Goal: Task Accomplishment & Management: Complete application form

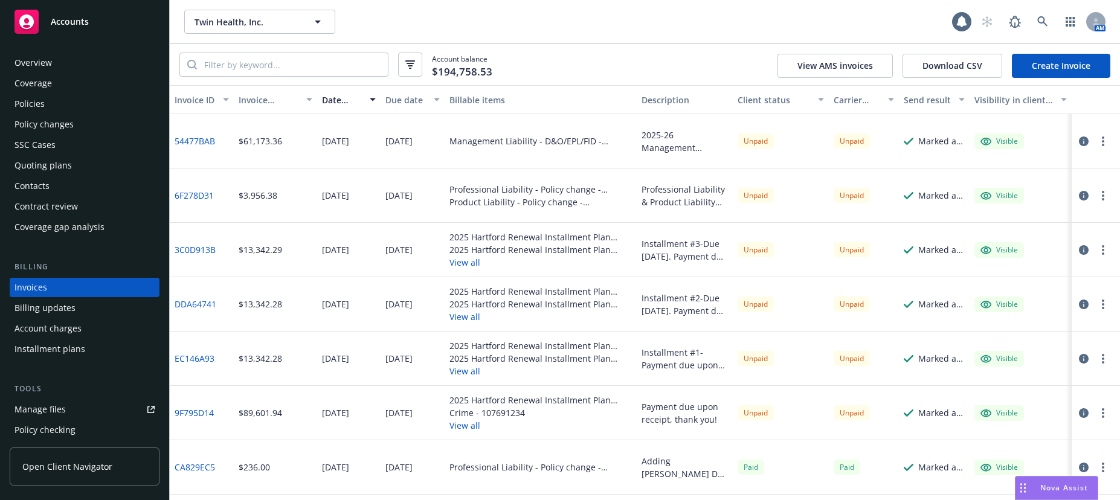
scroll to position [18, 0]
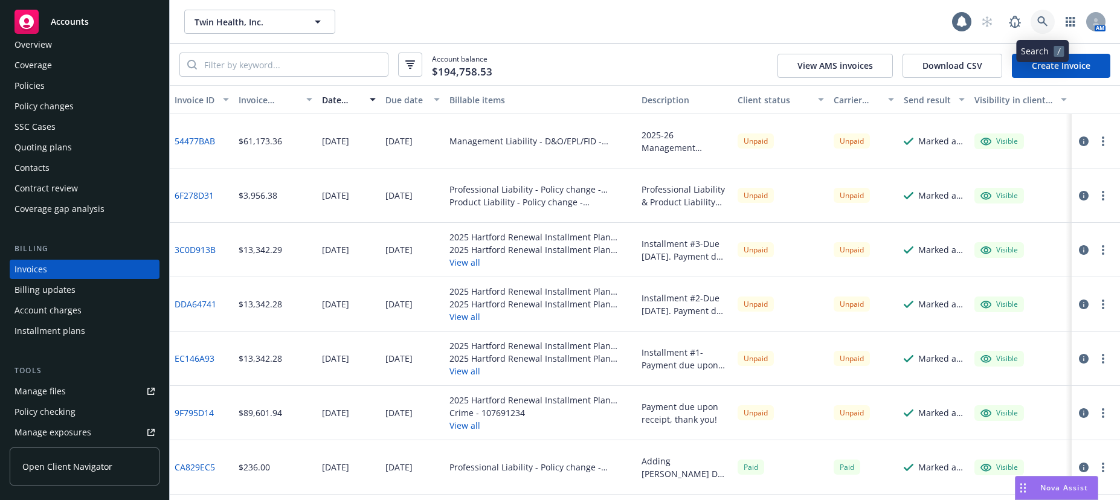
click at [1040, 19] on icon at bounding box center [1042, 21] width 11 height 11
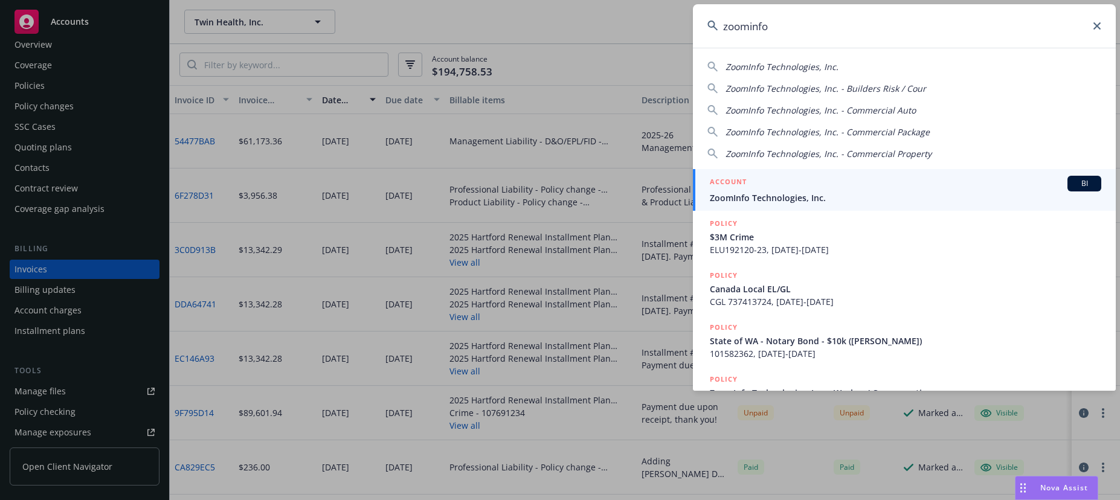
type input "zoominfo"
click at [777, 195] on span "ZoomInfo Technologies, Inc." at bounding box center [905, 197] width 391 height 13
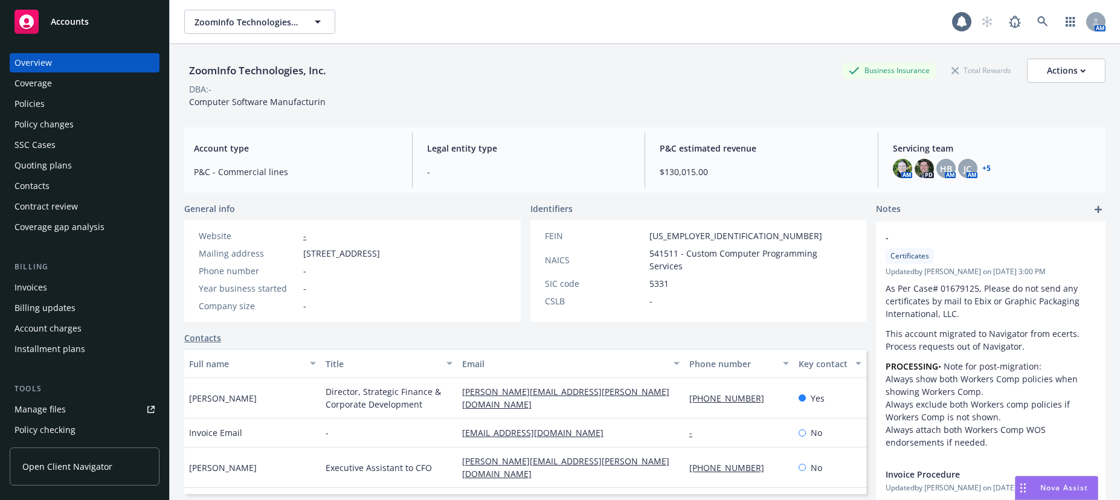
click at [55, 166] on div "Quoting plans" at bounding box center [42, 165] width 57 height 19
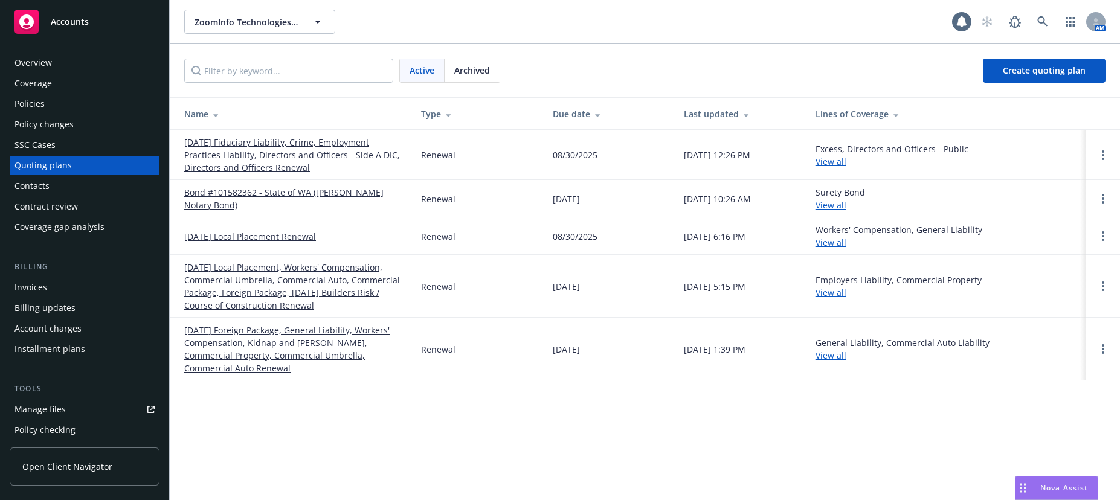
click at [269, 156] on link "[DATE] Fiduciary Liability, Crime, Employment Practices Liability, Directors an…" at bounding box center [292, 155] width 217 height 38
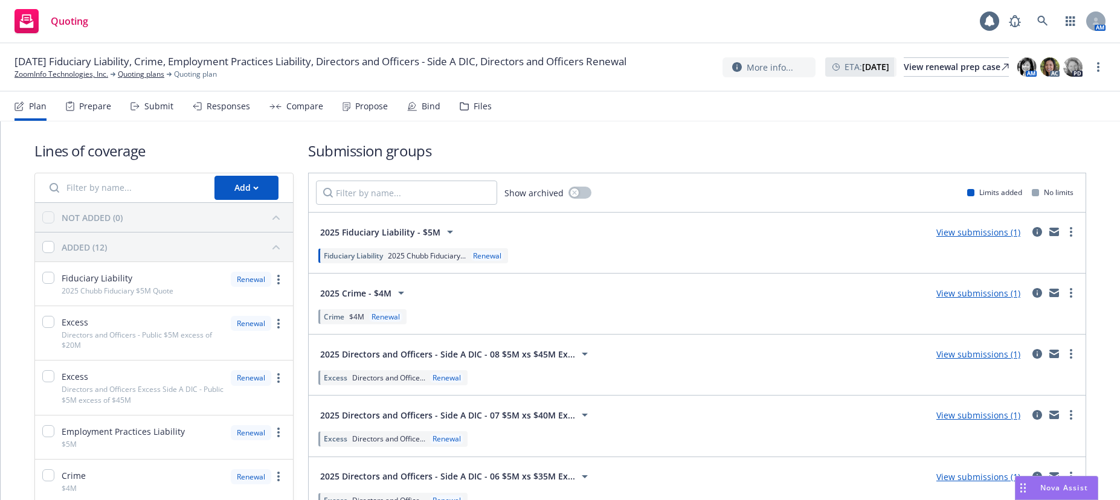
click at [97, 104] on div "Prepare" at bounding box center [95, 106] width 32 height 10
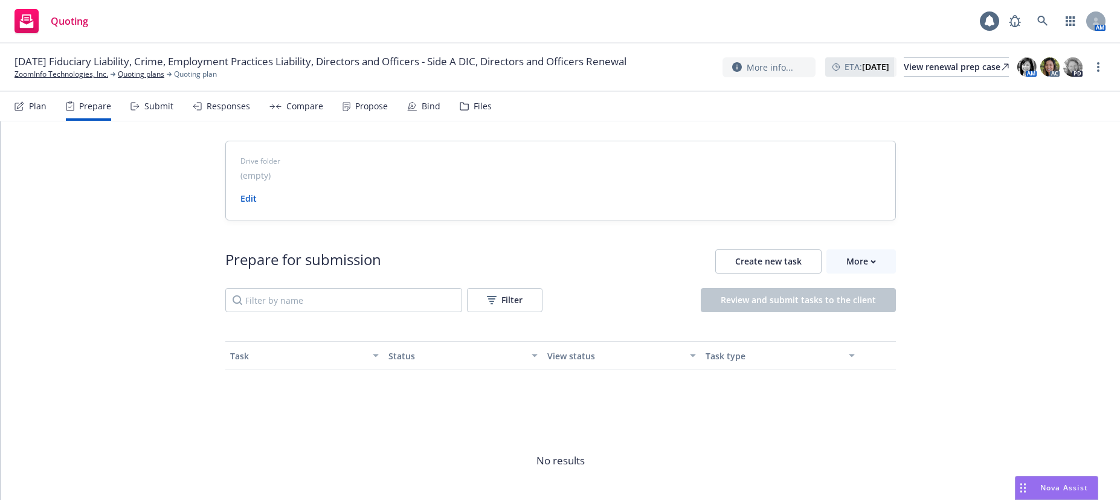
click at [147, 105] on div "Submit" at bounding box center [158, 106] width 29 height 10
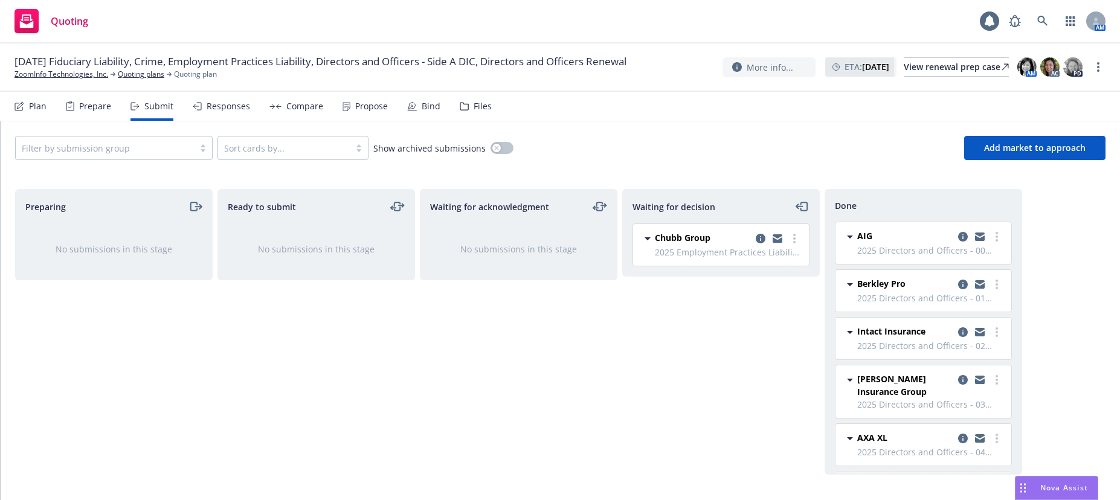
click at [231, 106] on div "Responses" at bounding box center [228, 106] width 43 height 10
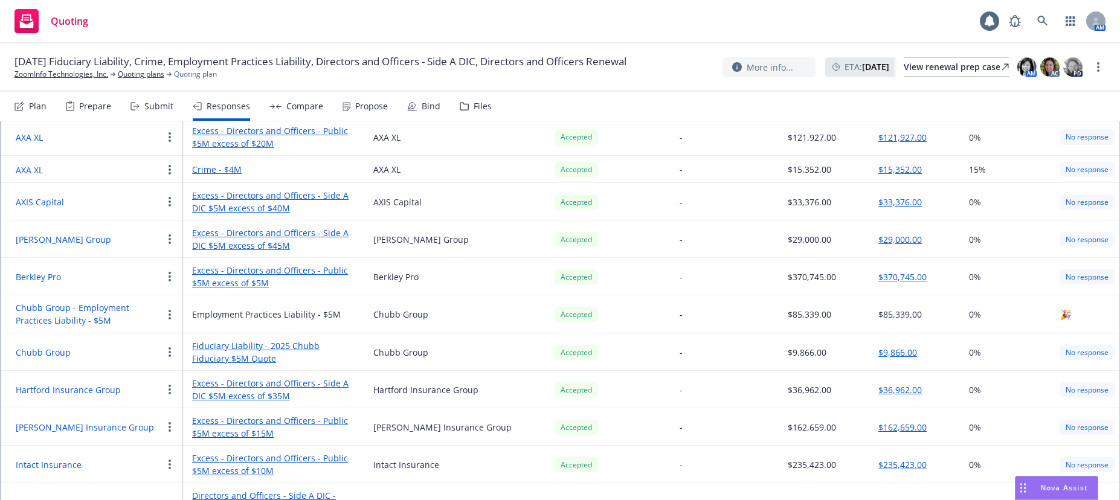
scroll to position [207, 0]
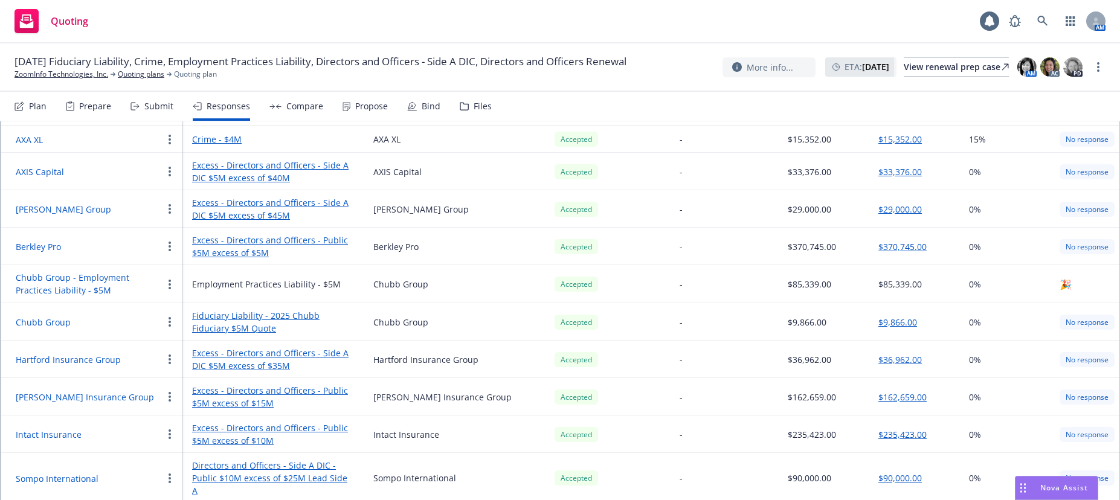
click at [294, 103] on div "Compare" at bounding box center [304, 106] width 37 height 10
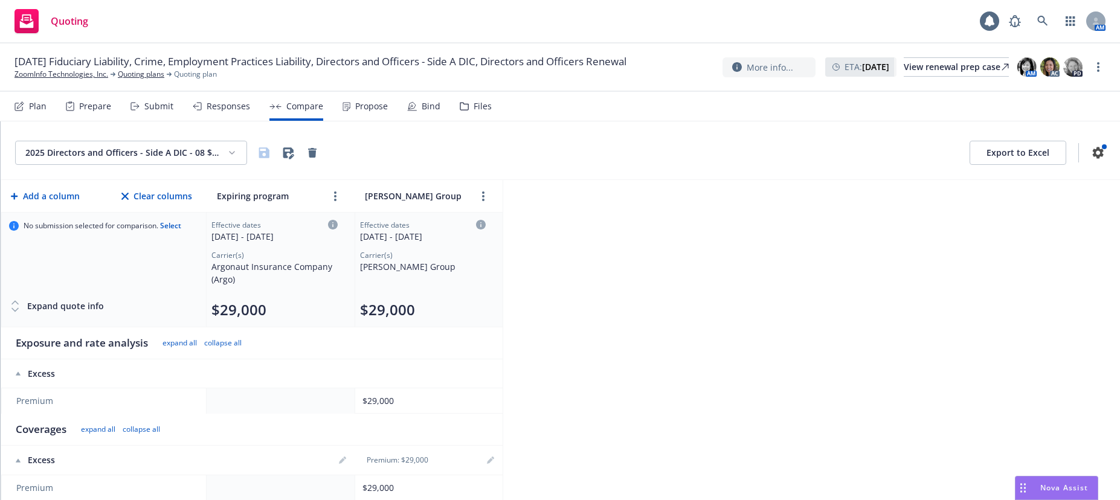
click at [364, 106] on div "Propose" at bounding box center [371, 106] width 33 height 10
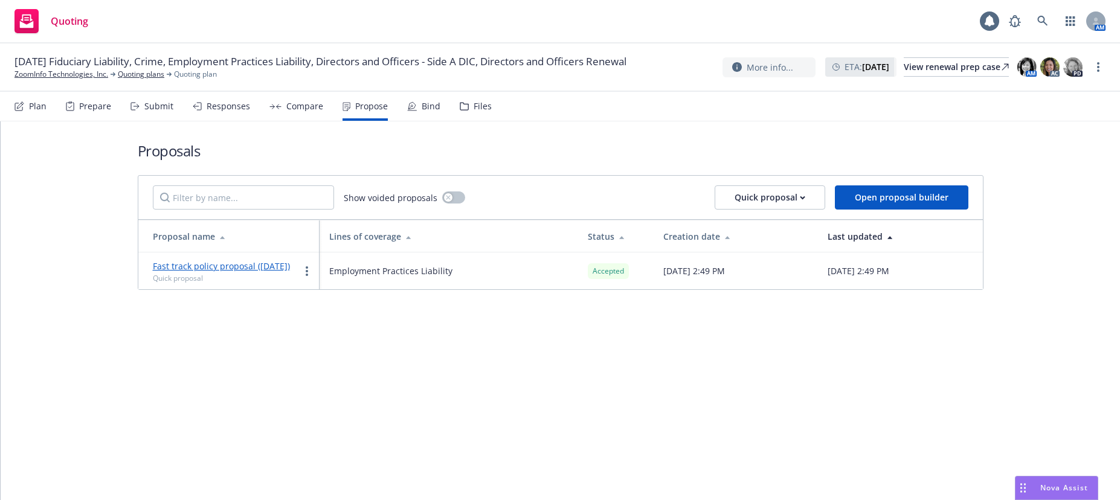
click at [425, 109] on div "Bind" at bounding box center [431, 106] width 19 height 10
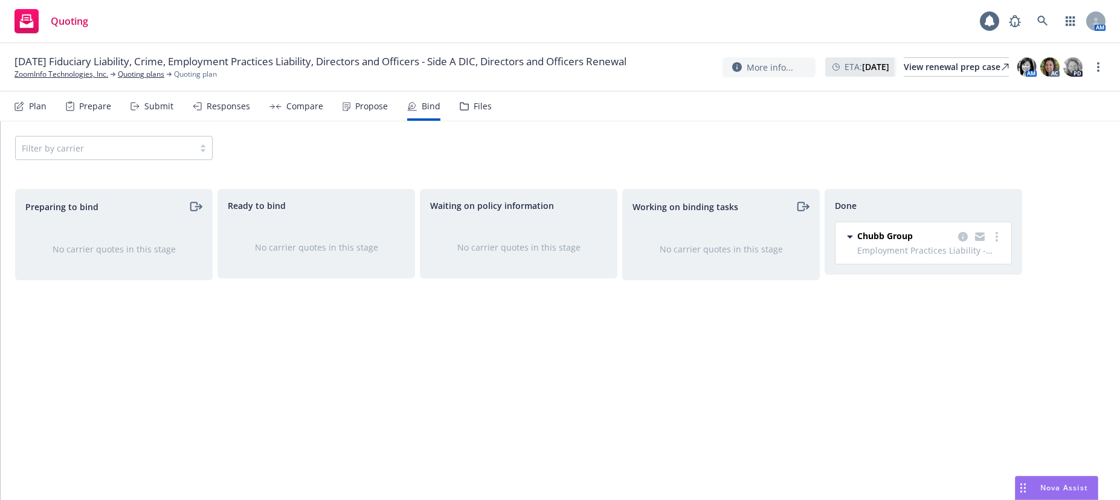
click at [476, 107] on div "Files" at bounding box center [483, 106] width 18 height 10
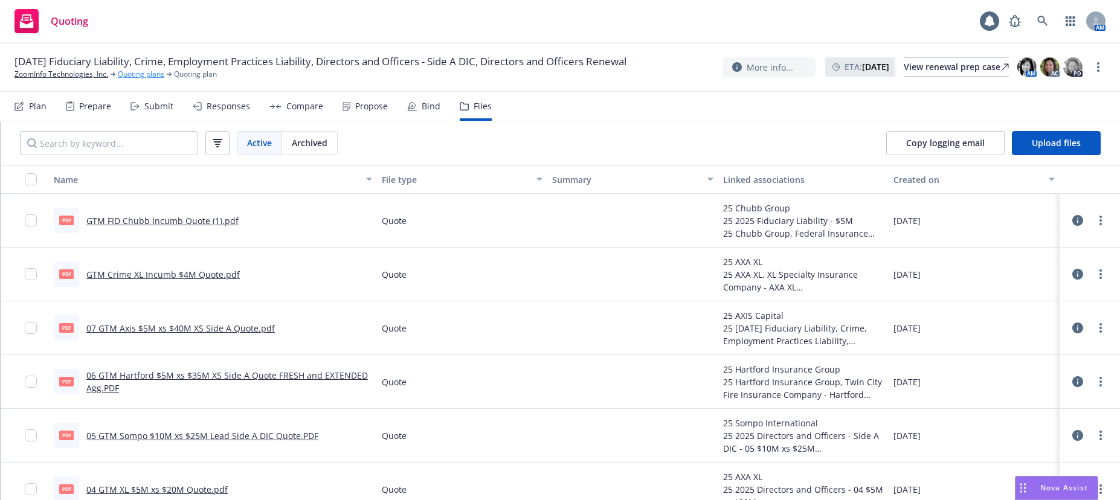
click at [153, 79] on link "Quoting plans" at bounding box center [141, 74] width 47 height 11
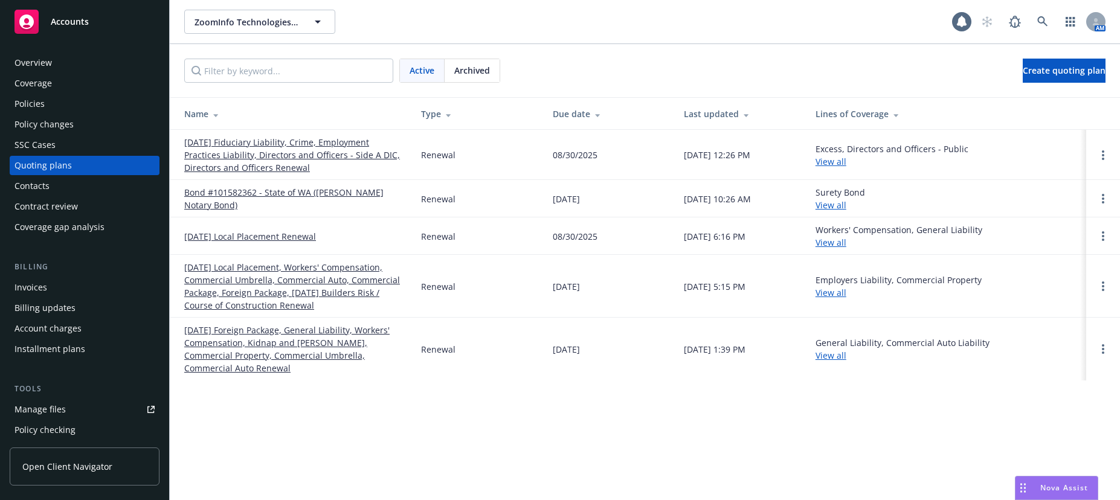
click at [274, 157] on link "08/31/25 Fiduciary Liability, Crime, Employment Practices Liability, Directors …" at bounding box center [292, 155] width 217 height 38
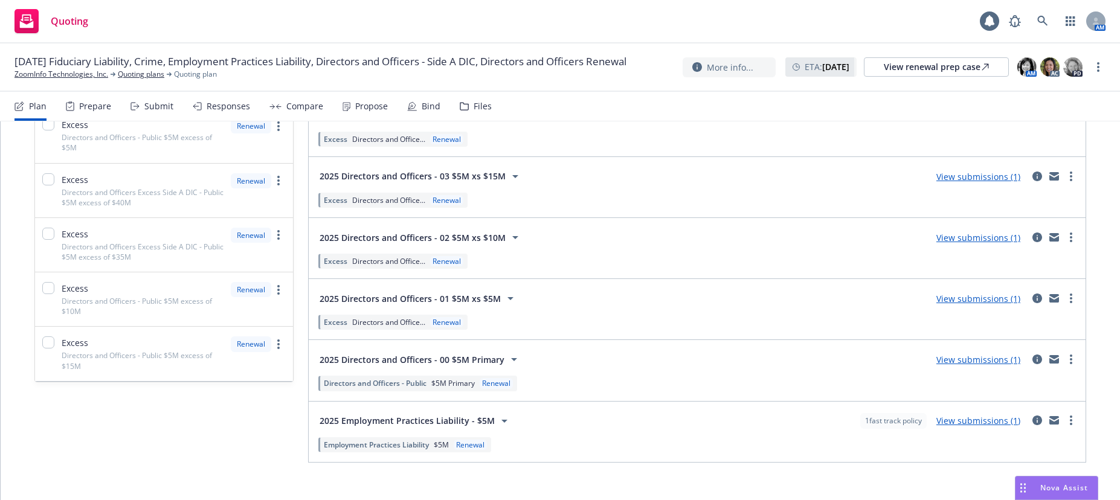
scroll to position [499, 0]
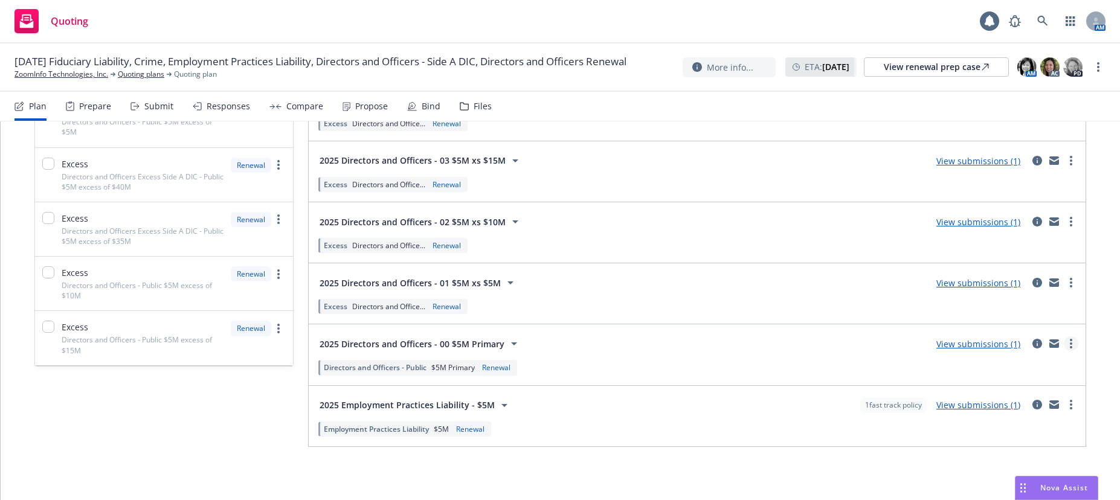
click at [1070, 346] on icon "more" at bounding box center [1071, 344] width 2 height 10
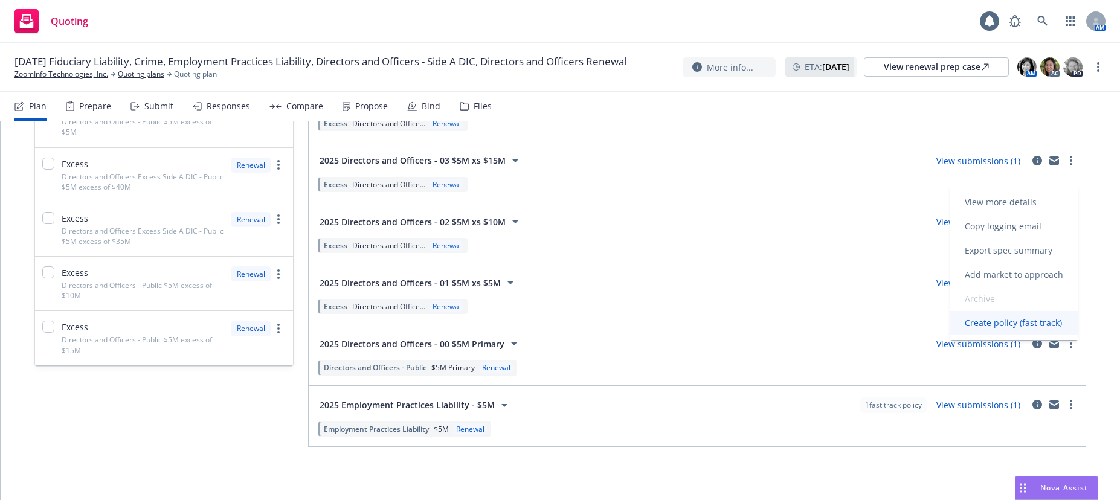
click at [1006, 325] on span "Create policy (fast track)" at bounding box center [1013, 322] width 126 height 11
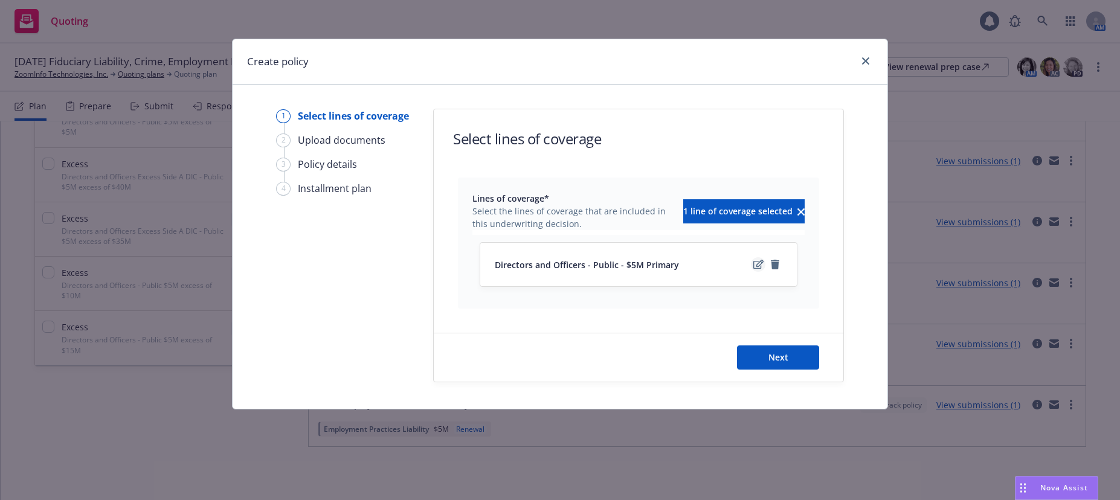
click at [759, 263] on icon "edit" at bounding box center [758, 264] width 10 height 9
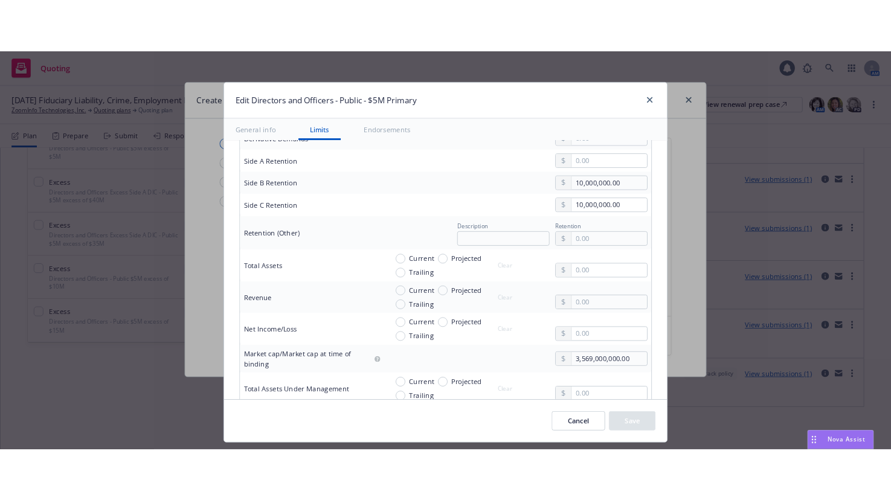
scroll to position [483, 0]
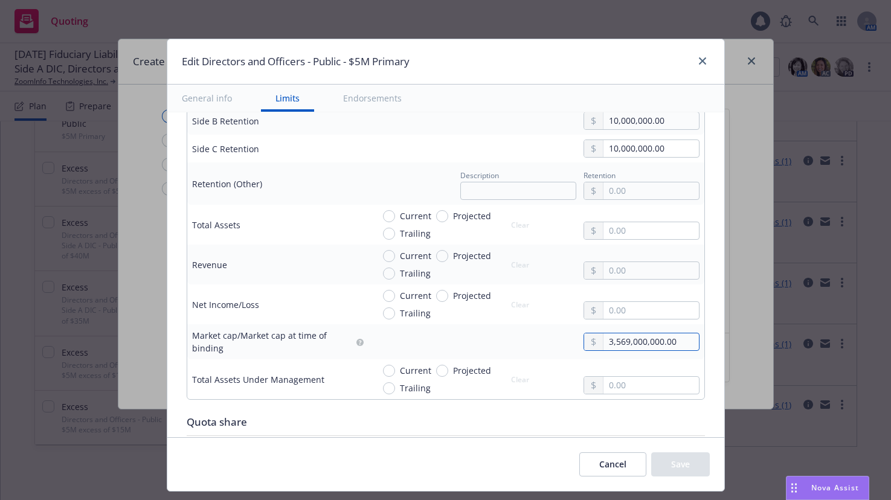
drag, startPoint x: 602, startPoint y: 343, endPoint x: 649, endPoint y: 401, distance: 75.6
click at [603, 344] on input "3,569,000,000.00" at bounding box center [650, 341] width 95 height 17
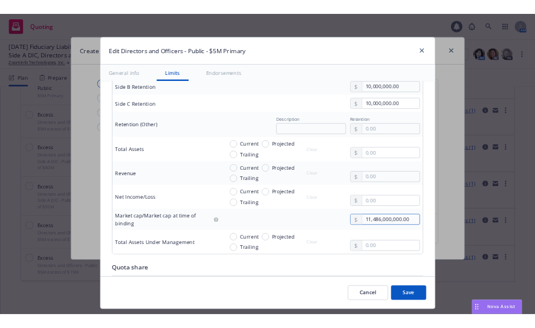
scroll to position [423, 0]
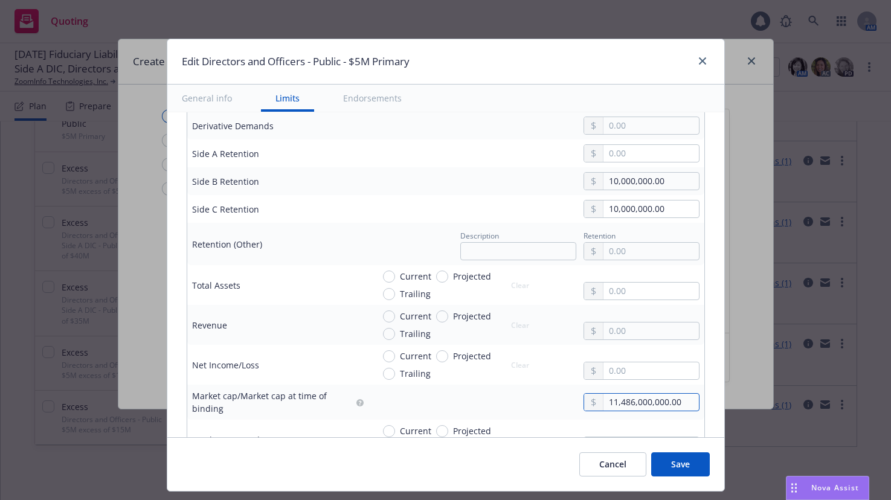
type input "11,486,000,000.00"
click at [669, 465] on button "Save" at bounding box center [680, 464] width 59 height 24
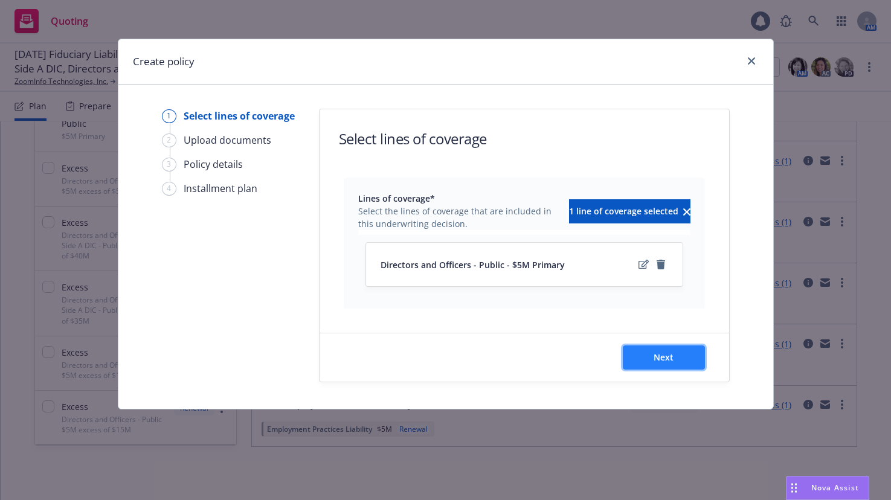
click at [671, 355] on span "Next" at bounding box center [664, 357] width 20 height 11
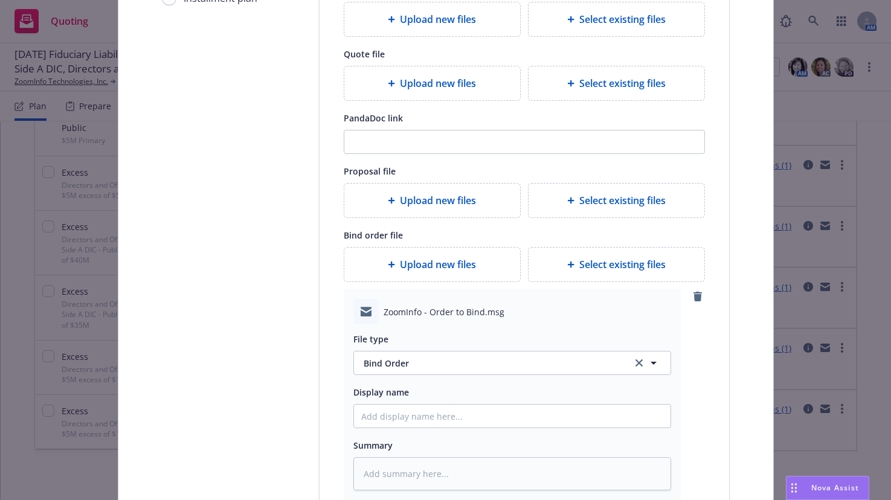
scroll to position [242, 0]
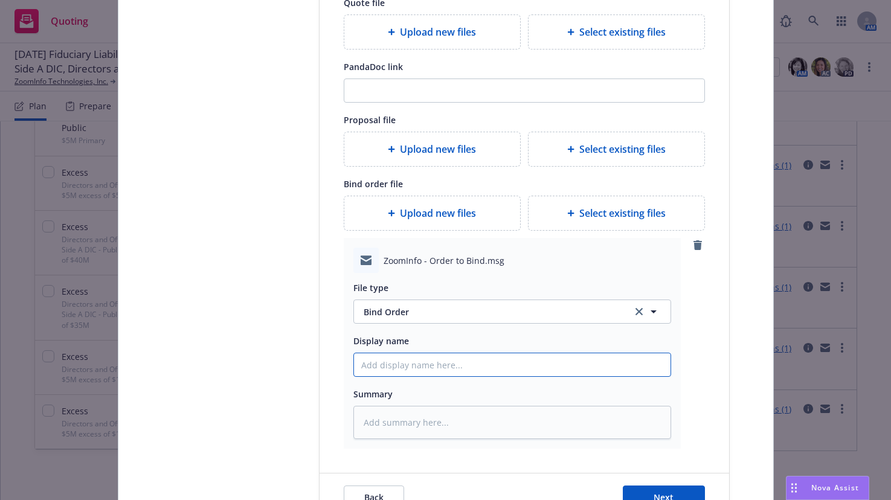
click at [407, 362] on input "Display name" at bounding box center [512, 364] width 317 height 23
type textarea "x"
type input "$"
type textarea "x"
type input "$5"
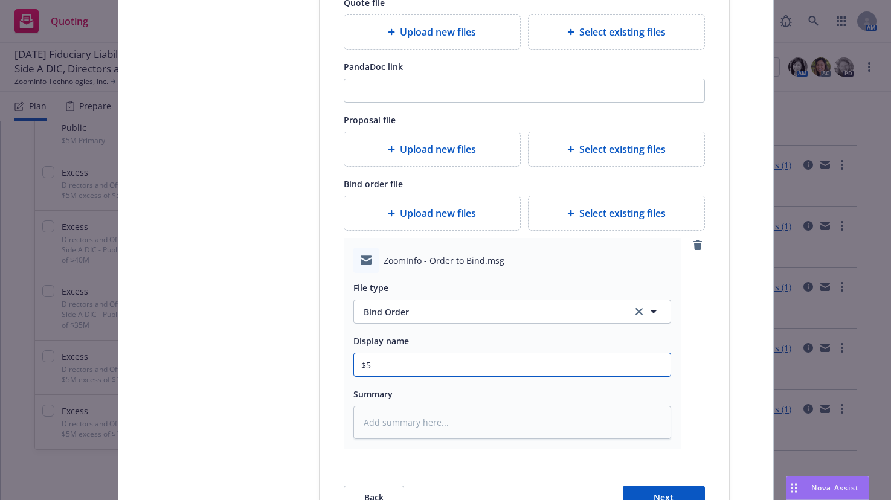
type textarea "x"
type input "$5M"
type textarea "x"
type input "$5M"
type textarea "x"
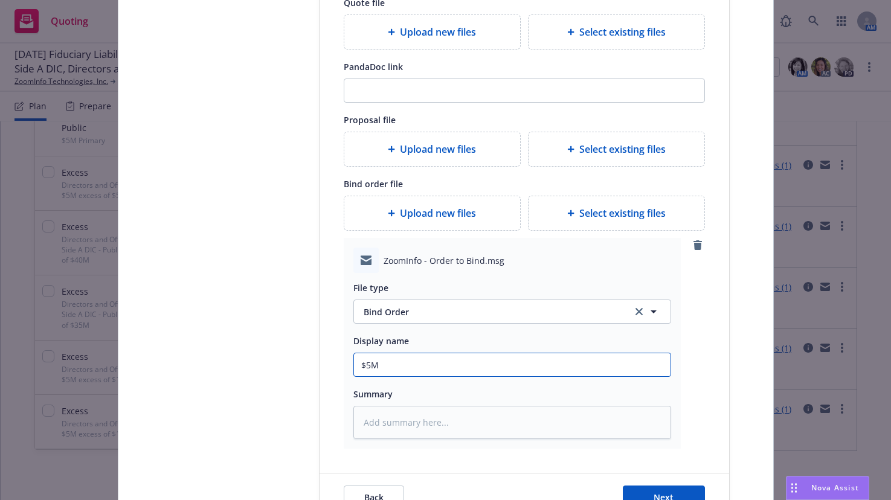
type input "$5M P"
type textarea "x"
type input "$5M Pr"
type textarea "x"
type input "$5M Pri"
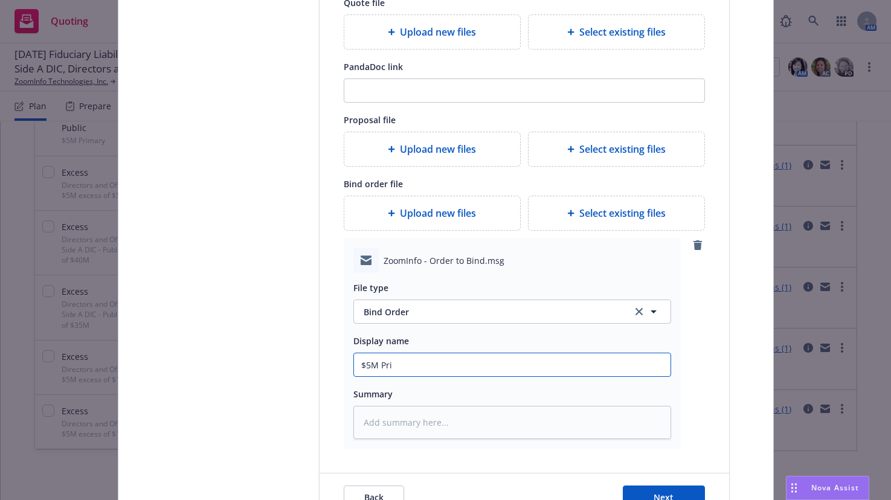
type textarea "x"
type input "$5M Prim"
type textarea "x"
type input "$5M Prima"
type textarea "x"
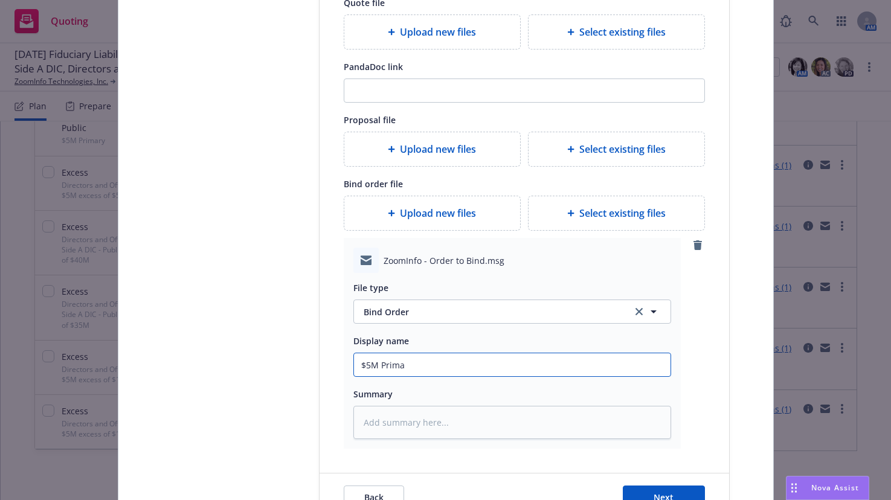
type input "$5M Primar"
type textarea "x"
type input "$5M Primary"
type textarea "x"
type input "$5M Primary"
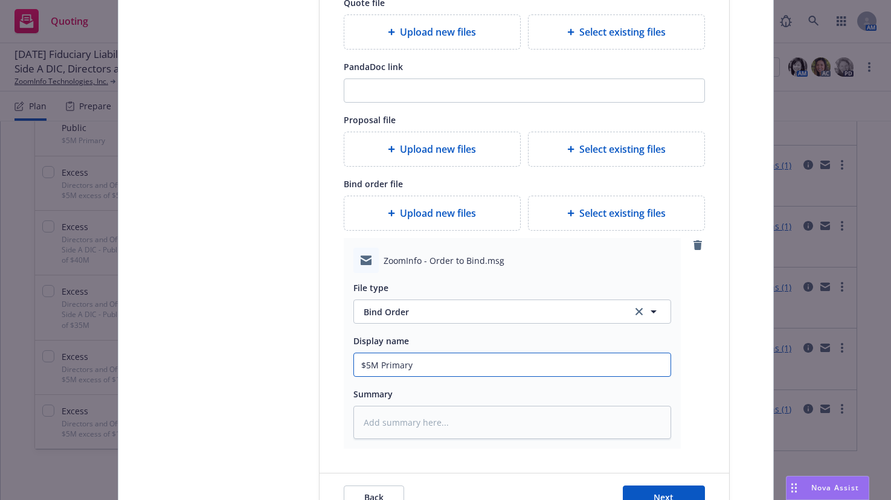
type textarea "x"
type input "$5M Primary B"
type textarea "x"
type input "$5M Primary Bi"
type textarea "x"
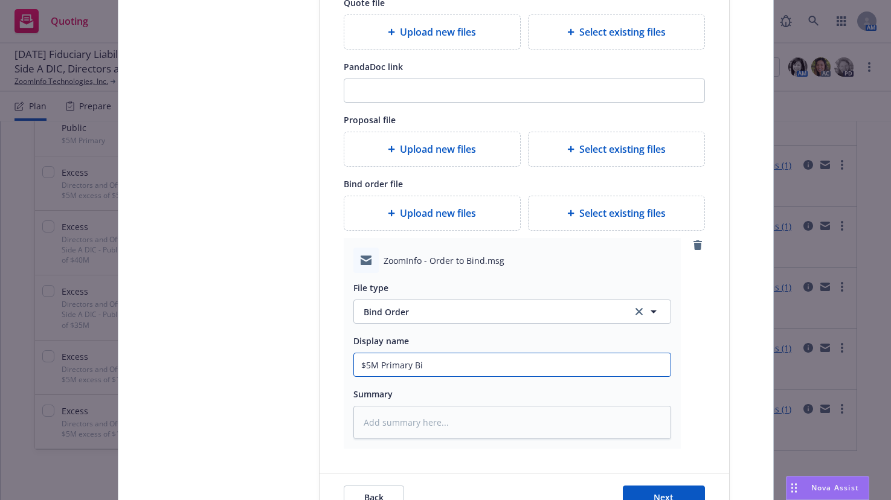
type input "$5M Primary Bin"
type textarea "x"
type input "$5M Primary Bind"
type textarea "x"
type input "$5M Primary Bind"
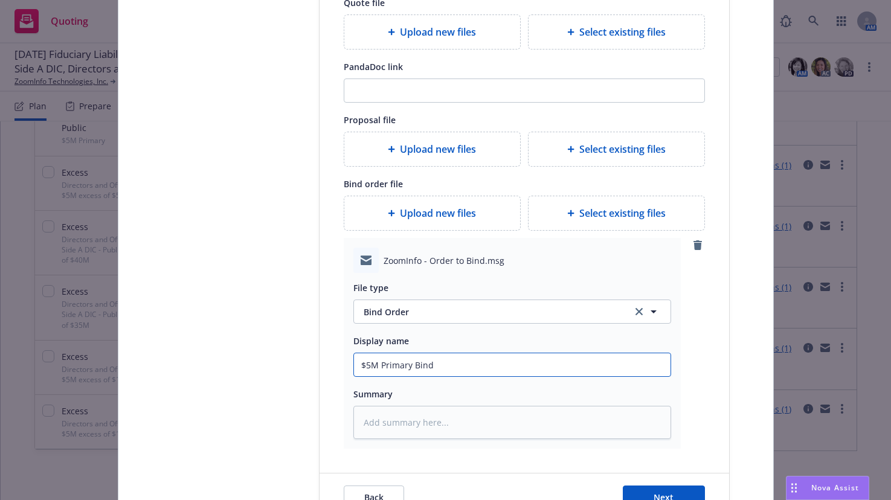
type textarea "x"
type input "$5M Primary Bind O"
type textarea "x"
type input "$5M Primary Bind Or"
type textarea "x"
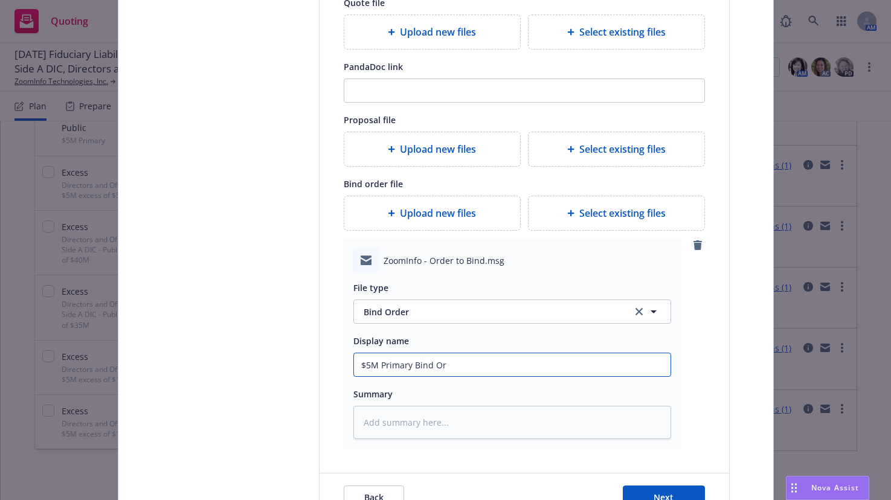
type input "$5M Primary Bind Ord"
type textarea "x"
type input "$5M Primary Bind Orde"
type textarea "x"
type input "$5M Primary Bind Order"
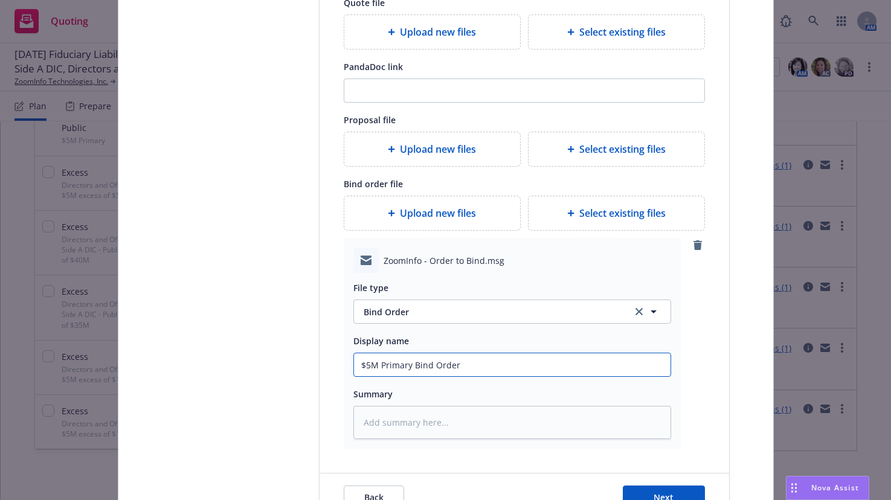
type textarea "x"
type input "$5M Primary Bind Order"
type textarea "x"
type input "$5M Primary Bind Order o"
type textarea "x"
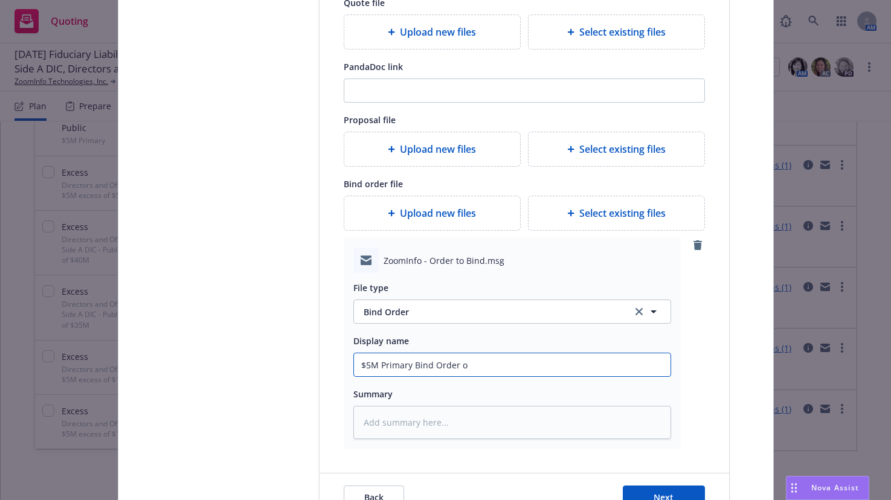
type input "$5M Primary Bind Order ot"
type textarea "x"
type input "$5M Primary Bind Order o"
type textarea "x"
type input "$5M Primary Bind Order"
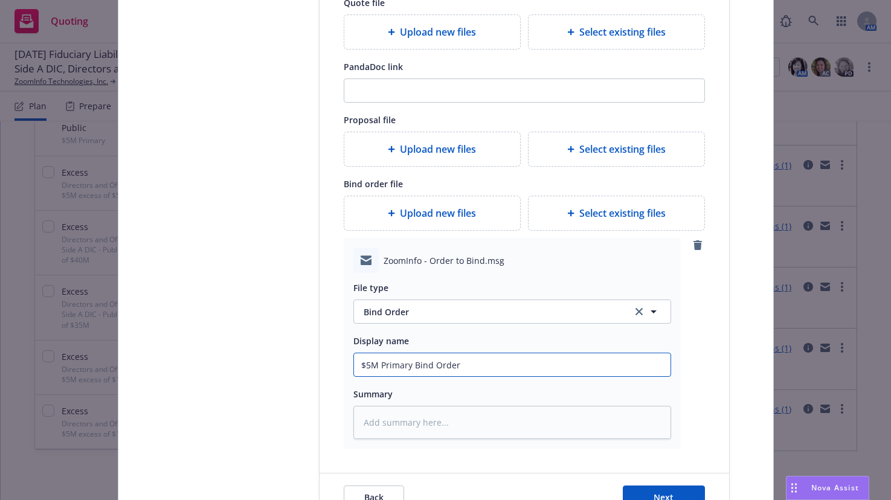
type textarea "x"
type input "$5M Primary Bind Order t"
type textarea "x"
type input "$5M Primary Bind Order to"
type textarea "x"
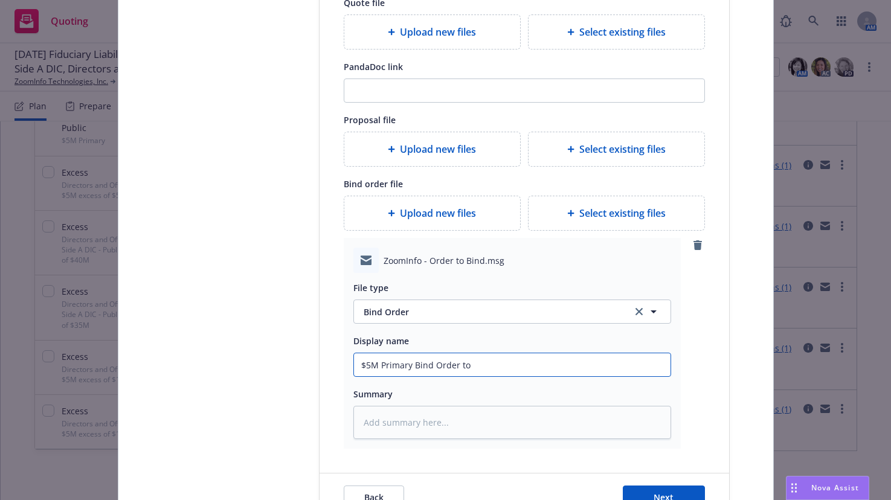
type input "$5M Primary Bind Order to"
type textarea "x"
type input "$5M Primary Bind Order to A"
type textarea "x"
type input "$5M Primary Bind Order to AI"
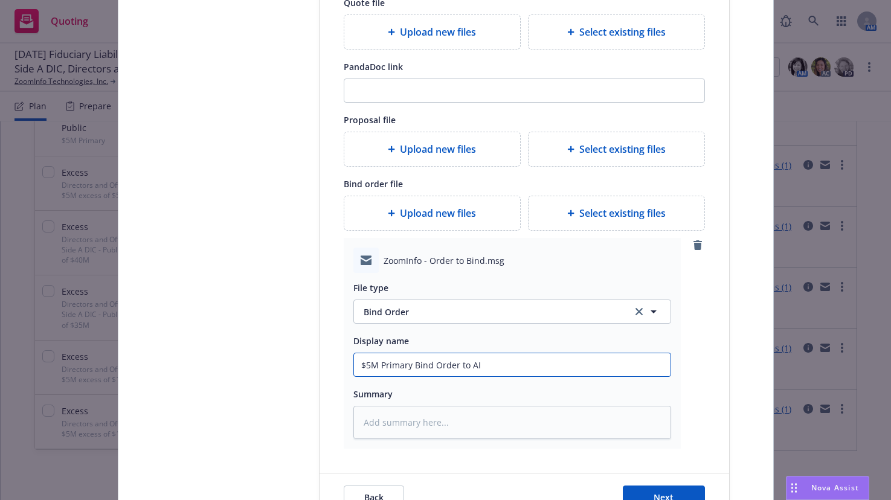
type textarea "x"
type input "$5M Primary Bind Order to AIG"
type textarea "x"
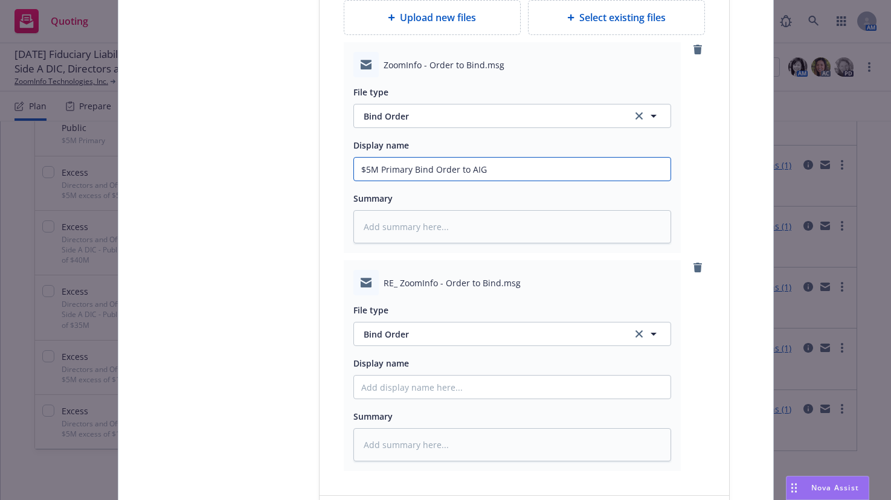
scroll to position [483, 0]
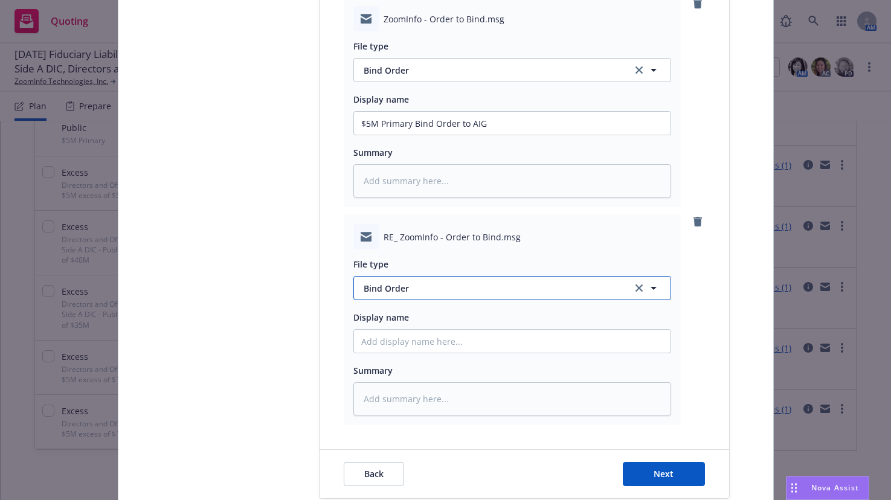
click at [392, 289] on span "Bind Order" at bounding box center [491, 288] width 254 height 13
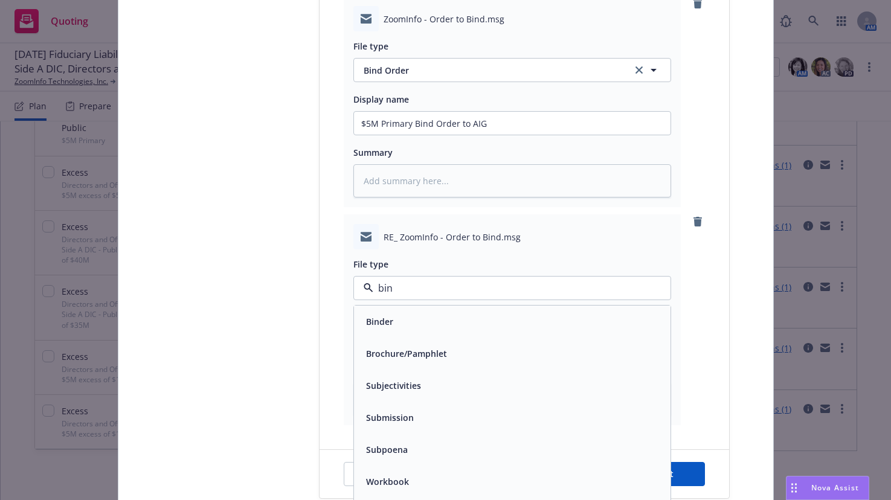
type input "bind"
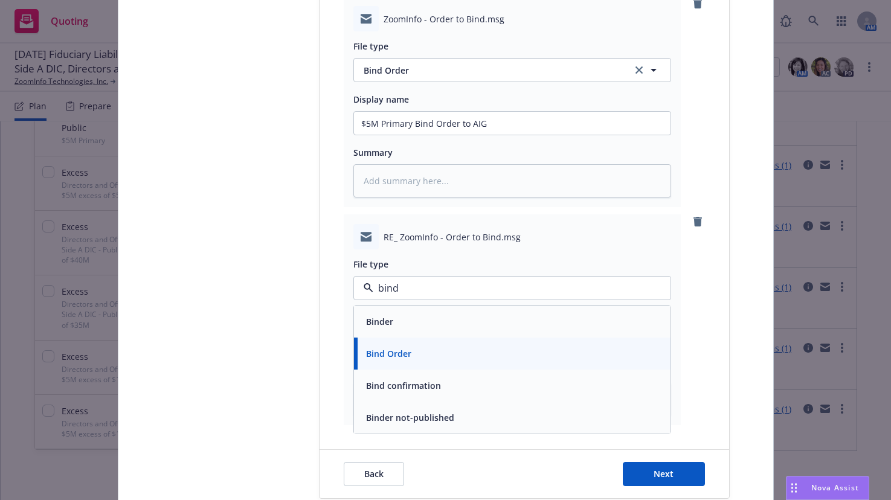
click at [426, 383] on span "Bind confirmation" at bounding box center [403, 385] width 75 height 13
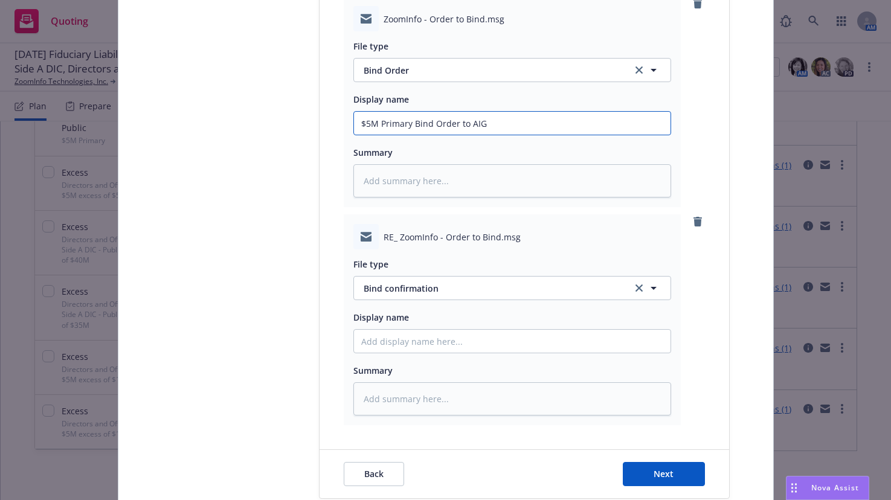
drag, startPoint x: 482, startPoint y: 118, endPoint x: 357, endPoint y: 121, distance: 125.1
click at [357, 121] on input "$5M Primary Bind Order to AIG" at bounding box center [512, 123] width 317 height 23
click at [405, 135] on input "Display name" at bounding box center [512, 123] width 317 height 23
paste input "$5M Primary Bind Order to AIG"
type textarea "x"
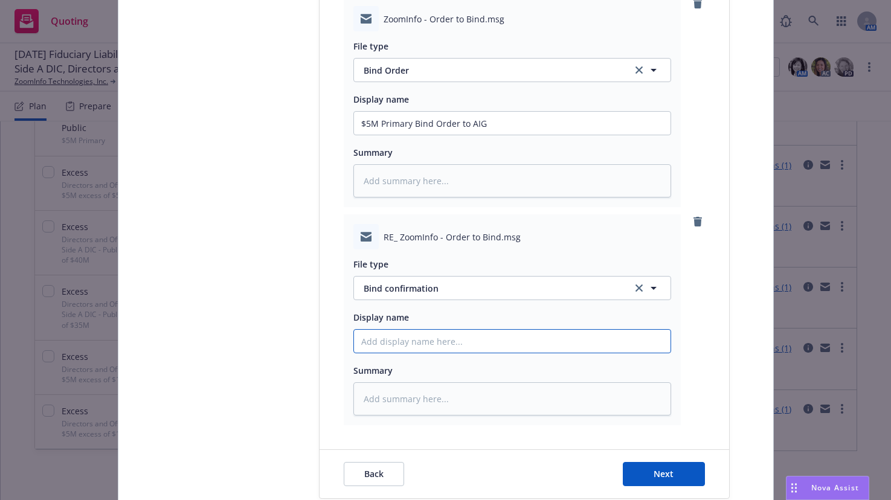
type input "$5M Primary Bind Order to AIG"
click at [462, 135] on input "$5M Primary Bind Order to AIG" at bounding box center [512, 123] width 317 height 23
type textarea "x"
type input "$5M Primary Bind Order t AIG"
type textarea "x"
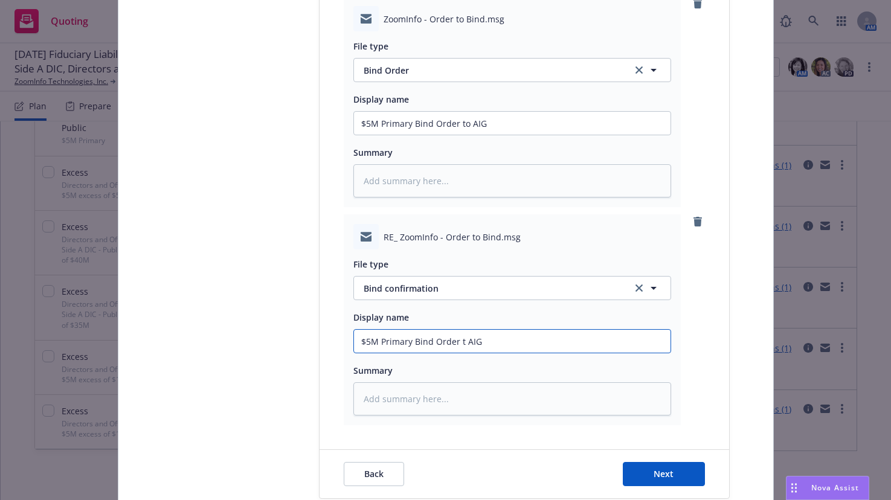
type input "$5M Primary Bind Order tf AIG"
type textarea "x"
type input "$5M Primary Bind Order tfr AIG"
type textarea "x"
type input "$5M Primary Bind Order fr AIG"
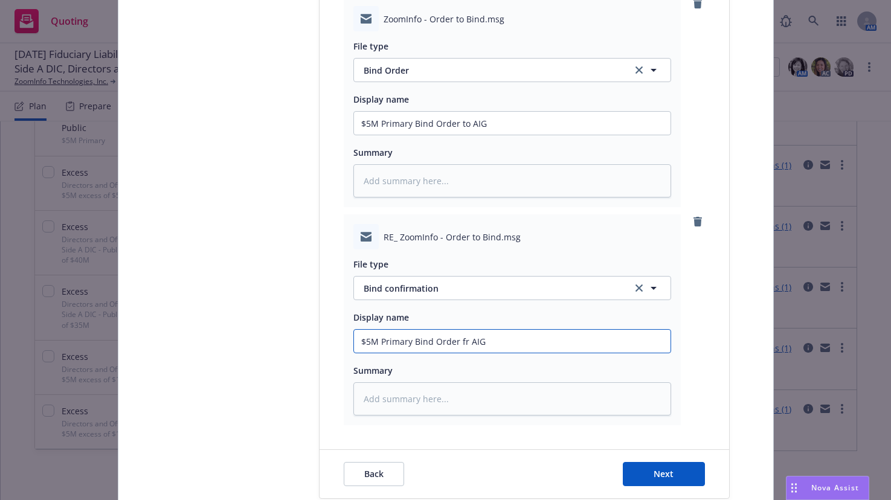
type textarea "x"
type input "$5M Primary Bind Orde fr AIG"
type textarea "x"
type input "$5M Primary Bind Ord fr AIG"
type textarea "x"
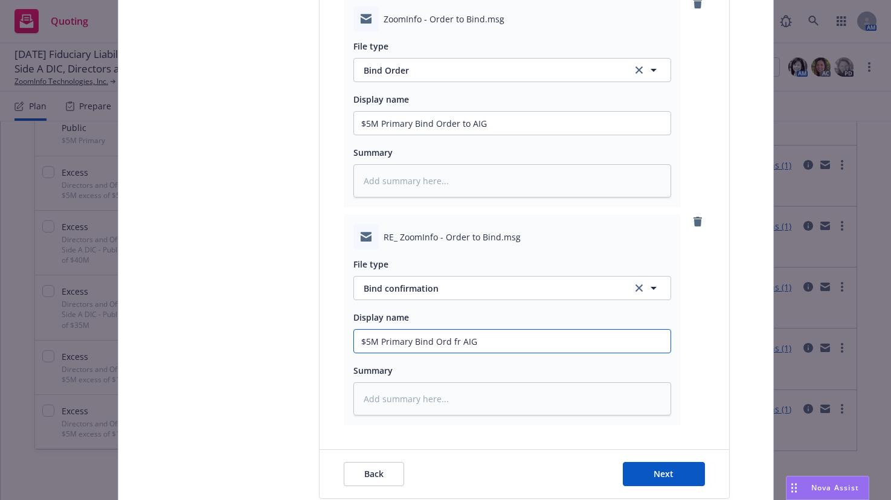
type input "$5M Primary Bind Or fr AIG"
type textarea "x"
type input "$5M Primary Bind O fr AIG"
type textarea "x"
type input "$5M Primary Bind fr AIG"
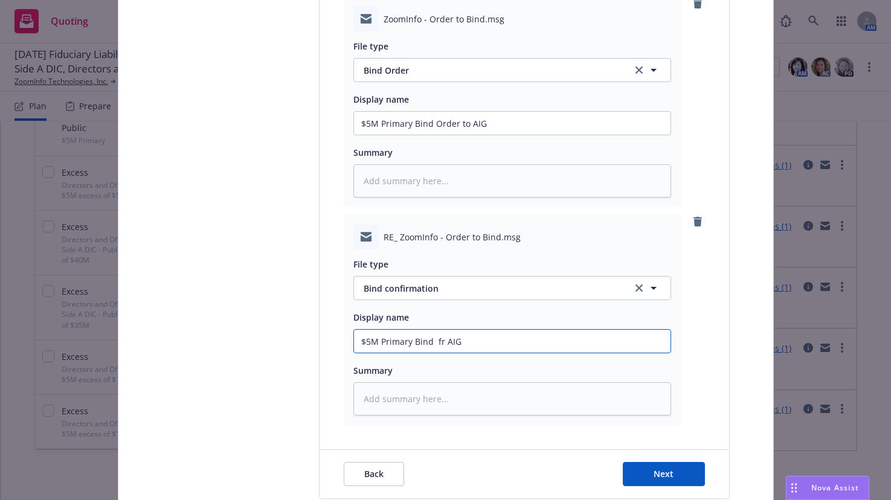
type textarea "x"
type input "$5M Primary Bind c fr AIG"
type textarea "x"
type input "$5M Primary Bind co fr AIG"
type textarea "x"
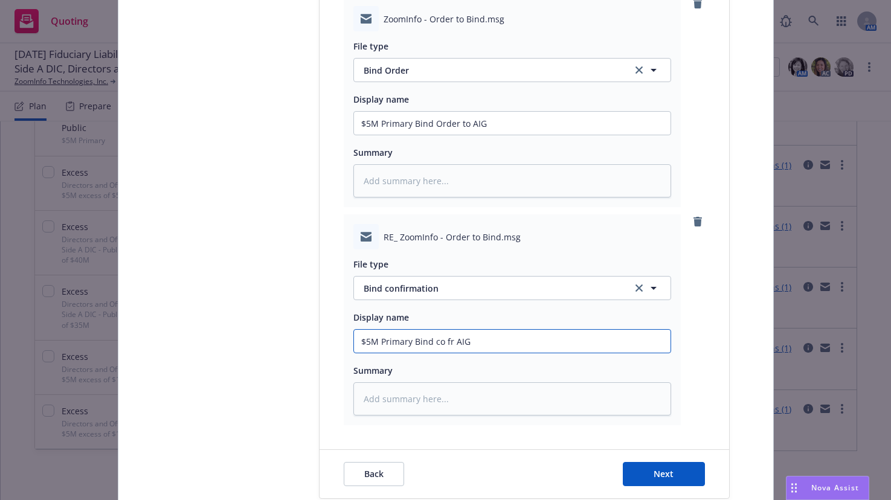
type input "$5M Primary Bind con fr AIG"
type textarea "x"
type input "$5M Primary Bind conf fr AIG"
type textarea "x"
type input "$5M Primary Bind confi fr AIG"
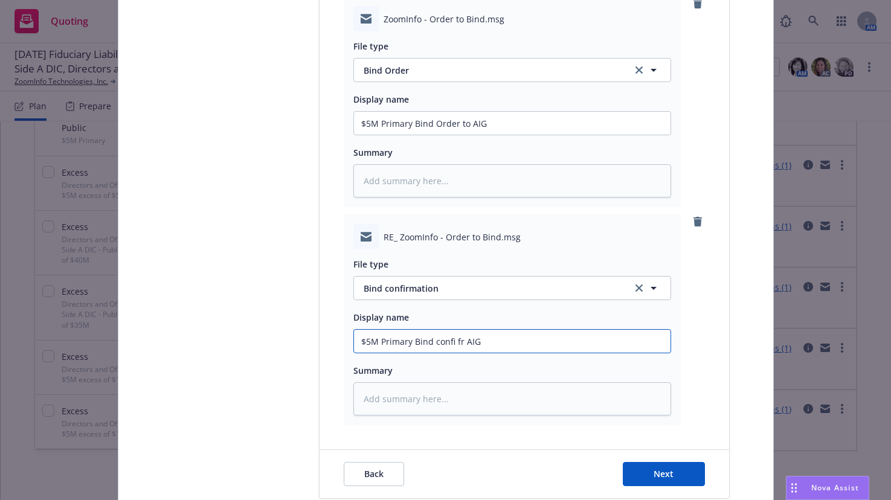
type textarea "x"
type input "$5M Primary Bind confir fr AIG"
type textarea "x"
type input "$5M Primary Bind confirm fr AIG"
click at [666, 478] on span "Next" at bounding box center [664, 473] width 20 height 11
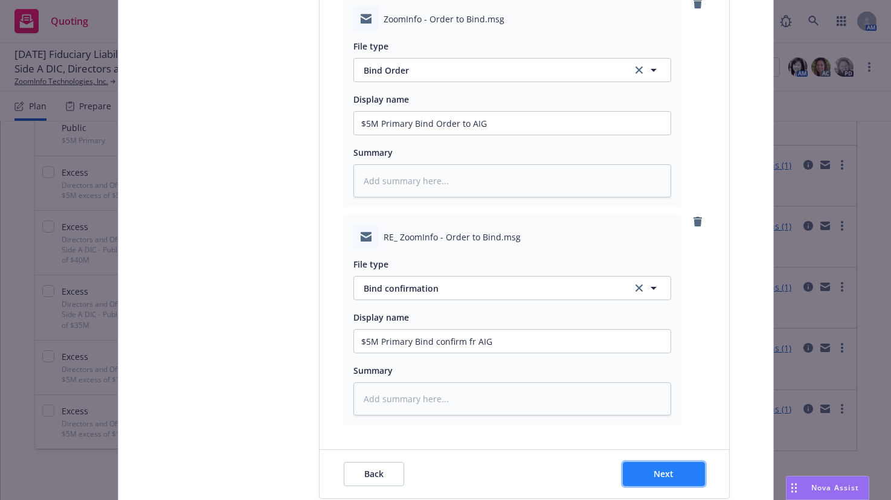
type textarea "x"
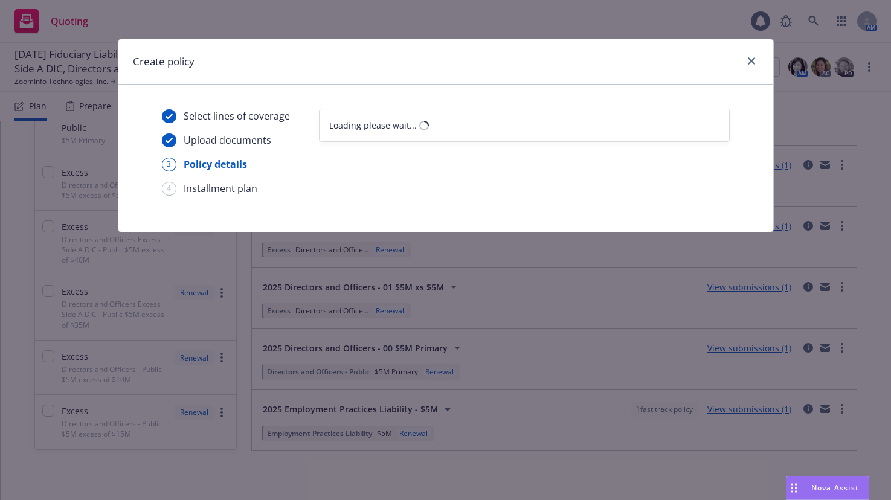
scroll to position [0, 0]
select select "12"
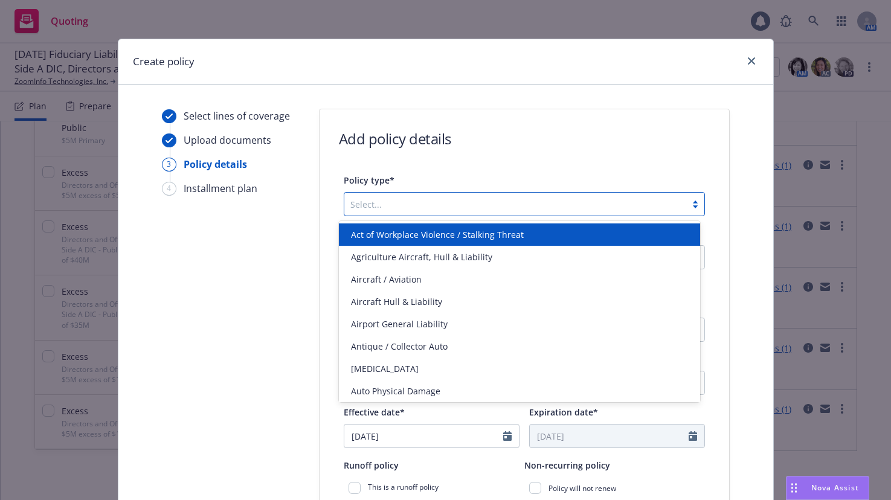
click at [691, 204] on div at bounding box center [695, 204] width 18 height 10
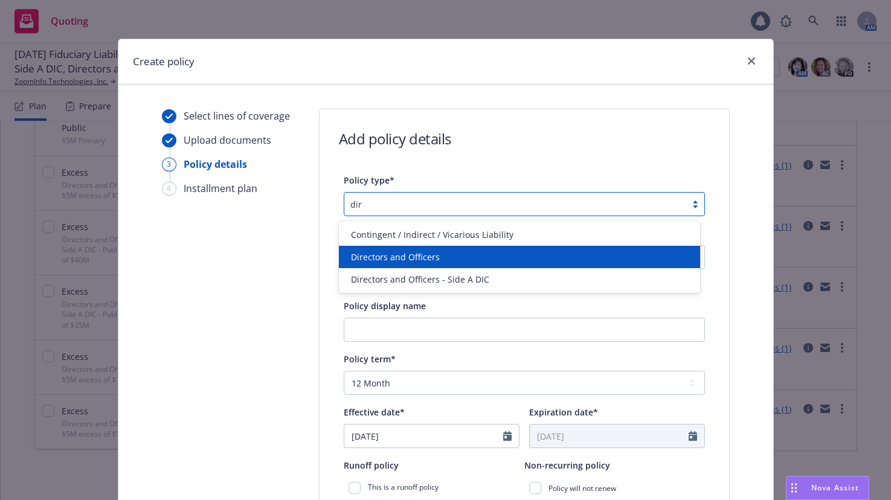
click at [436, 259] on span "Directors and Officers" at bounding box center [395, 257] width 89 height 13
type input "dir"
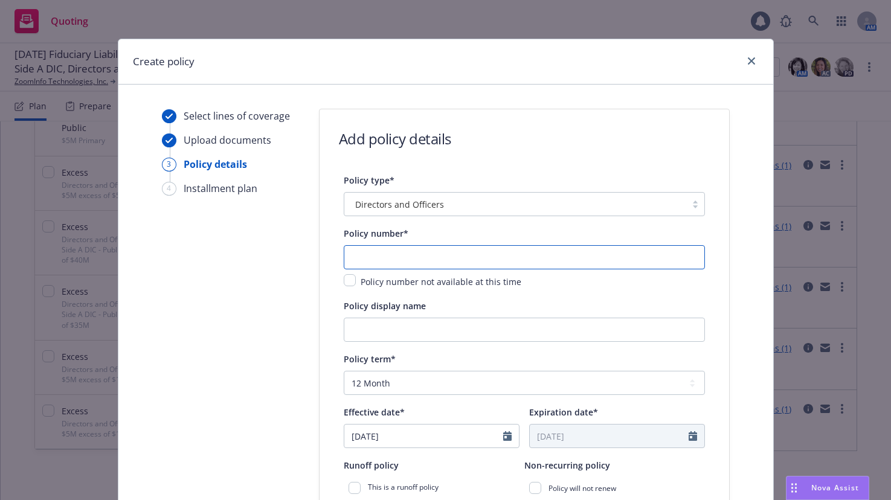
click at [437, 258] on input "text" at bounding box center [524, 257] width 361 height 24
click at [369, 253] on input "text" at bounding box center [524, 257] width 361 height 24
paste input "[PHONE_NUMBER]"
type input "[PHONE_NUMBER]"
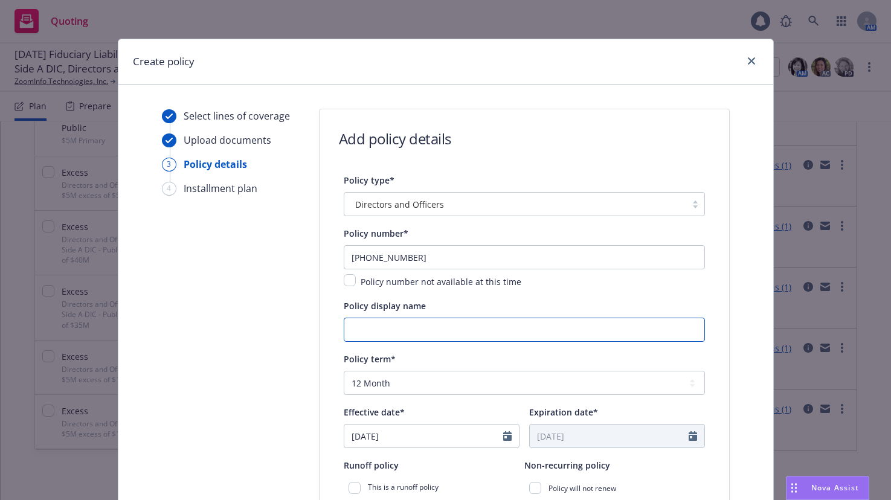
click at [457, 329] on input "Policy display name" at bounding box center [524, 330] width 361 height 24
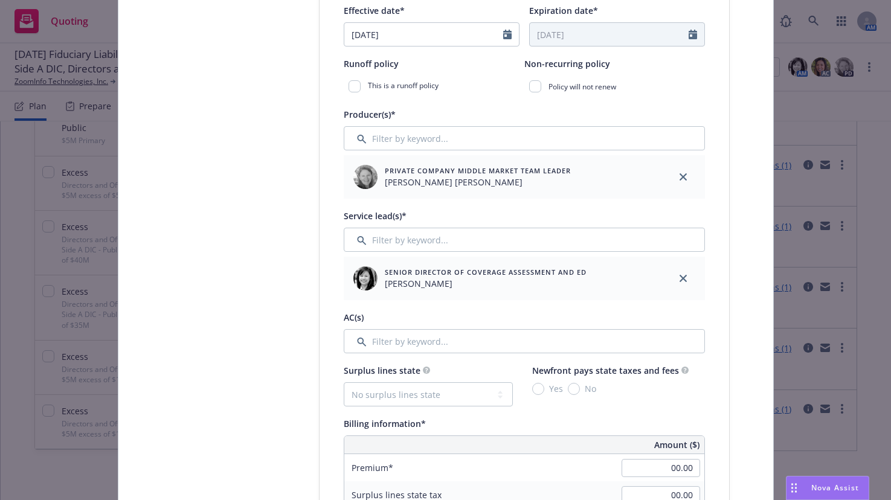
scroll to position [423, 0]
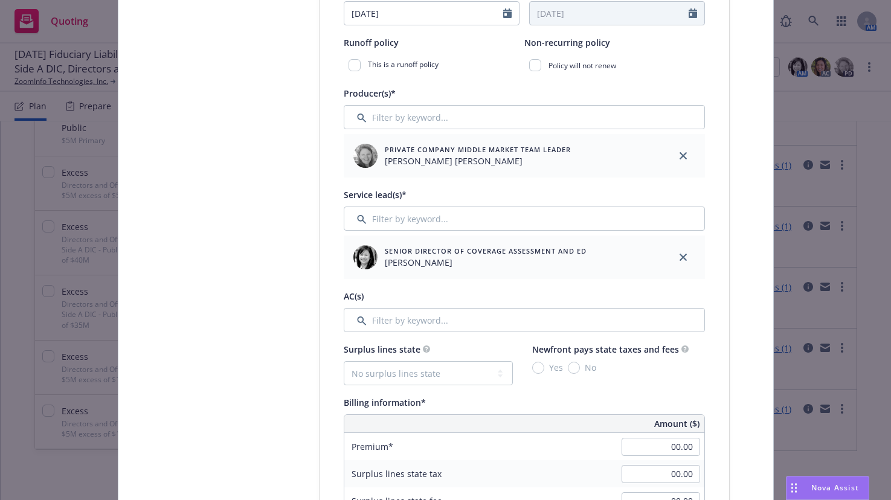
type input "00 $5M Primary"
click at [414, 318] on input "Filter by keyword..." at bounding box center [524, 320] width 361 height 24
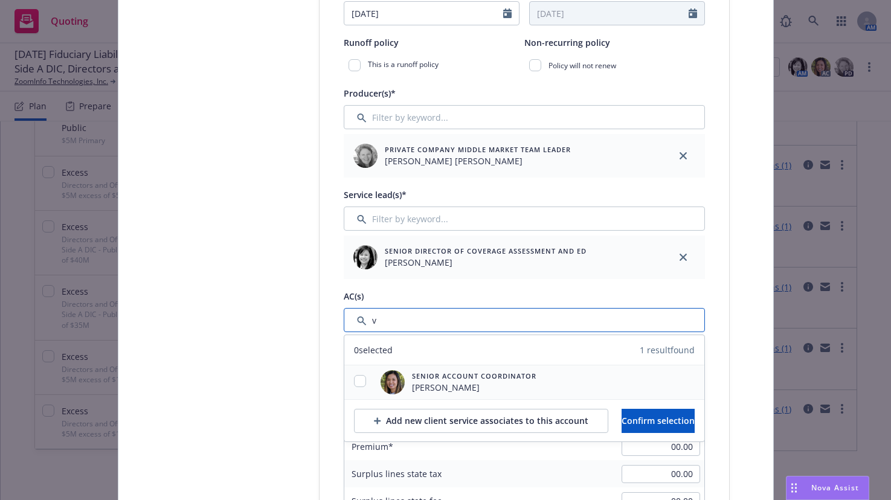
type input "v"
click at [356, 381] on input "checkbox" at bounding box center [360, 381] width 12 height 12
checkbox input "true"
click at [666, 416] on span "Confirm selection" at bounding box center [658, 420] width 73 height 11
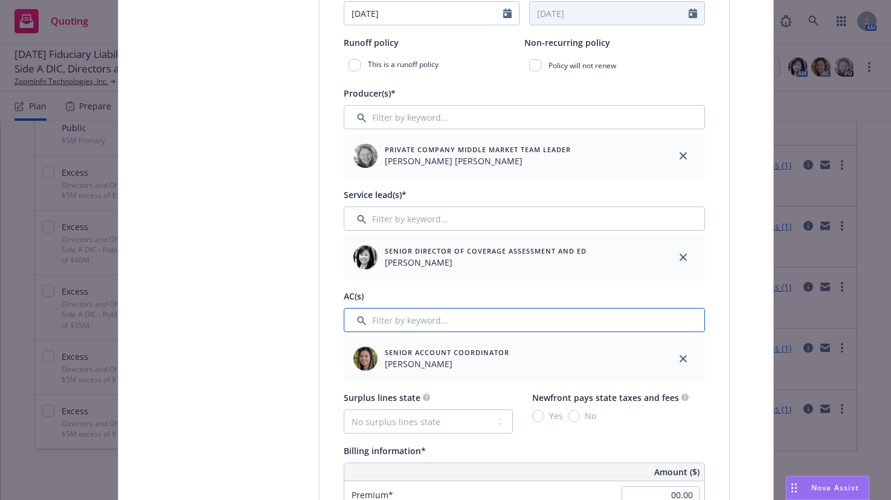
click at [404, 320] on input "Filter by keyword..." at bounding box center [524, 320] width 361 height 24
type input "t"
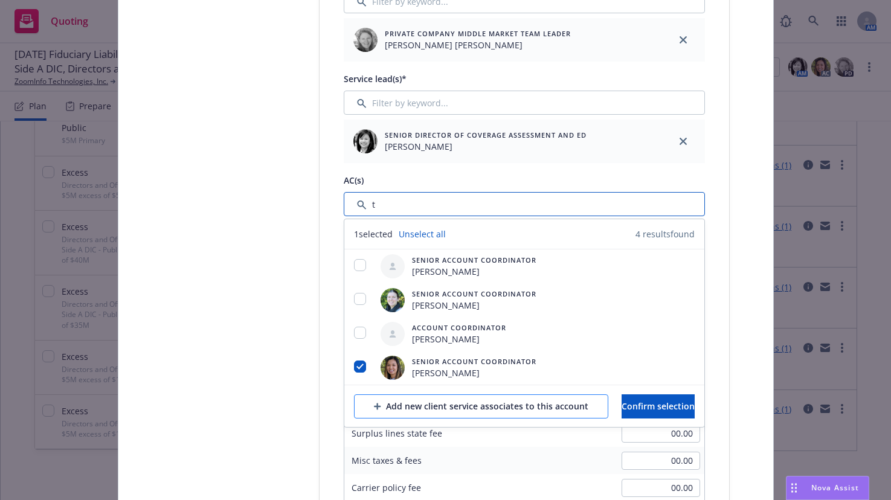
scroll to position [544, 0]
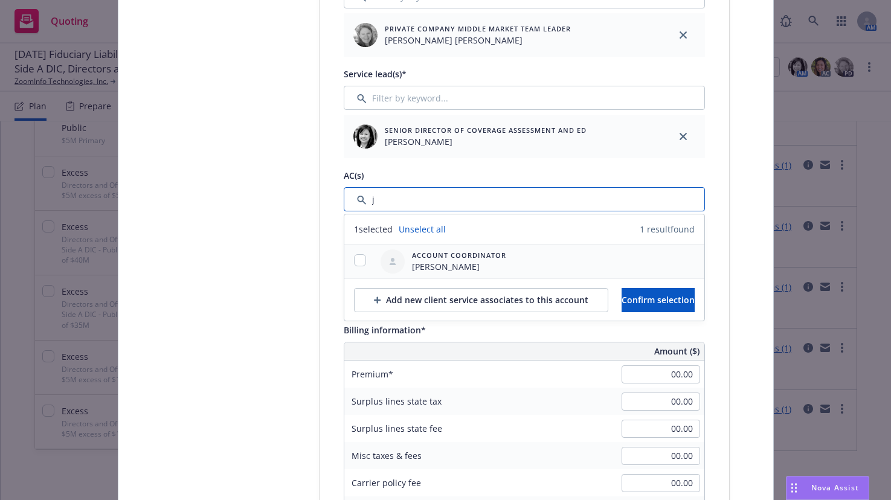
type input "j"
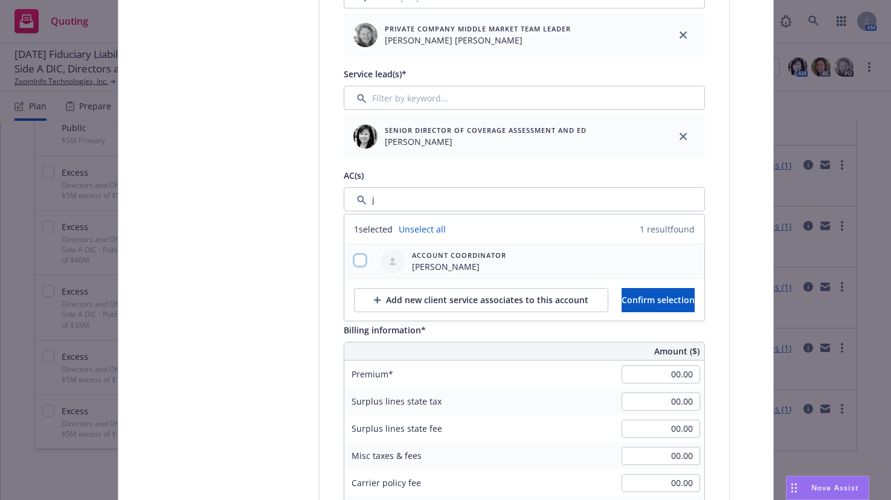
click at [356, 263] on input "checkbox" at bounding box center [360, 260] width 12 height 12
checkbox input "true"
click at [658, 302] on span "Confirm selection" at bounding box center [658, 299] width 73 height 11
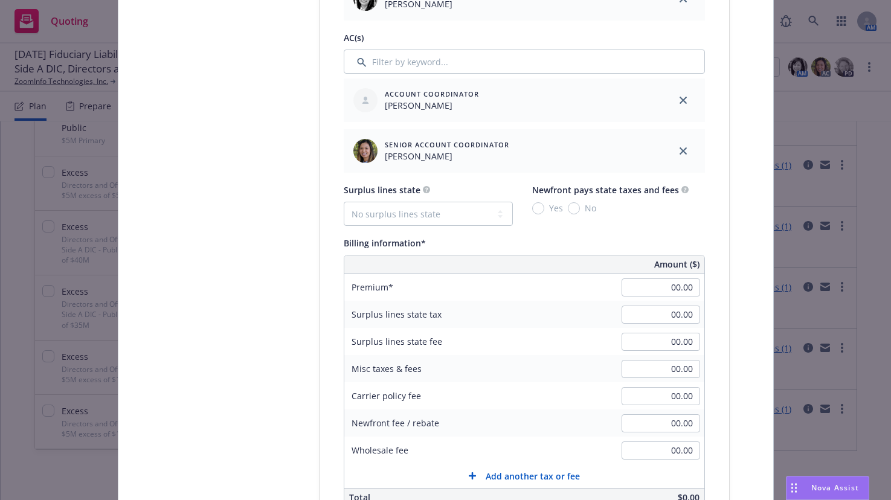
scroll to position [725, 0]
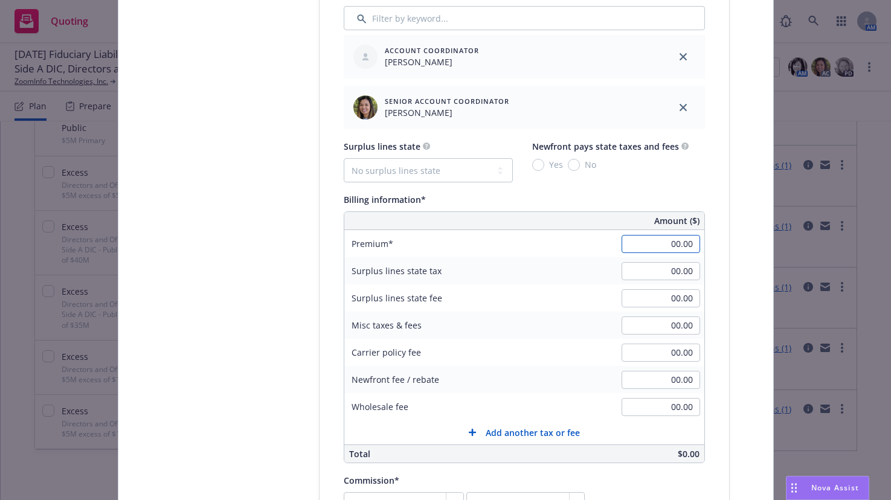
click at [655, 243] on input "00.00" at bounding box center [661, 244] width 79 height 18
type input "570,000.00"
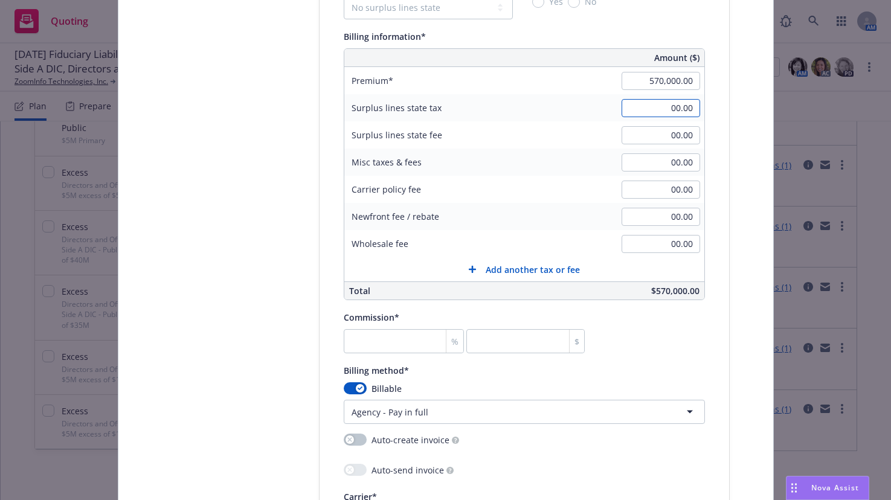
scroll to position [906, 0]
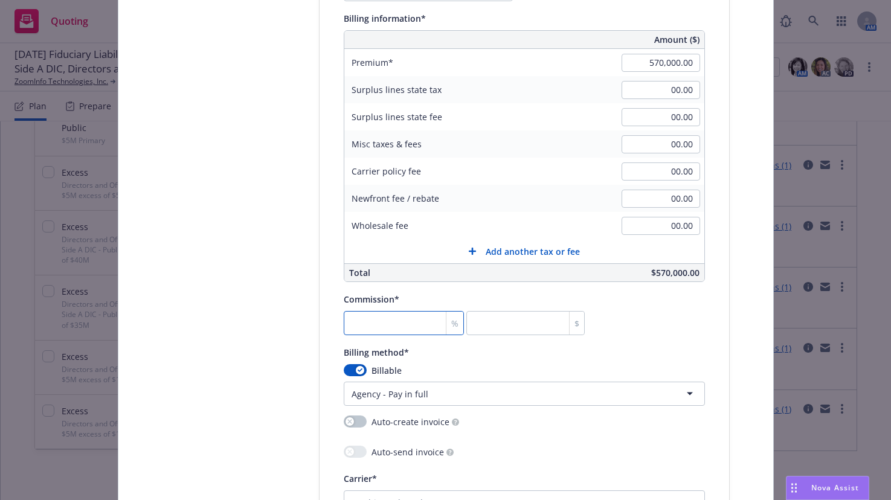
click at [421, 324] on input "number" at bounding box center [404, 323] width 121 height 24
type input "0"
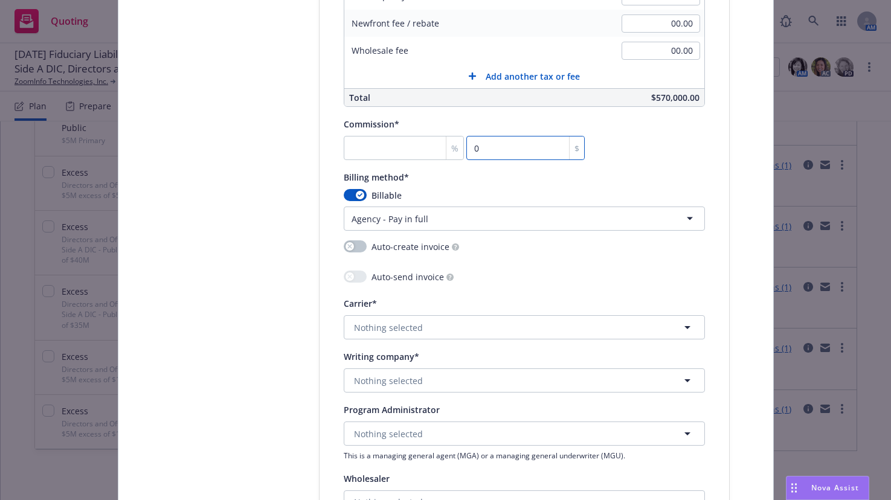
scroll to position [1087, 0]
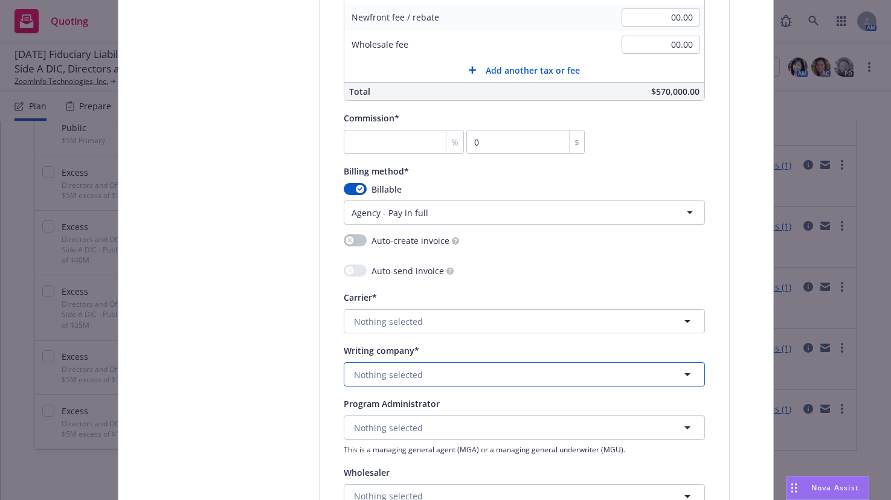
click at [396, 375] on span "Nothing selected" at bounding box center [388, 374] width 69 height 13
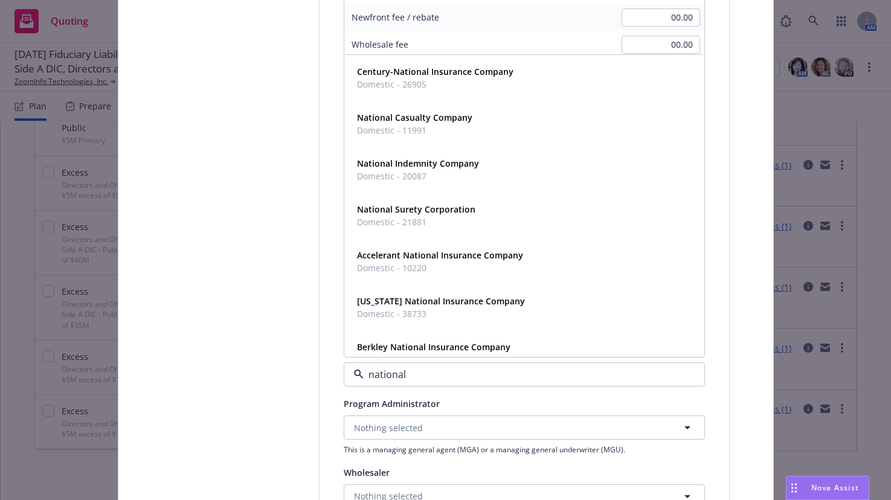
type input "national u"
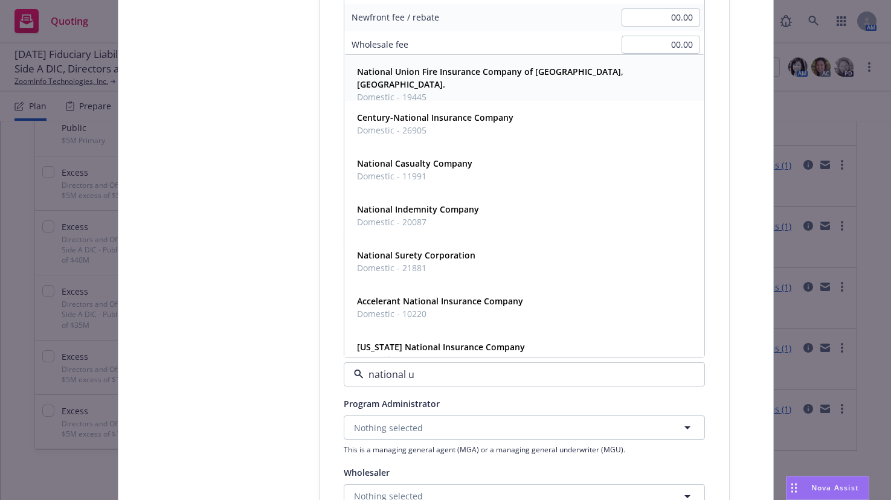
click at [421, 74] on strong "National Union Fire Insurance Company of Pittsburgh, Pa." at bounding box center [490, 78] width 266 height 24
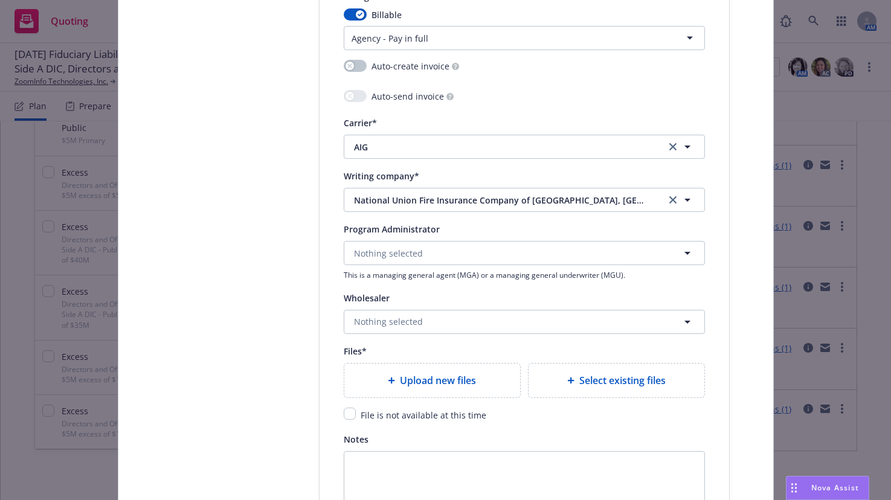
scroll to position [1269, 0]
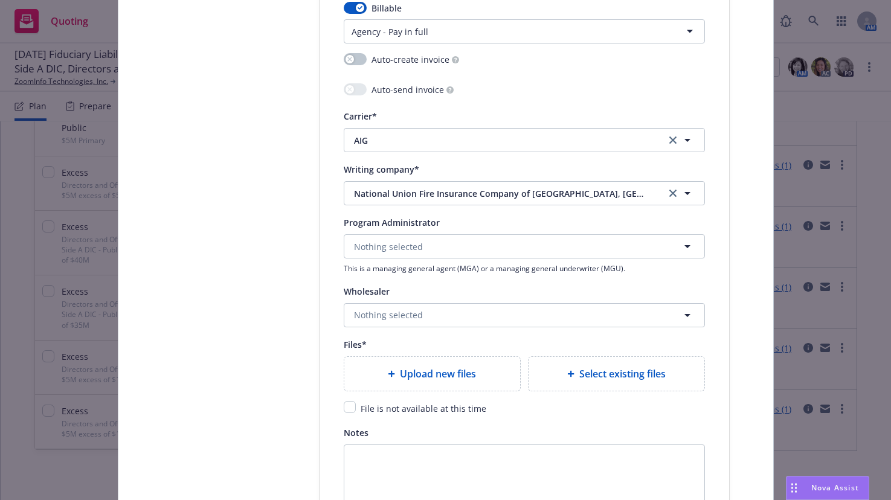
click at [454, 373] on span "Upload new files" at bounding box center [438, 374] width 76 height 14
type textarea "x"
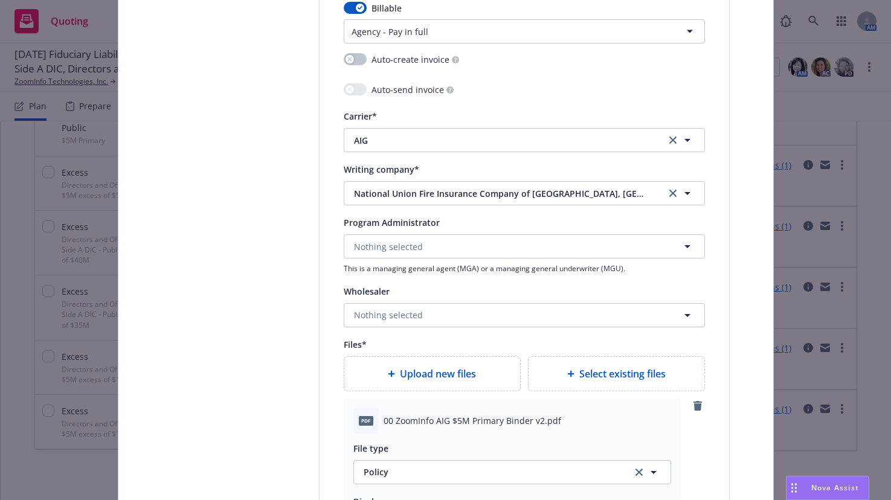
scroll to position [1450, 0]
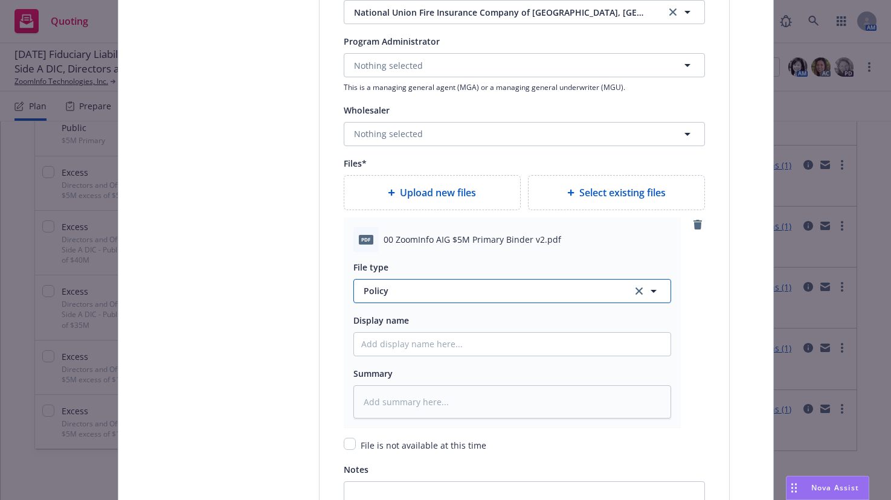
click at [373, 294] on span "Policy" at bounding box center [491, 291] width 254 height 13
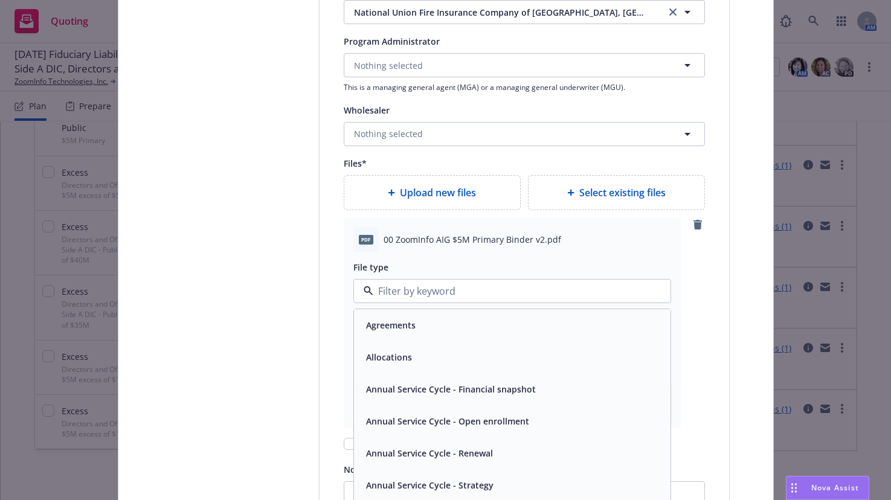
type input "b"
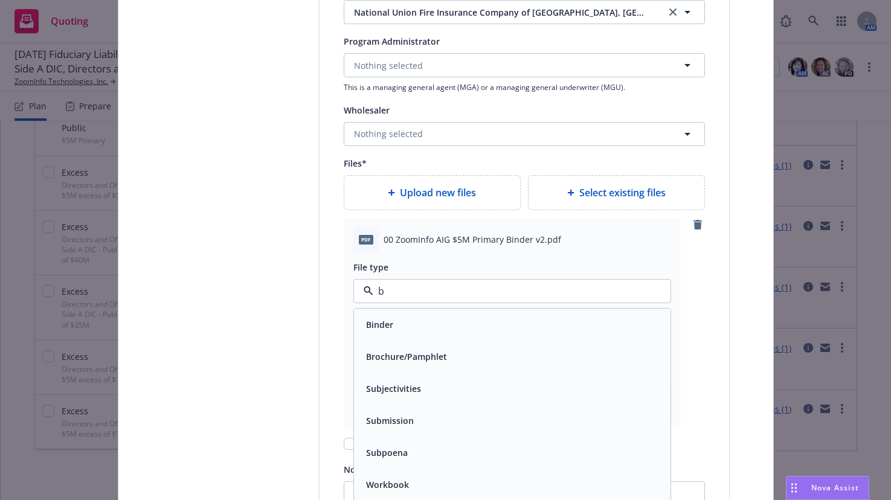
click at [368, 327] on span "Binder" at bounding box center [379, 324] width 27 height 13
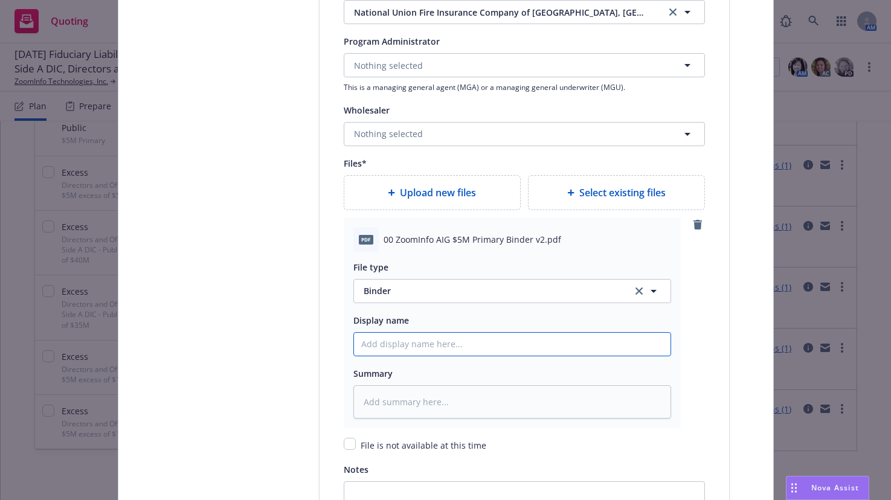
click at [430, 351] on input "Policy display name" at bounding box center [512, 344] width 317 height 23
type textarea "x"
type input "0"
type textarea "x"
type input "00"
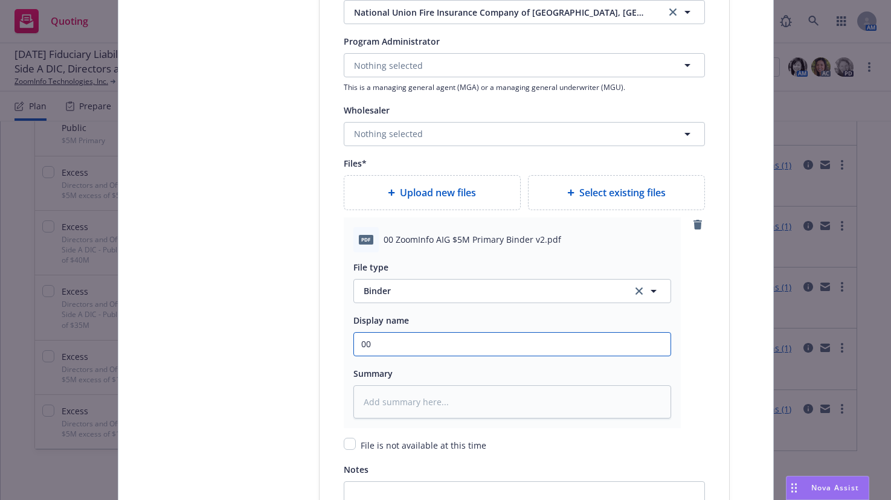
type textarea "x"
type input "00"
type textarea "x"
type input "00 A"
type textarea "x"
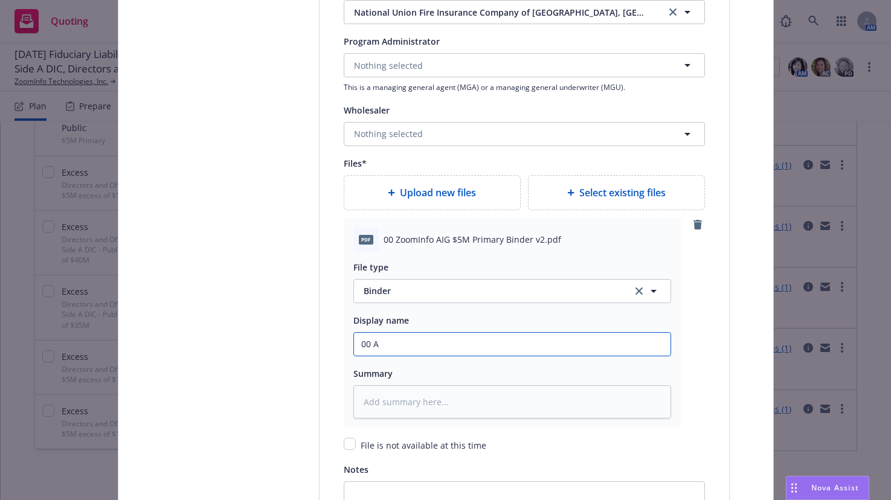
type input "00 AI"
type textarea "x"
type input "00 AIG"
type textarea "x"
type input "00 AIG"
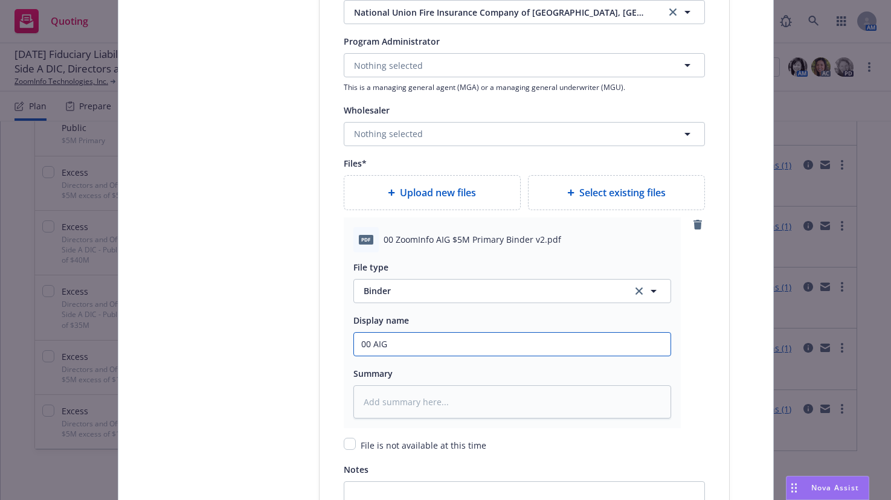
type textarea "x"
type input "00 AIG #"
type textarea "x"
type input "00 AIG"
type textarea "x"
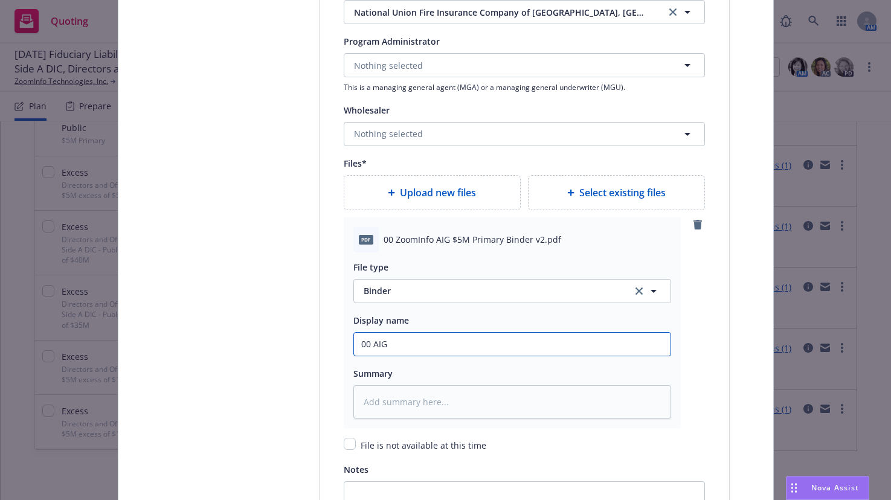
type input "00 AIG %"
type textarea "x"
type input "00 AIG %6"
type textarea "x"
type input "00 AIG %"
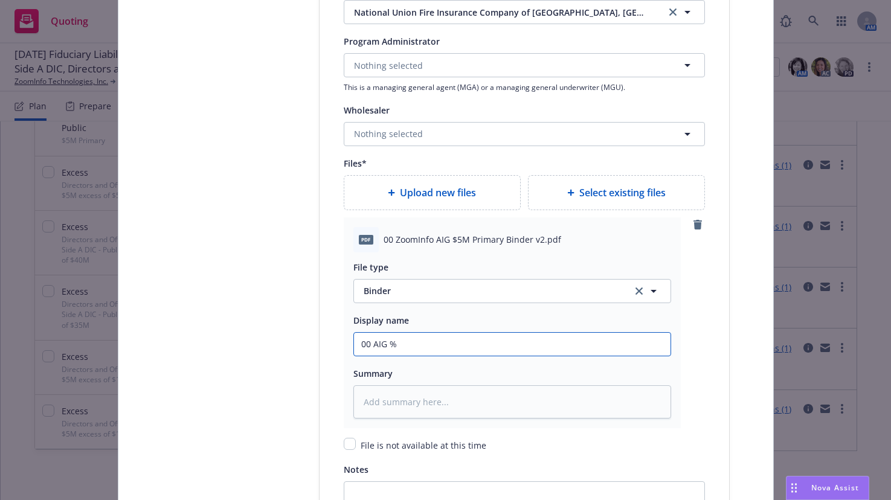
type textarea "x"
type input "00 AIG"
type textarea "x"
type input "00 AIG 6"
type textarea "x"
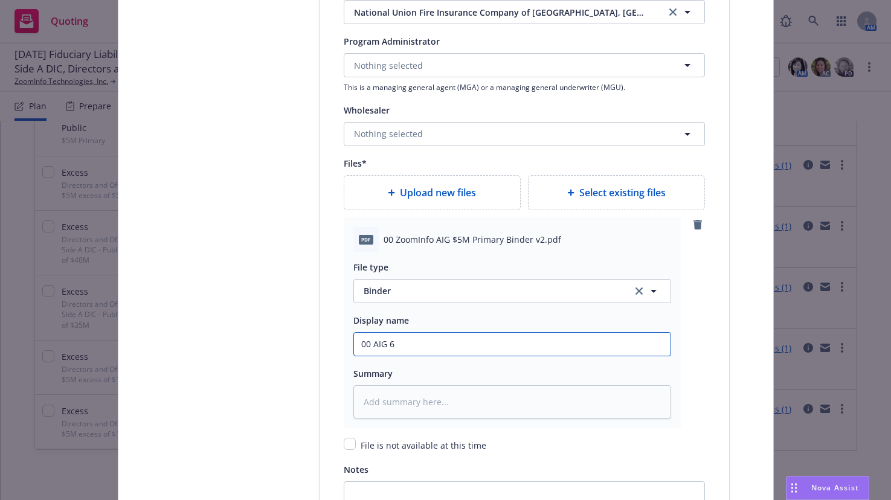
type input "00 AIG"
type textarea "x"
type input "00 AIG $"
type textarea "x"
type input "00 AIG $M"
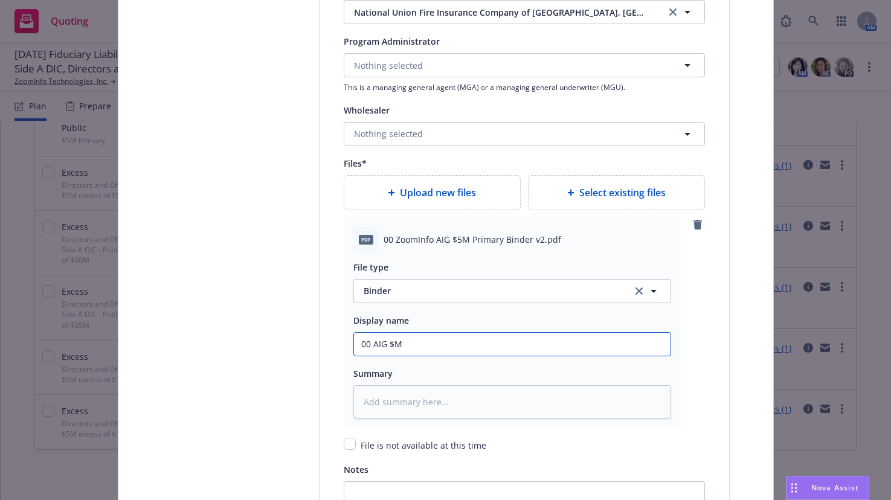
type textarea "x"
type input "00 AIG $"
type textarea "x"
type input "00 AIG $5"
type textarea "x"
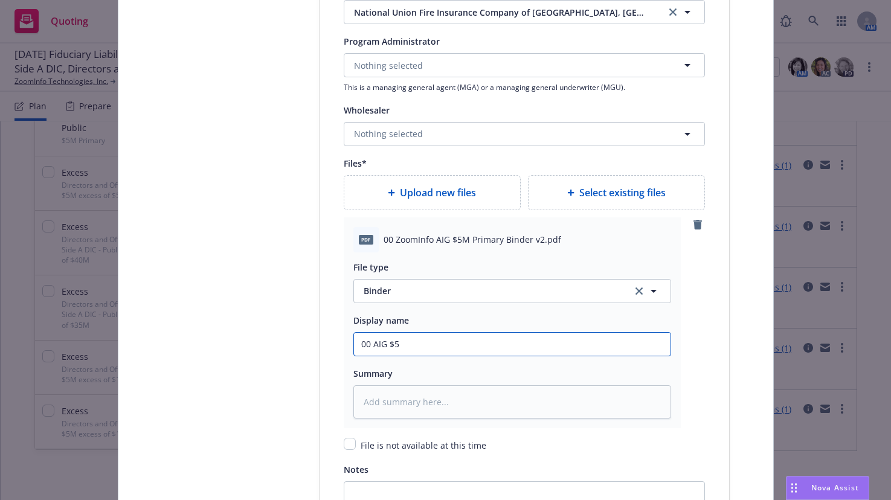
type input "00 AIG $5M"
type textarea "x"
type input "00 AIG $5M"
type textarea "x"
type input "00 AIG $5M P"
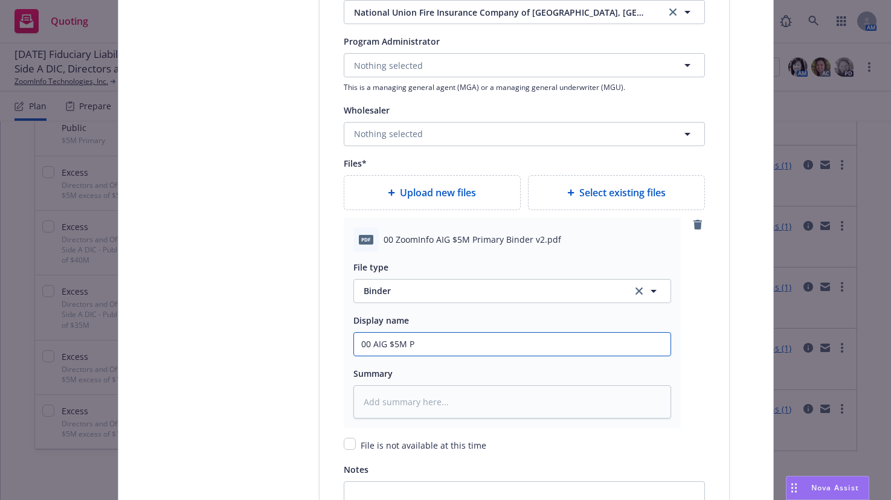
type textarea "x"
type input "00 AIG $5M Pr"
type textarea "x"
type input "00 AIG $5M Pri"
type textarea "x"
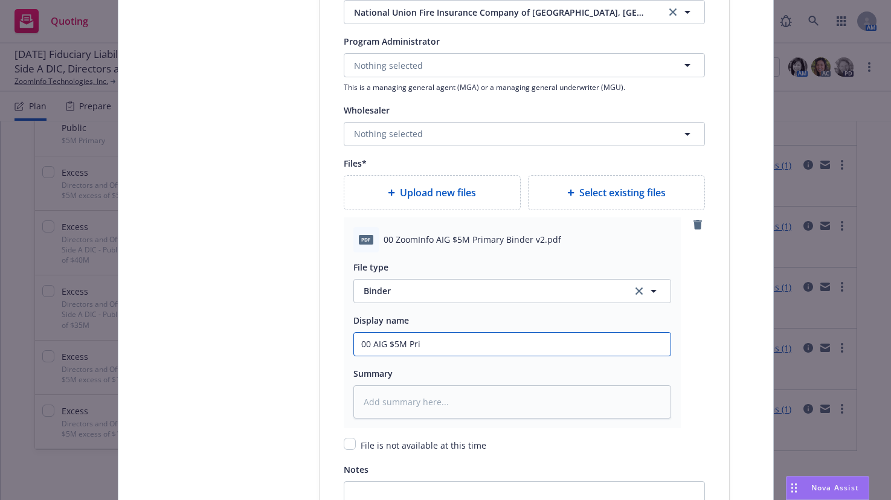
type input "00 AIG $5M Prim"
type textarea "x"
type input "00 AIG $5M Prima"
type textarea "x"
type input "00 AIG $5M Primary"
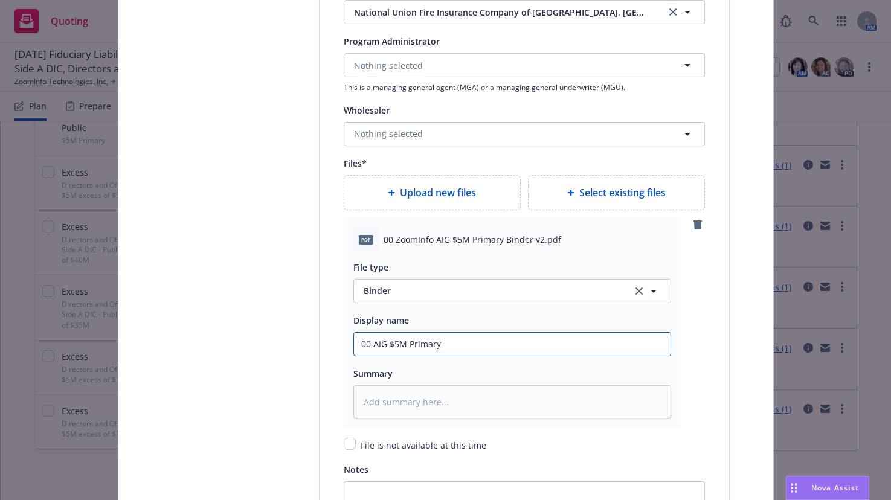
type textarea "x"
type input "00 AIG $5M Primary"
type textarea "x"
type input "00 AIG $5M Primary B"
type textarea "x"
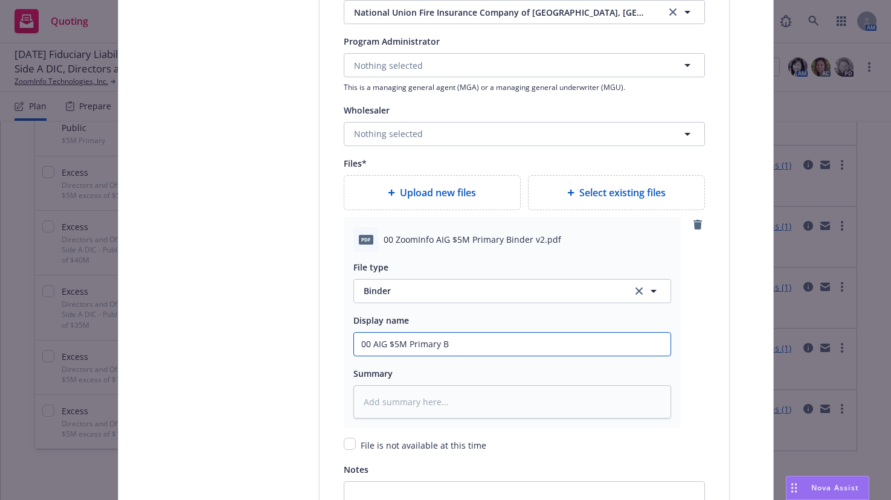
type input "00 AIG $5M Primary Bi"
type textarea "x"
type input "00 AIG $5M Primary Bin"
type textarea "x"
type input "00 AIG $5M Primary Bind"
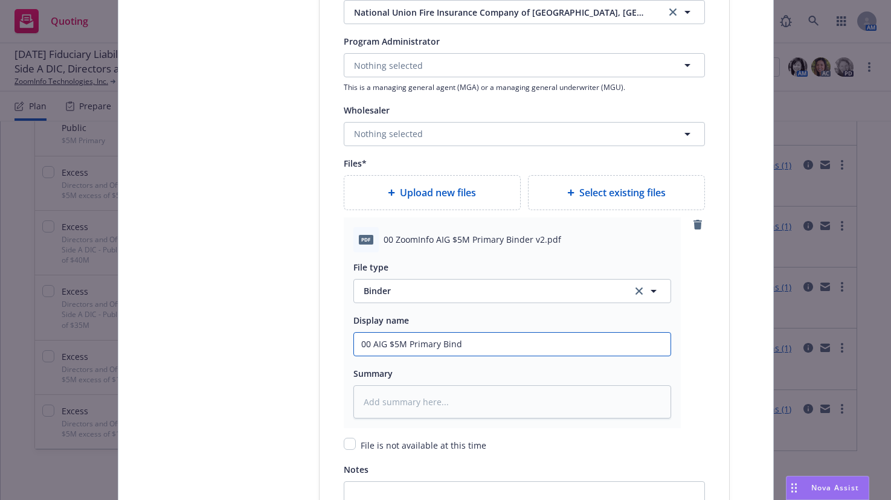
type textarea "x"
type input "00 AIG $5M Primary Binde"
type textarea "x"
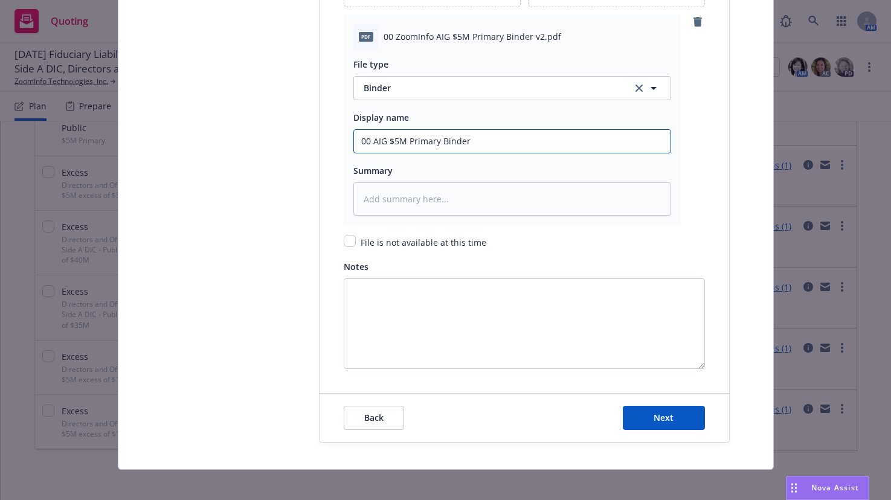
scroll to position [1661, 0]
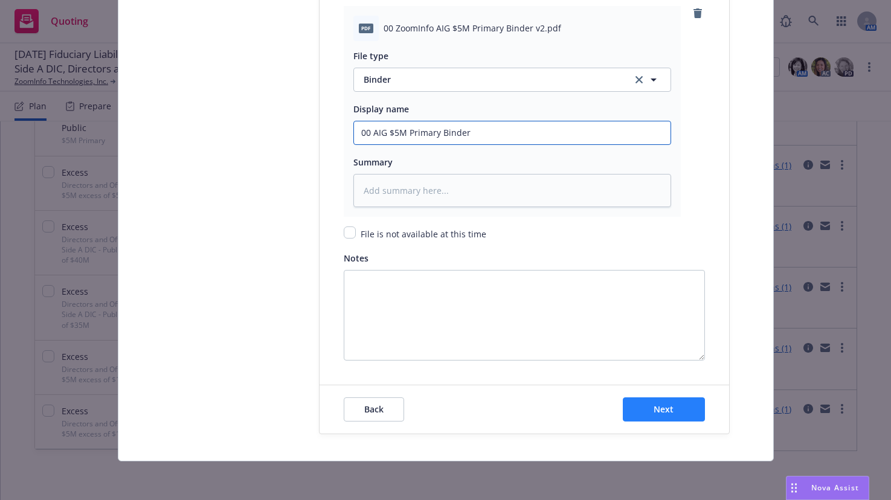
type input "00 AIG $5M Primary Binder"
click at [660, 408] on span "Next" at bounding box center [664, 409] width 20 height 11
type textarea "x"
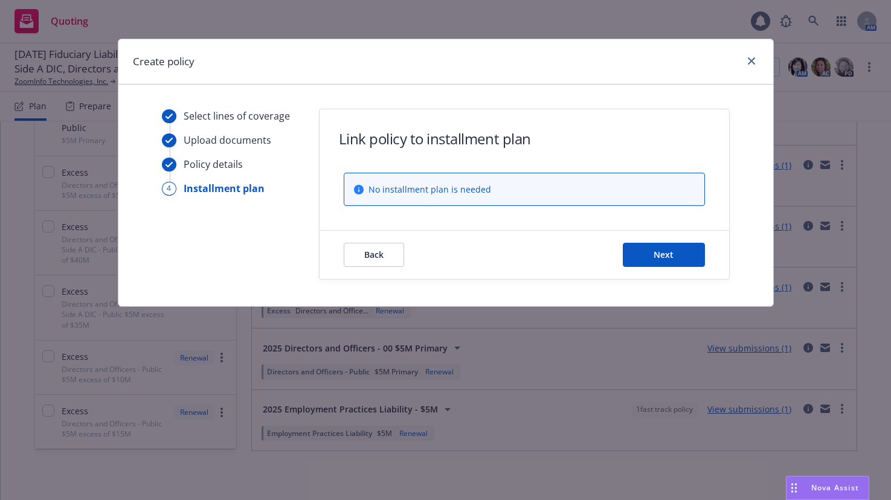
scroll to position [0, 0]
click at [668, 257] on span "Next" at bounding box center [664, 254] width 20 height 11
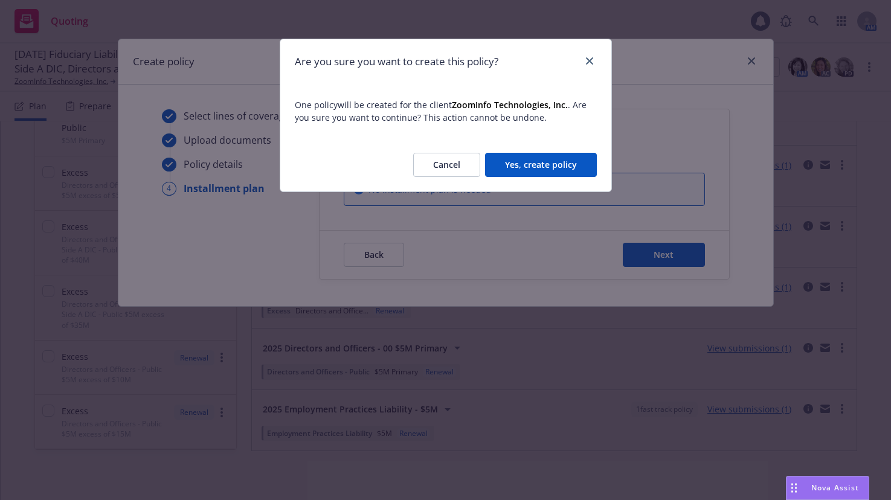
click at [558, 163] on button "Yes, create policy" at bounding box center [541, 165] width 112 height 24
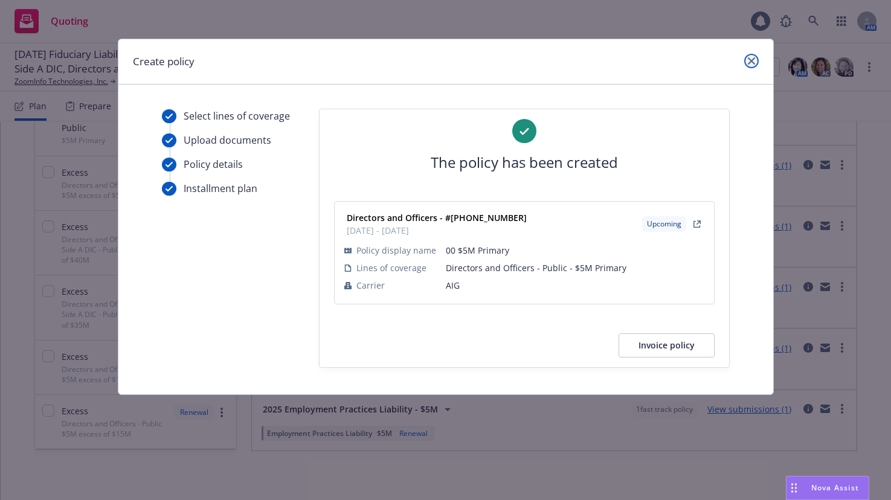
click at [753, 61] on icon "close" at bounding box center [751, 60] width 7 height 7
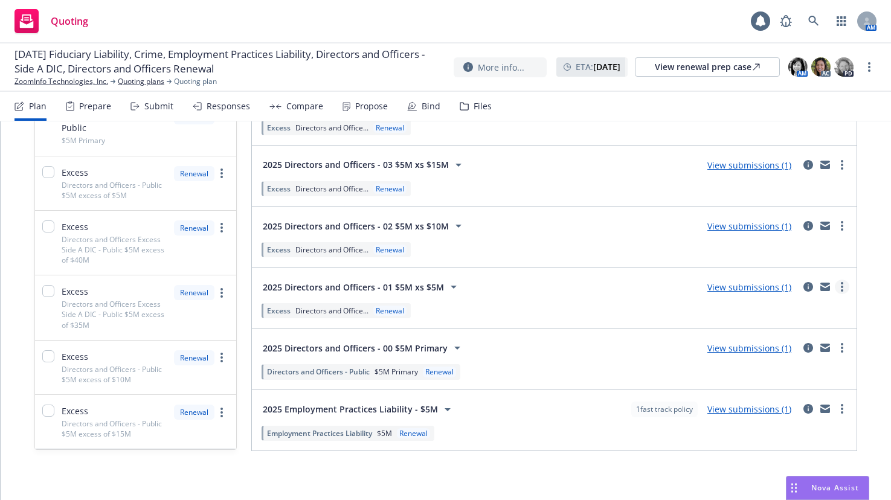
click at [835, 288] on link "more" at bounding box center [842, 287] width 14 height 14
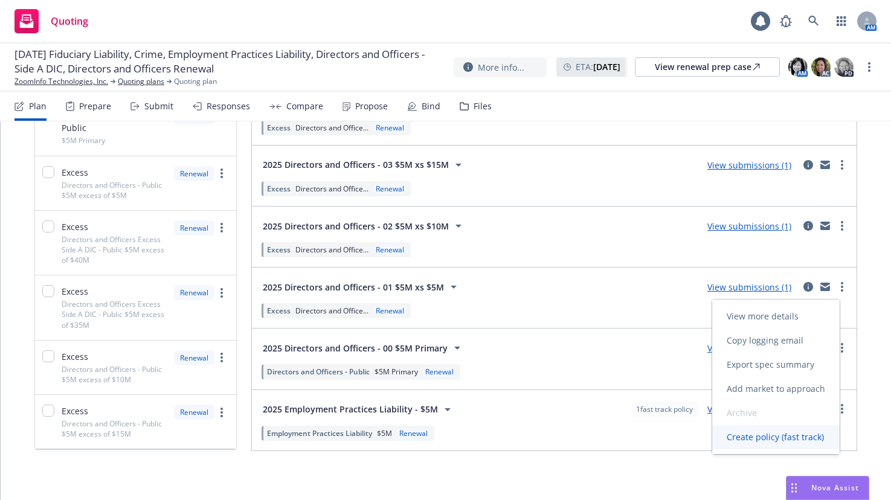
click at [774, 439] on span "Create policy (fast track)" at bounding box center [775, 436] width 126 height 11
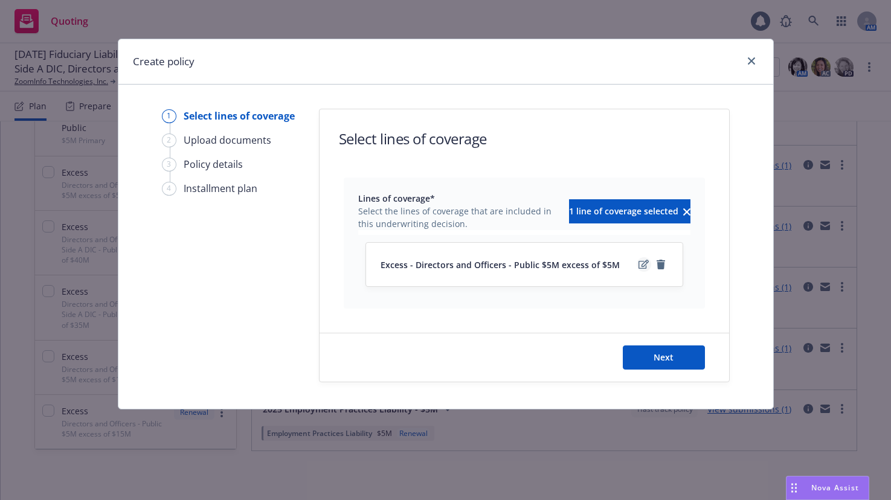
click at [645, 266] on icon "edit" at bounding box center [644, 264] width 10 height 9
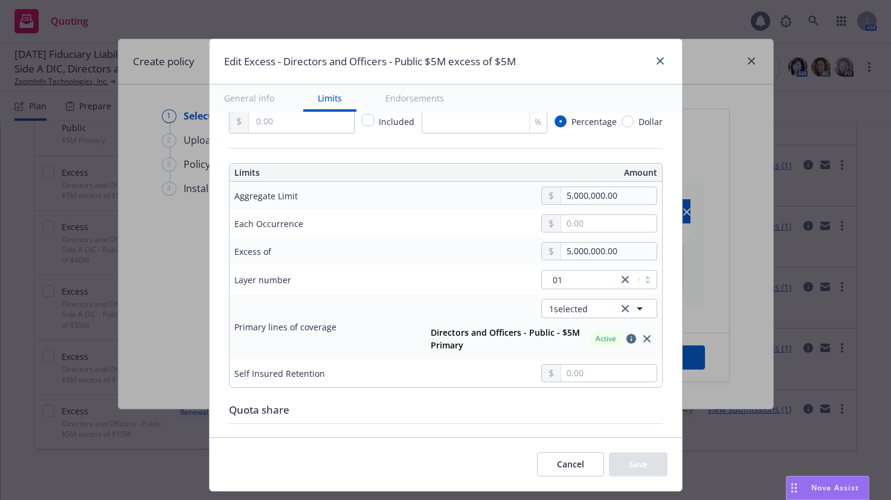
scroll to position [302, 0]
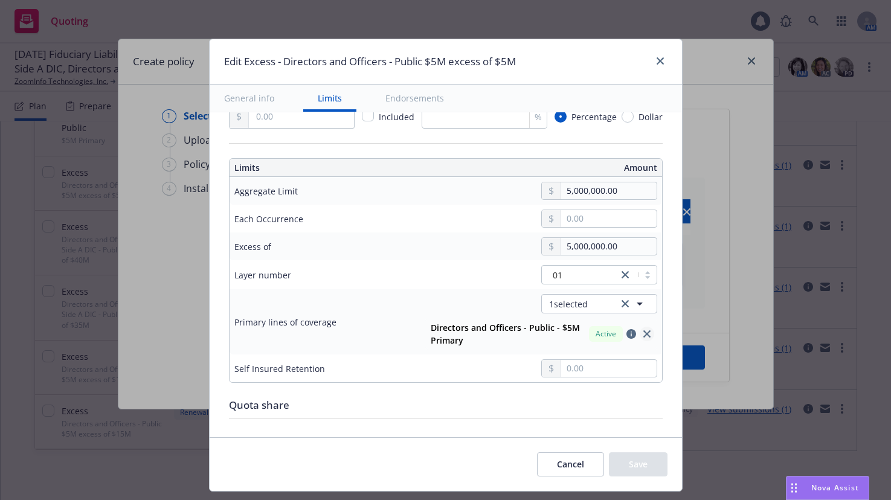
click at [643, 334] on icon "close" at bounding box center [646, 333] width 7 height 7
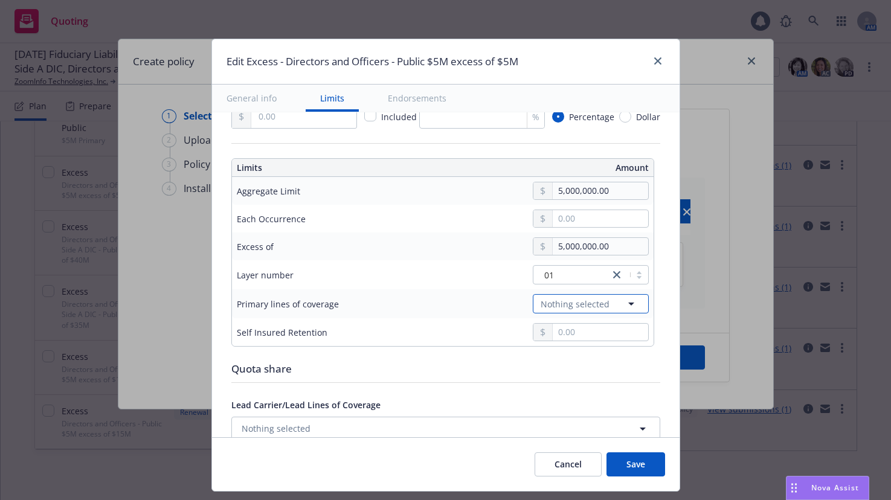
click at [628, 302] on icon "button" at bounding box center [631, 304] width 14 height 14
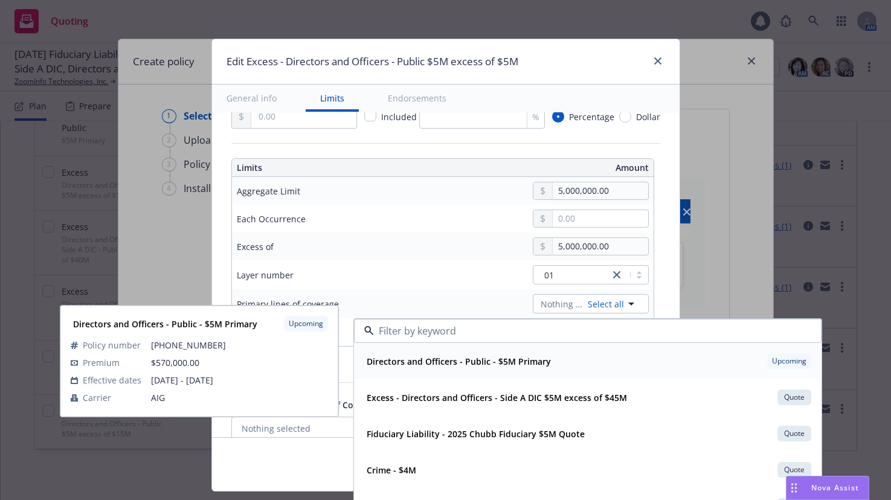
click at [527, 359] on strong "Directors and Officers - Public - $5M Primary" at bounding box center [459, 361] width 184 height 11
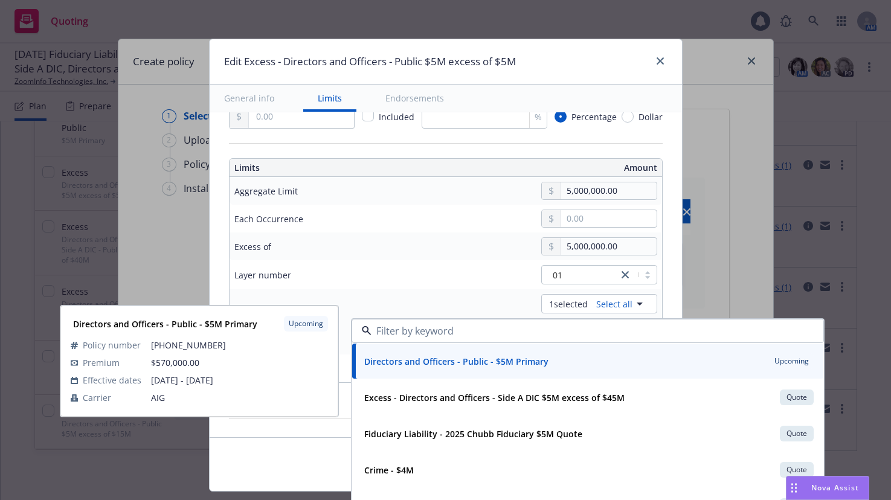
type input "Directors and Officers - Public $5M excess of $5M"
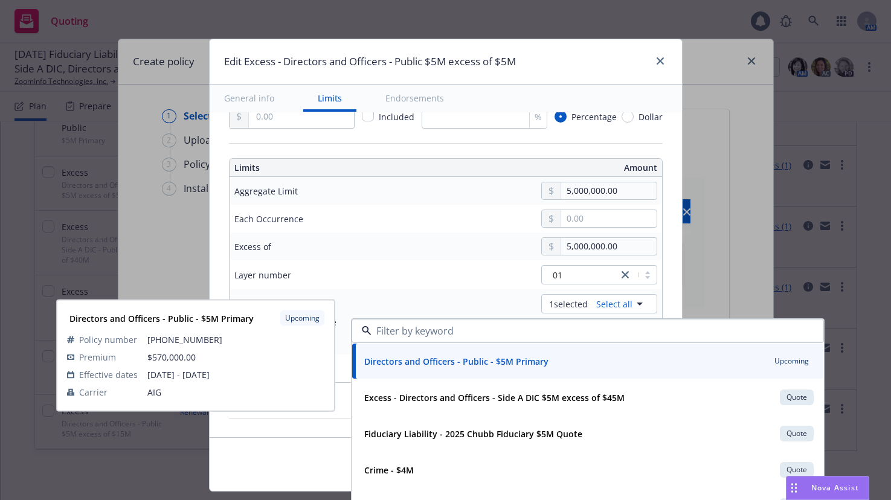
click at [478, 293] on td "1 selected Select all Directors and Officers - Public - $5M Primary Upcoming Di…" at bounding box center [536, 321] width 251 height 65
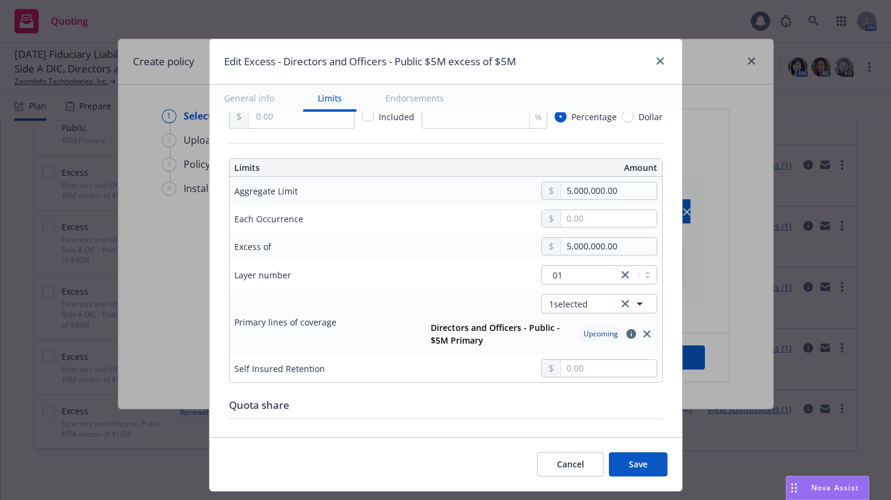
click at [642, 469] on button "Save" at bounding box center [638, 464] width 59 height 24
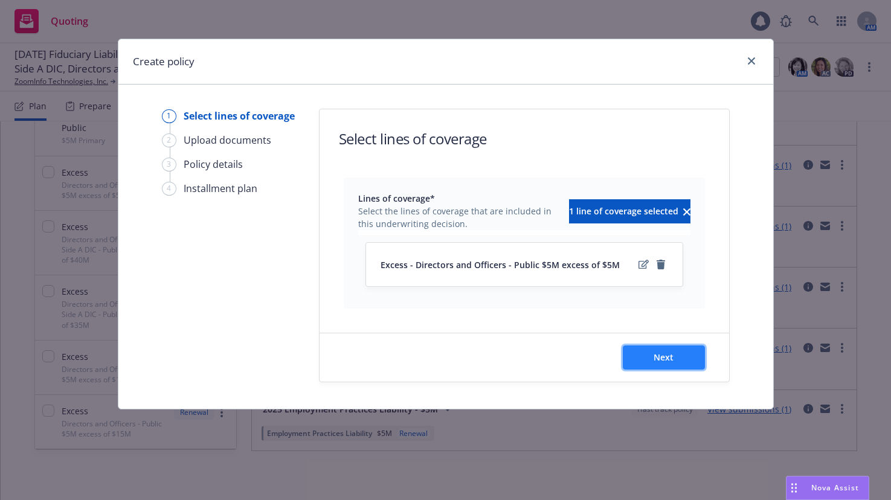
click at [668, 355] on span "Next" at bounding box center [664, 357] width 20 height 11
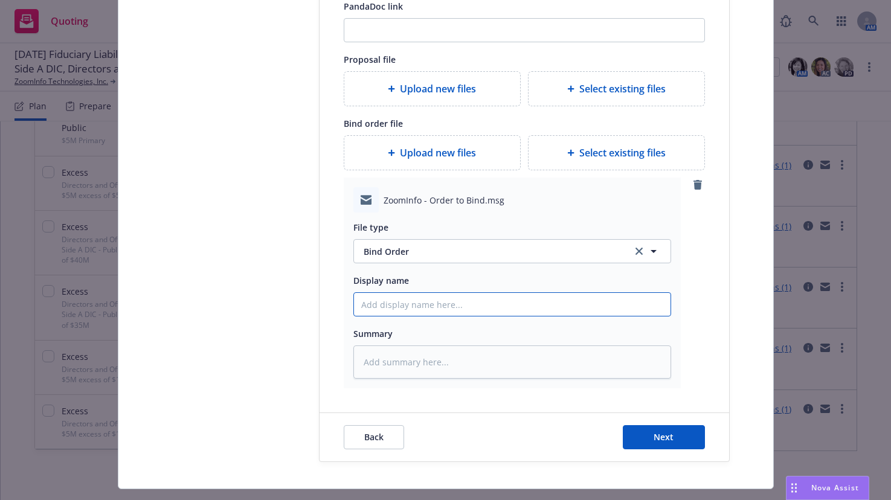
click at [426, 301] on input "Display name" at bounding box center [512, 304] width 317 height 23
type textarea "x"
type input "$"
type textarea "x"
type input "$5"
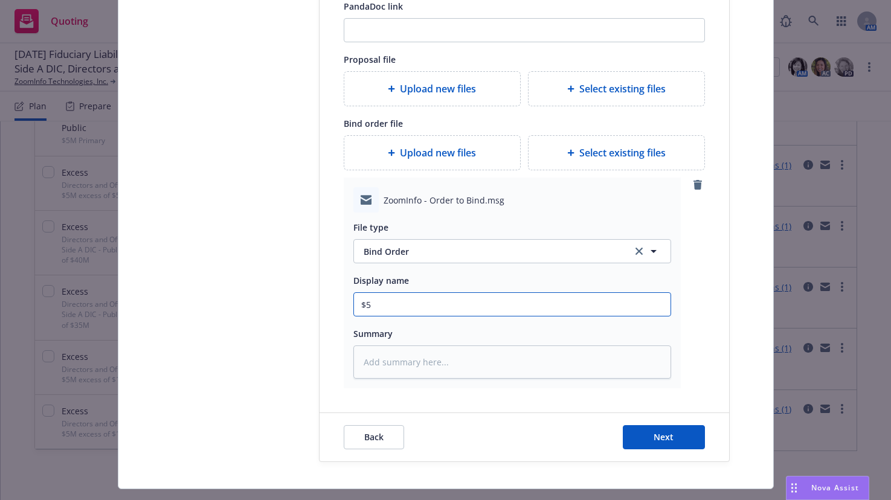
type textarea "x"
type input "$5M"
type textarea "x"
type input "$5M"
type textarea "x"
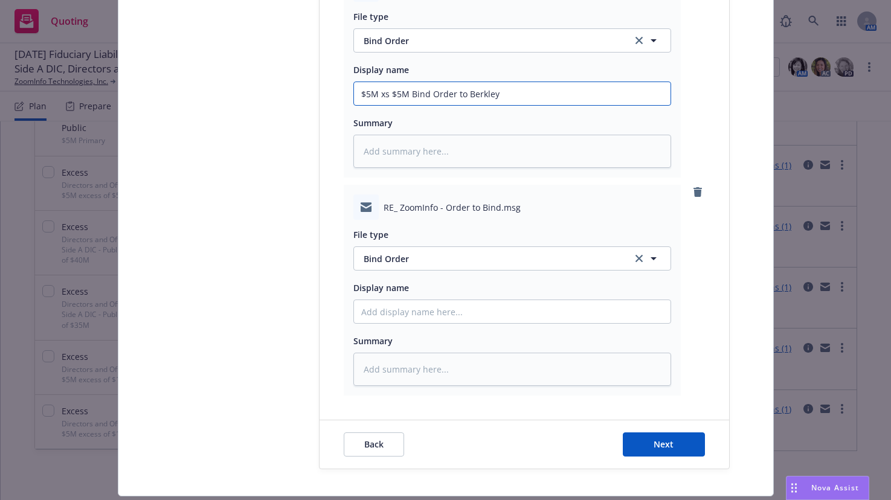
scroll to position [544, 0]
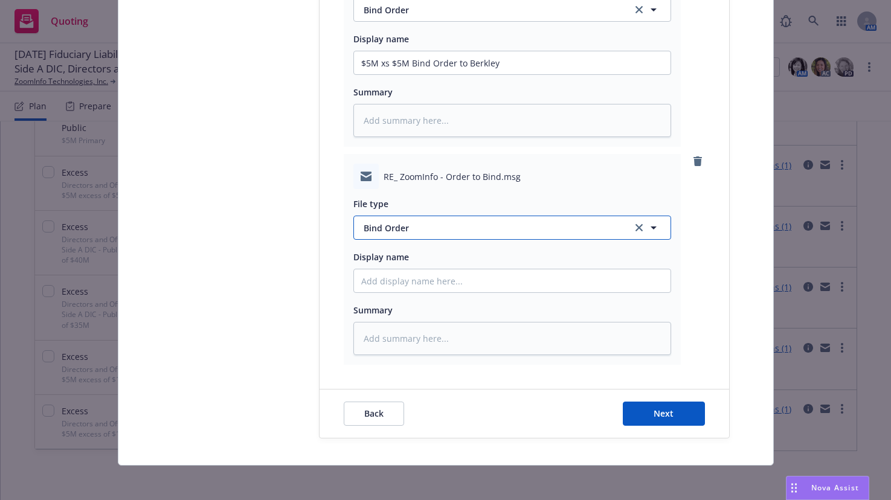
click at [402, 225] on span "Bind Order" at bounding box center [491, 228] width 254 height 13
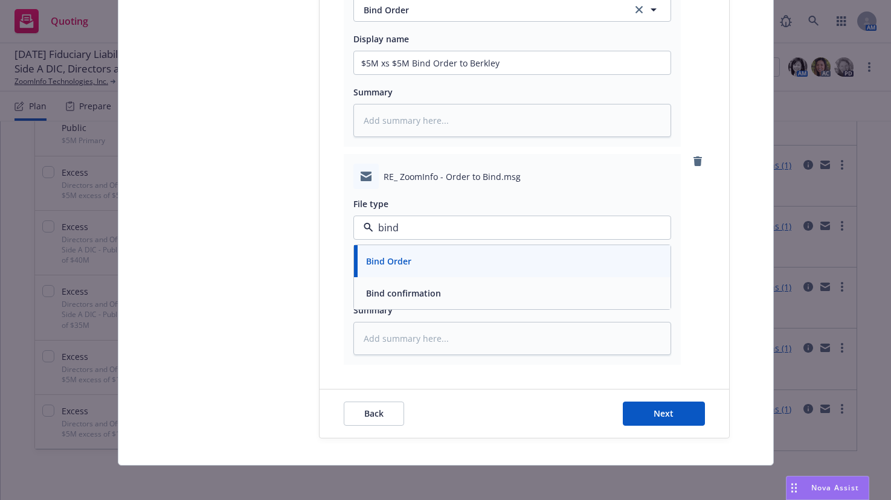
click at [431, 290] on span "Bind confirmation" at bounding box center [403, 293] width 75 height 13
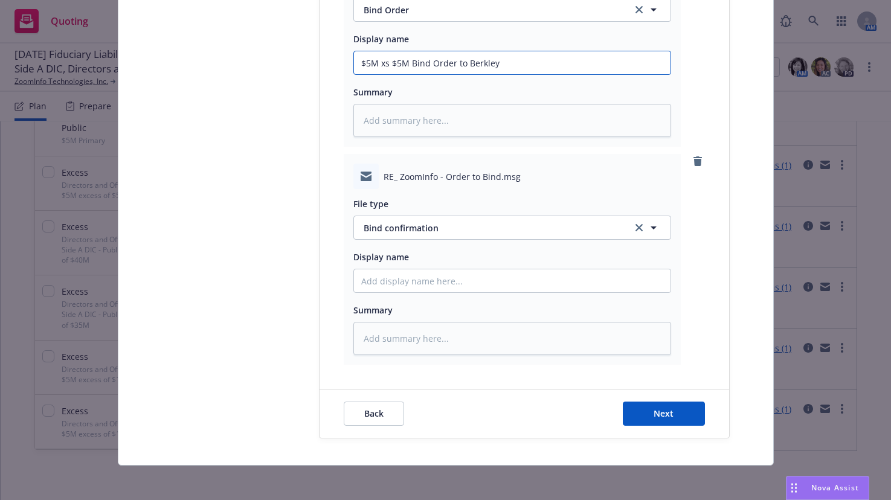
drag, startPoint x: 509, startPoint y: 65, endPoint x: 357, endPoint y: 64, distance: 151.6
click at [357, 64] on input "$5M xs $5M Bind Order to Berkley" at bounding box center [512, 62] width 317 height 23
click at [409, 74] on input "Display name" at bounding box center [512, 62] width 317 height 23
paste input "$5M xs $5M Bind Order to Berkley"
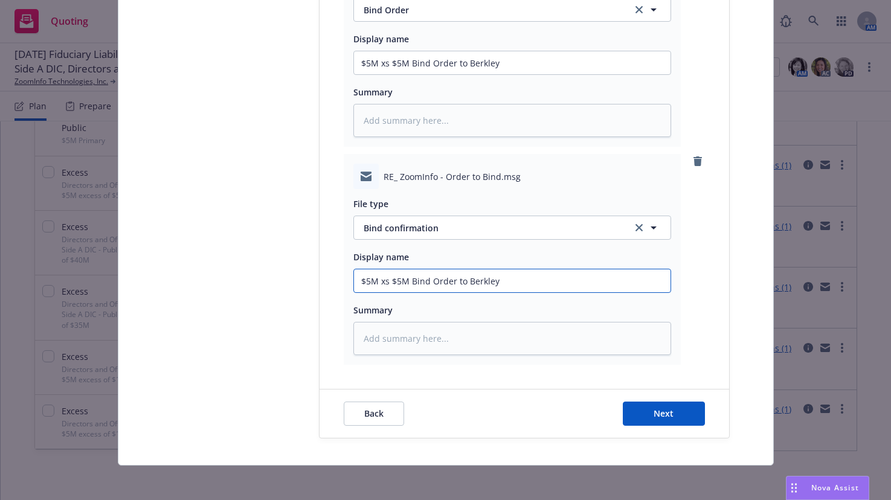
click at [459, 74] on input "$5M xs $5M Bind Order to Berkley" at bounding box center [512, 62] width 317 height 23
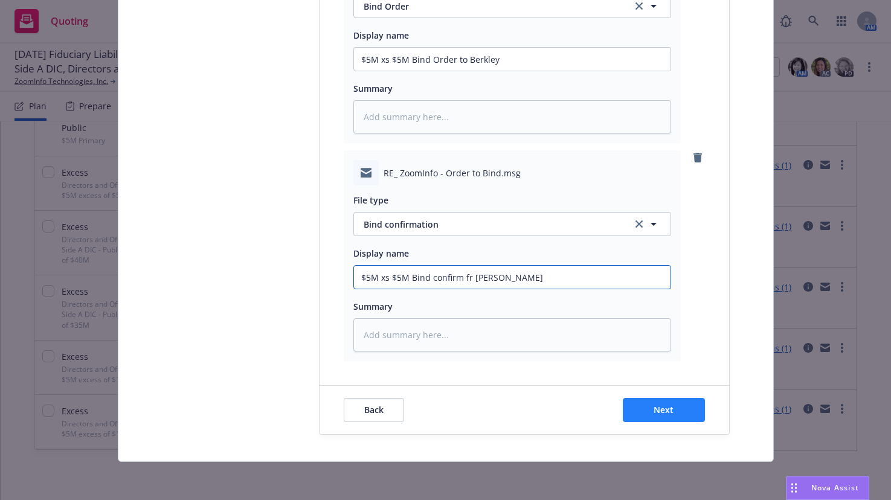
scroll to position [548, 0]
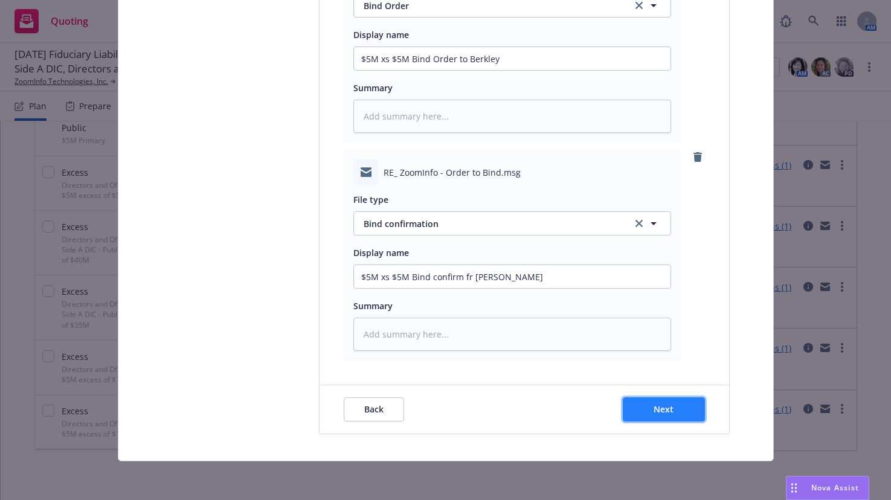
click at [661, 405] on span "Next" at bounding box center [664, 409] width 20 height 11
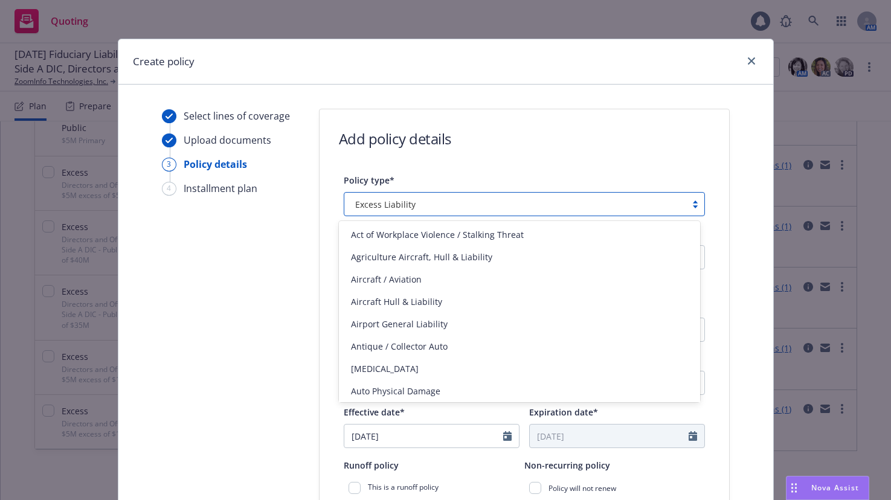
click at [690, 205] on div at bounding box center [695, 204] width 18 height 10
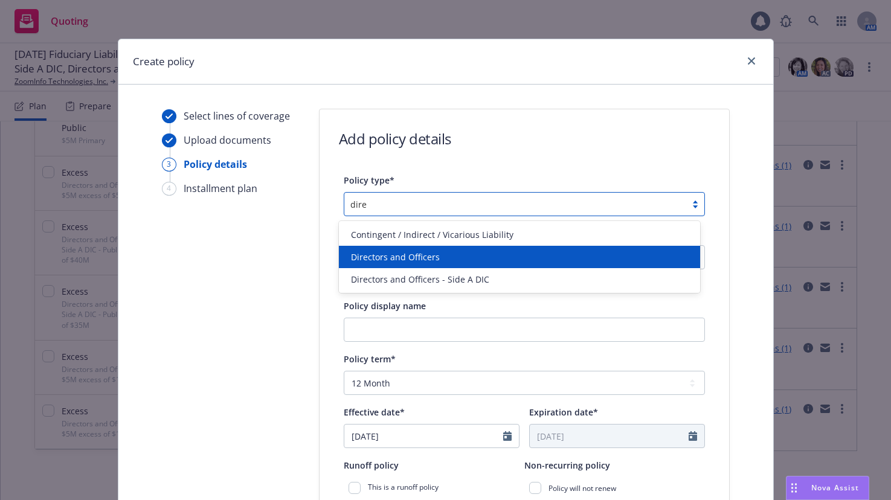
click at [421, 260] on span "Directors and Officers" at bounding box center [395, 257] width 89 height 13
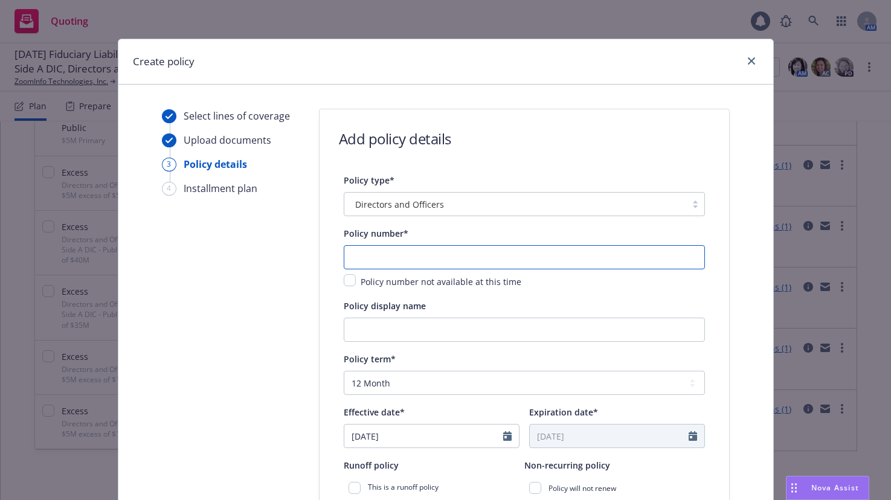
click at [437, 248] on input "text" at bounding box center [524, 257] width 361 height 24
click at [449, 260] on input "text" at bounding box center [524, 257] width 361 height 24
paste input "BPRO8129180"
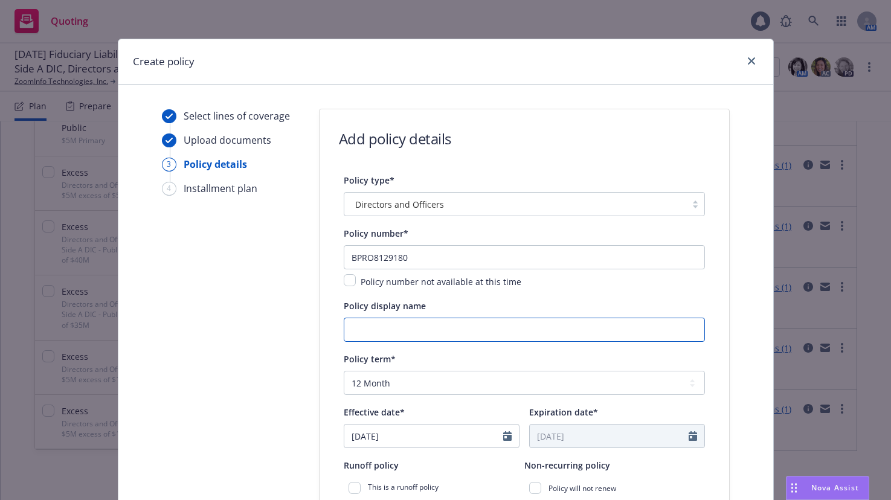
click at [515, 324] on input "Policy display name" at bounding box center [524, 330] width 361 height 24
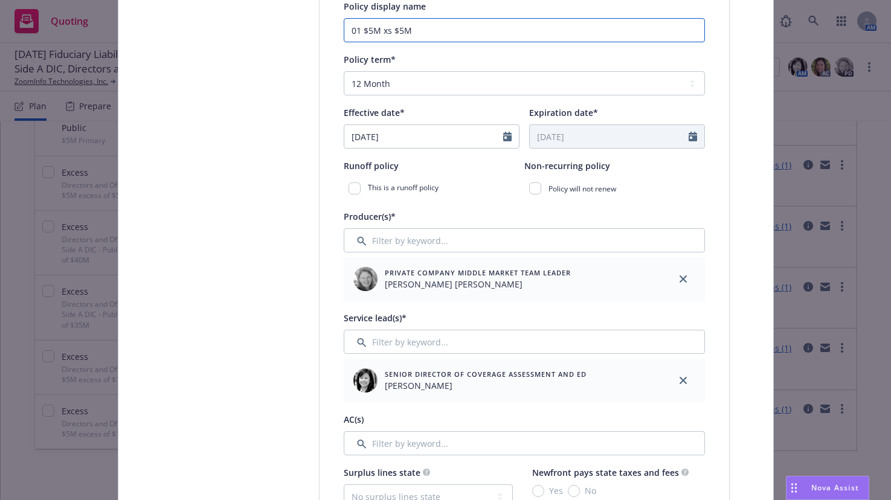
scroll to position [483, 0]
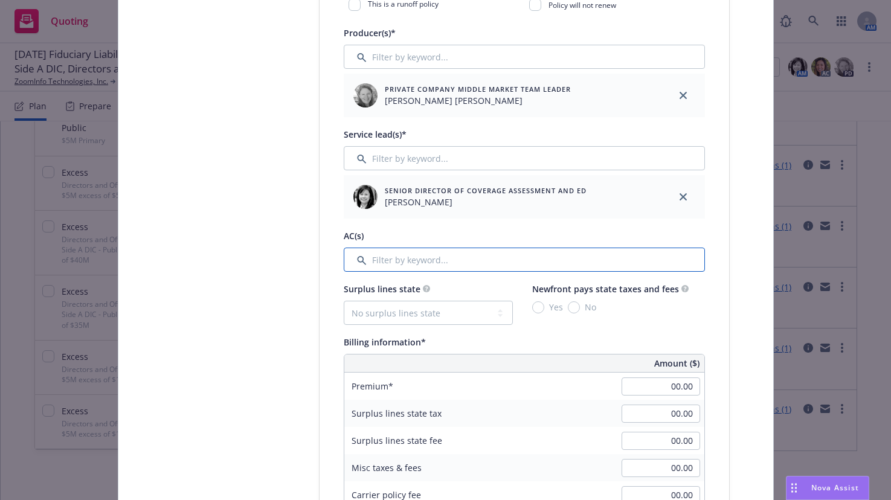
click at [425, 255] on input "Filter by keyword..." at bounding box center [524, 260] width 361 height 24
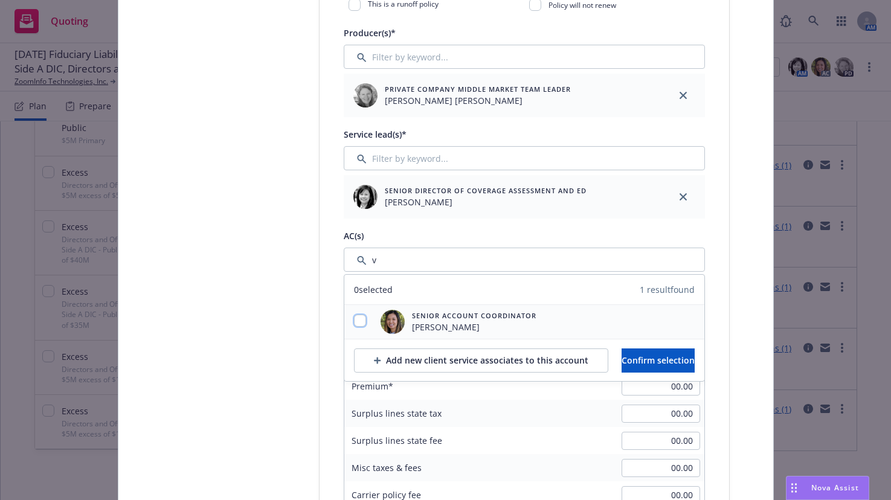
click at [354, 320] on input "checkbox" at bounding box center [360, 321] width 12 height 12
click at [636, 364] on span "Confirm selection" at bounding box center [658, 360] width 73 height 11
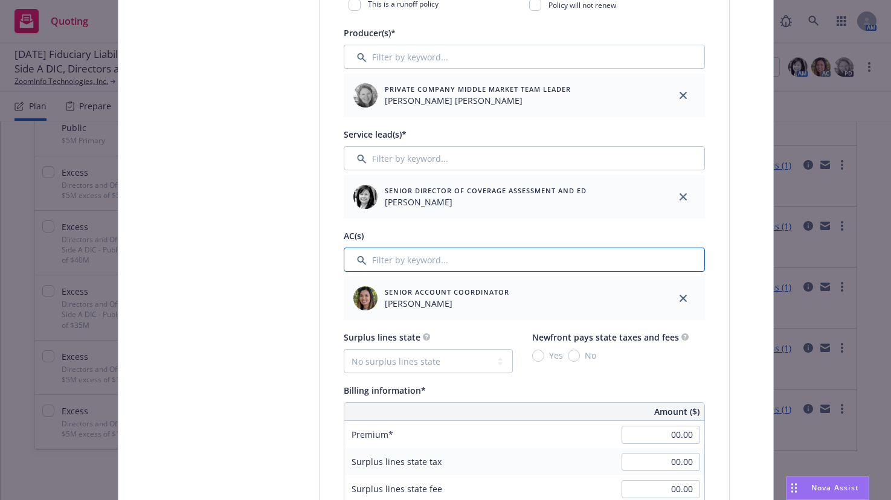
click at [435, 254] on input "Filter by keyword..." at bounding box center [524, 260] width 361 height 24
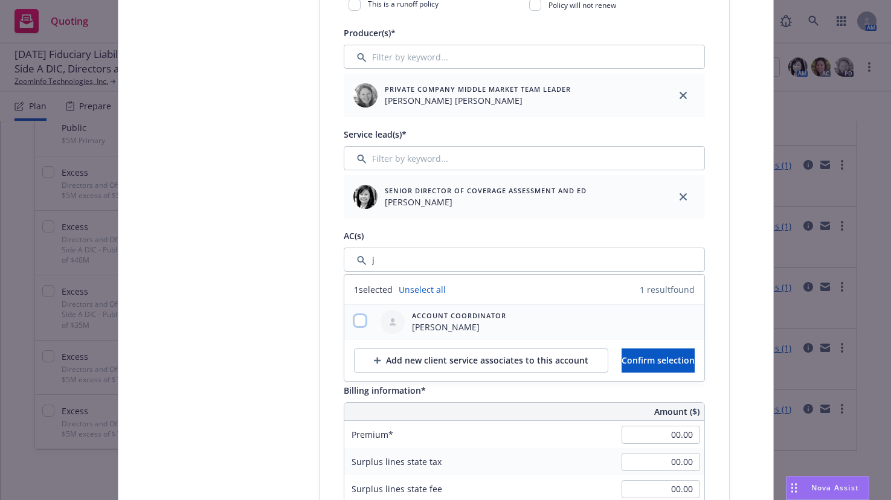
click at [356, 323] on input "checkbox" at bounding box center [360, 321] width 12 height 12
click at [671, 364] on span "Confirm selection" at bounding box center [658, 360] width 73 height 11
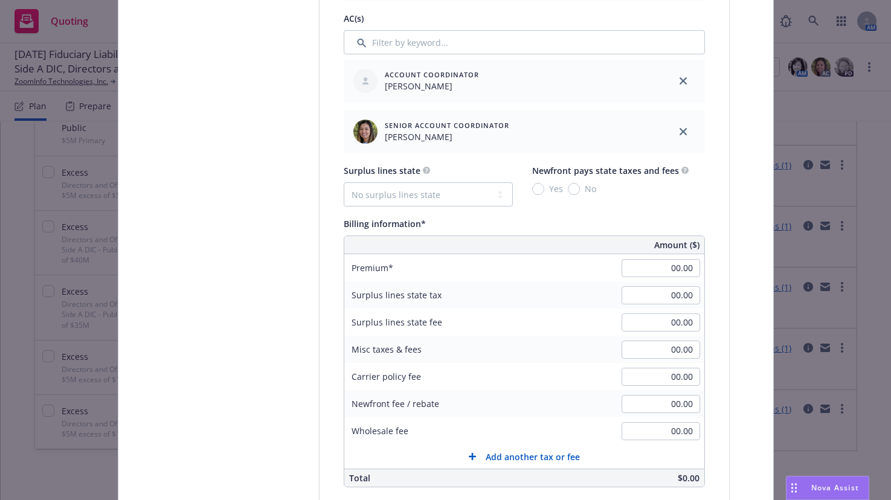
scroll to position [725, 0]
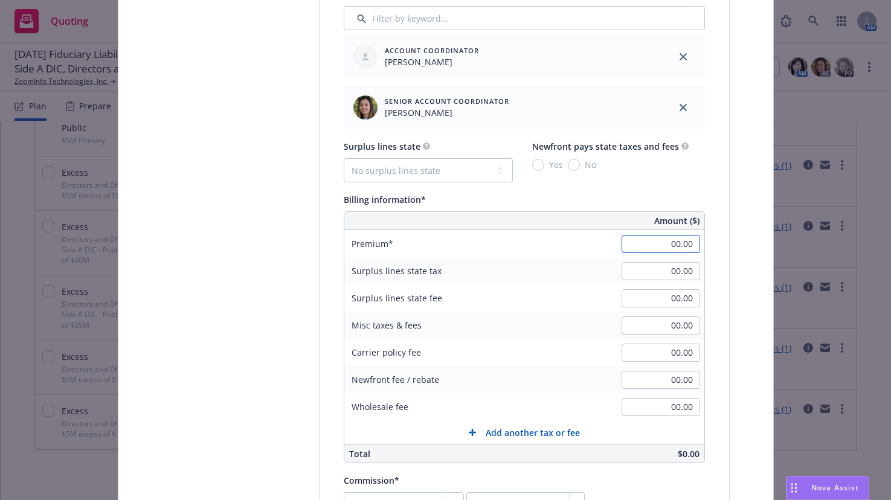
click at [668, 242] on input "00.00" at bounding box center [661, 244] width 79 height 18
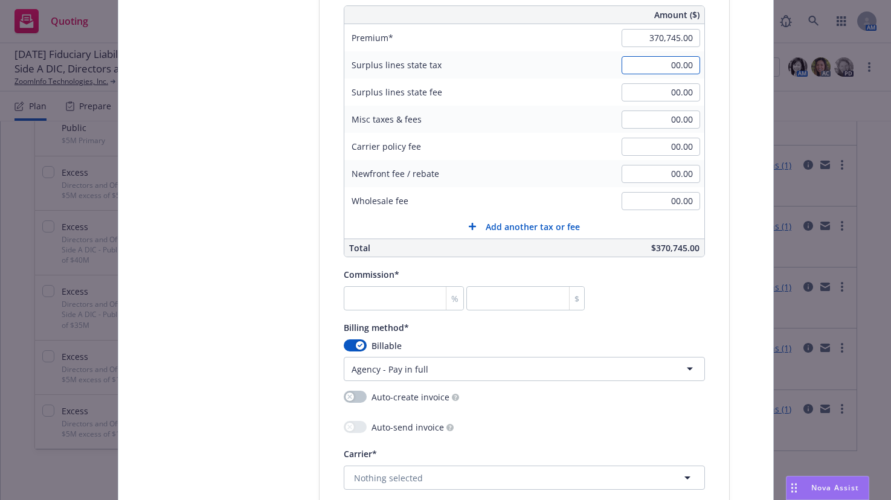
scroll to position [967, 0]
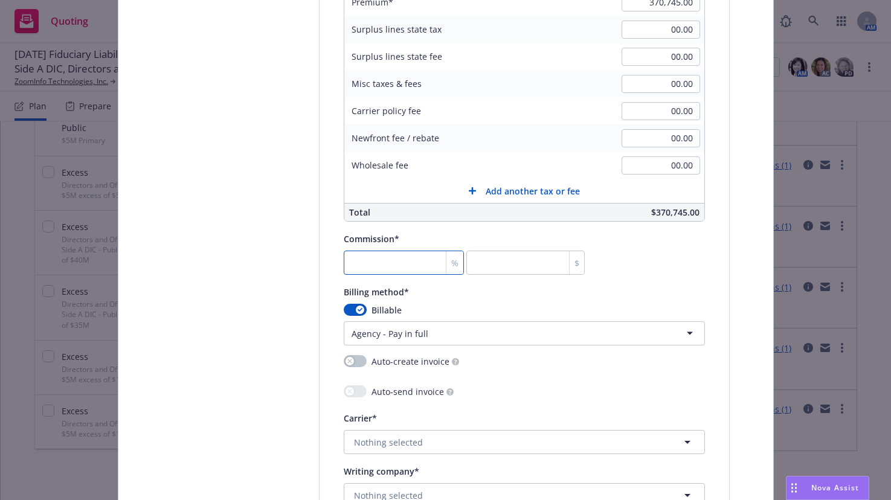
click at [417, 264] on input "number" at bounding box center [404, 263] width 121 height 24
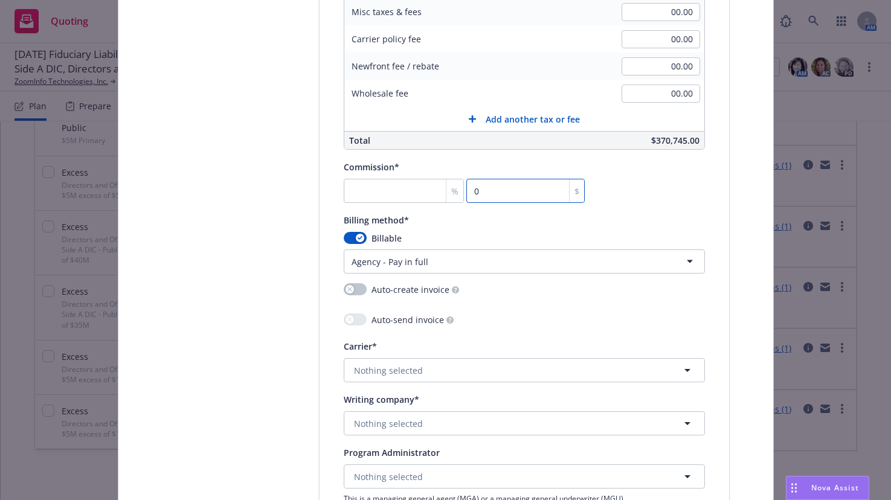
scroll to position [1148, 0]
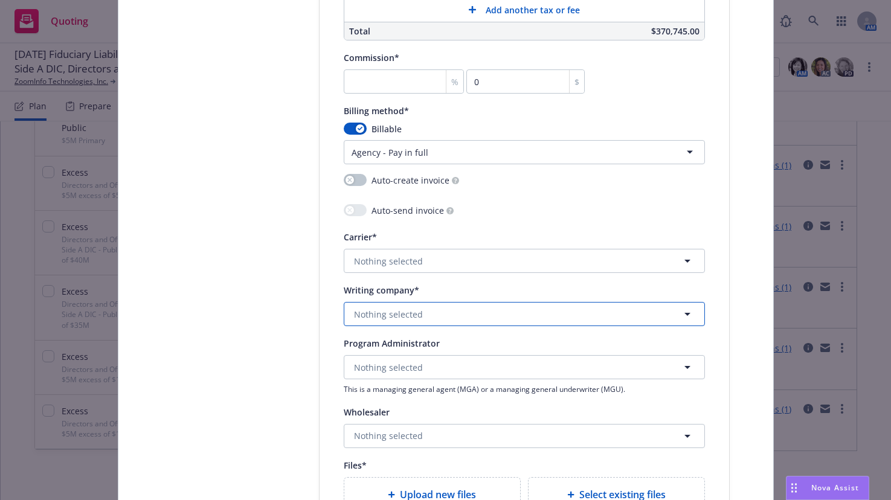
click at [419, 317] on button "Nothing selected" at bounding box center [524, 314] width 361 height 24
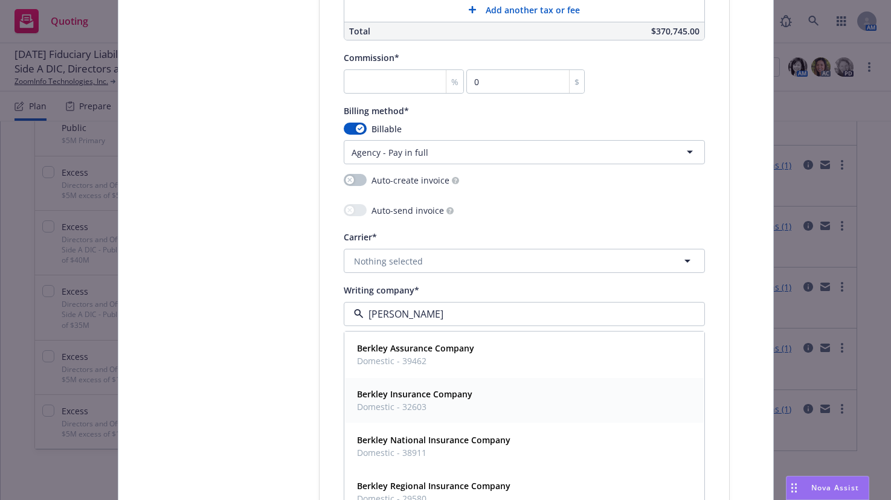
click at [437, 398] on strong "Berkley Insurance Company" at bounding box center [414, 393] width 115 height 11
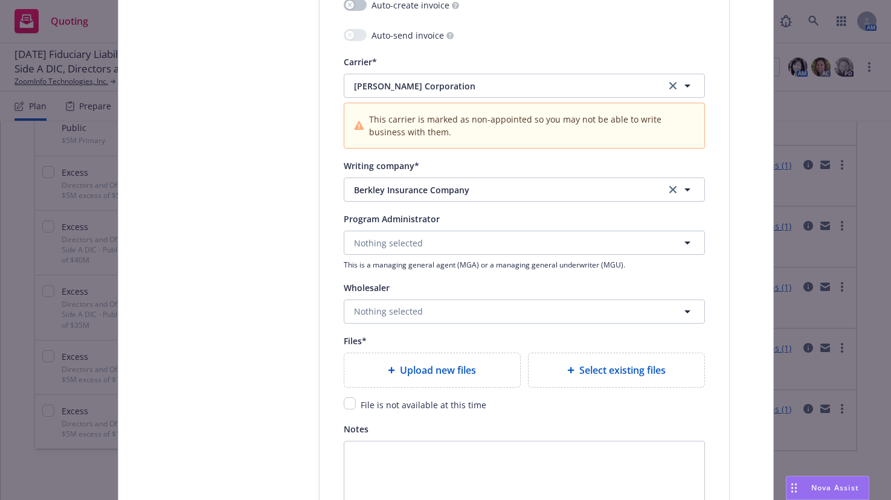
scroll to position [1329, 0]
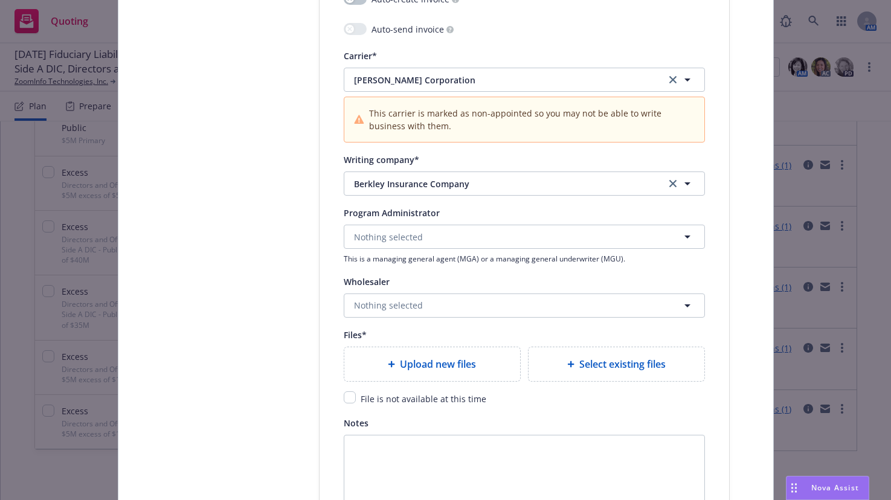
click at [460, 365] on span "Upload new files" at bounding box center [438, 364] width 76 height 14
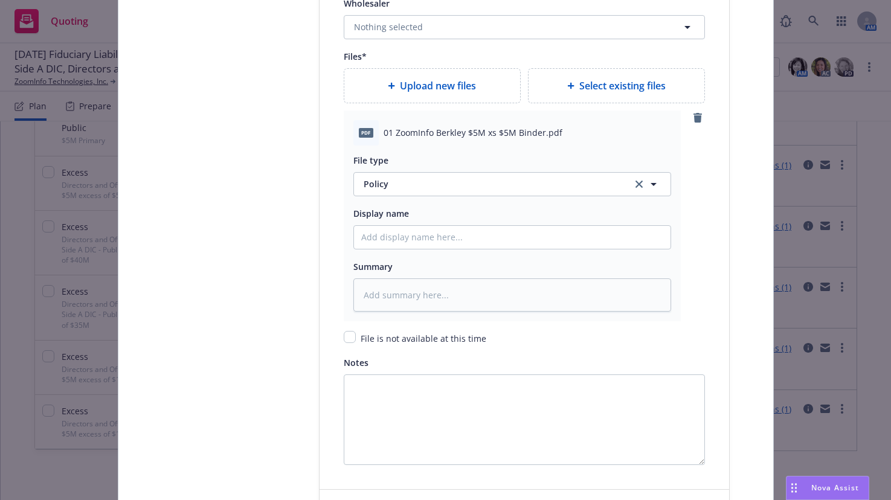
scroll to position [1631, 0]
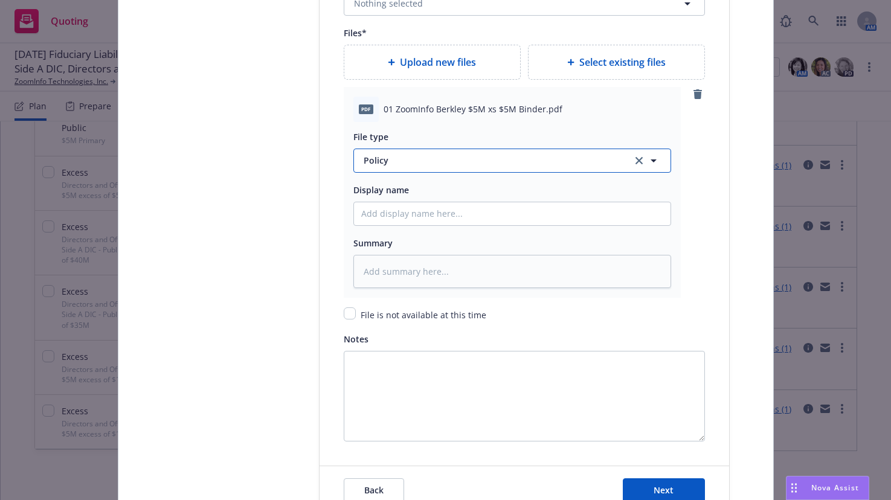
click at [365, 161] on span "Policy" at bounding box center [491, 160] width 254 height 13
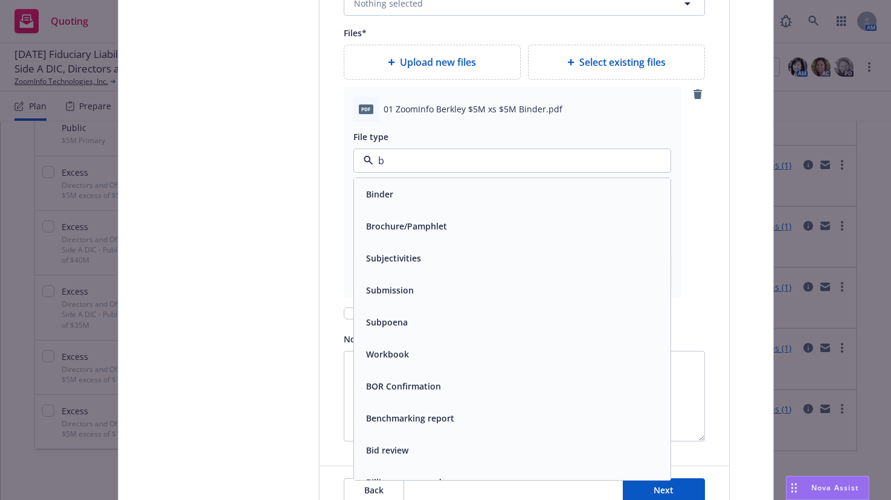
click at [376, 193] on span "Binder" at bounding box center [379, 194] width 27 height 13
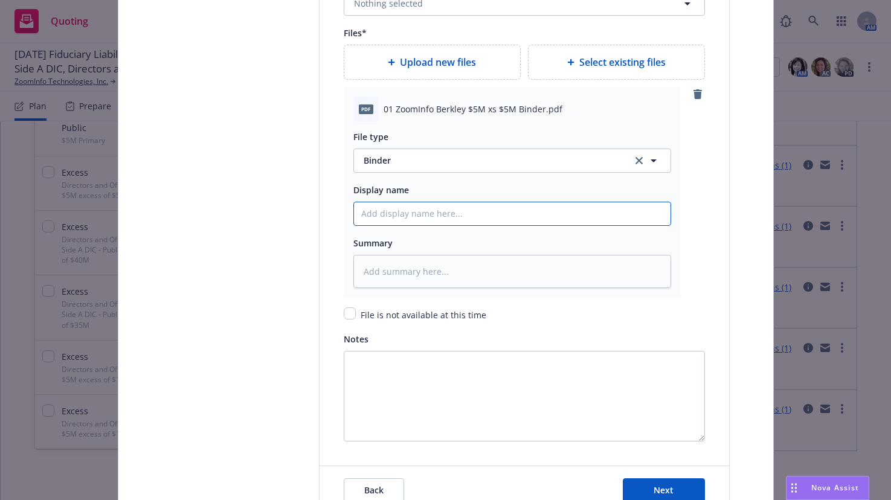
click at [435, 214] on input "Policy display name" at bounding box center [512, 213] width 317 height 23
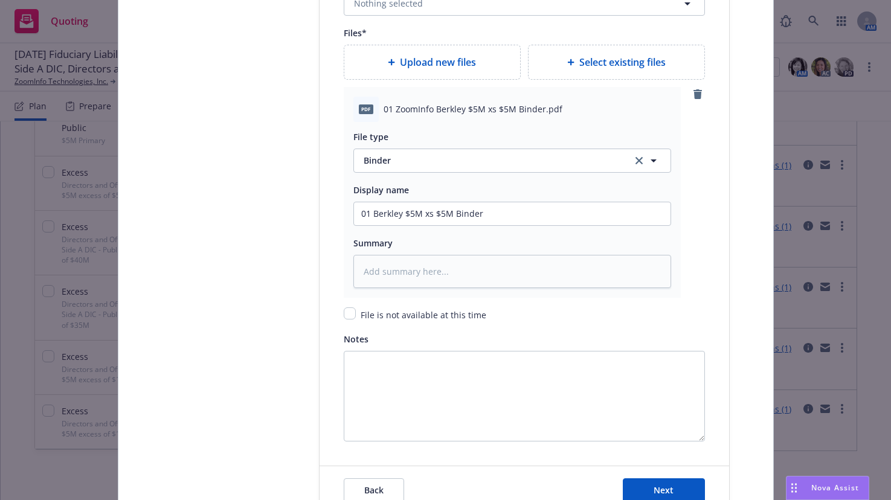
click at [455, 62] on span "Upload new files" at bounding box center [438, 62] width 76 height 14
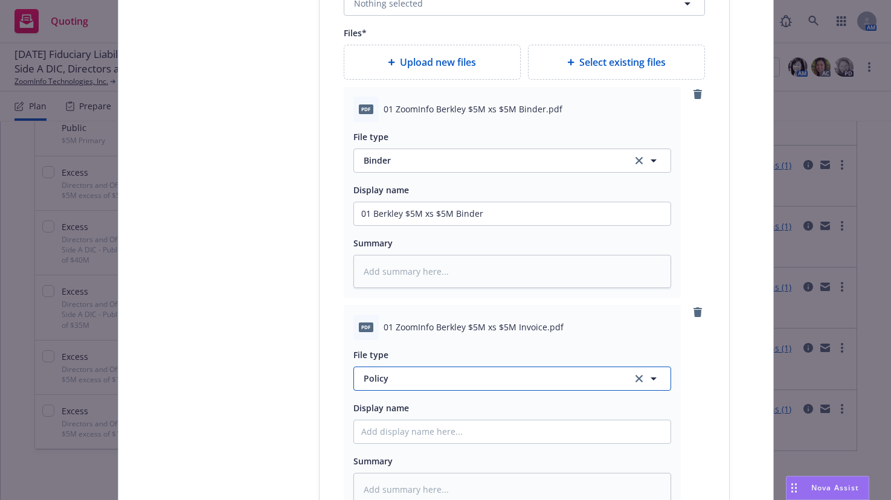
click at [380, 374] on span "Policy" at bounding box center [491, 378] width 254 height 13
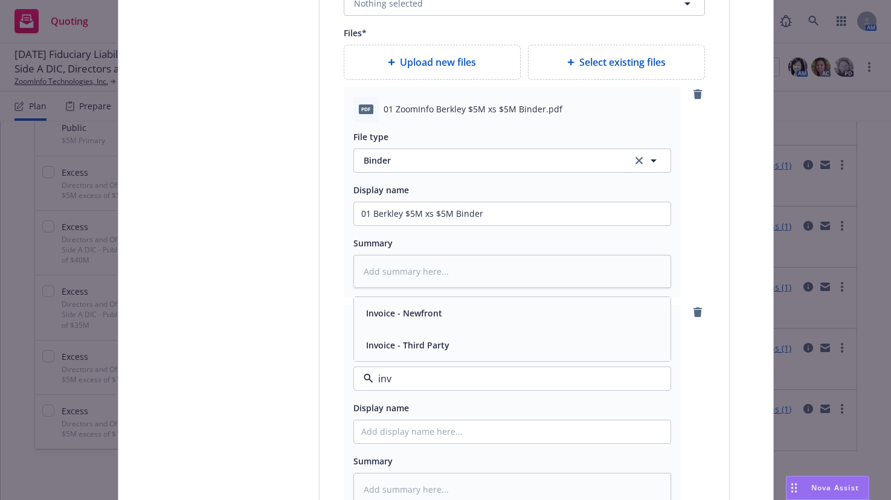
click at [415, 343] on span "Invoice - Third Party" at bounding box center [407, 345] width 83 height 13
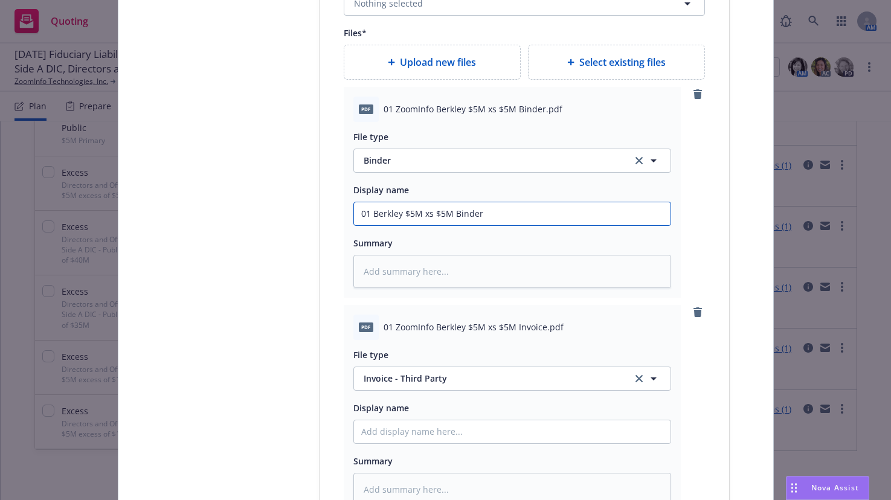
drag, startPoint x: 477, startPoint y: 215, endPoint x: 362, endPoint y: 214, distance: 114.8
click at [354, 213] on input "01 Berkley $5M xs $5M Binder" at bounding box center [512, 213] width 317 height 23
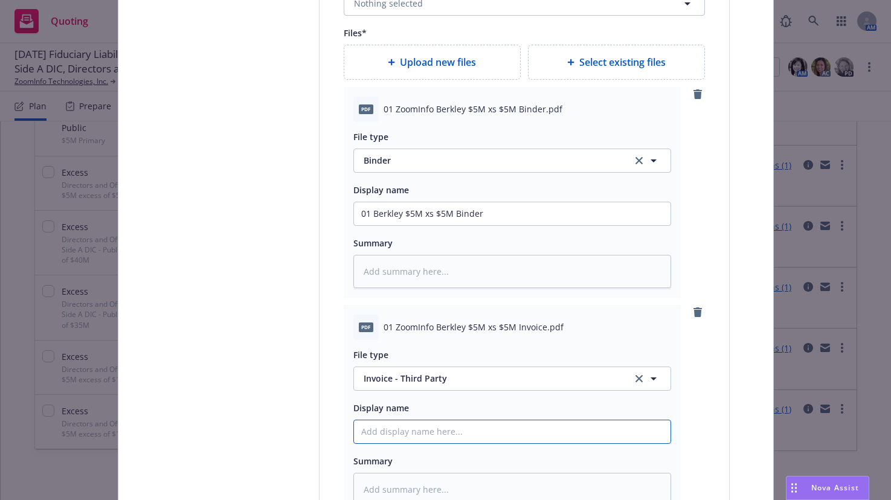
click at [439, 225] on input "Policy display name" at bounding box center [512, 213] width 317 height 23
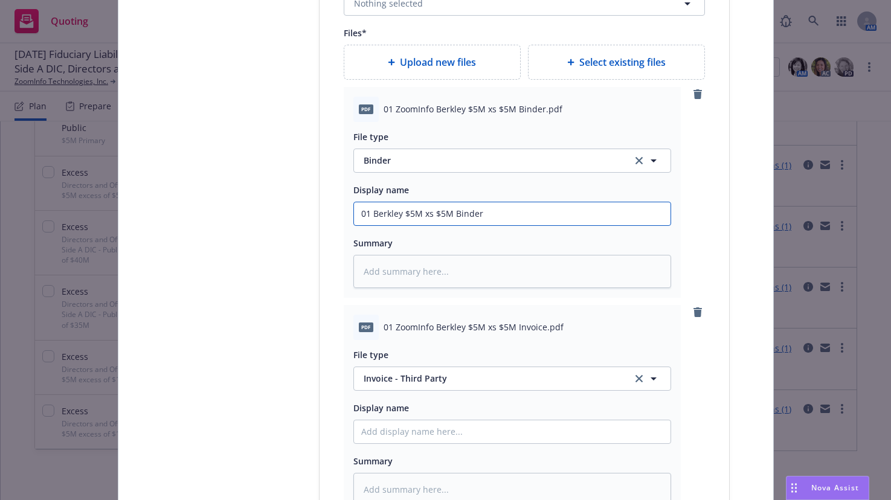
drag, startPoint x: 481, startPoint y: 214, endPoint x: 355, endPoint y: 214, distance: 126.9
click at [347, 216] on div "pdf 01 ZoomInfo Berkley $5M xs $5M Binder.pdf File type Binder Display name 01 …" at bounding box center [512, 192] width 337 height 211
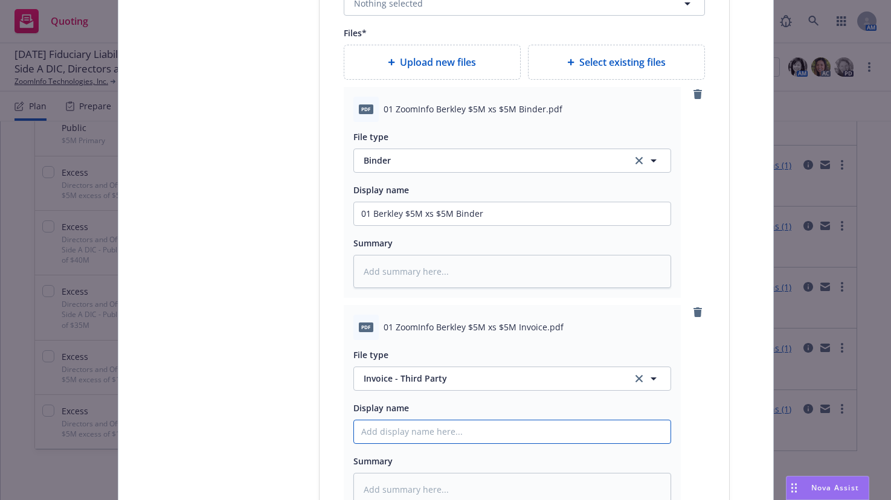
click at [389, 225] on input "Policy display name" at bounding box center [512, 213] width 317 height 23
paste input "01 Berkley $5M xs $5M Binder"
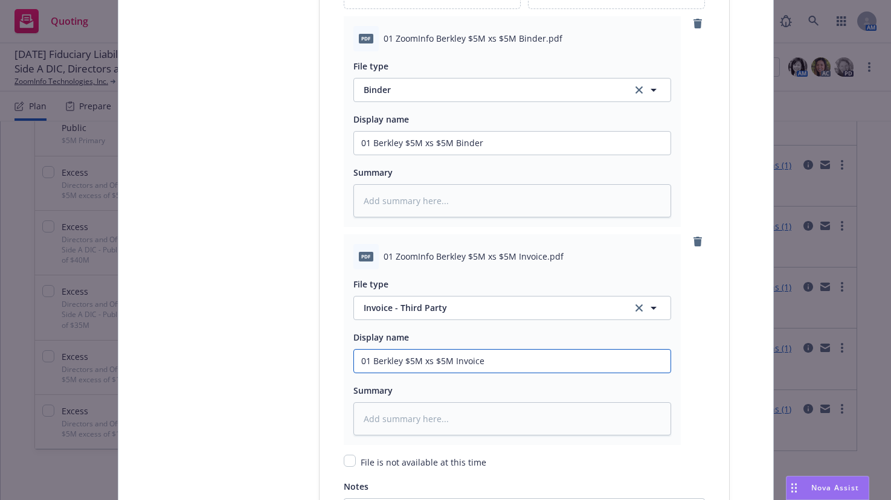
scroll to position [1873, 0]
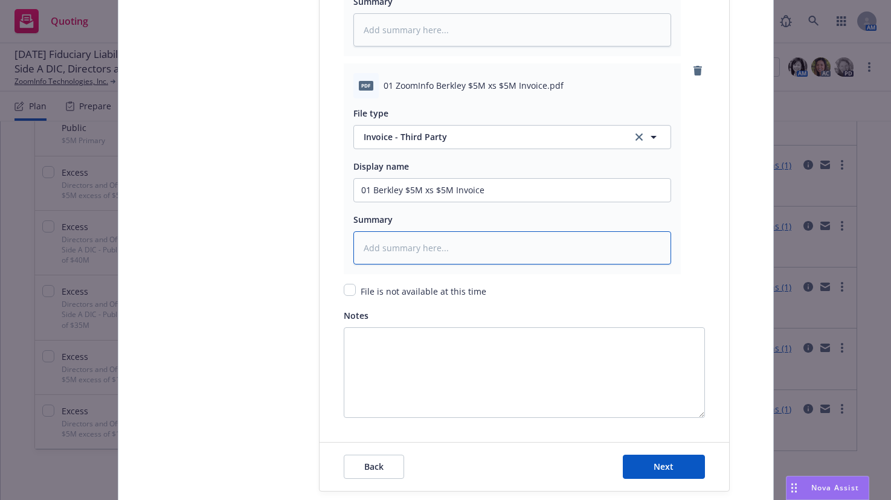
click at [434, 249] on textarea at bounding box center [512, 247] width 318 height 33
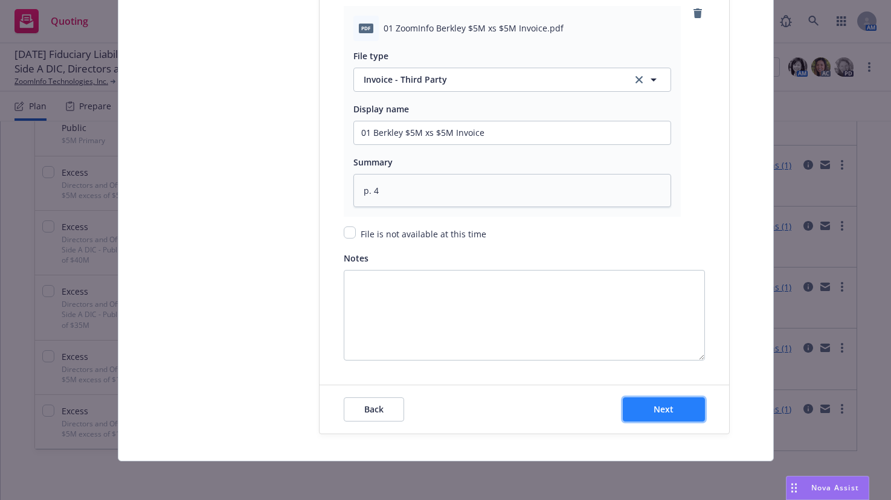
click at [657, 409] on span "Next" at bounding box center [664, 409] width 20 height 11
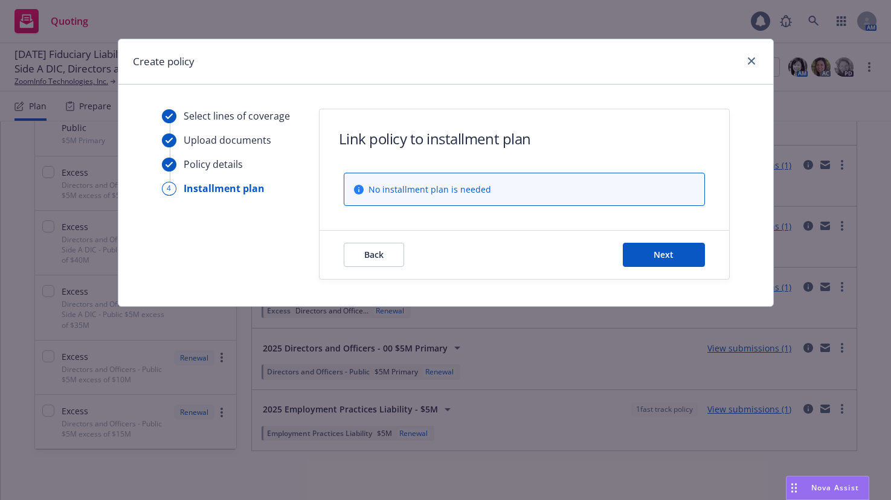
scroll to position [0, 0]
click at [671, 254] on span "Next" at bounding box center [664, 254] width 20 height 11
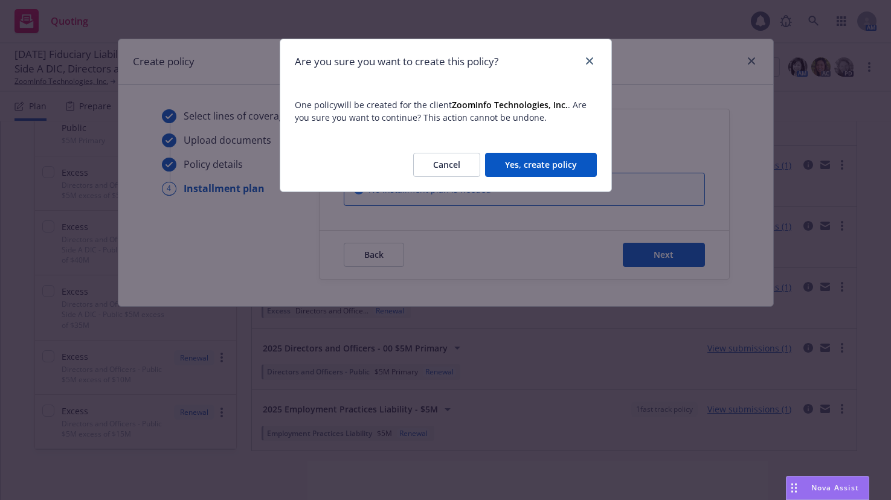
click at [570, 165] on button "Yes, create policy" at bounding box center [541, 165] width 112 height 24
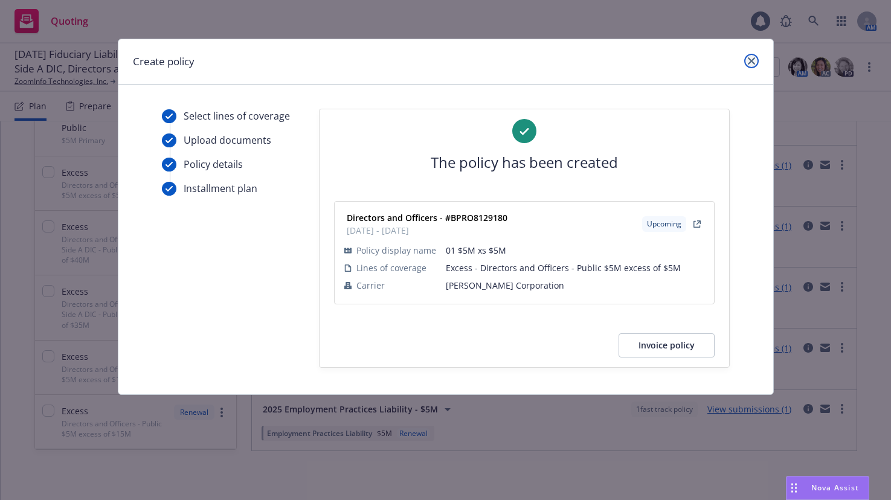
click at [749, 57] on link "close" at bounding box center [751, 61] width 14 height 14
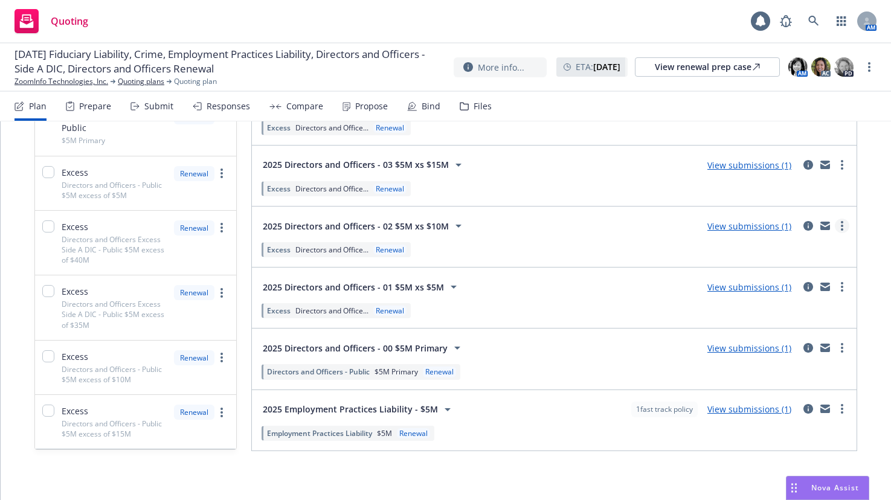
click at [835, 231] on link "more" at bounding box center [842, 226] width 14 height 14
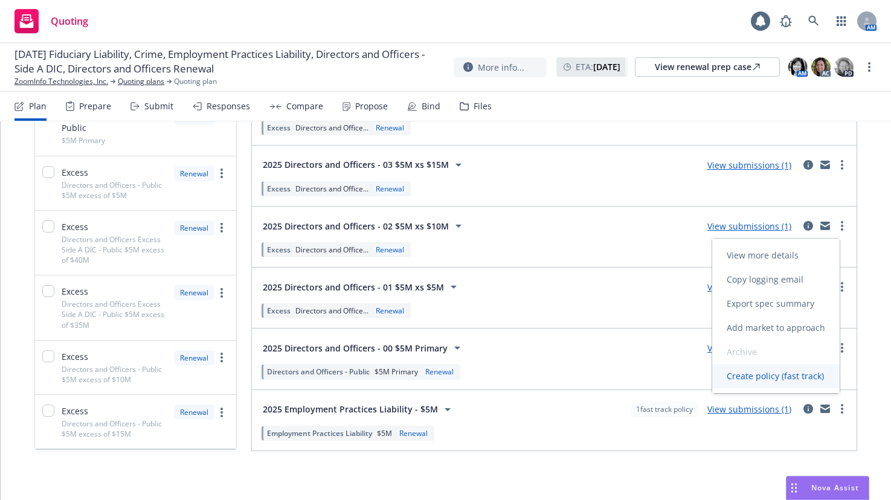
click at [773, 376] on span "Create policy (fast track)" at bounding box center [775, 375] width 126 height 11
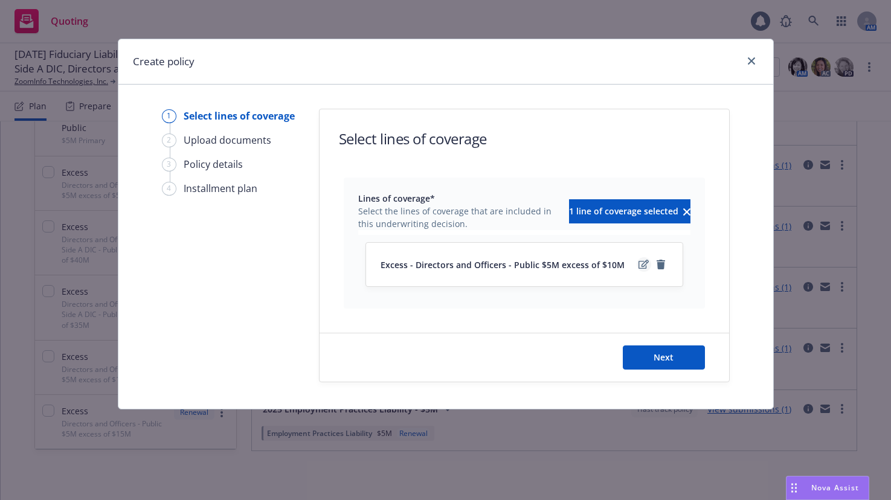
click at [643, 265] on icon "edit" at bounding box center [644, 265] width 10 height 10
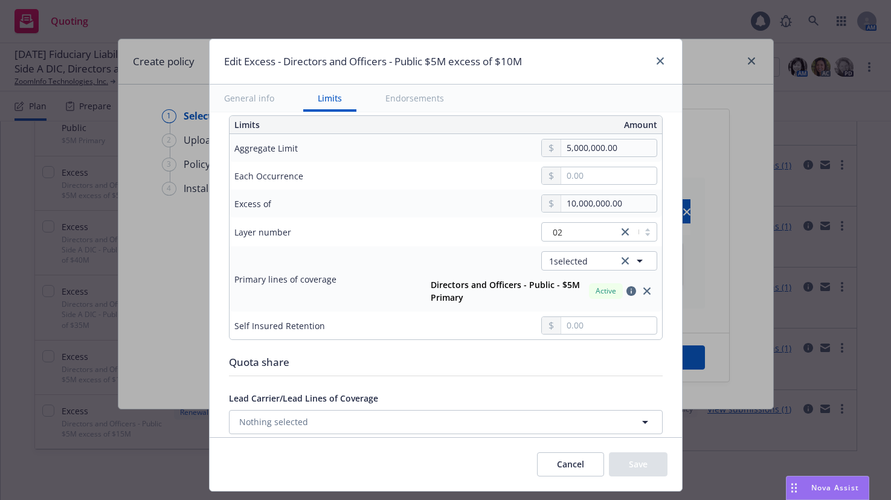
scroll to position [362, 0]
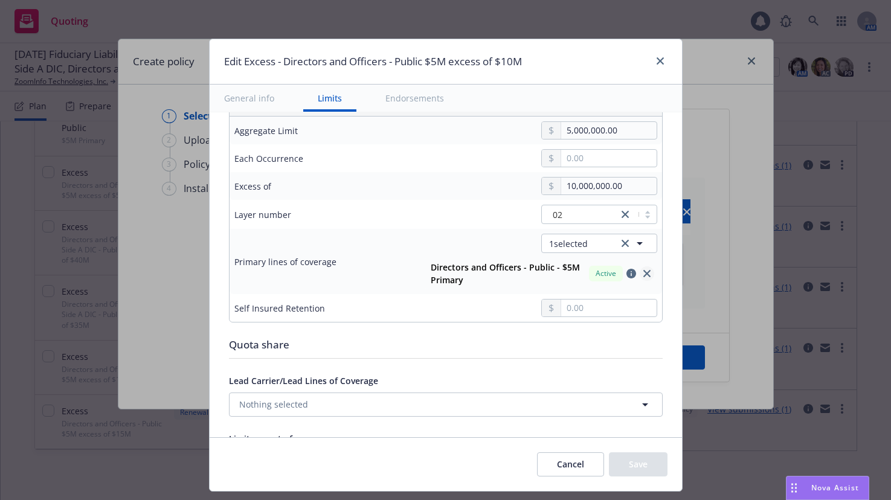
click at [643, 275] on icon "close" at bounding box center [646, 273] width 7 height 7
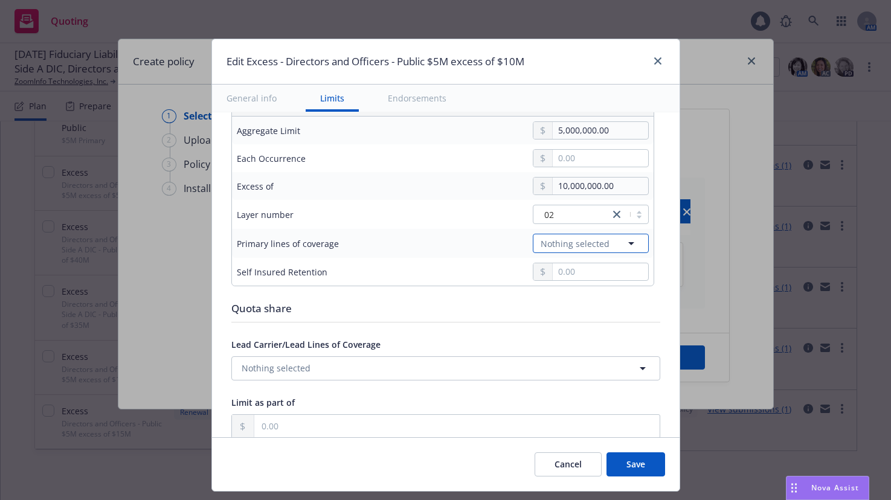
click at [626, 245] on icon "button" at bounding box center [631, 243] width 14 height 14
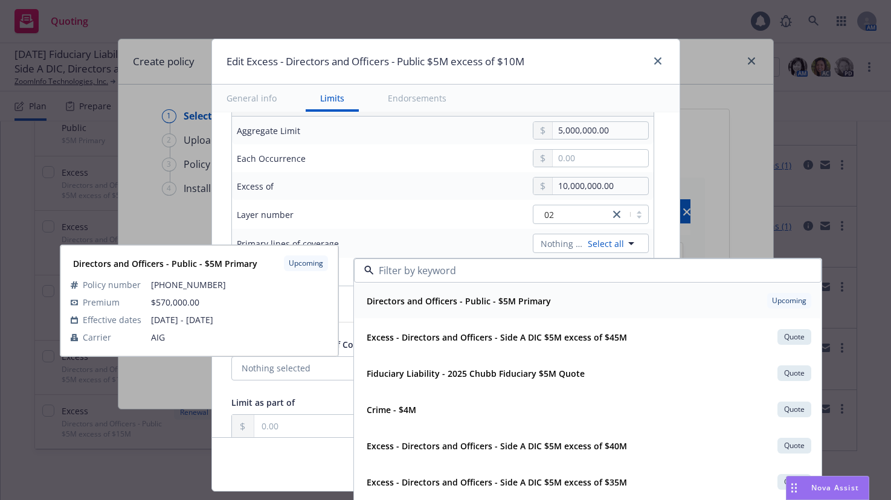
click at [519, 303] on strong "Directors and Officers - Public - $5M Primary" at bounding box center [459, 300] width 184 height 11
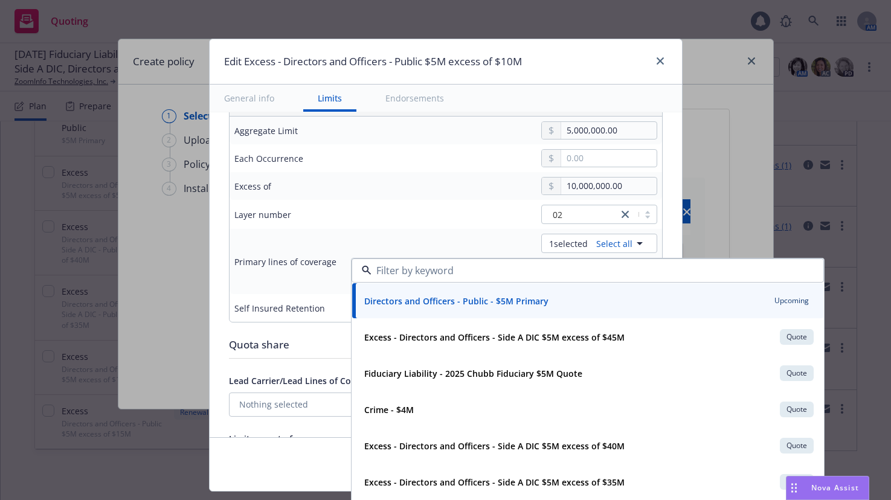
click at [494, 220] on div "02" at bounding box center [537, 214] width 242 height 19
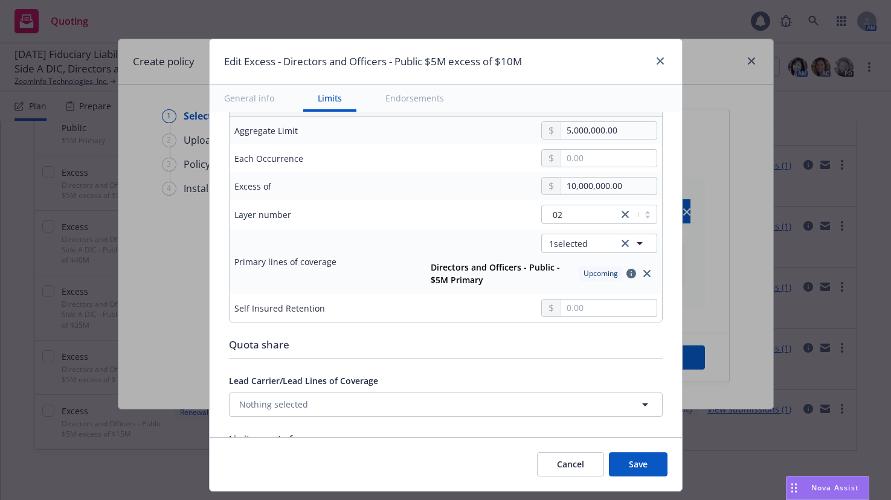
click at [642, 460] on button "Save" at bounding box center [638, 464] width 59 height 24
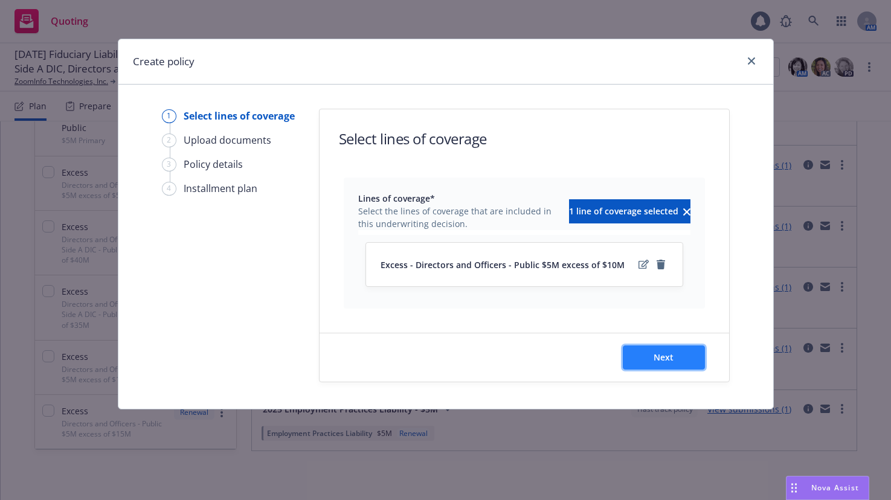
click at [665, 359] on span "Next" at bounding box center [664, 357] width 20 height 11
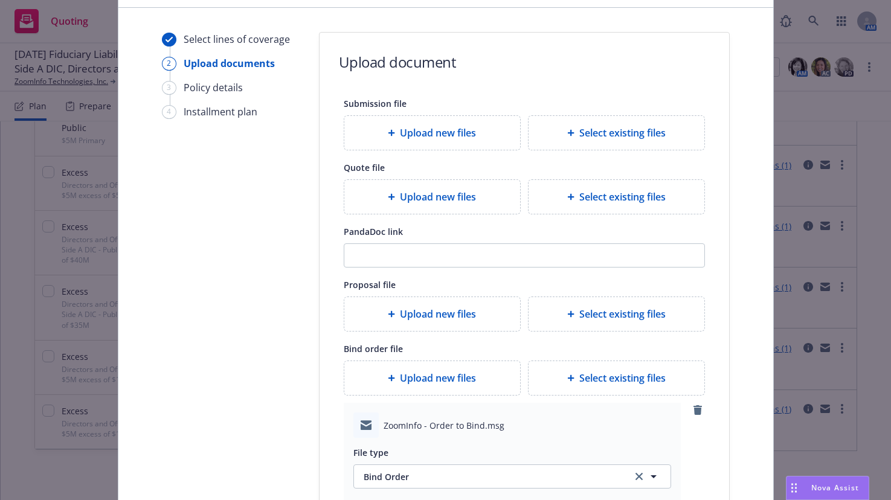
scroll to position [181, 0]
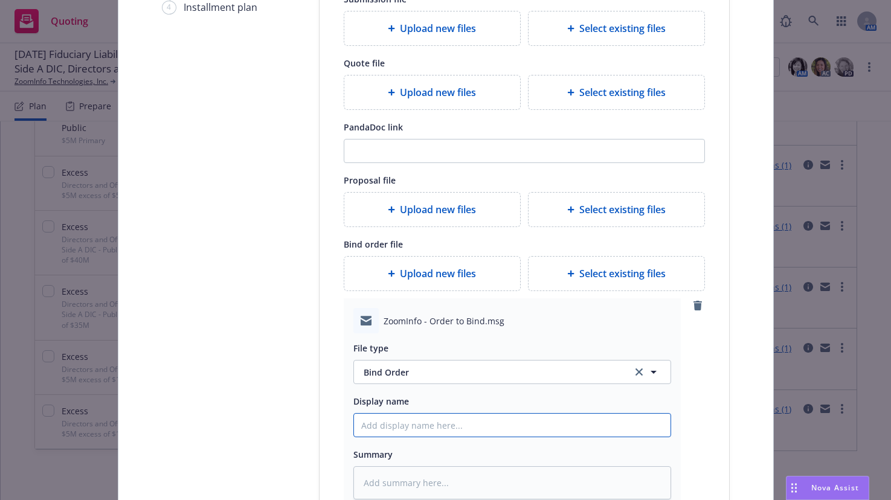
click at [402, 430] on input "Display name" at bounding box center [512, 425] width 317 height 23
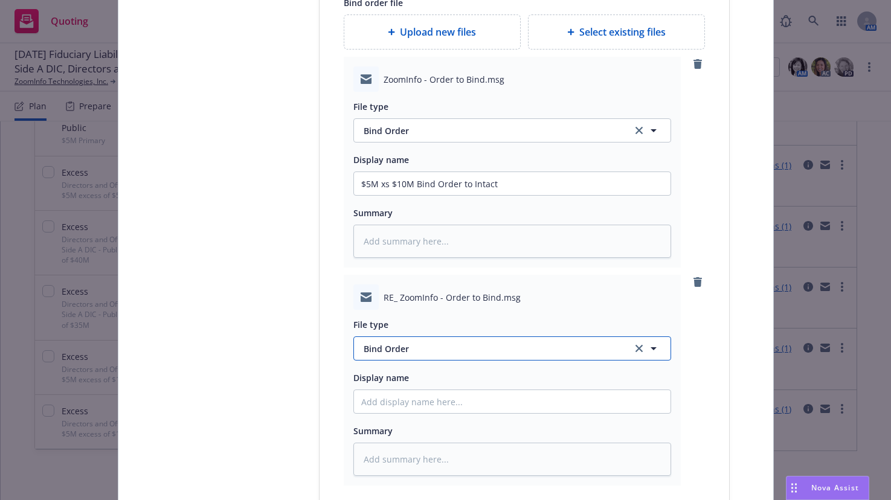
click at [392, 348] on span "Bind Order" at bounding box center [491, 349] width 254 height 13
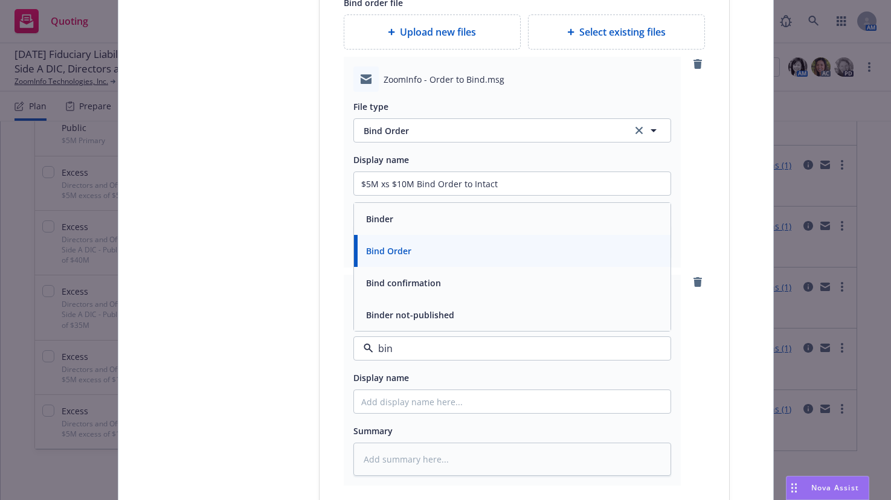
click at [391, 282] on span "Bind confirmation" at bounding box center [403, 283] width 75 height 13
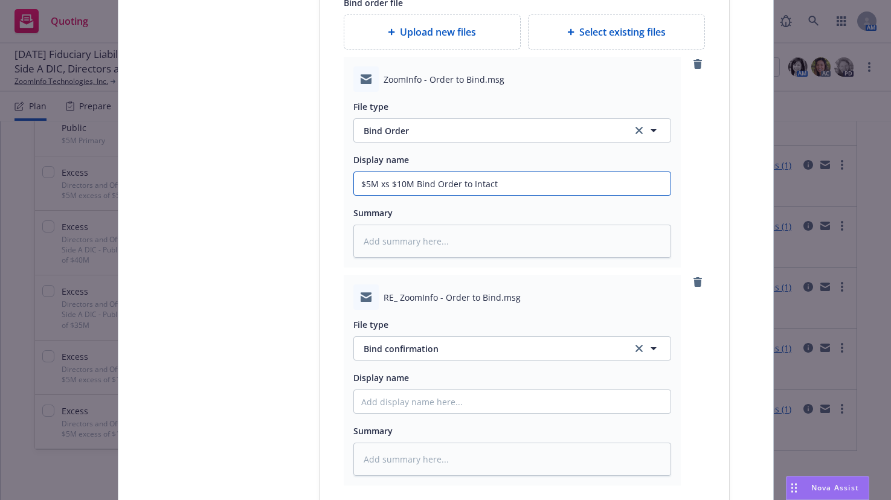
drag, startPoint x: 498, startPoint y: 187, endPoint x: 361, endPoint y: 187, distance: 137.7
click at [359, 188] on input "$5M xs $10M Bind Order to Intact" at bounding box center [512, 183] width 317 height 23
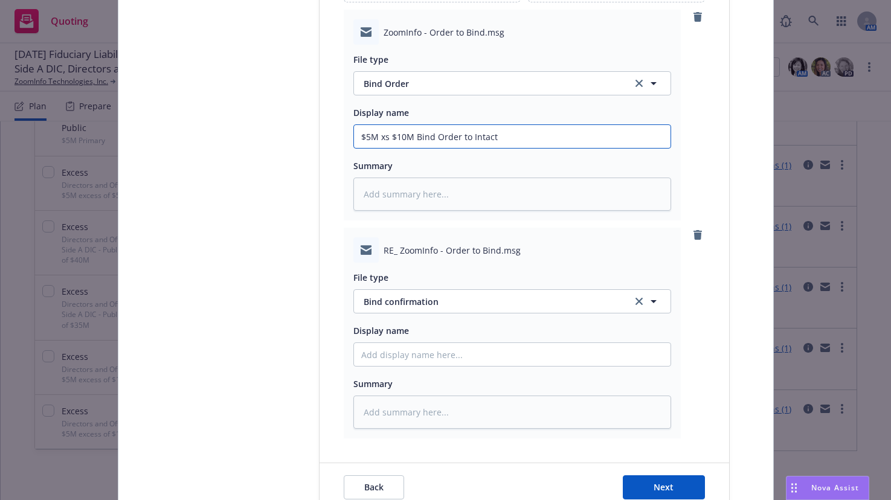
scroll to position [548, 0]
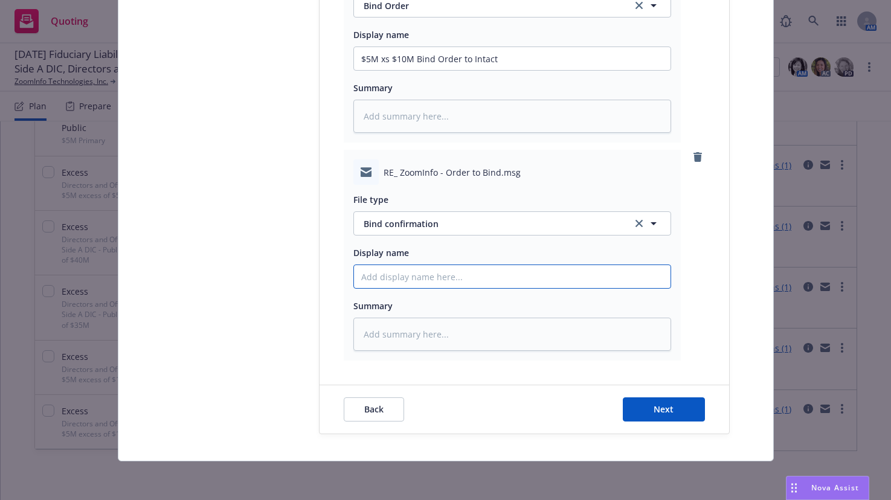
click at [439, 70] on input "Display name" at bounding box center [512, 58] width 317 height 23
paste input "$5M xs $10M Bind Order to Intact"
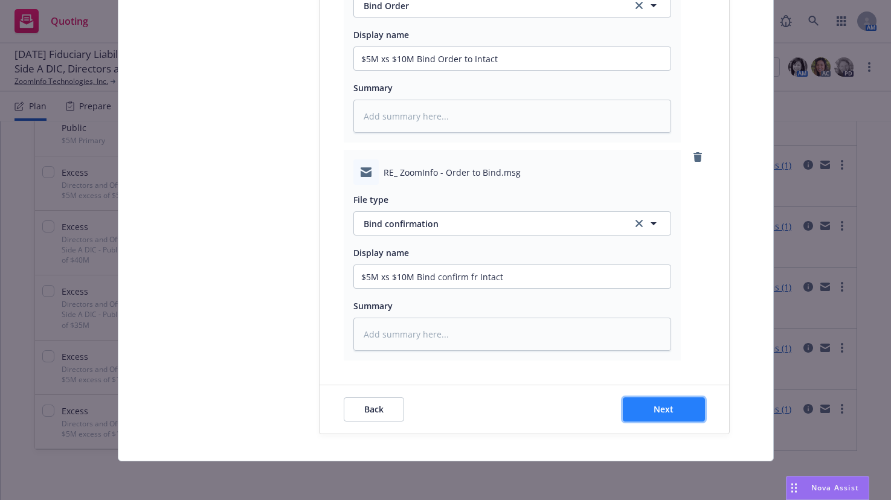
click at [666, 415] on span "Next" at bounding box center [664, 409] width 20 height 11
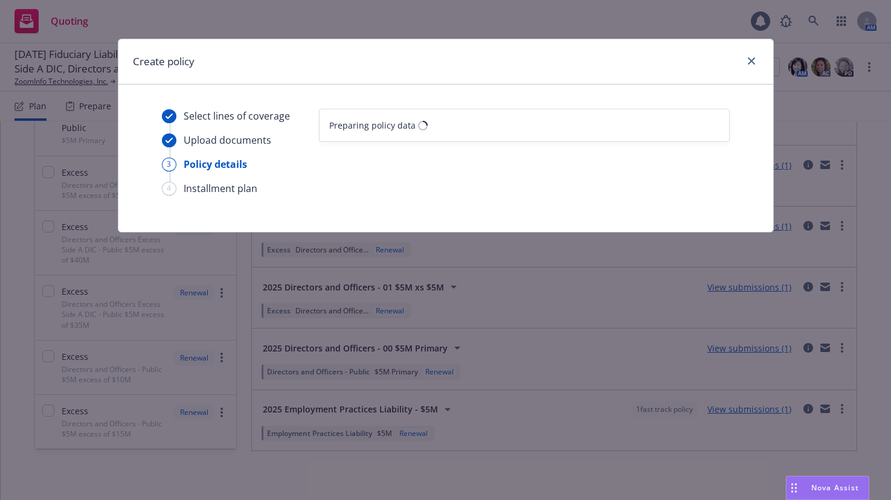
scroll to position [0, 0]
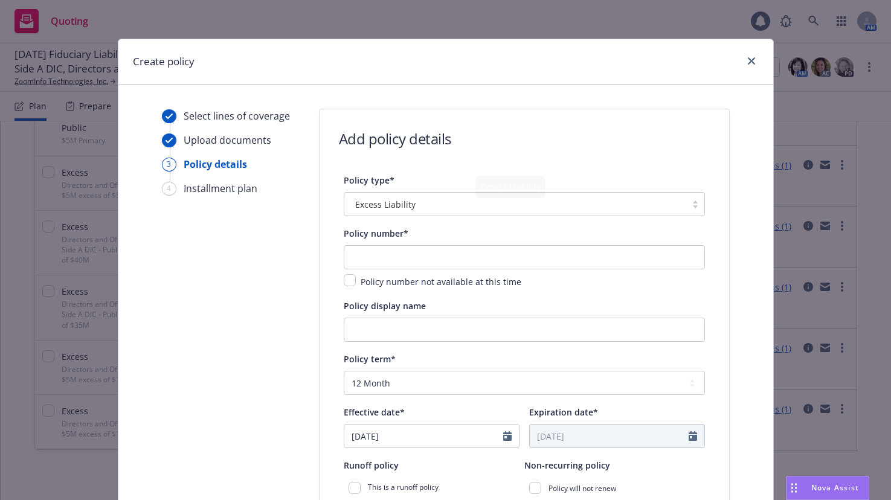
click at [687, 204] on div at bounding box center [695, 204] width 18 height 10
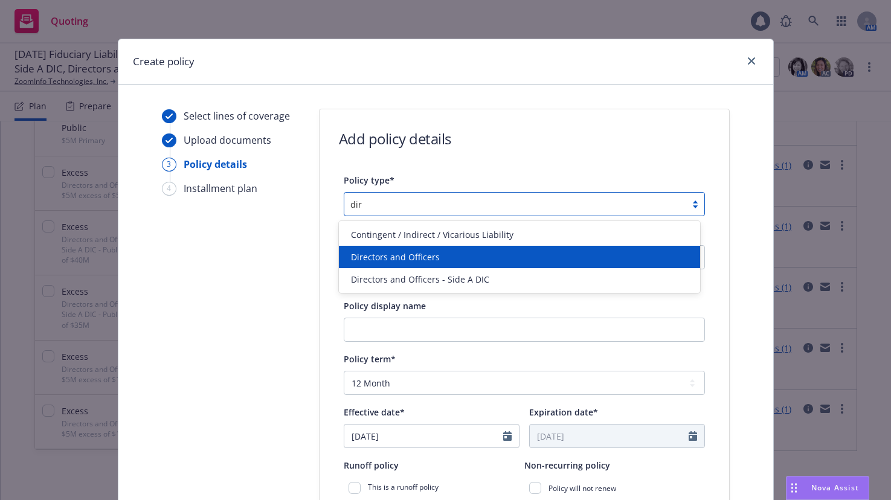
click at [431, 258] on span "Directors and Officers" at bounding box center [395, 257] width 89 height 13
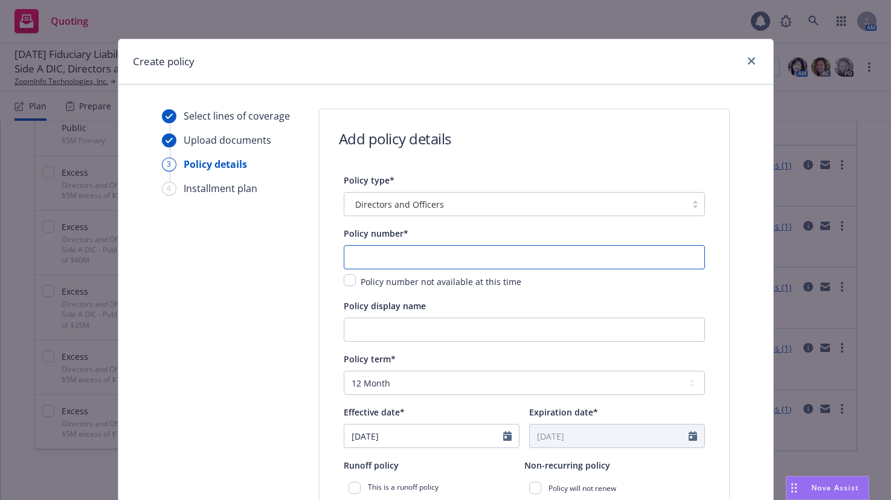
click at [431, 258] on input "text" at bounding box center [524, 257] width 361 height 24
click at [476, 251] on input "text" at bounding box center [524, 257] width 361 height 24
paste input "MMX-000824-0825"
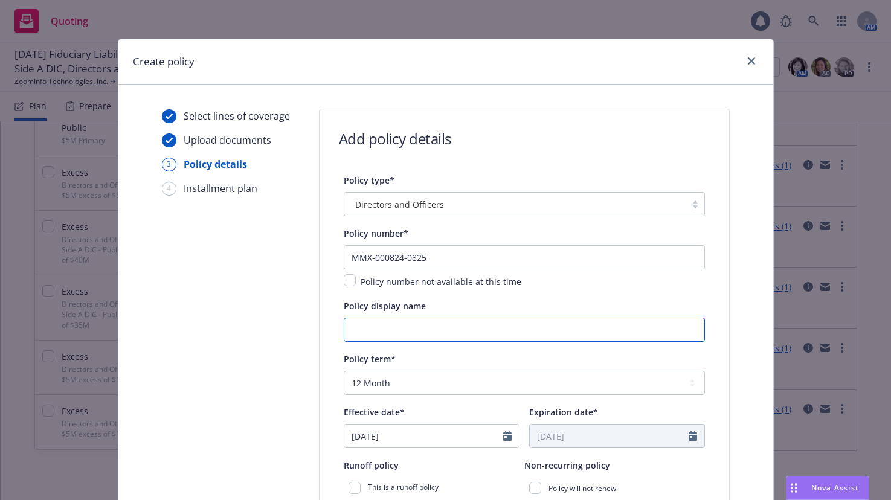
click at [451, 330] on input "Policy display name" at bounding box center [524, 330] width 361 height 24
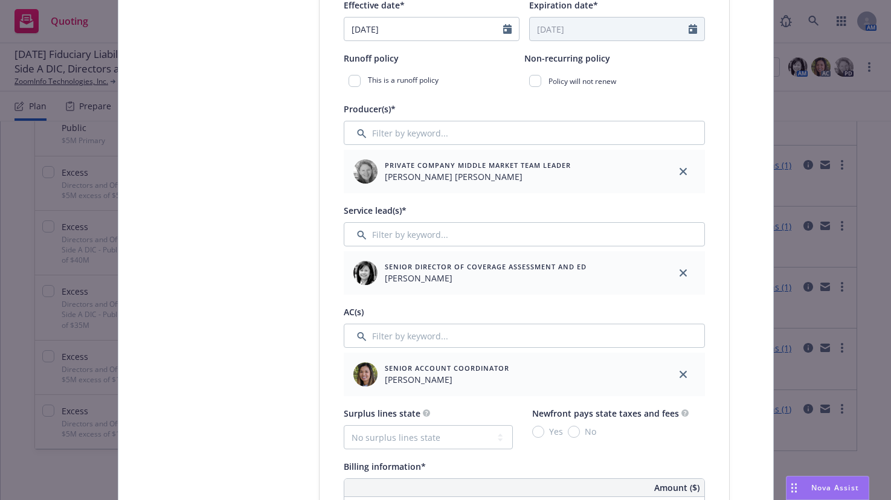
scroll to position [423, 0]
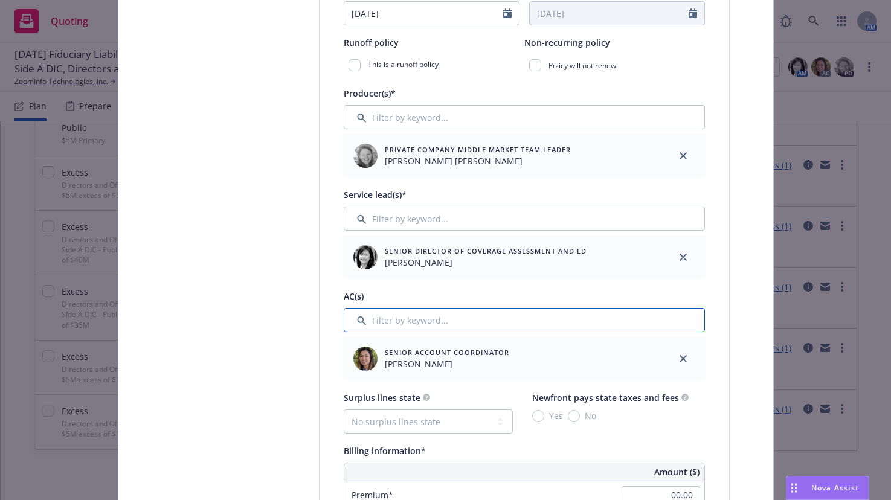
click at [422, 321] on input "Filter by keyword..." at bounding box center [524, 320] width 361 height 24
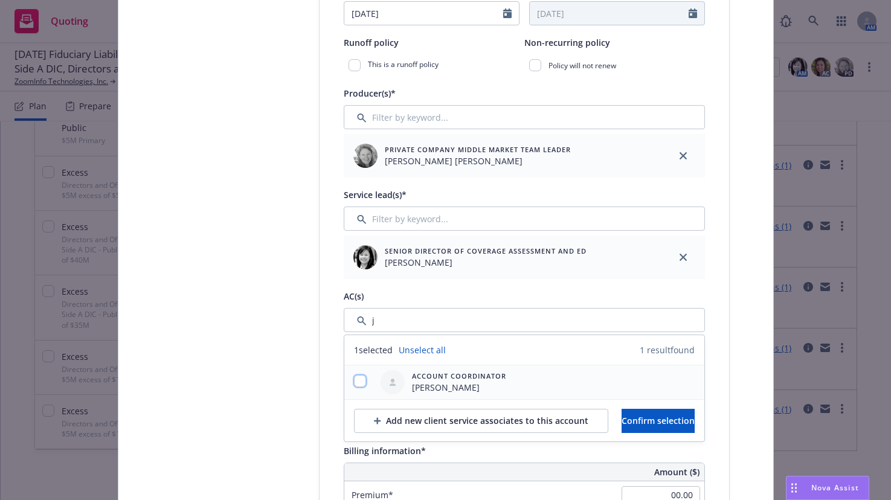
click at [354, 380] on input "checkbox" at bounding box center [360, 381] width 12 height 12
click at [639, 422] on span "Confirm selection" at bounding box center [658, 420] width 73 height 11
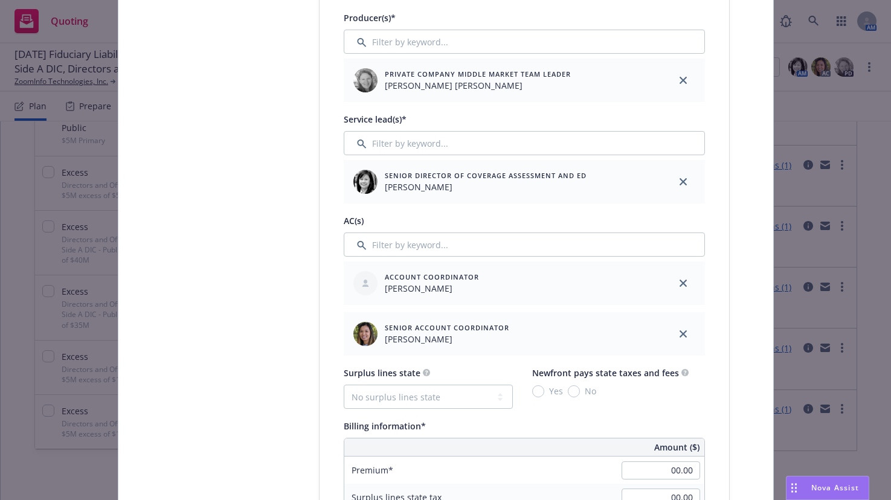
scroll to position [664, 0]
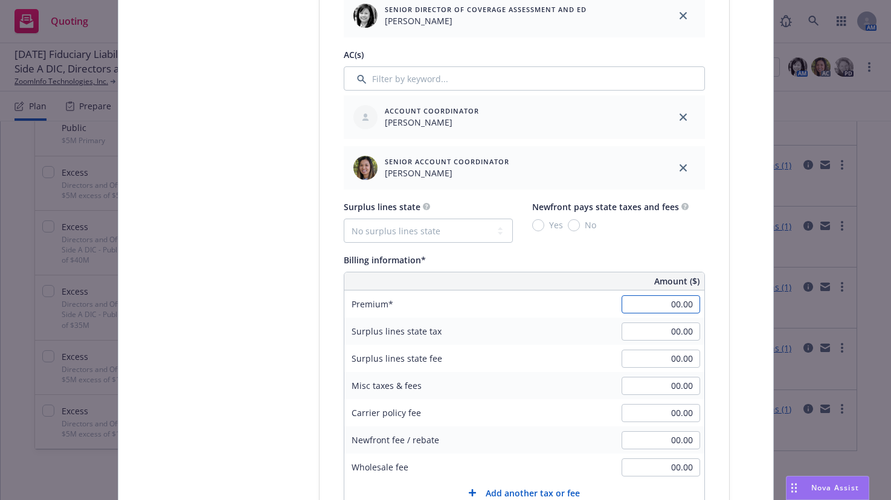
click at [655, 310] on input "00.00" at bounding box center [661, 304] width 79 height 18
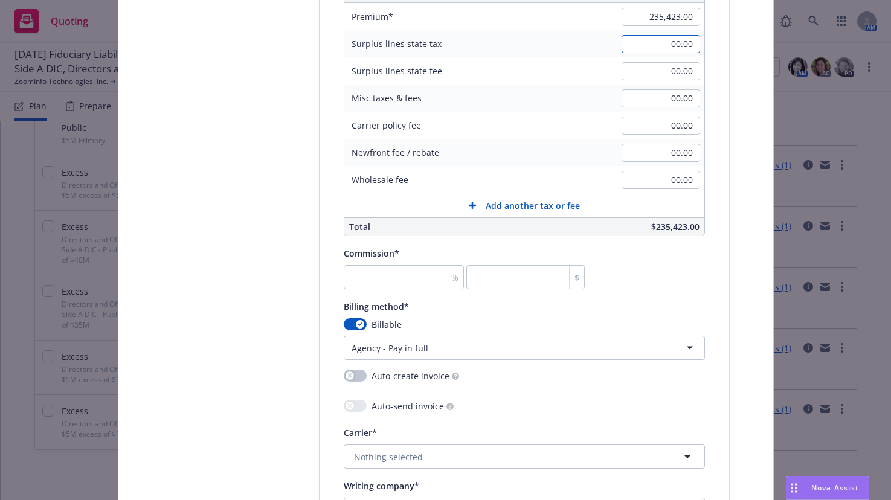
scroll to position [967, 0]
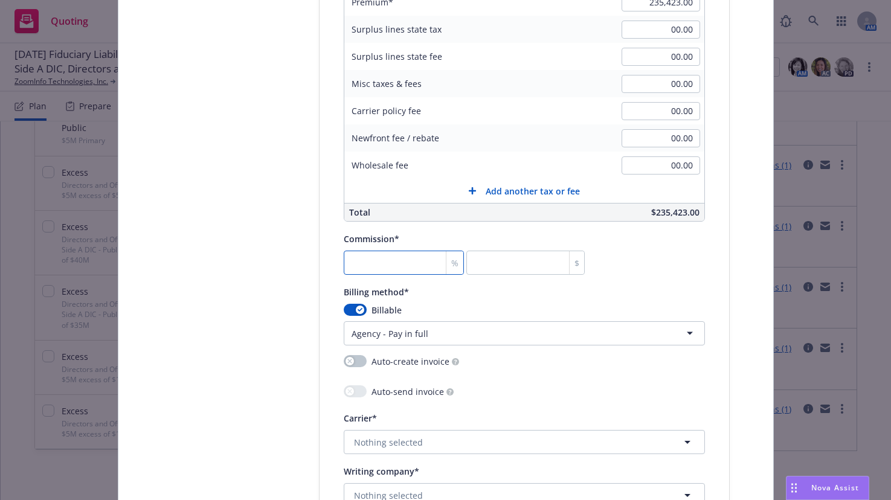
click at [417, 263] on input "number" at bounding box center [404, 263] width 121 height 24
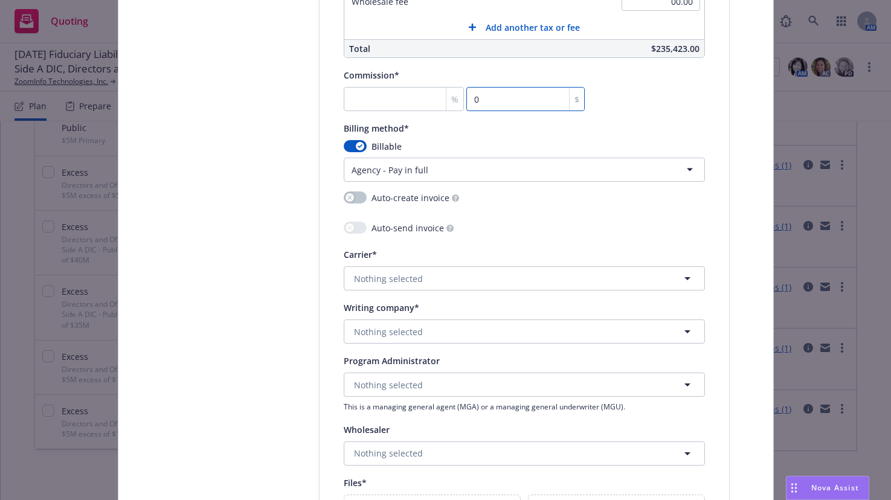
scroll to position [1148, 0]
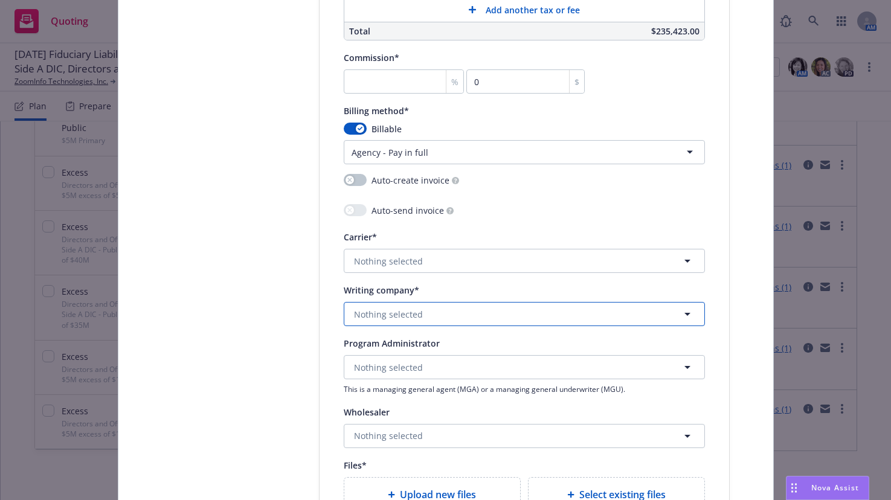
click at [413, 314] on span "Nothing selected" at bounding box center [388, 314] width 69 height 13
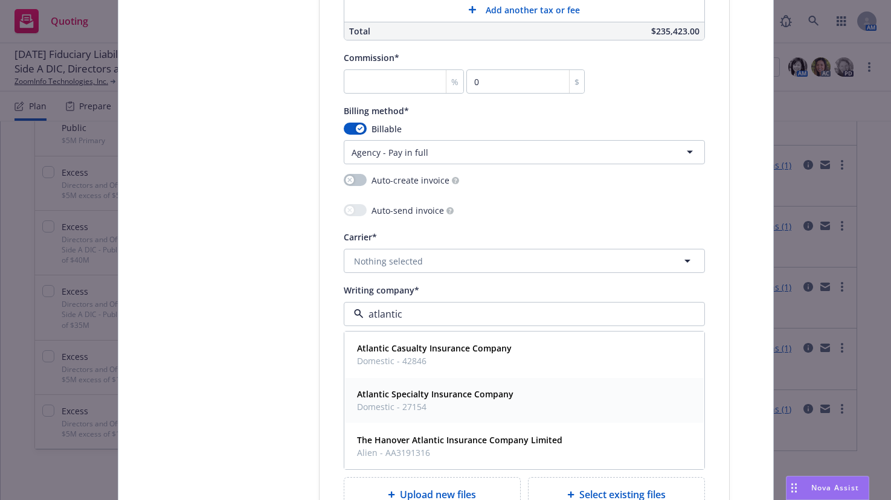
click at [410, 399] on strong "Atlantic Specialty Insurance Company" at bounding box center [435, 393] width 156 height 11
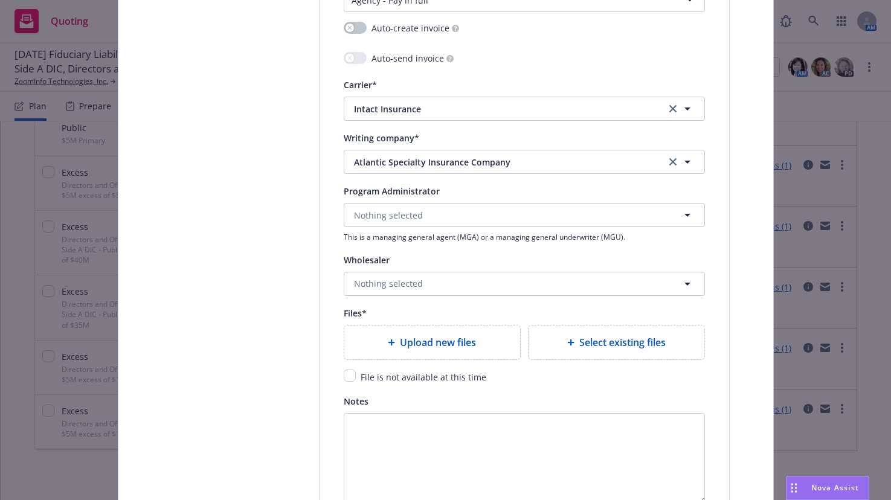
scroll to position [1329, 0]
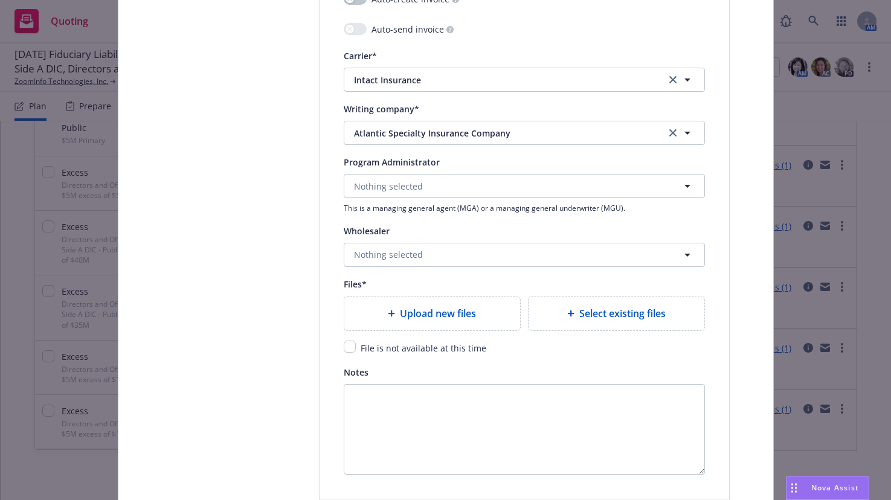
click at [452, 310] on span "Upload new files" at bounding box center [438, 313] width 76 height 14
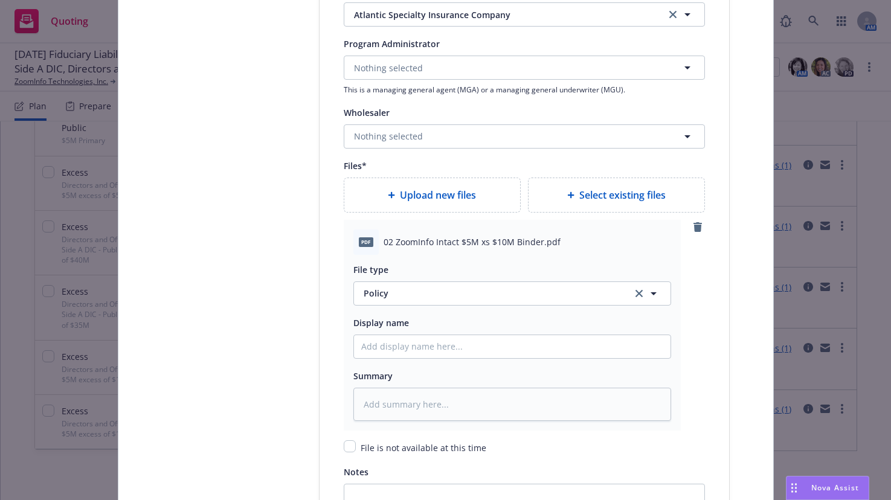
scroll to position [1450, 0]
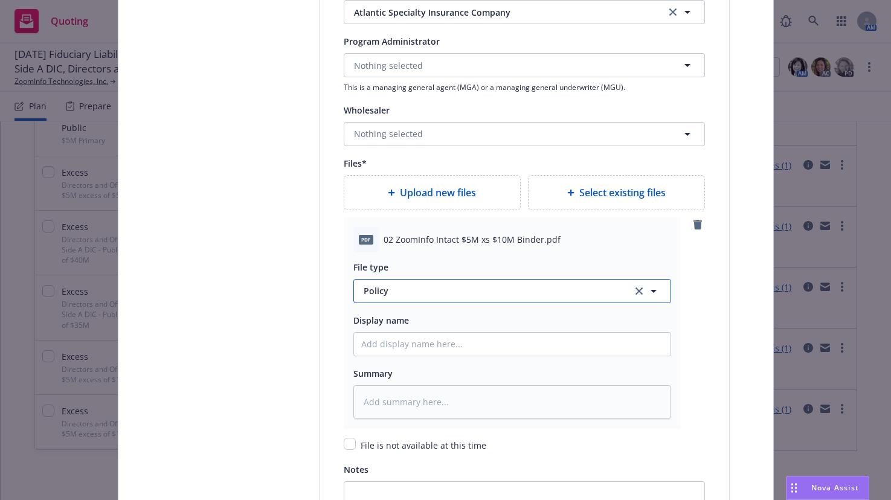
click at [378, 291] on span "Policy" at bounding box center [491, 291] width 254 height 13
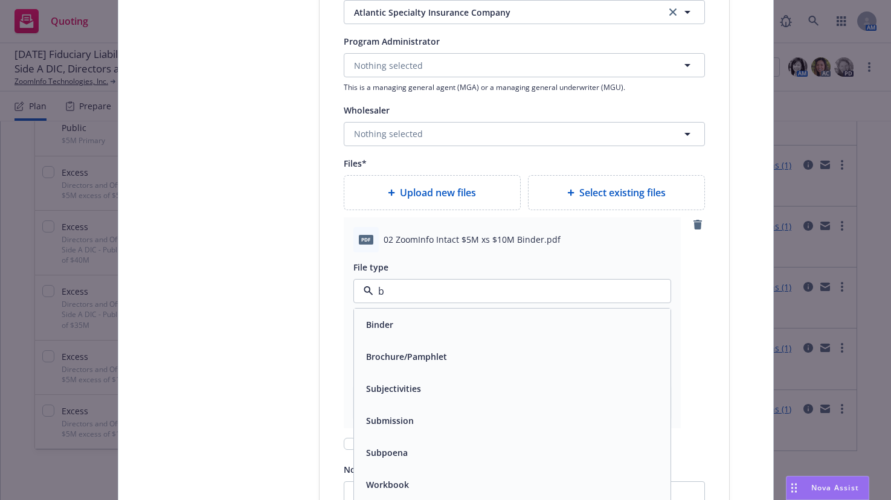
click at [384, 325] on span "Binder" at bounding box center [379, 324] width 27 height 13
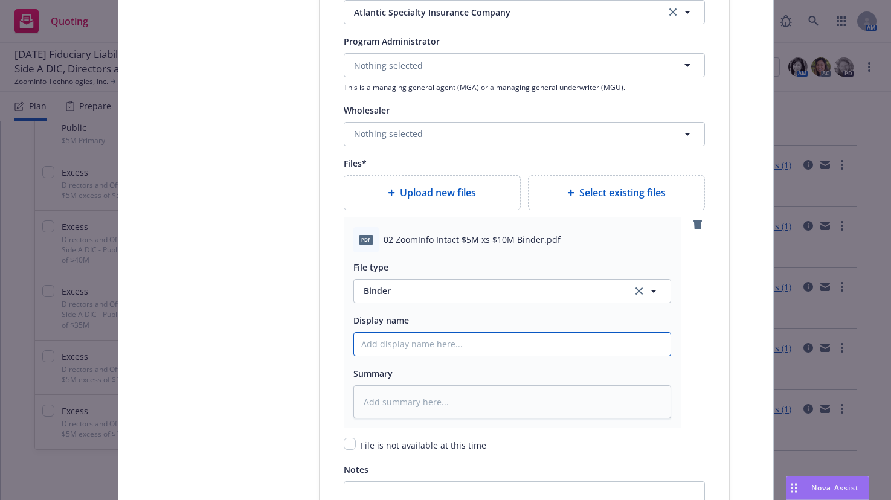
click at [394, 350] on input "Policy display name" at bounding box center [512, 344] width 317 height 23
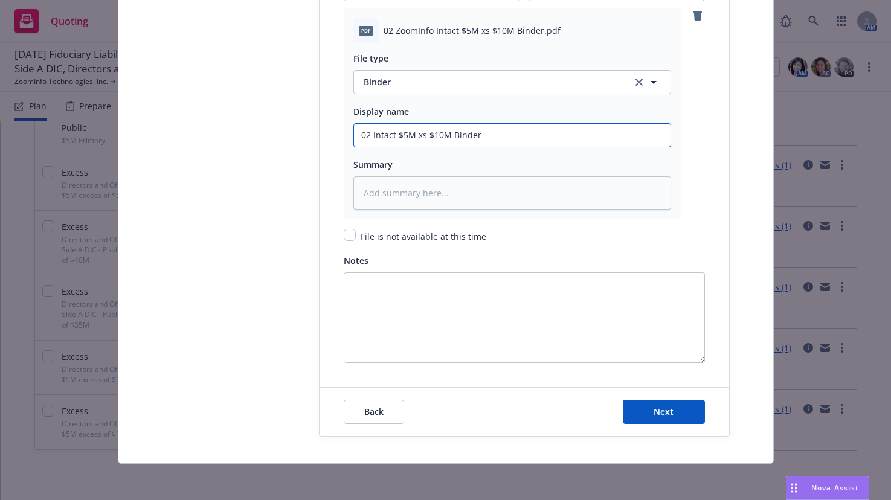
scroll to position [1661, 0]
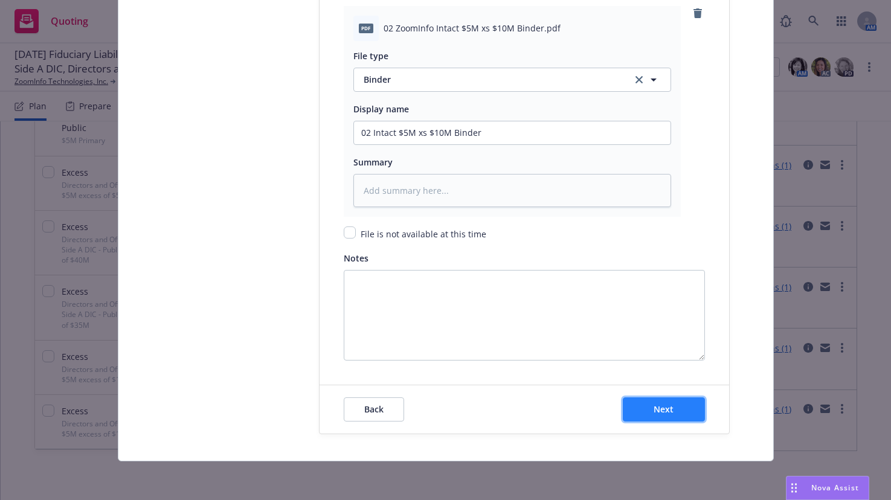
click at [658, 413] on span "Next" at bounding box center [664, 409] width 20 height 11
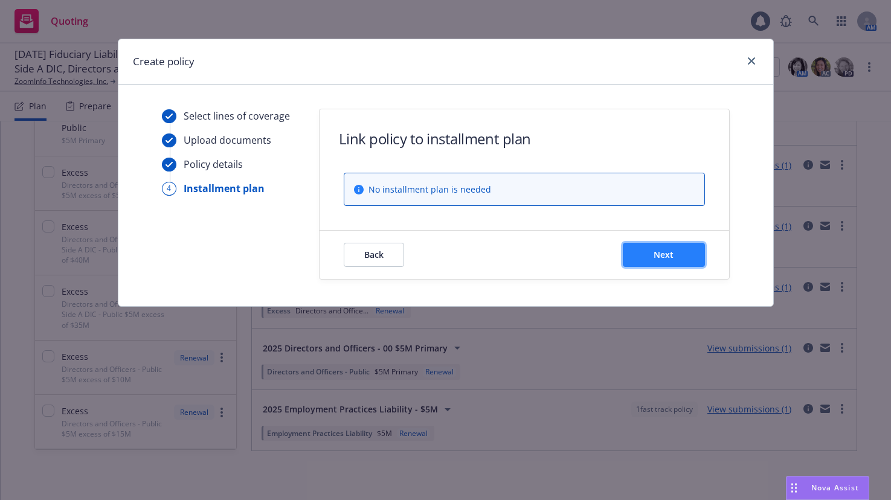
click at [676, 254] on button "Next" at bounding box center [664, 255] width 82 height 24
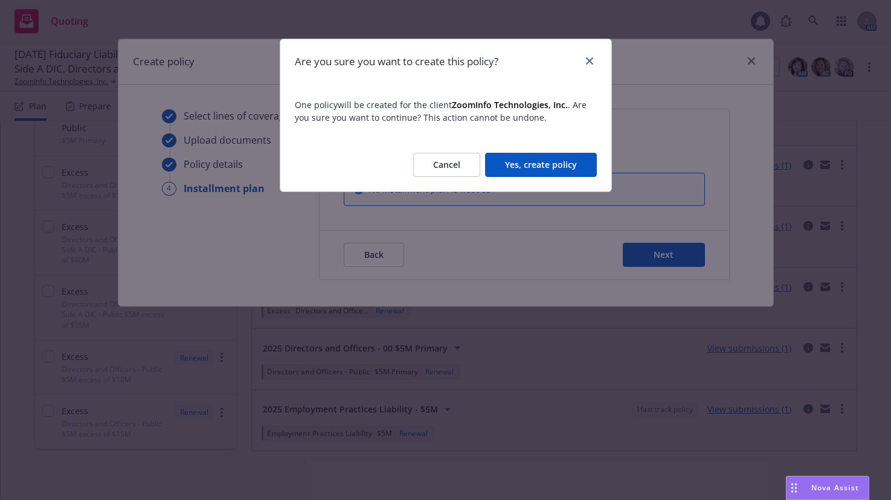
click at [573, 168] on button "Yes, create policy" at bounding box center [541, 165] width 112 height 24
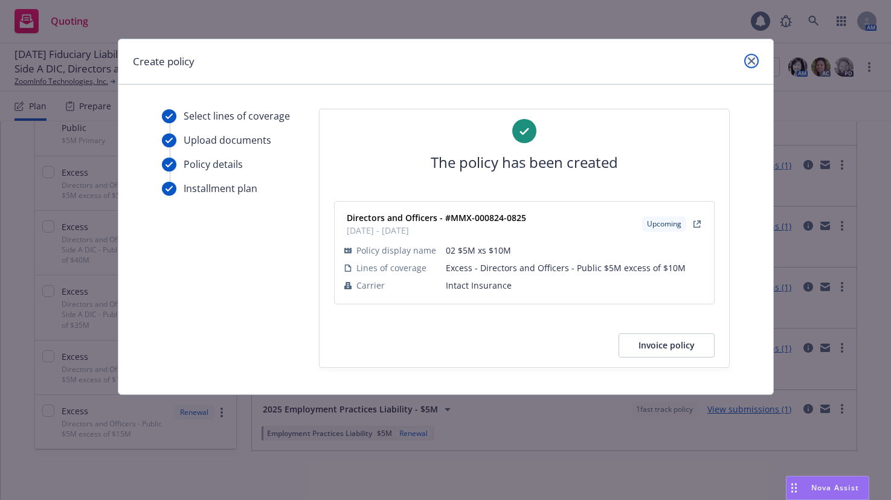
click at [753, 65] on link "close" at bounding box center [751, 61] width 14 height 14
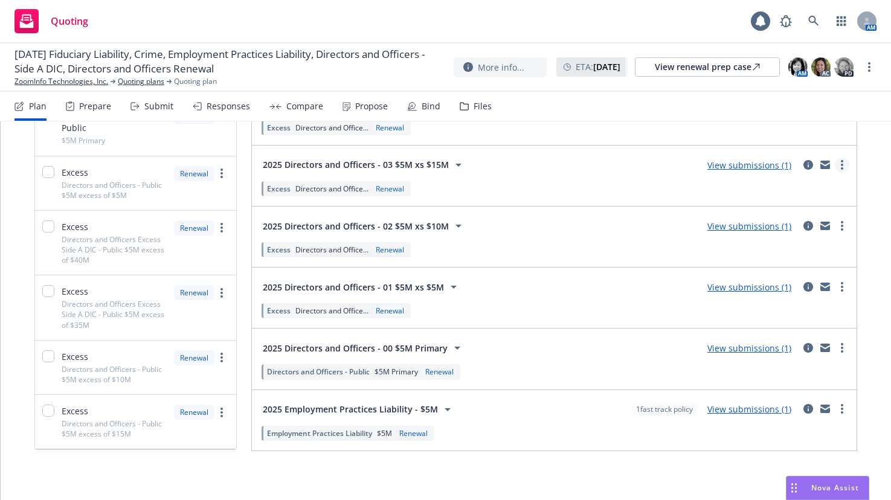
click at [835, 167] on link "more" at bounding box center [842, 165] width 14 height 14
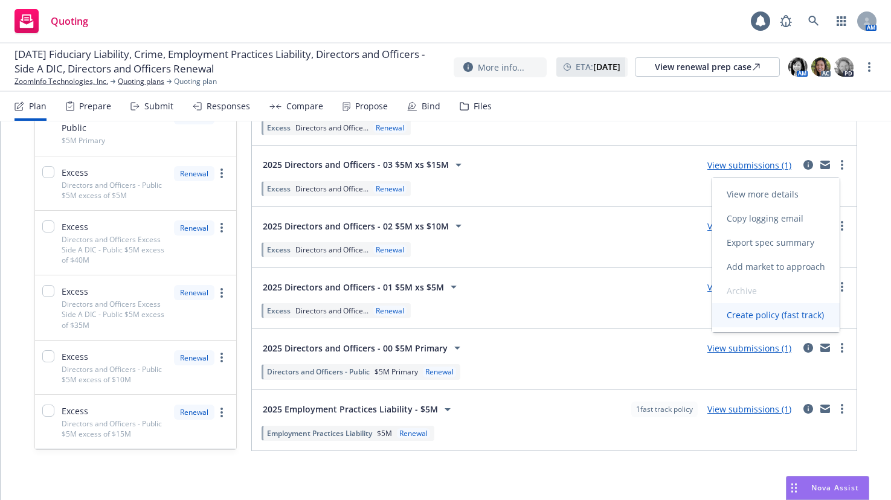
click at [767, 315] on span "Create policy (fast track)" at bounding box center [775, 314] width 126 height 11
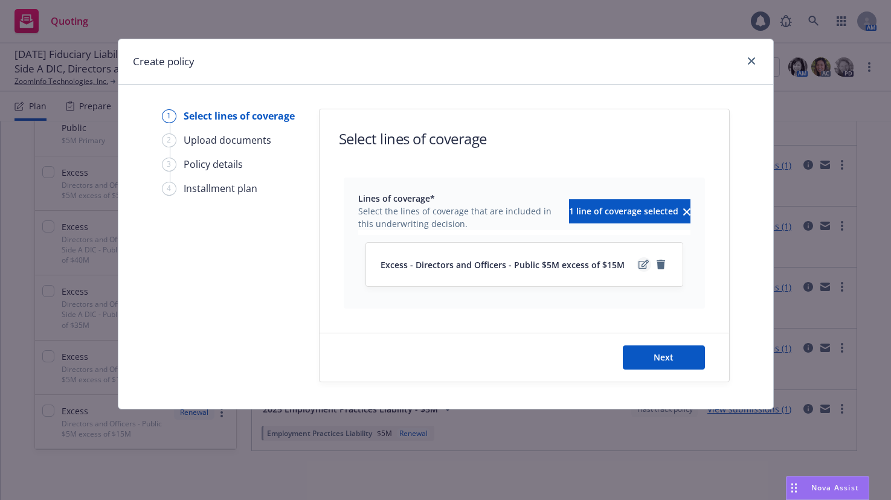
click at [642, 263] on icon "edit" at bounding box center [644, 265] width 10 height 10
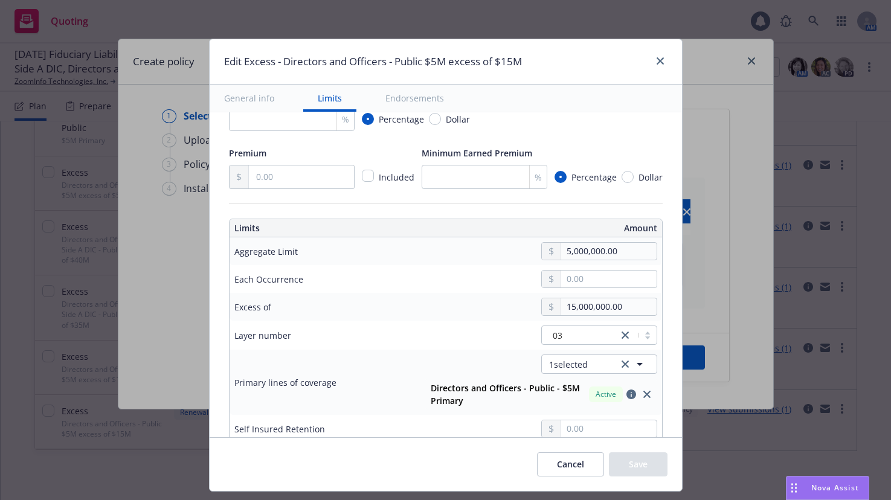
scroll to position [362, 0]
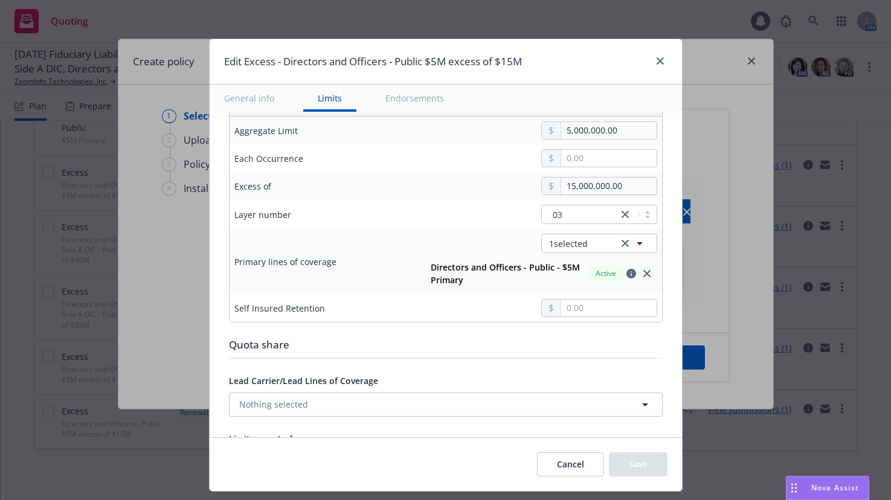
click at [643, 272] on icon "close" at bounding box center [646, 273] width 7 height 7
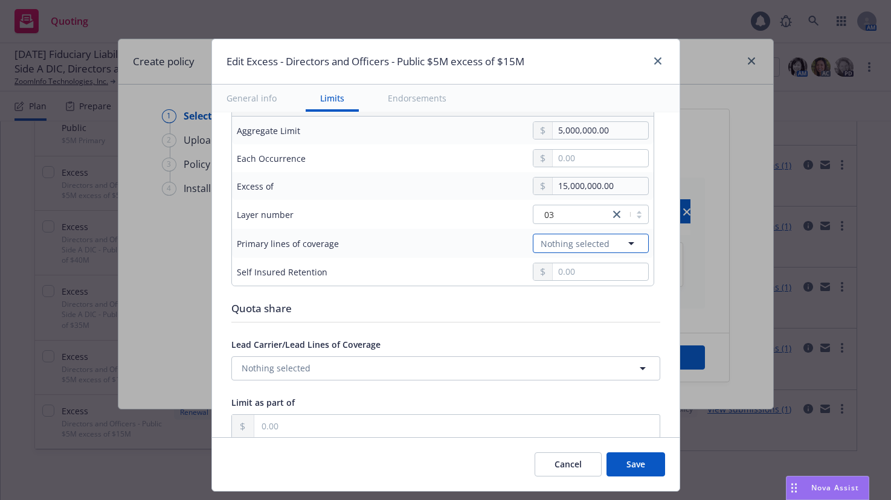
click at [624, 245] on icon "button" at bounding box center [631, 243] width 14 height 14
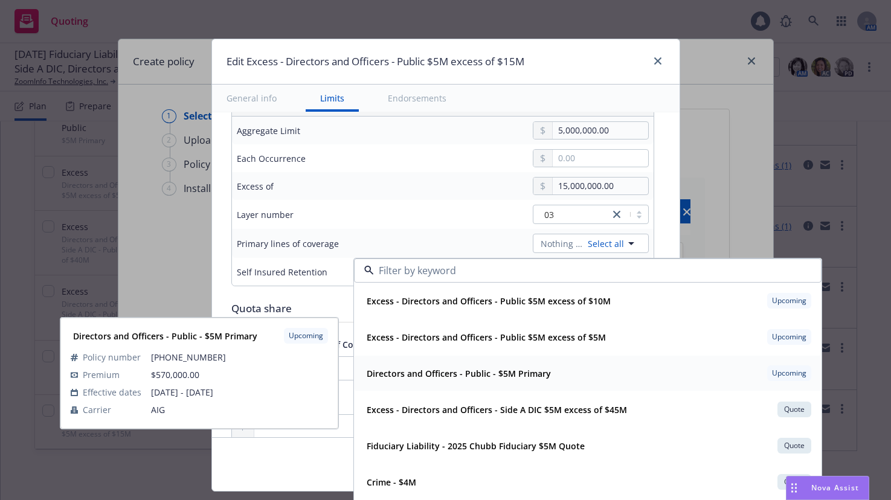
click at [446, 371] on strong "Directors and Officers - Public - $5M Primary" at bounding box center [459, 373] width 184 height 11
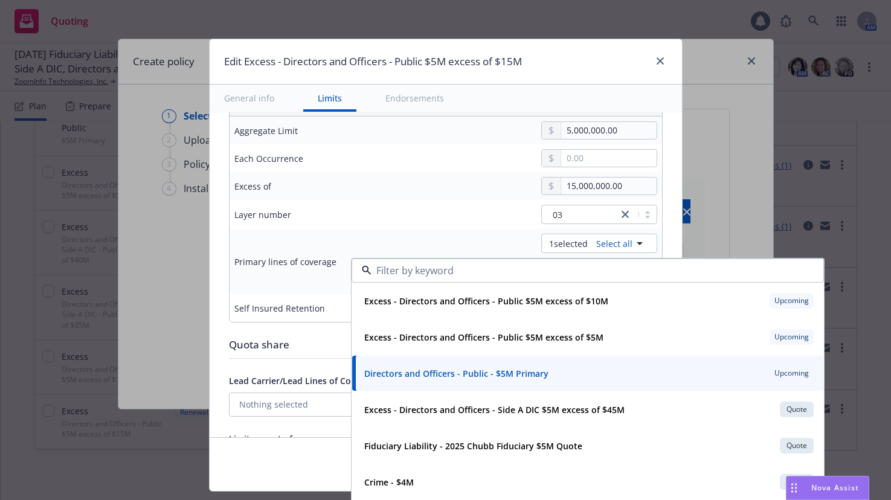
click at [329, 256] on div "Primary lines of coverage" at bounding box center [320, 261] width 172 height 14
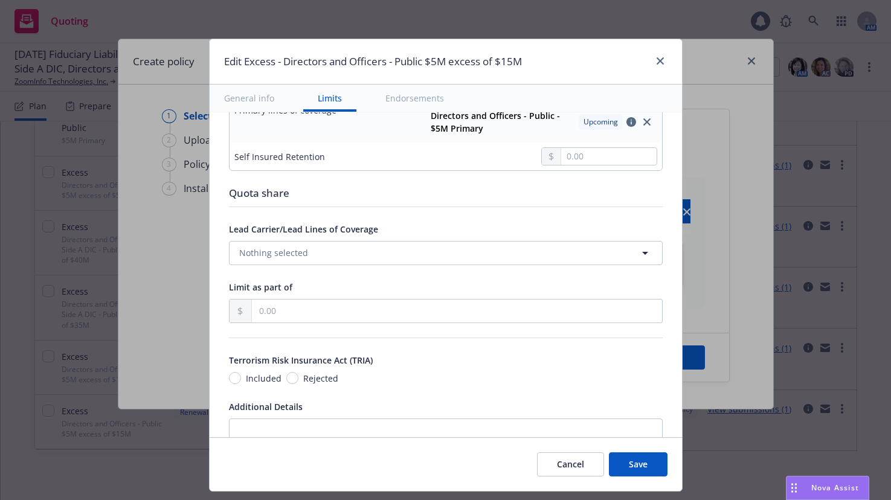
scroll to position [544, 0]
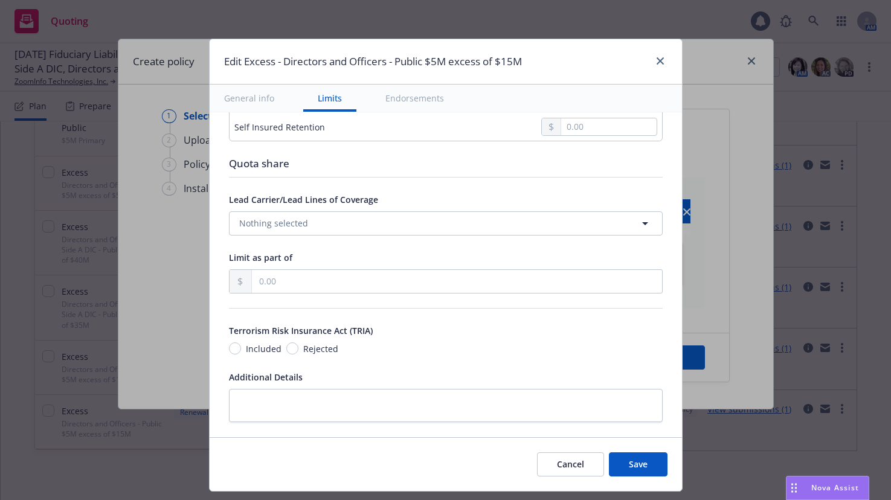
click at [637, 470] on button "Save" at bounding box center [638, 464] width 59 height 24
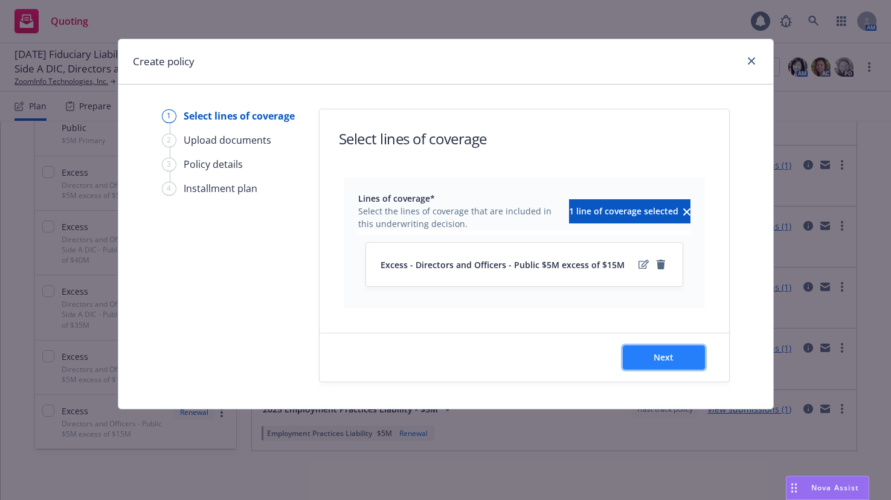
click at [655, 354] on span "Next" at bounding box center [664, 357] width 20 height 11
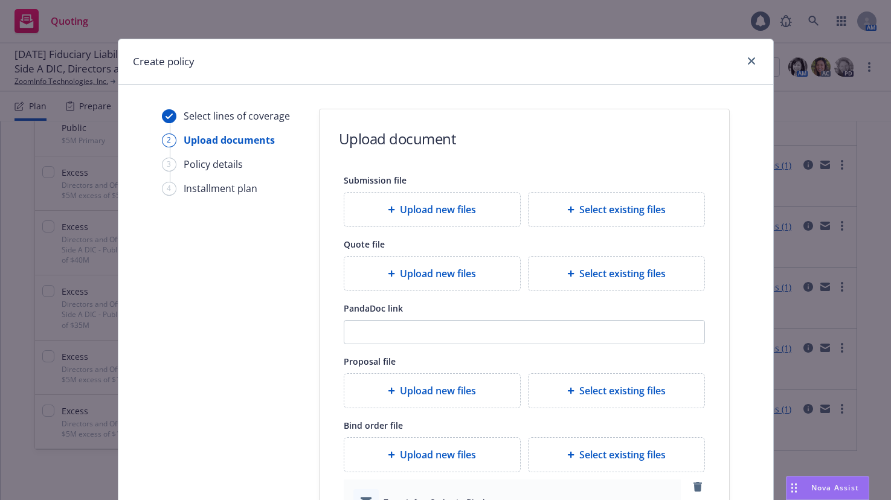
scroll to position [181, 0]
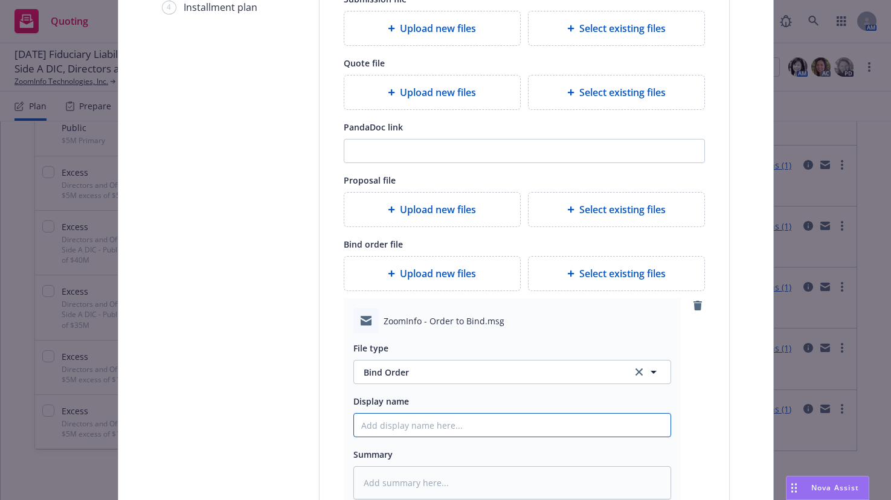
click at [393, 418] on input "Display name" at bounding box center [512, 425] width 317 height 23
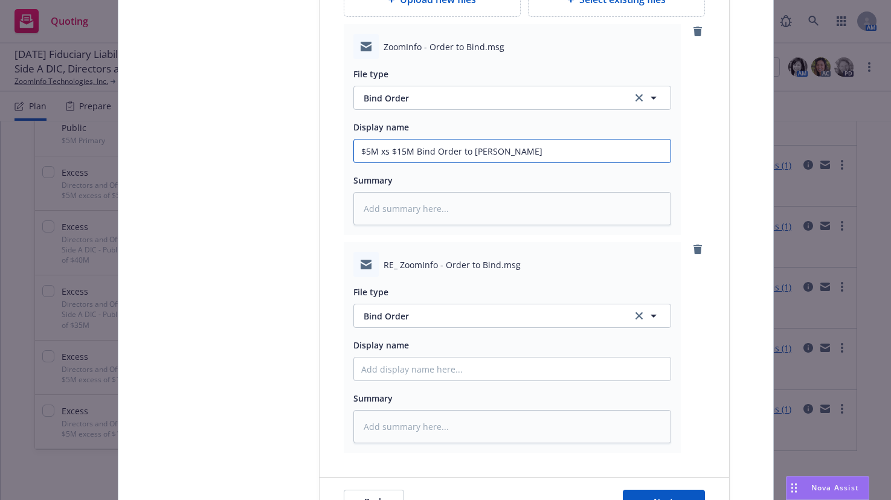
scroll to position [483, 0]
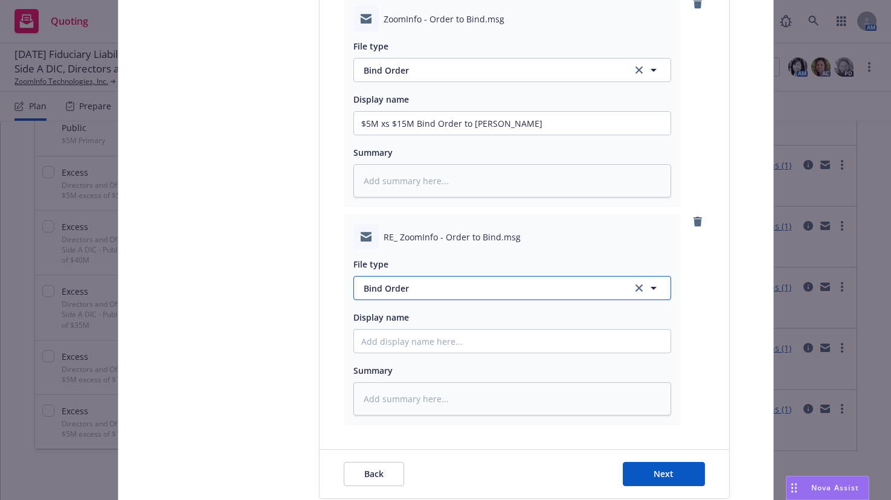
click at [392, 287] on span "Bind Order" at bounding box center [491, 288] width 254 height 13
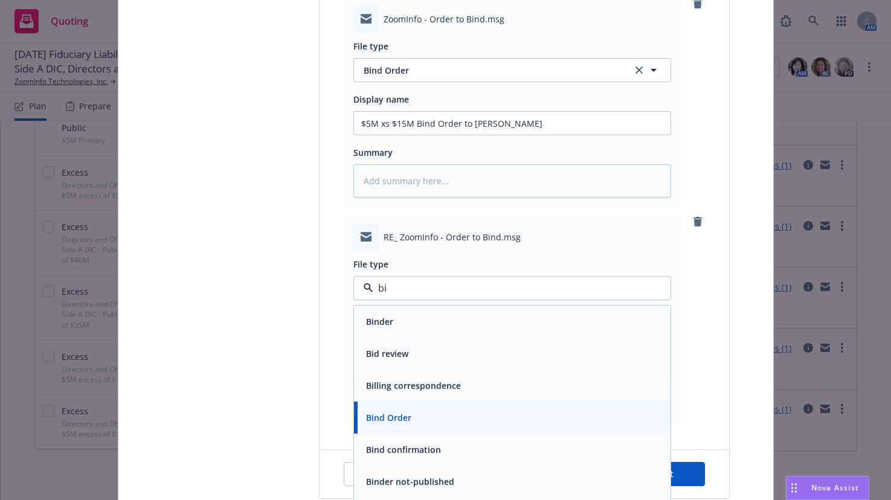
click at [410, 449] on span "Bind confirmation" at bounding box center [403, 449] width 75 height 13
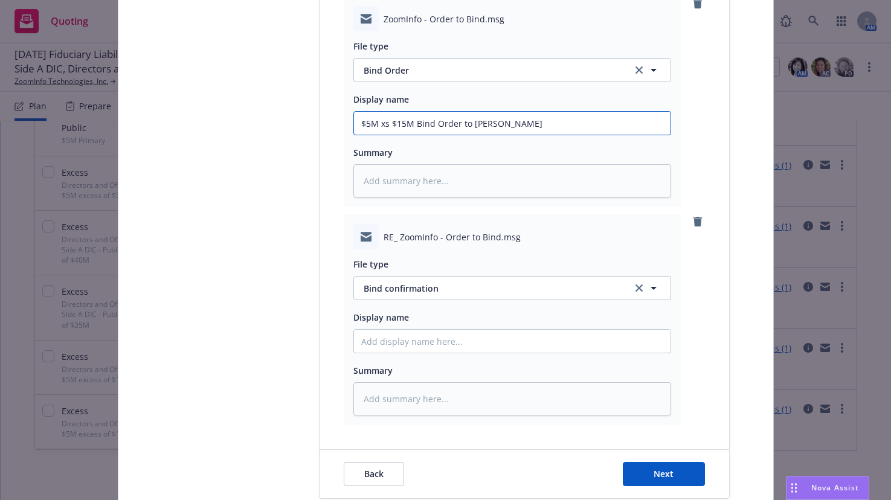
drag, startPoint x: 503, startPoint y: 123, endPoint x: 357, endPoint y: 121, distance: 145.6
click at [357, 121] on input "$5M xs $15M Bind Order to Hudson" at bounding box center [512, 123] width 317 height 23
click at [417, 135] on input "Display name" at bounding box center [512, 123] width 317 height 23
paste input "$5M xs $15M Bind Order to Hudson"
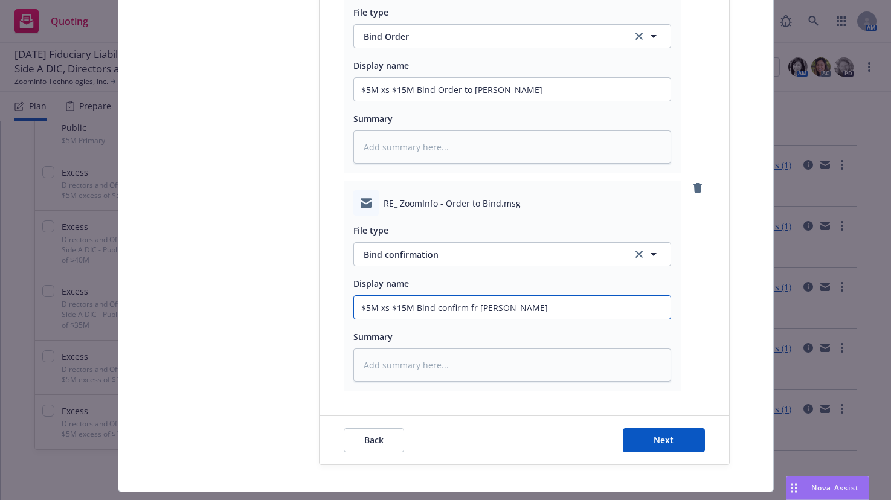
scroll to position [548, 0]
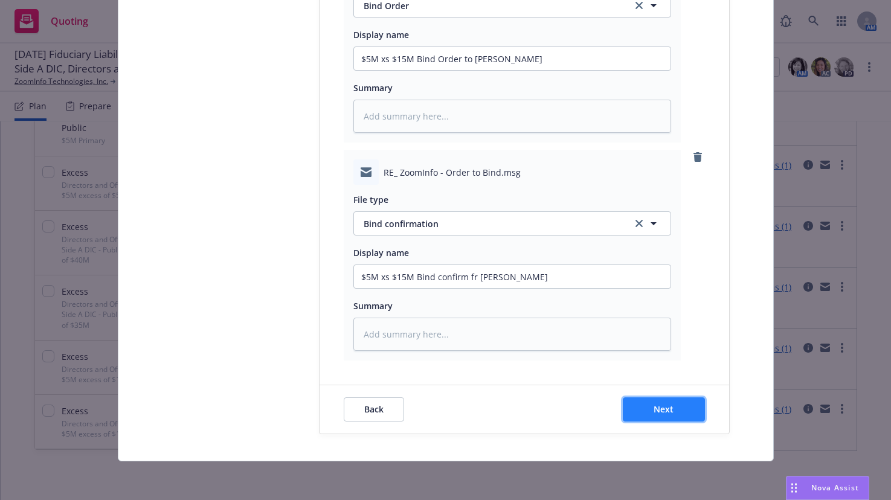
click at [660, 408] on span "Next" at bounding box center [664, 409] width 20 height 11
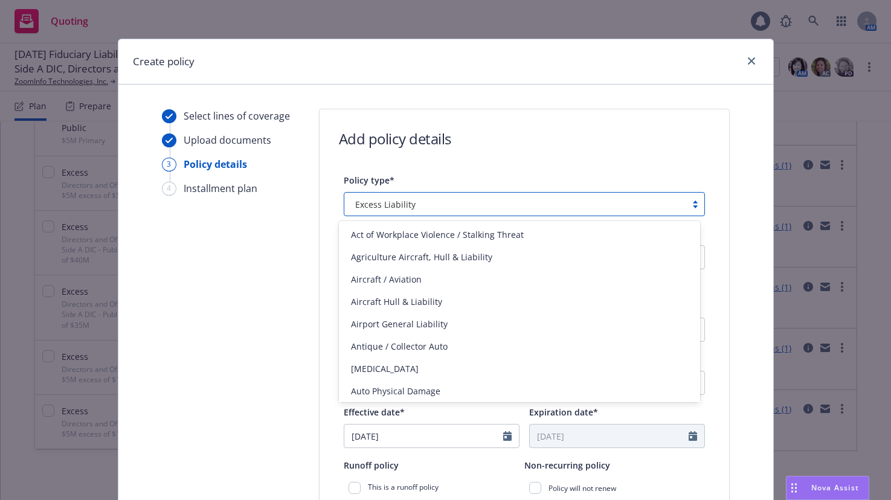
click at [687, 205] on div at bounding box center [695, 204] width 18 height 10
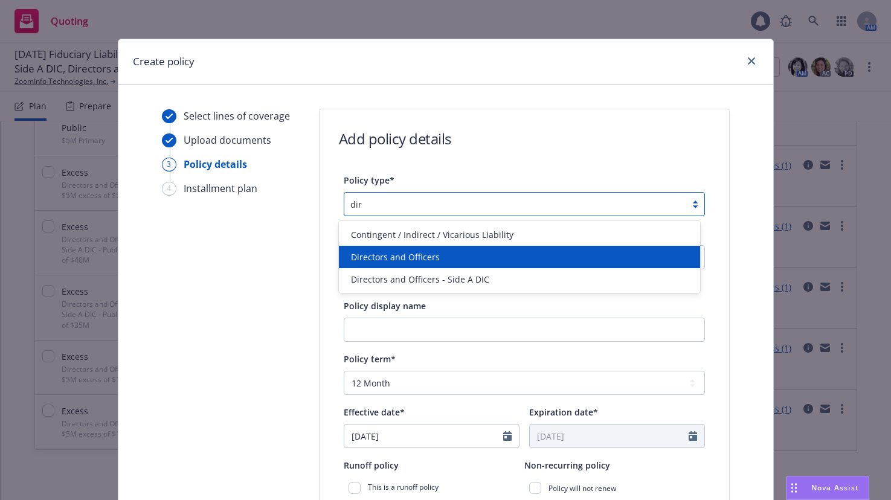
click at [384, 254] on span "Directors and Officers" at bounding box center [395, 257] width 89 height 13
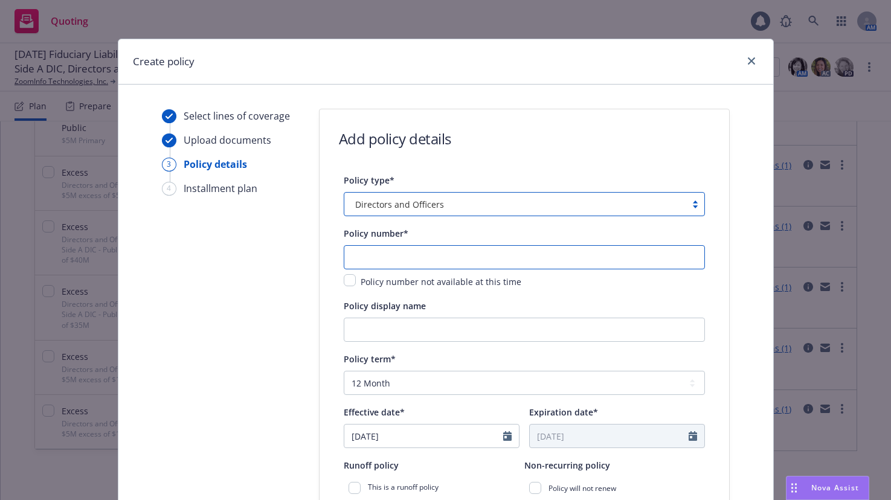
click at [384, 254] on input "text" at bounding box center [524, 257] width 361 height 24
click at [402, 262] on input "text" at bounding box center [524, 257] width 361 height 24
paste input "HN-0303-6515-083125"
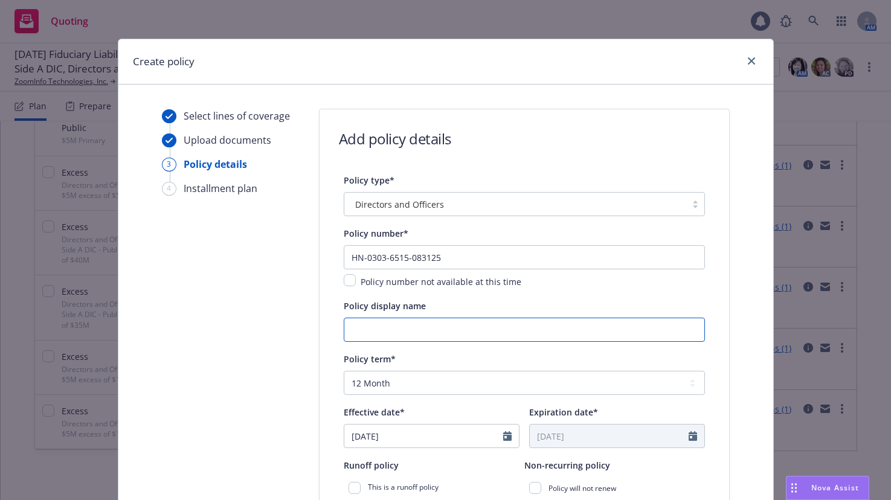
click at [469, 327] on input "Policy display name" at bounding box center [524, 330] width 361 height 24
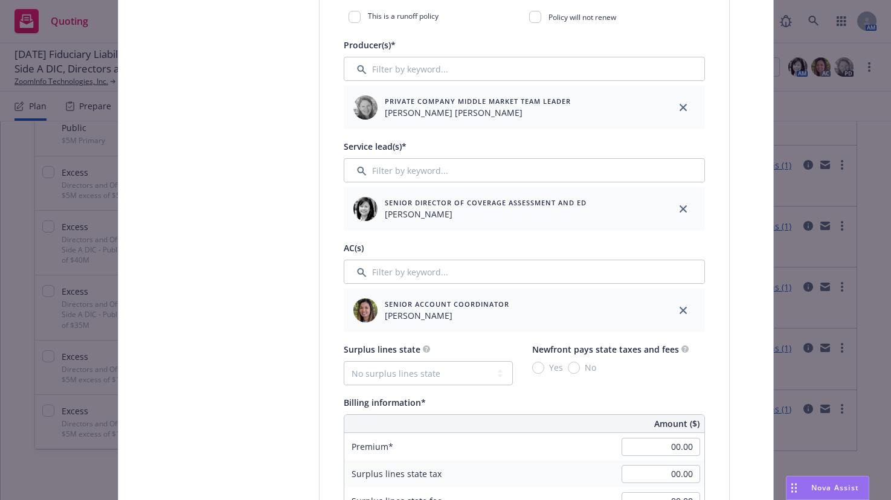
scroll to position [483, 0]
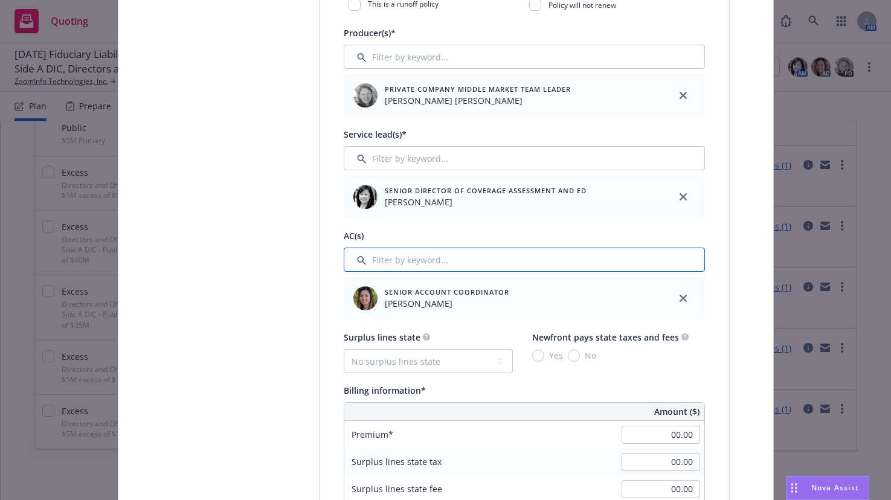
click at [434, 263] on input "Filter by keyword..." at bounding box center [524, 260] width 361 height 24
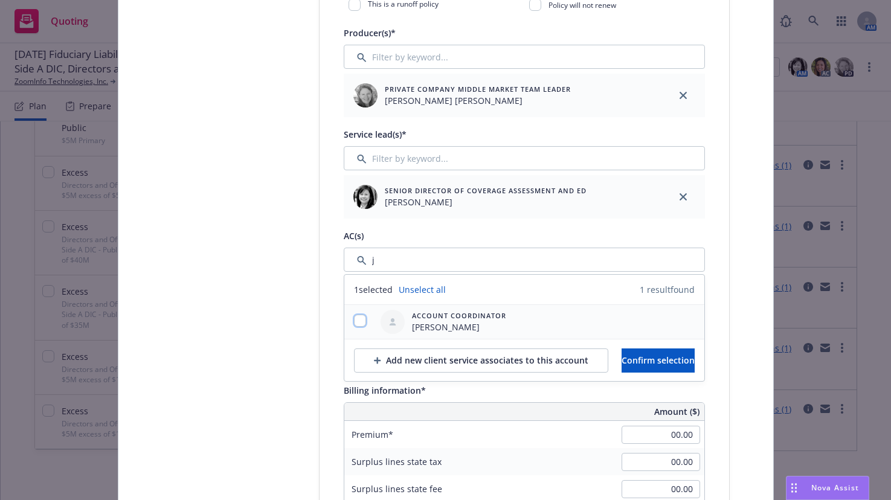
click at [356, 322] on input "checkbox" at bounding box center [360, 321] width 12 height 12
click at [622, 361] on button "Confirm selection" at bounding box center [658, 361] width 73 height 24
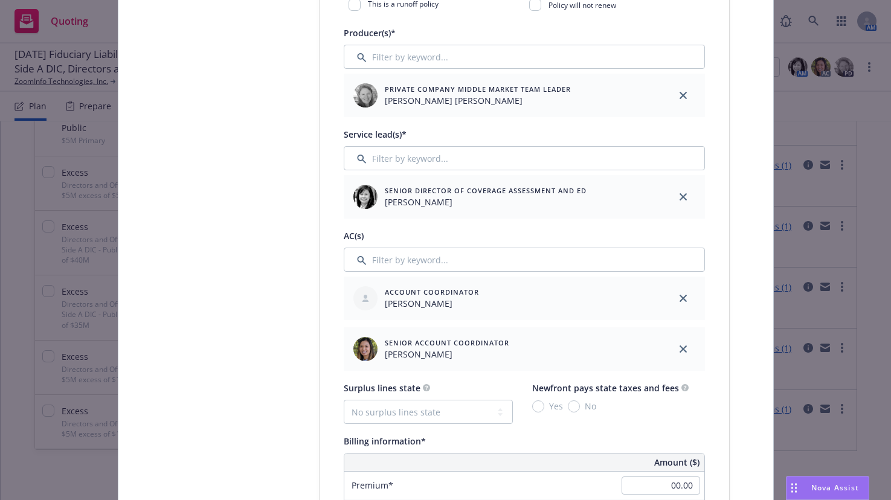
scroll to position [725, 0]
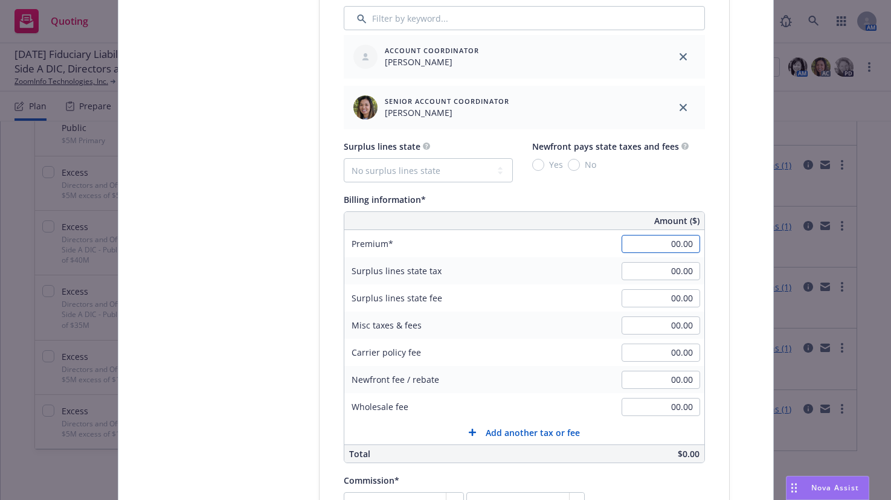
click at [660, 243] on input "00.00" at bounding box center [661, 244] width 79 height 18
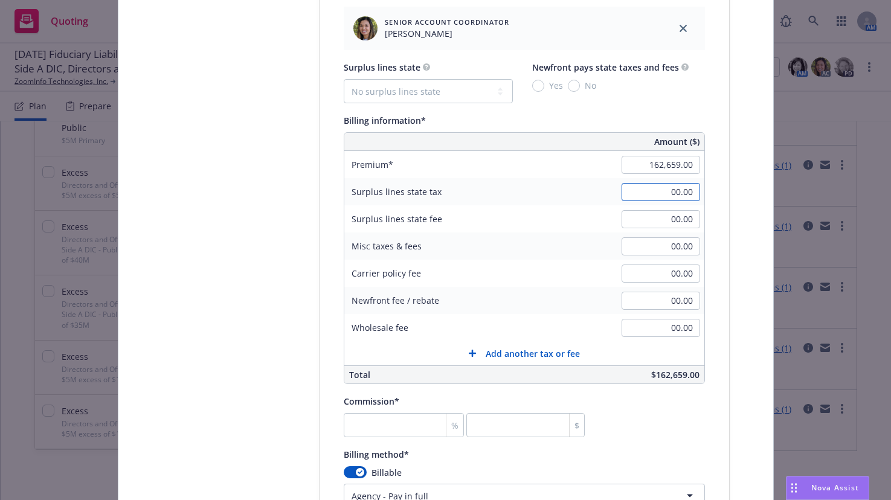
scroll to position [967, 0]
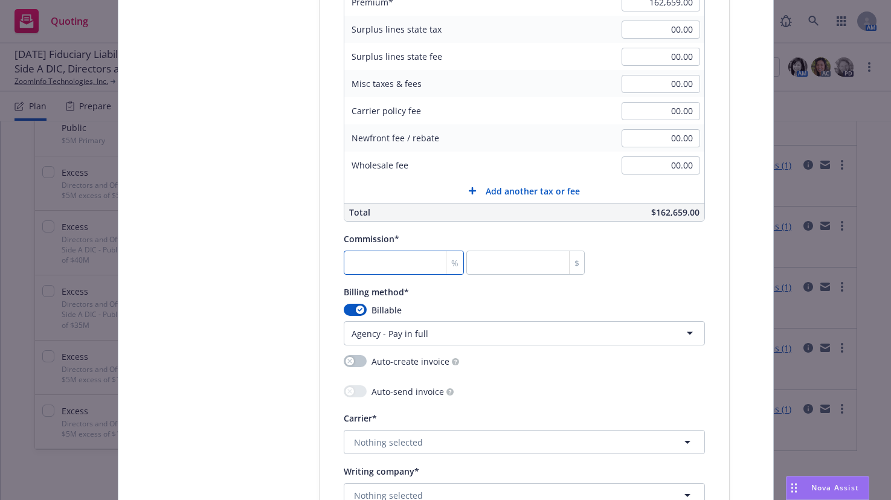
click at [419, 266] on input "number" at bounding box center [404, 263] width 121 height 24
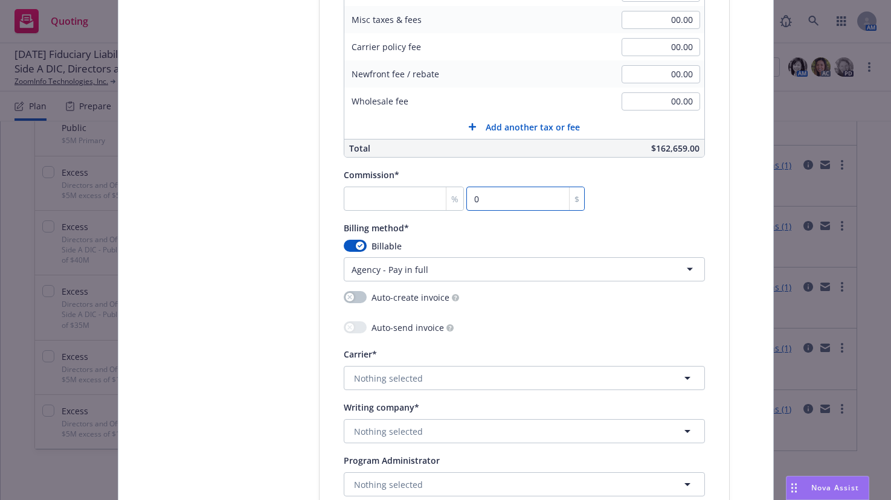
scroll to position [1208, 0]
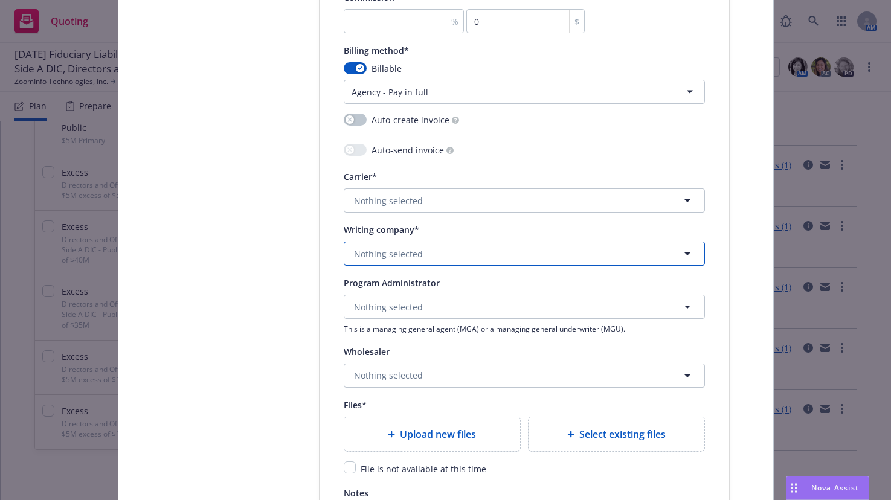
click at [399, 253] on span "Nothing selected" at bounding box center [388, 254] width 69 height 13
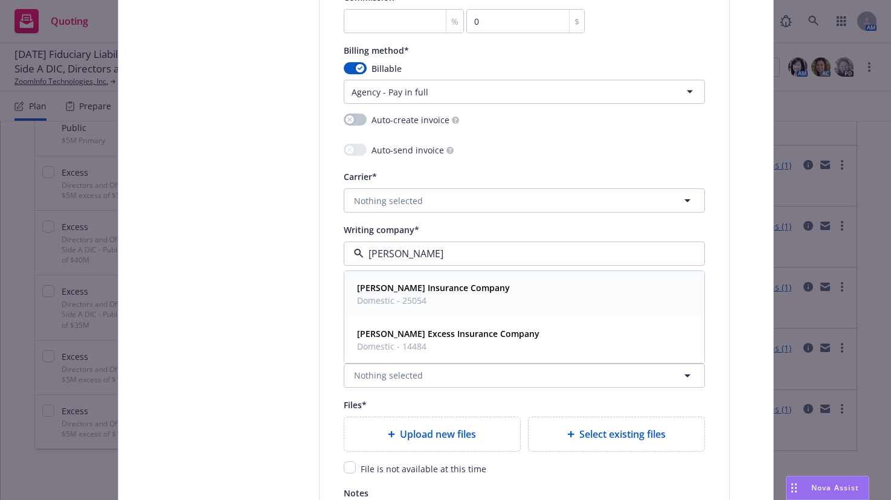
click at [409, 292] on strong "Hudson Insurance Company" at bounding box center [433, 287] width 153 height 11
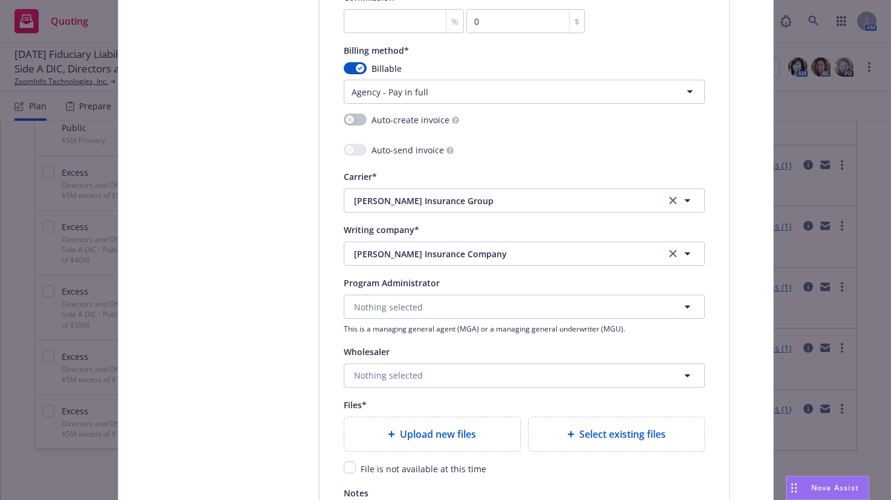
click at [457, 439] on span "Upload new files" at bounding box center [438, 434] width 76 height 14
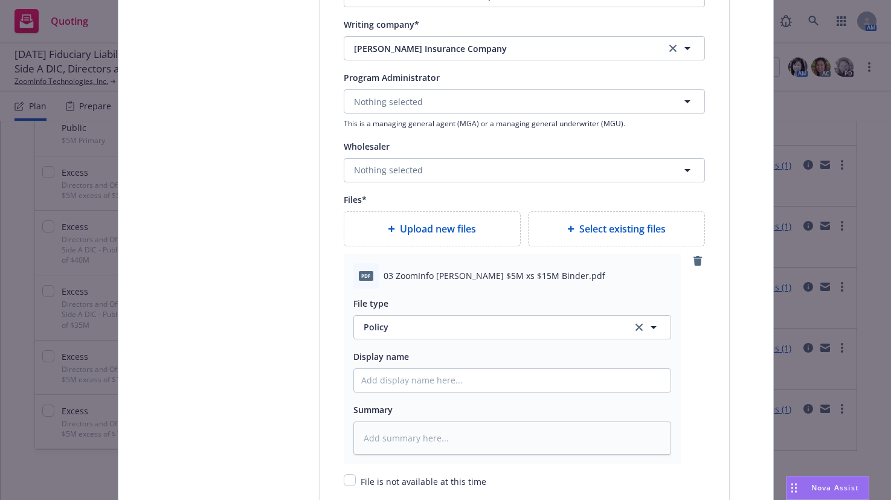
scroll to position [1450, 0]
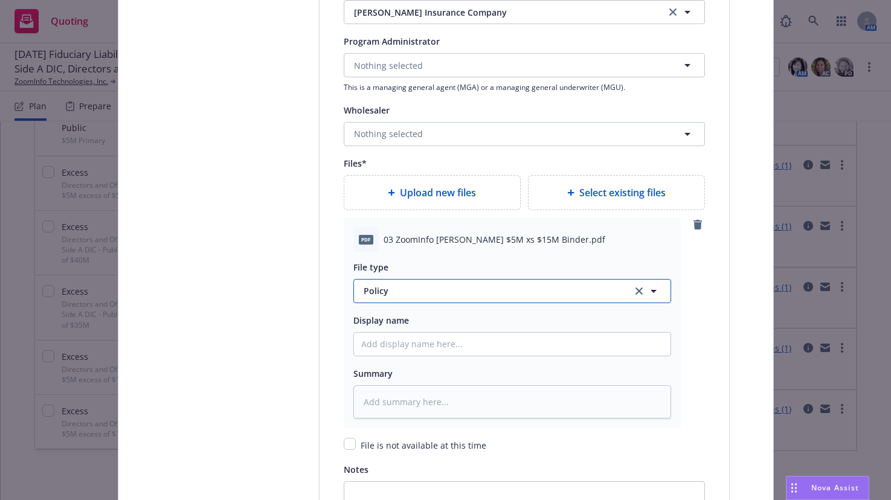
click at [368, 292] on span "Policy" at bounding box center [491, 291] width 254 height 13
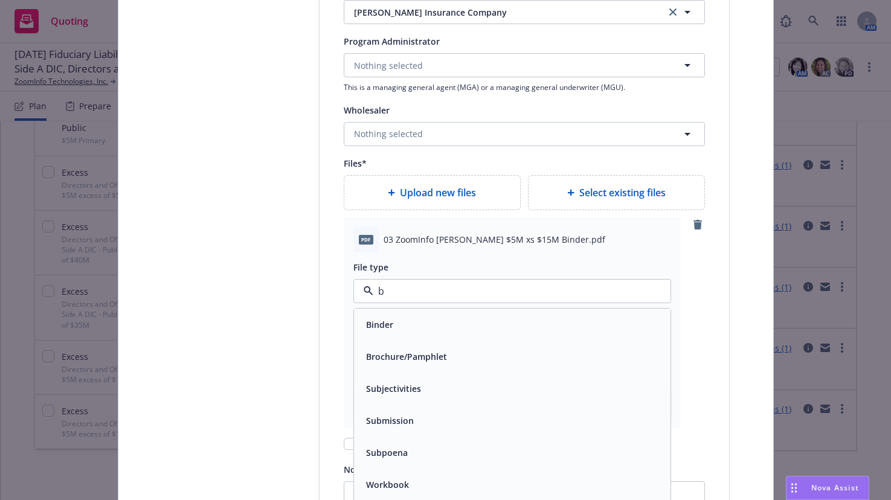
click at [374, 319] on span "Binder" at bounding box center [379, 324] width 27 height 13
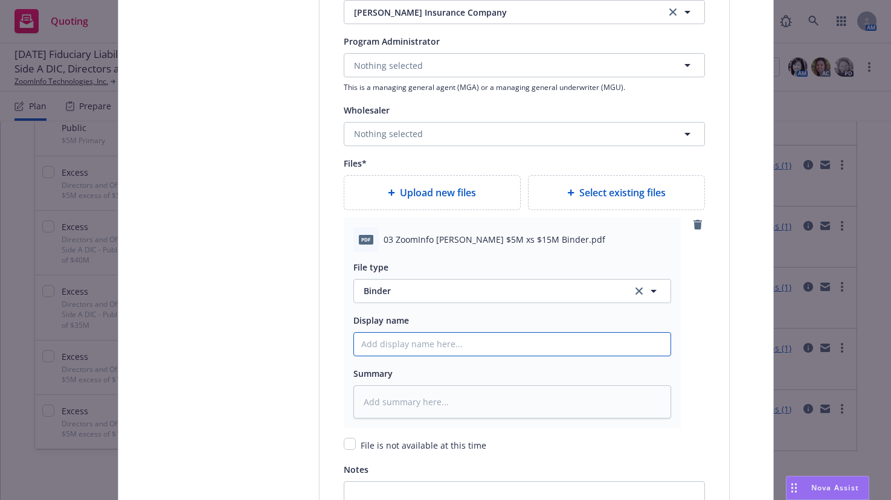
click at [414, 345] on input "Policy display name" at bounding box center [512, 344] width 317 height 23
click at [464, 194] on span "Upload new files" at bounding box center [438, 192] width 76 height 14
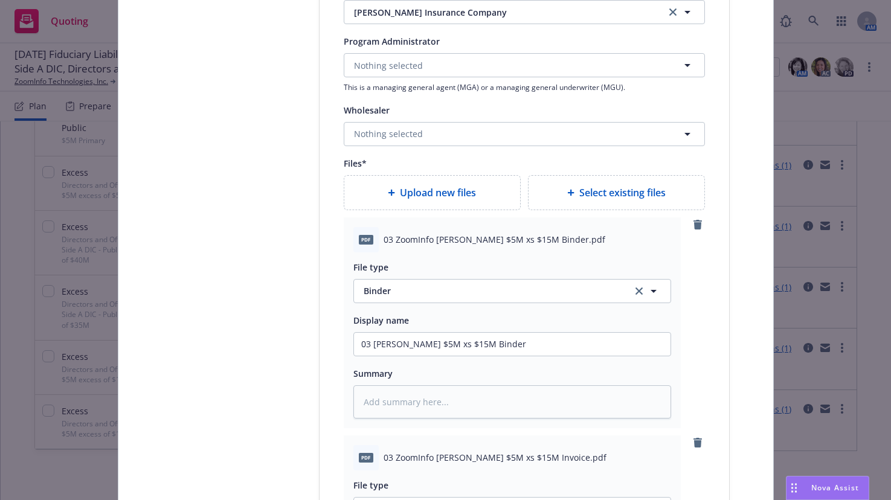
scroll to position [1571, 0]
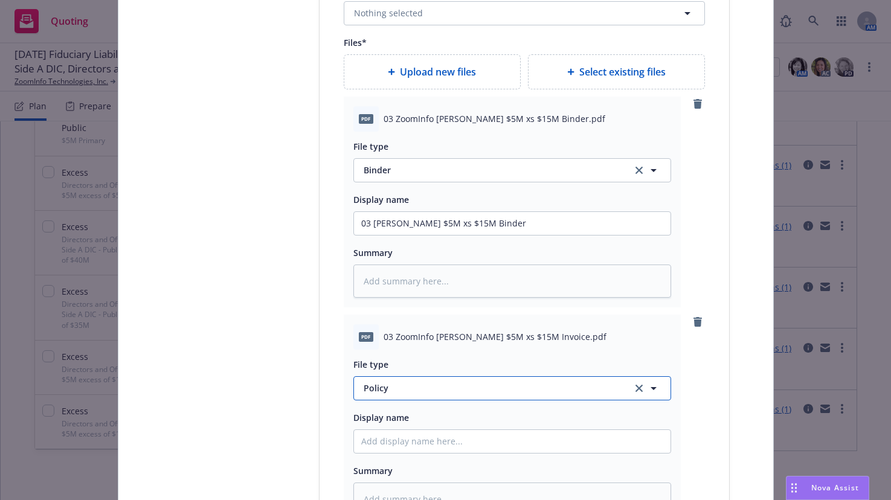
click at [379, 386] on span "Policy" at bounding box center [491, 388] width 254 height 13
click at [423, 356] on span "Invoice - Third Party" at bounding box center [407, 355] width 83 height 13
drag, startPoint x: 487, startPoint y: 225, endPoint x: 357, endPoint y: 222, distance: 129.9
click at [357, 222] on input "03 Hudson $5M xs $15M Binder" at bounding box center [512, 223] width 317 height 23
click at [419, 235] on input "Policy display name" at bounding box center [512, 223] width 317 height 23
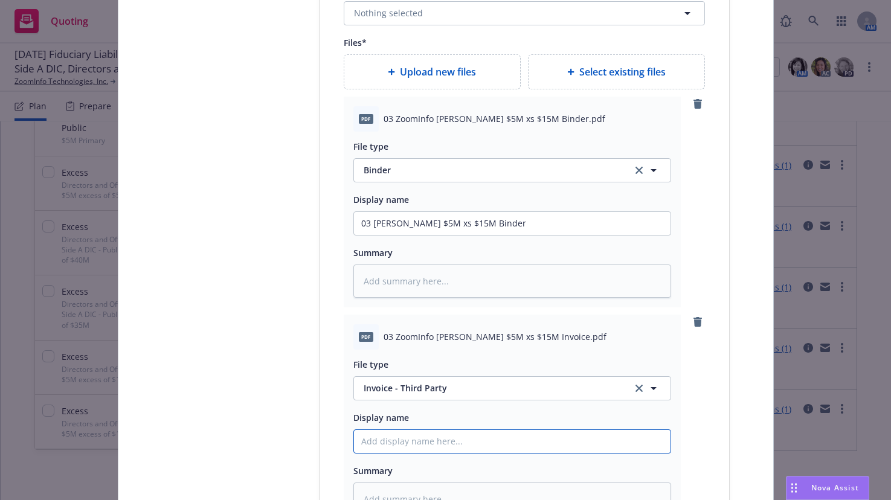
paste input "03 Hudson $5M xs $15M Binder"
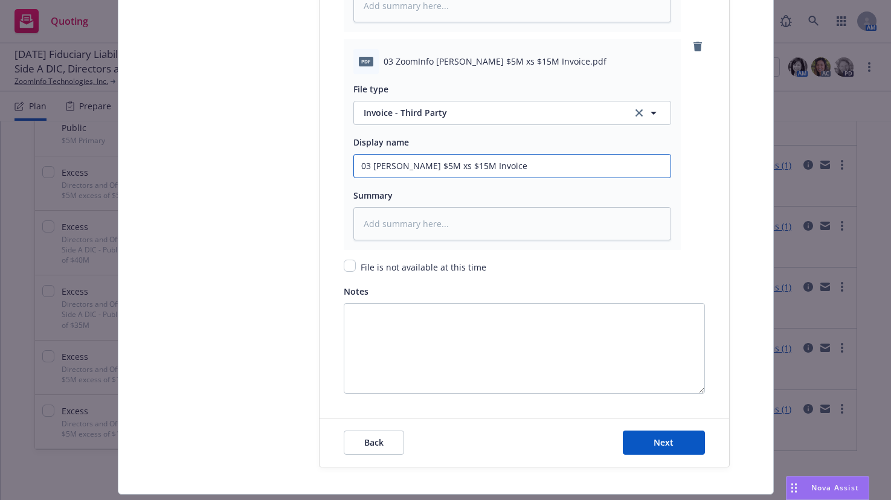
scroll to position [1879, 0]
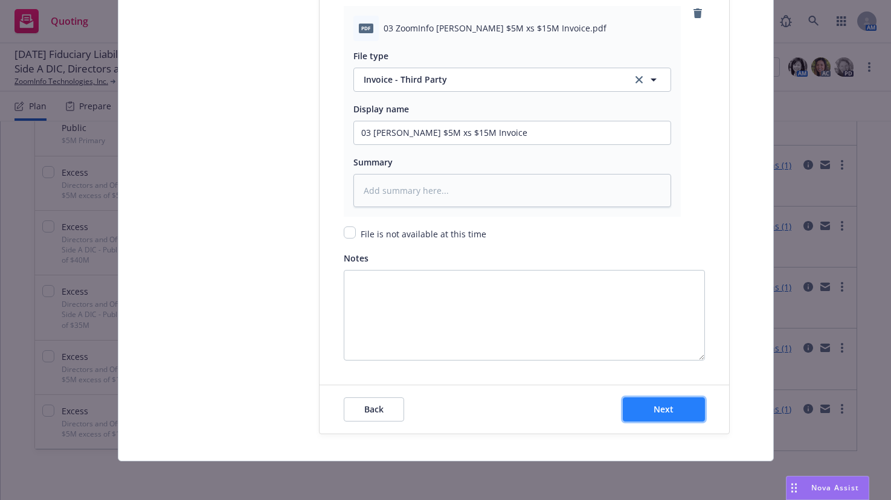
click at [654, 411] on span "Next" at bounding box center [664, 409] width 20 height 11
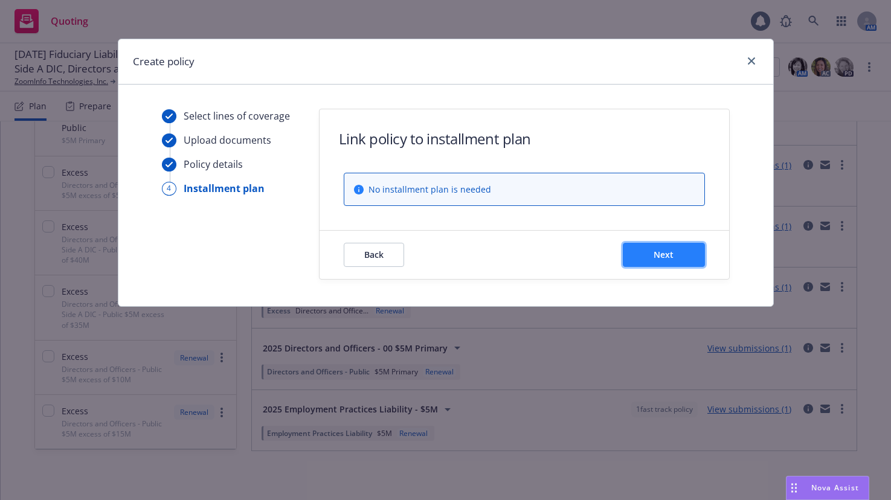
click at [672, 255] on span "Next" at bounding box center [664, 254] width 20 height 11
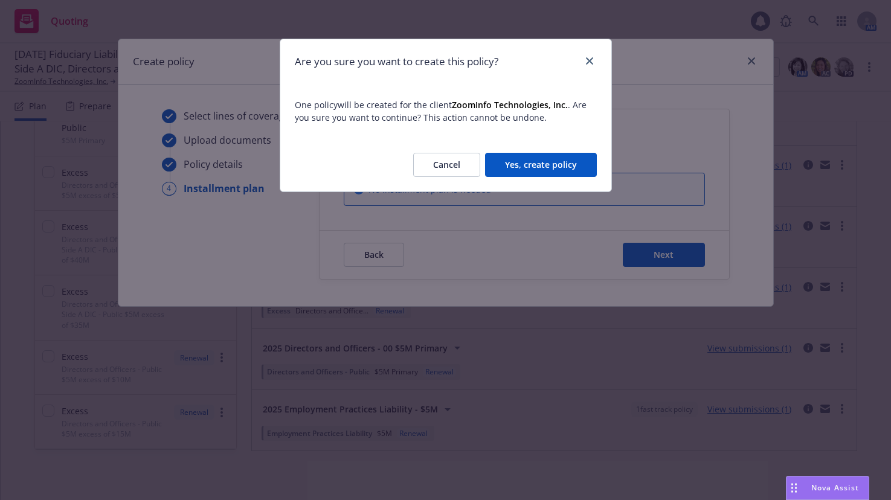
click at [559, 163] on button "Yes, create policy" at bounding box center [541, 165] width 112 height 24
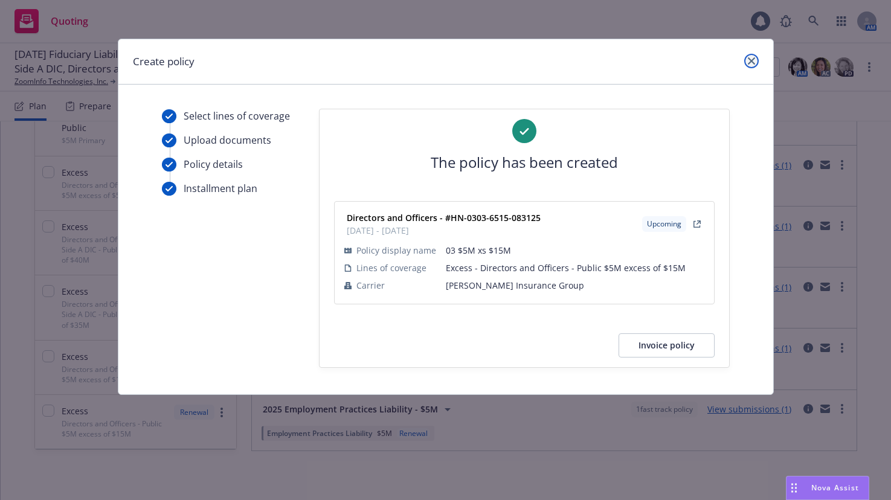
click at [748, 59] on icon "close" at bounding box center [751, 60] width 7 height 7
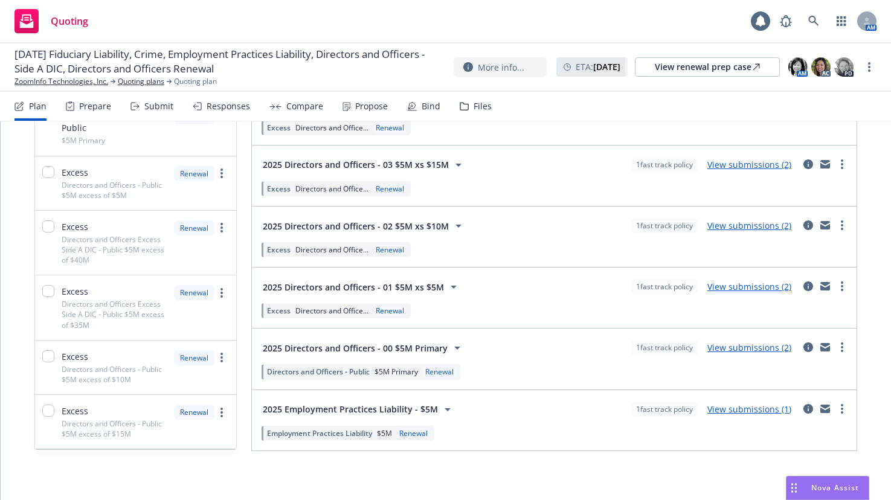
scroll to position [434, 0]
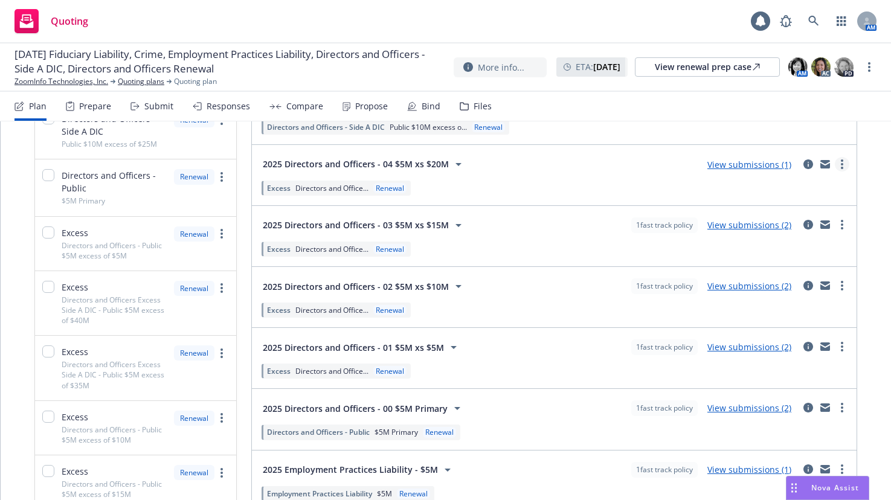
click at [835, 167] on link "more" at bounding box center [842, 164] width 14 height 14
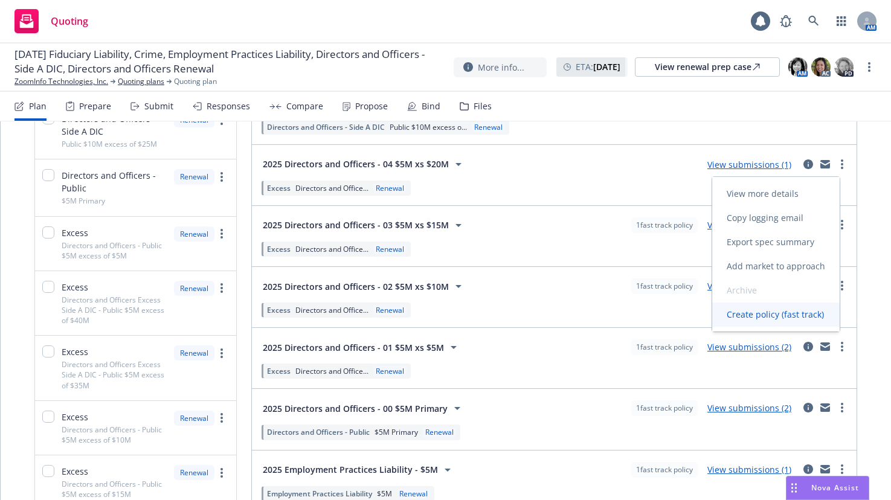
click at [771, 315] on span "Create policy (fast track)" at bounding box center [775, 314] width 126 height 11
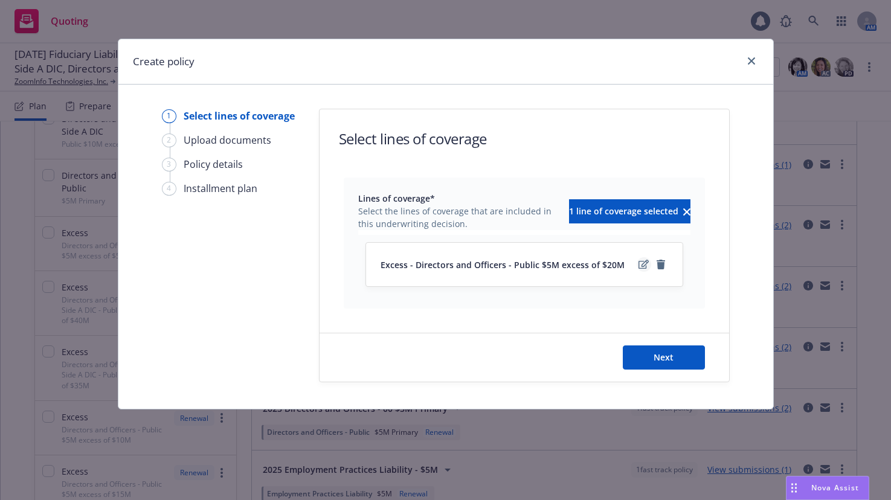
click at [640, 266] on icon "edit" at bounding box center [644, 265] width 10 height 10
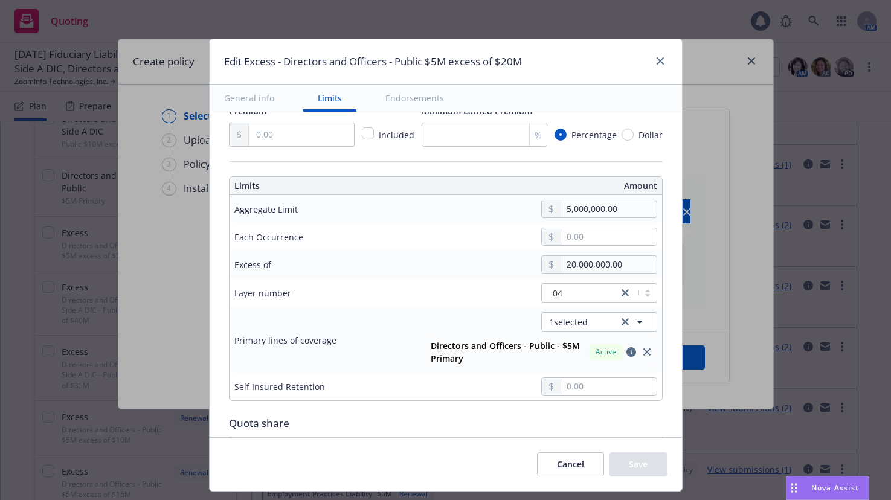
scroll to position [302, 0]
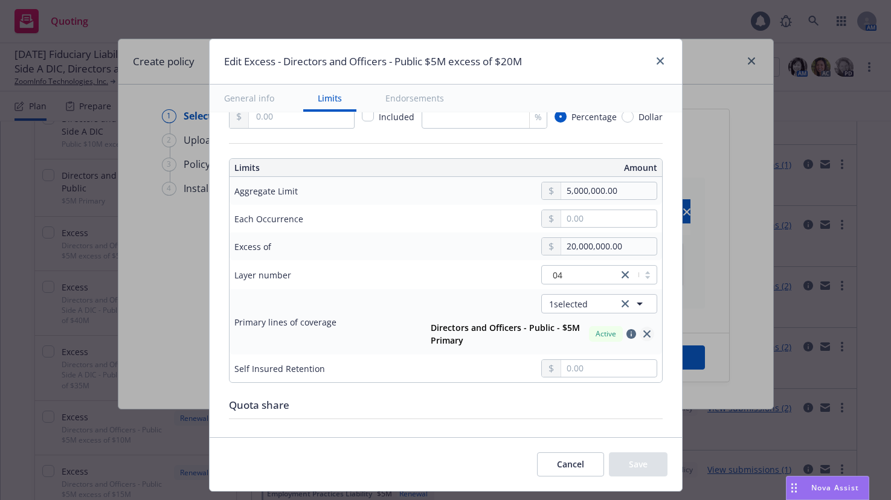
click at [643, 337] on icon "close" at bounding box center [646, 333] width 7 height 7
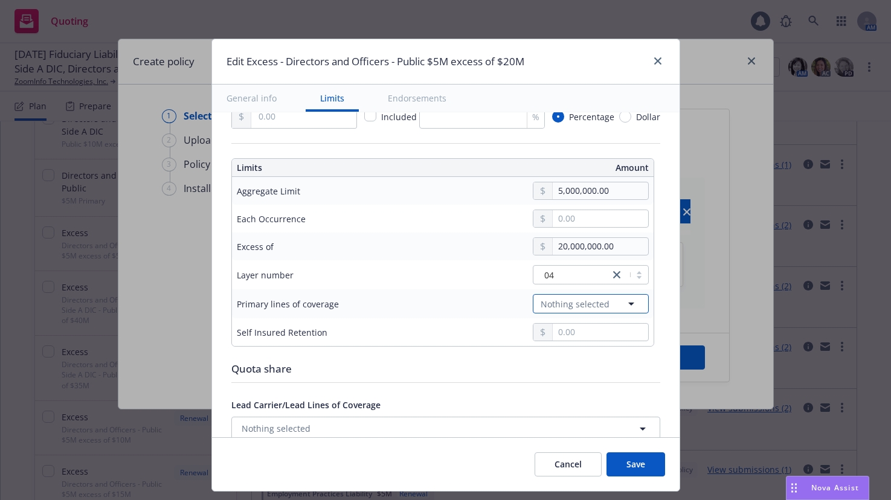
click at [628, 304] on icon "button" at bounding box center [631, 304] width 6 height 3
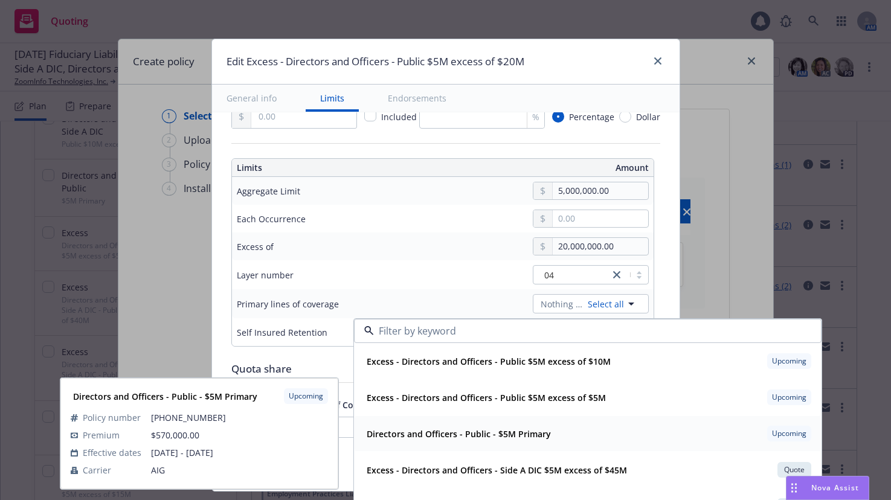
click at [515, 433] on strong "Directors and Officers - Public - $5M Primary" at bounding box center [459, 433] width 184 height 11
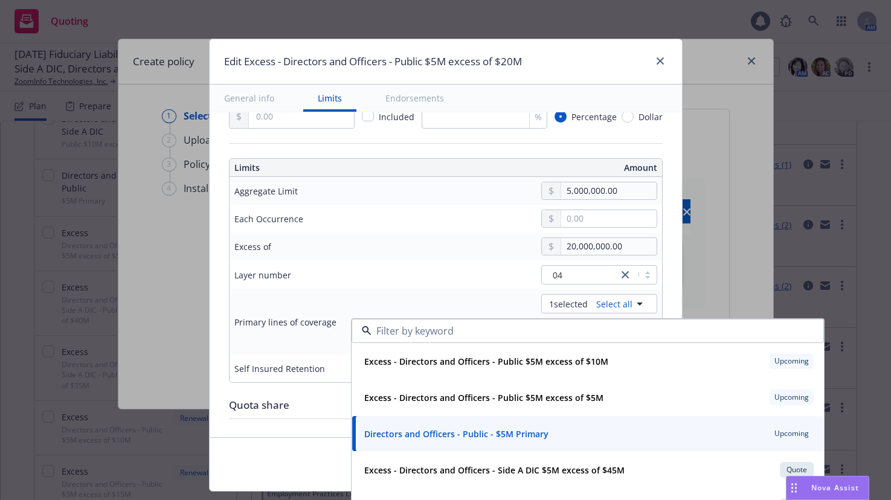
click at [339, 315] on div "Primary lines of coverage" at bounding box center [320, 322] width 172 height 14
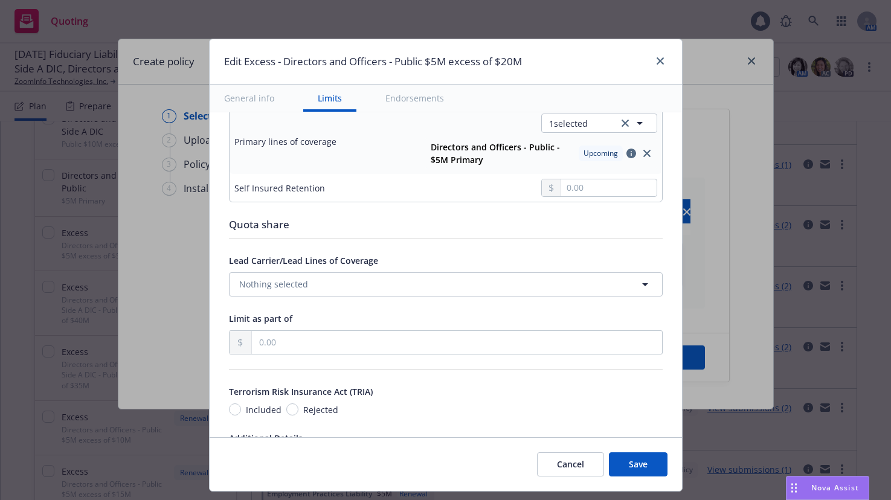
scroll to position [483, 0]
click at [638, 461] on button "Save" at bounding box center [638, 464] width 59 height 24
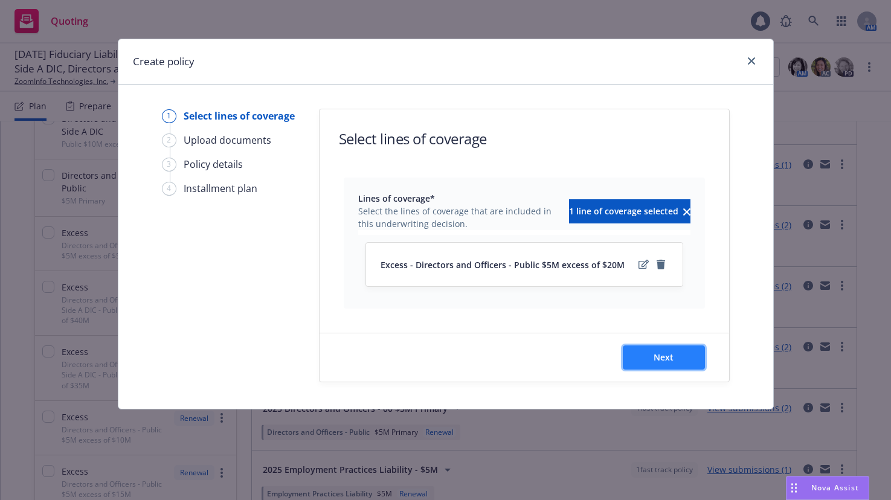
click at [668, 359] on span "Next" at bounding box center [664, 357] width 20 height 11
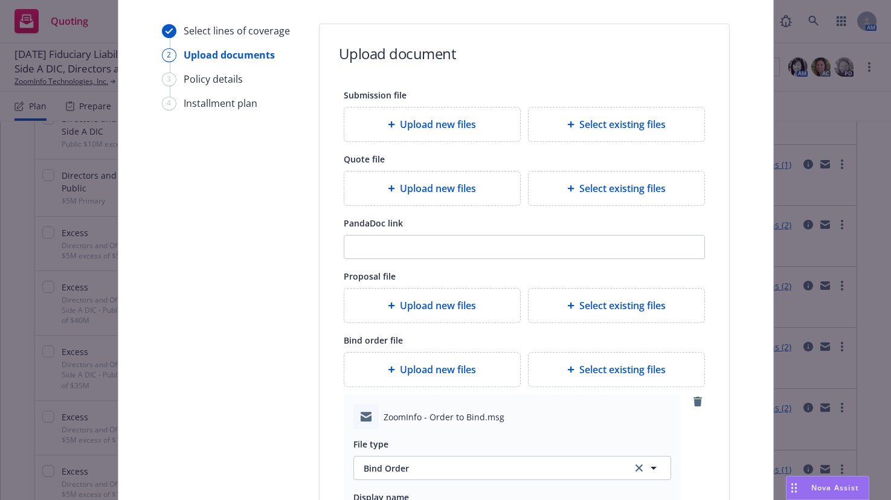
scroll to position [181, 0]
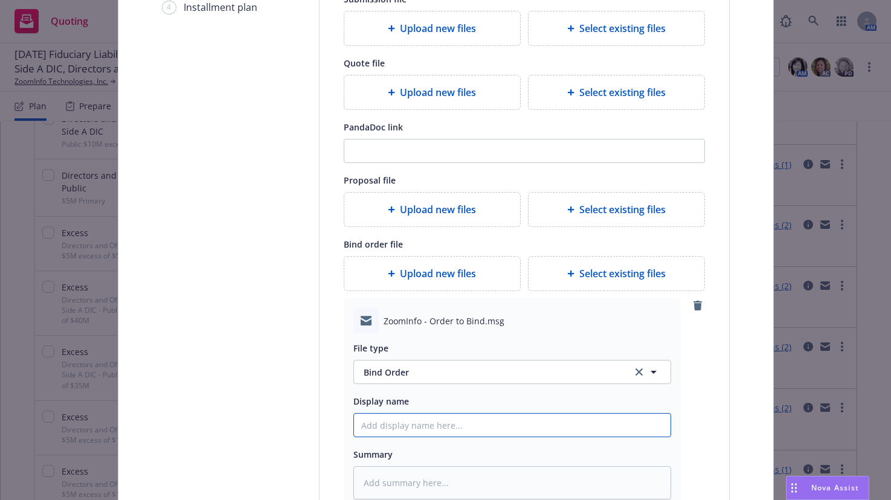
click at [399, 420] on input "Display name" at bounding box center [512, 425] width 317 height 23
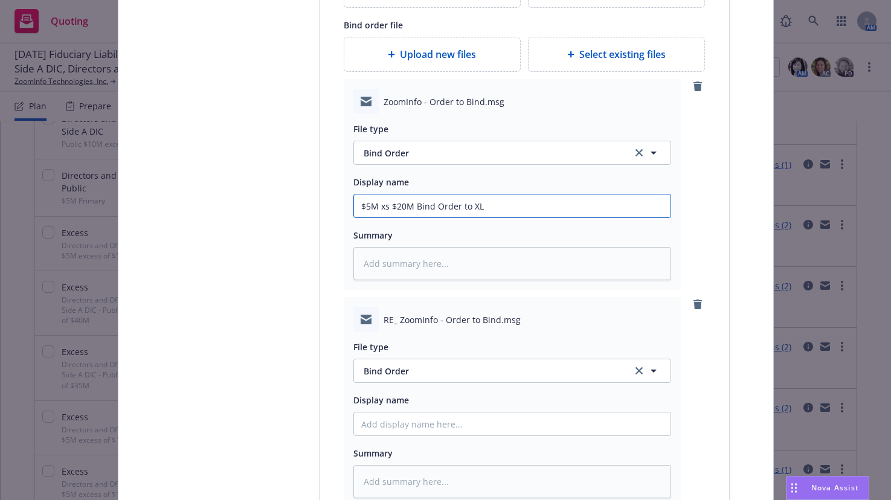
scroll to position [483, 0]
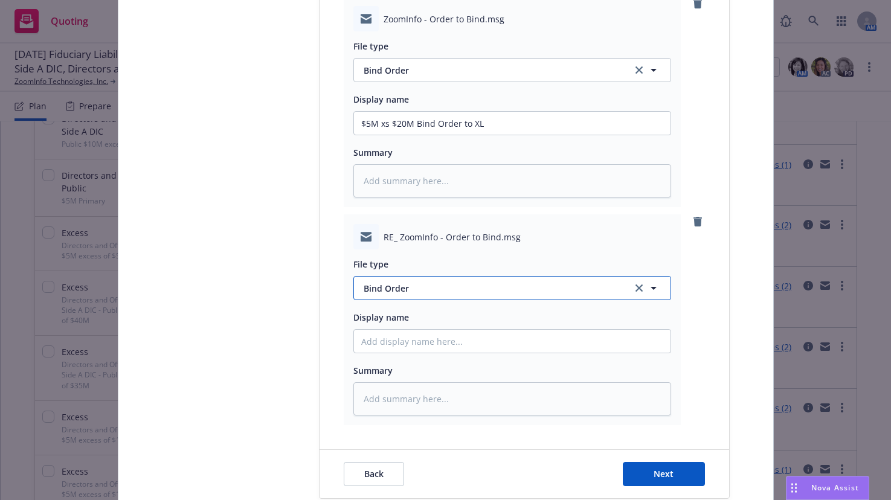
click at [399, 288] on span "Bind Order" at bounding box center [491, 288] width 254 height 13
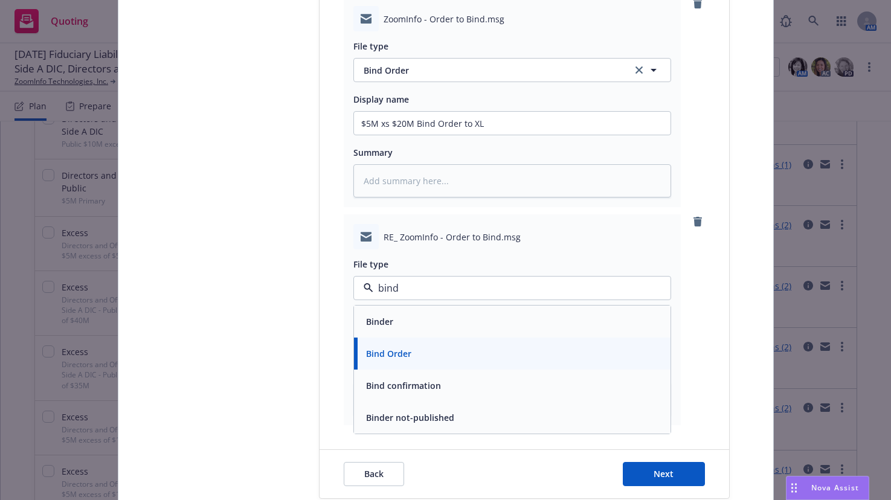
click at [399, 387] on span "Bind confirmation" at bounding box center [403, 385] width 75 height 13
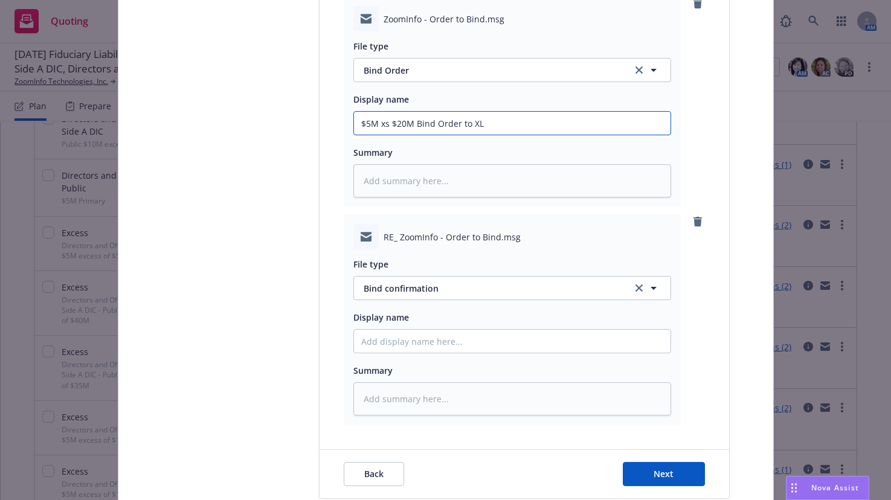
drag, startPoint x: 486, startPoint y: 129, endPoint x: 358, endPoint y: 117, distance: 128.6
click at [358, 117] on input "$5M xs $20M Bind Order to XL" at bounding box center [512, 123] width 317 height 23
click at [434, 135] on input "Display name" at bounding box center [512, 123] width 317 height 23
paste input "$5M xs $20M Bind Order to XL"
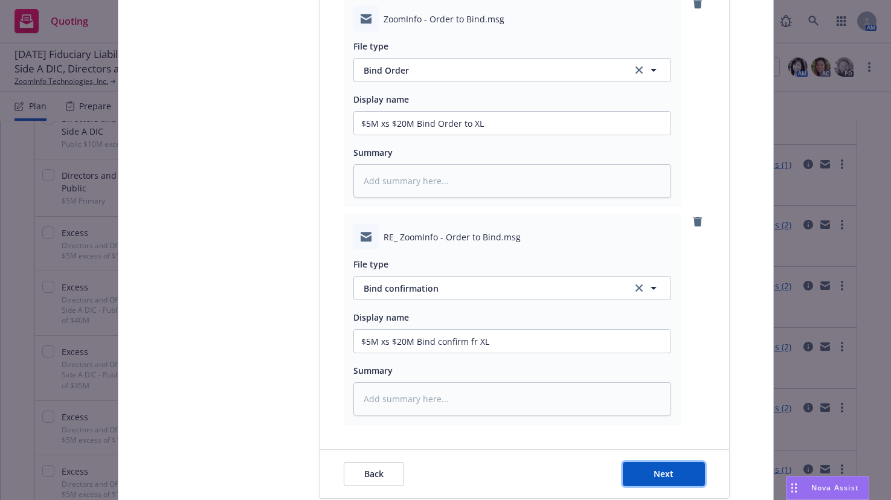
click at [658, 471] on span "Next" at bounding box center [664, 473] width 20 height 11
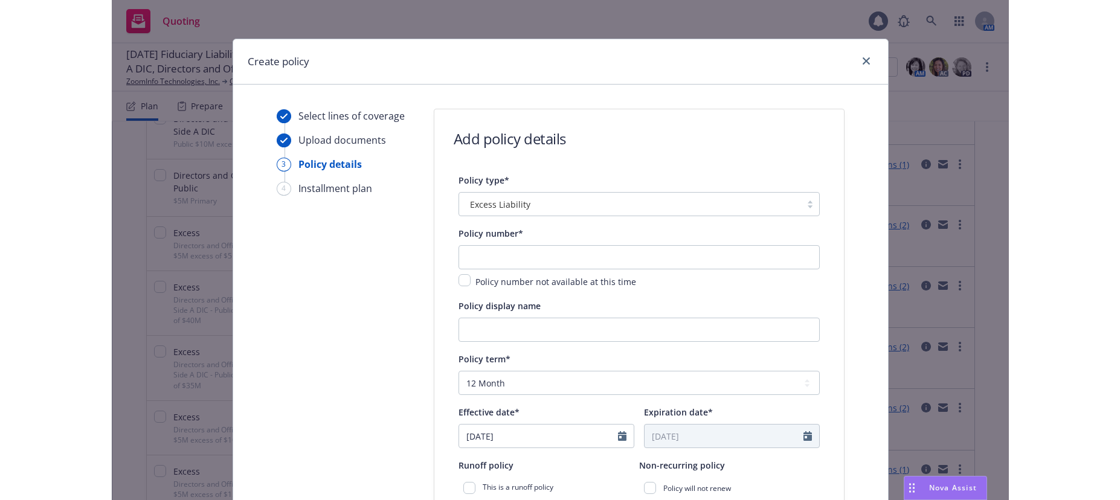
scroll to position [401, 0]
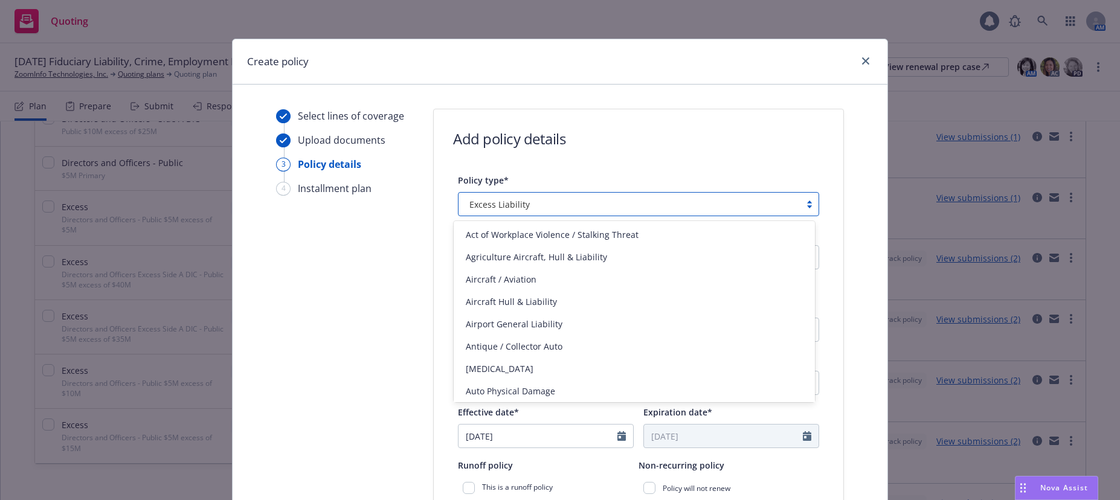
click at [806, 207] on div at bounding box center [809, 204] width 18 height 10
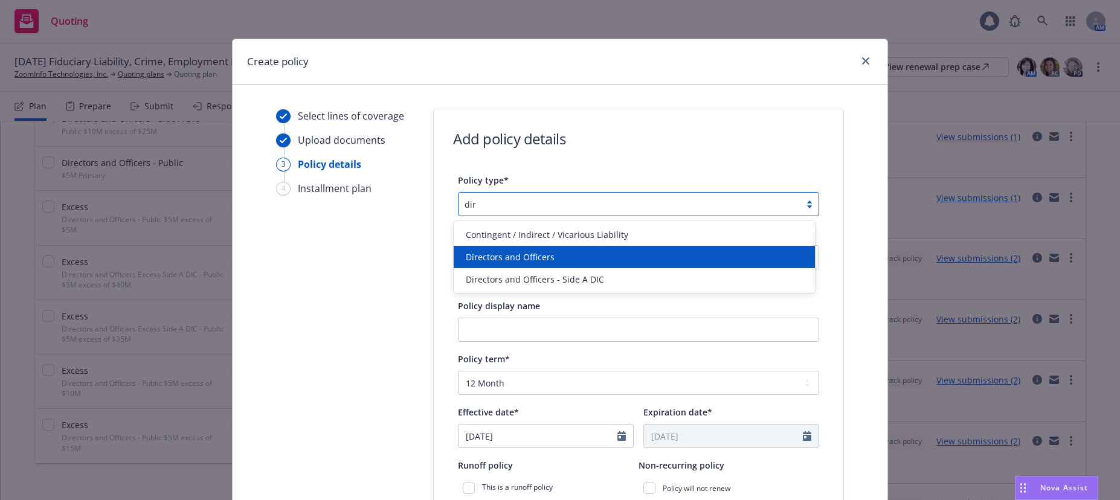
click at [507, 258] on span "Directors and Officers" at bounding box center [510, 257] width 89 height 13
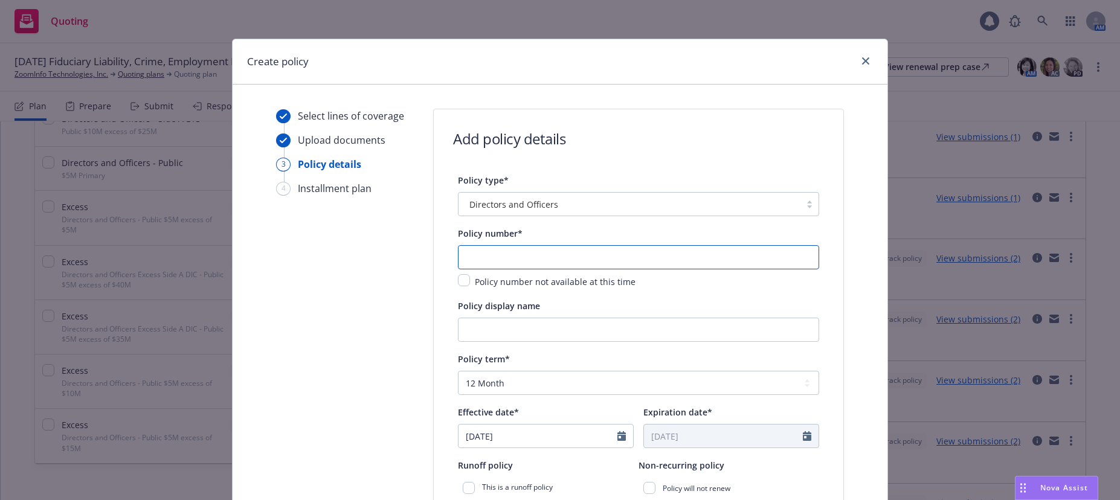
click at [507, 258] on input "text" at bounding box center [638, 257] width 361 height 24
click at [513, 254] on input "text" at bounding box center [638, 257] width 361 height 24
paste input "ELU205923-25"
click at [595, 333] on input "Policy display name" at bounding box center [638, 330] width 361 height 24
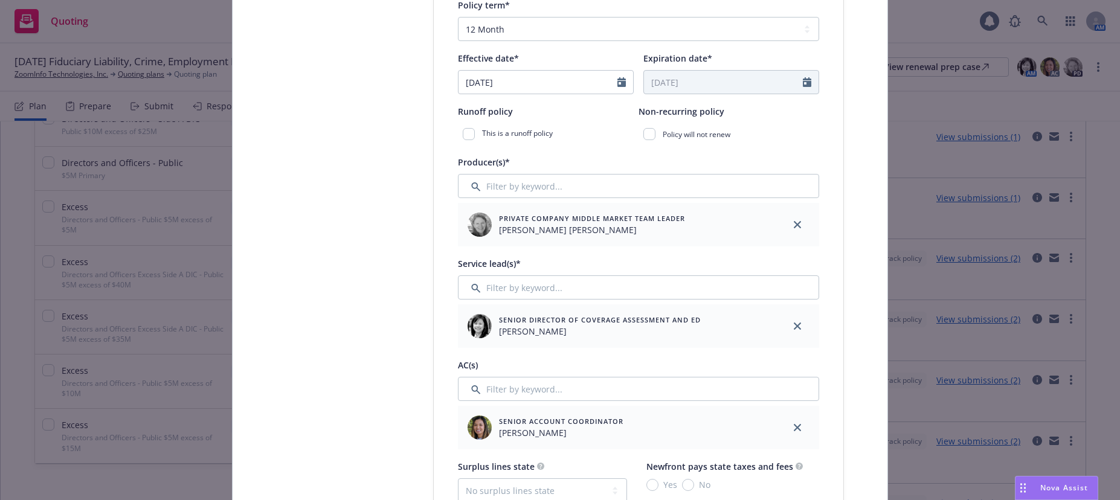
scroll to position [423, 0]
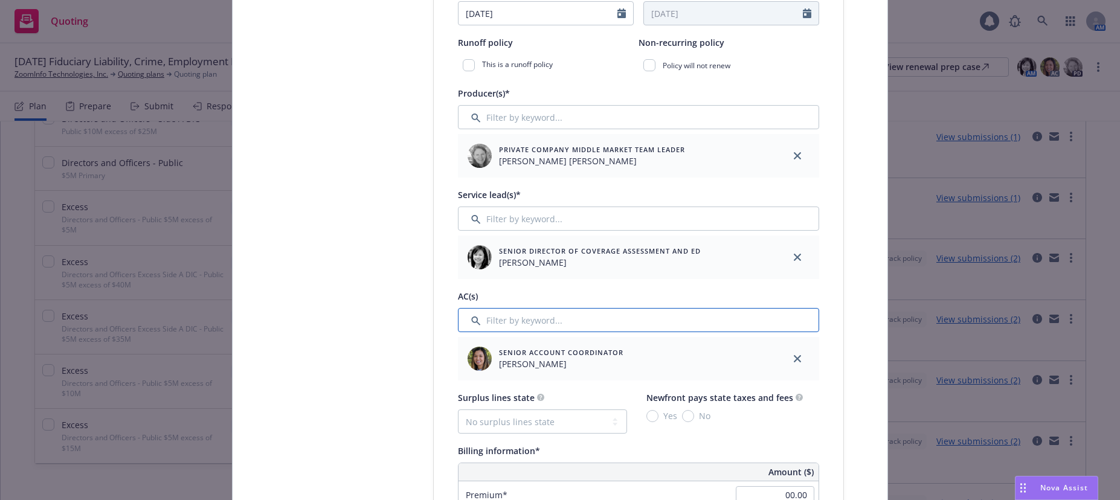
click at [545, 321] on input "Filter by keyword..." at bounding box center [638, 320] width 361 height 24
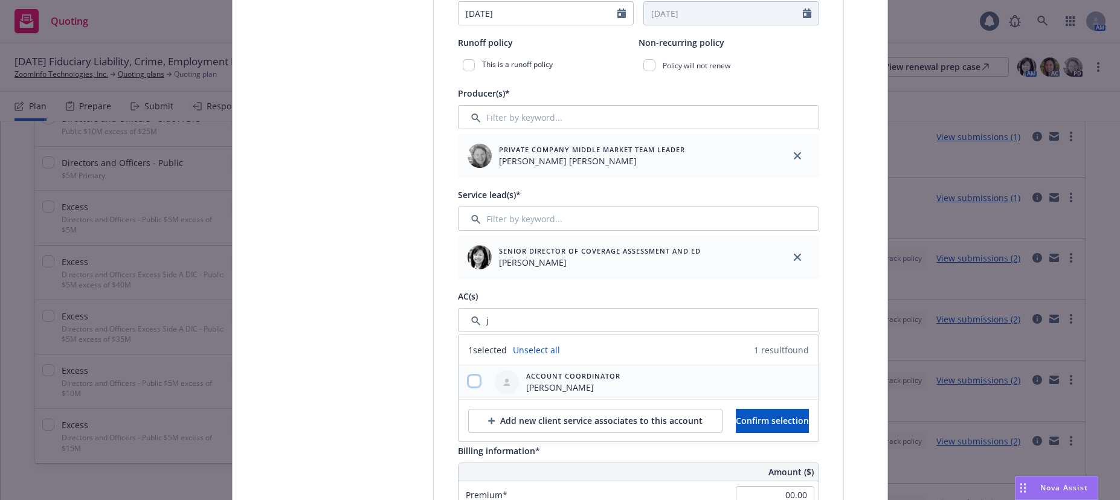
click at [468, 379] on input "checkbox" at bounding box center [474, 381] width 12 height 12
click at [768, 427] on button "Confirm selection" at bounding box center [772, 421] width 73 height 24
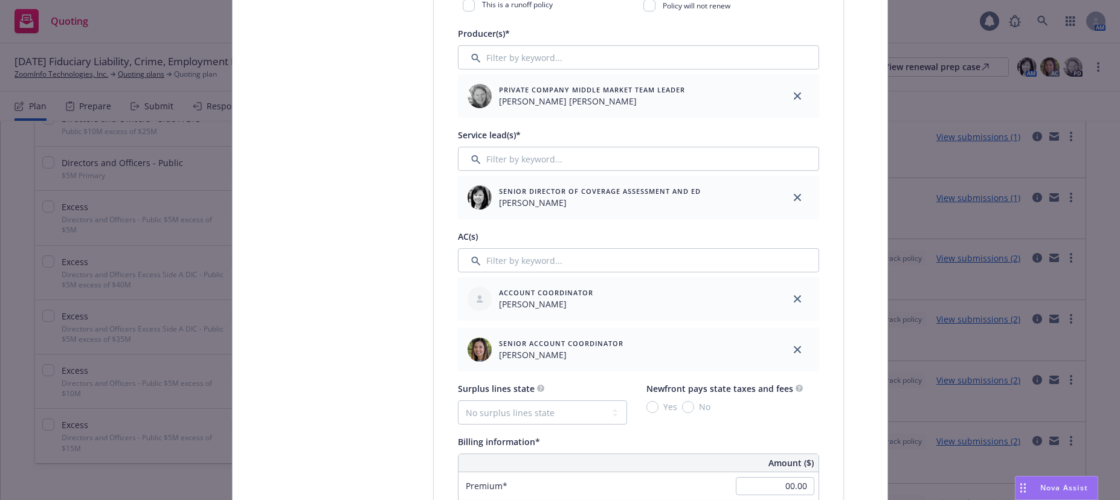
scroll to position [664, 0]
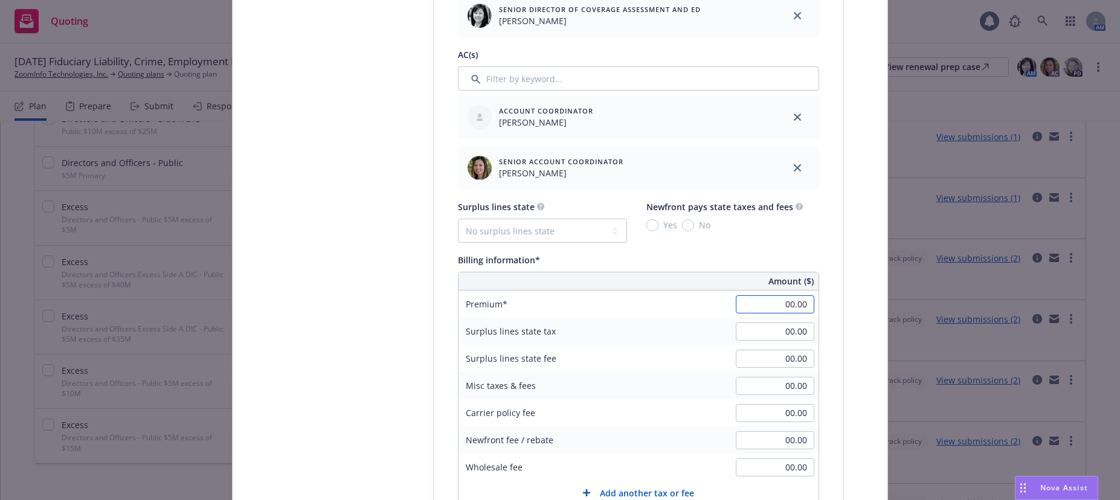
click at [777, 303] on input "00.00" at bounding box center [775, 304] width 79 height 18
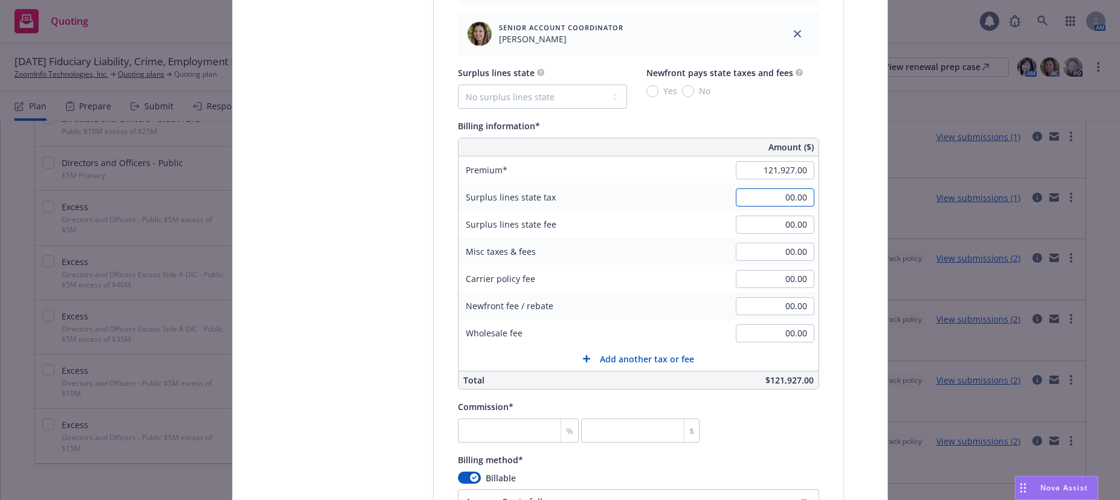
scroll to position [906, 0]
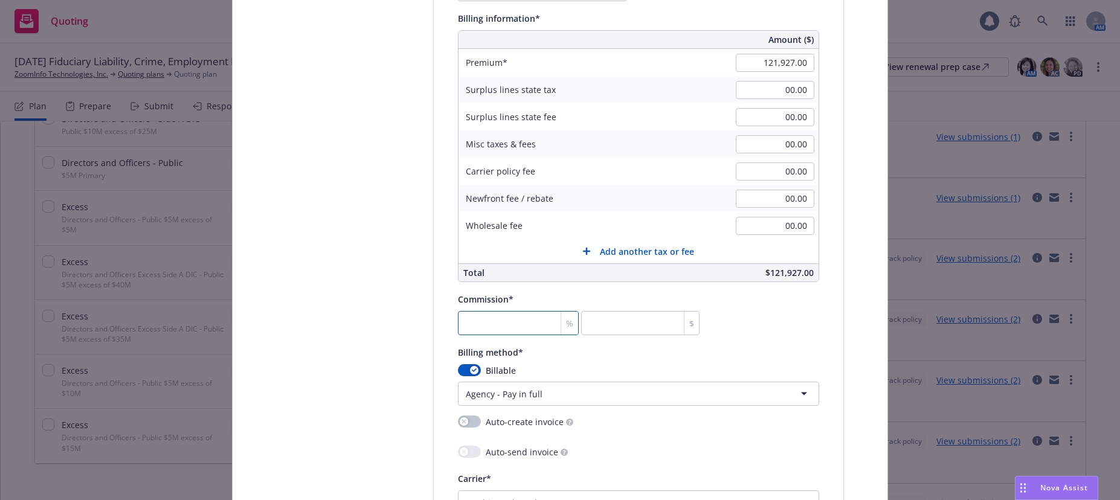
click at [534, 325] on input "number" at bounding box center [518, 323] width 121 height 24
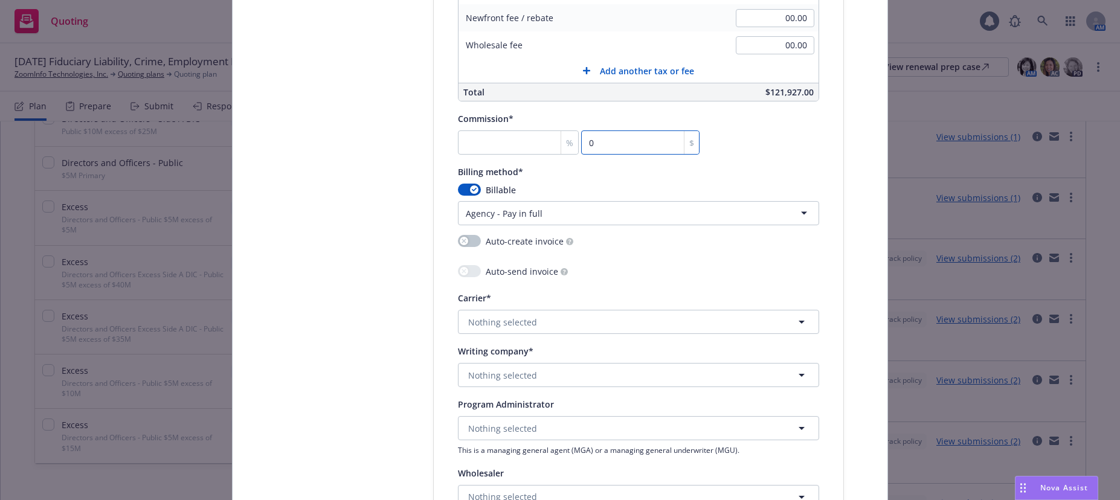
scroll to position [1087, 0]
click at [520, 377] on span "Nothing selected" at bounding box center [502, 374] width 69 height 13
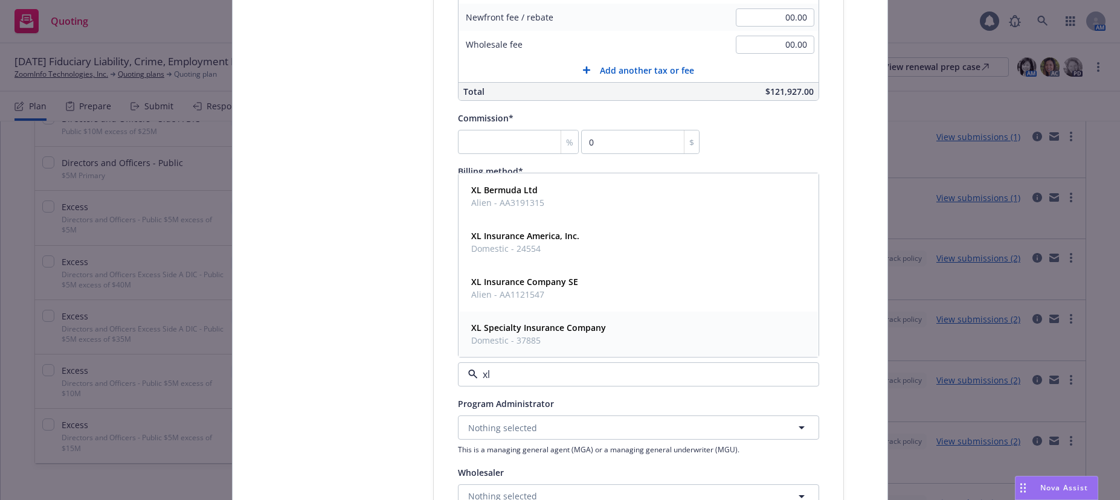
click at [542, 321] on span "XL Specialty Insurance Company" at bounding box center [538, 327] width 135 height 13
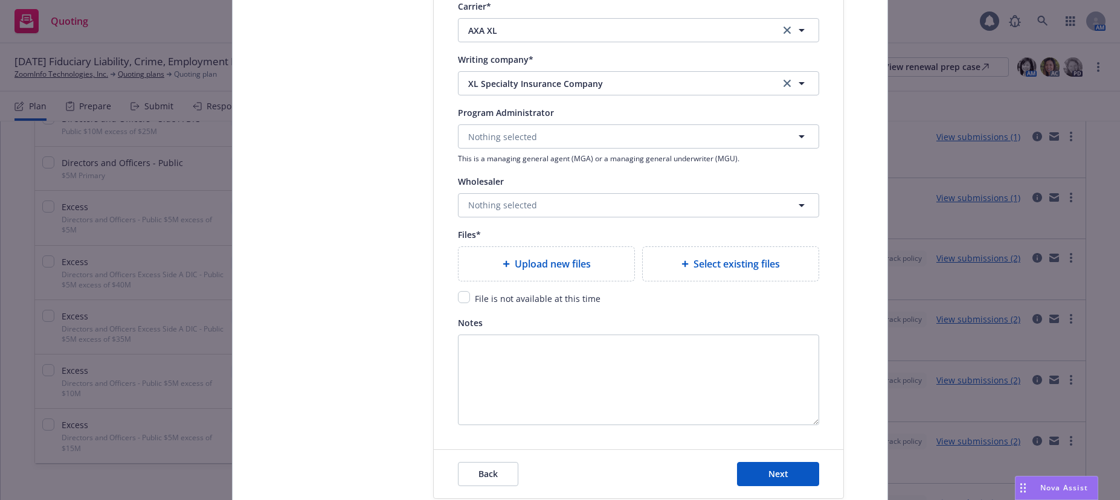
scroll to position [1389, 0]
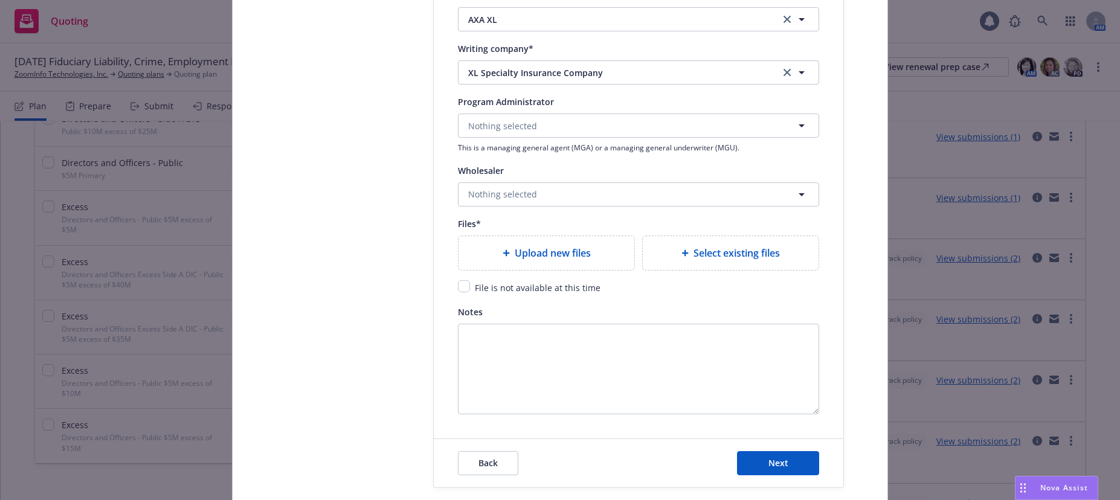
click at [567, 253] on span "Upload new files" at bounding box center [553, 253] width 76 height 14
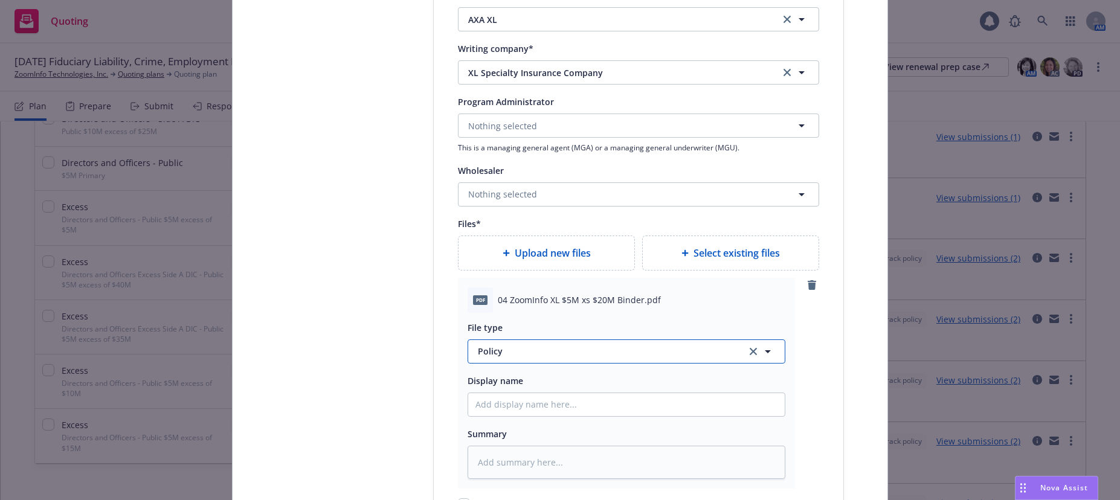
click at [478, 350] on span "Policy" at bounding box center [605, 351] width 254 height 13
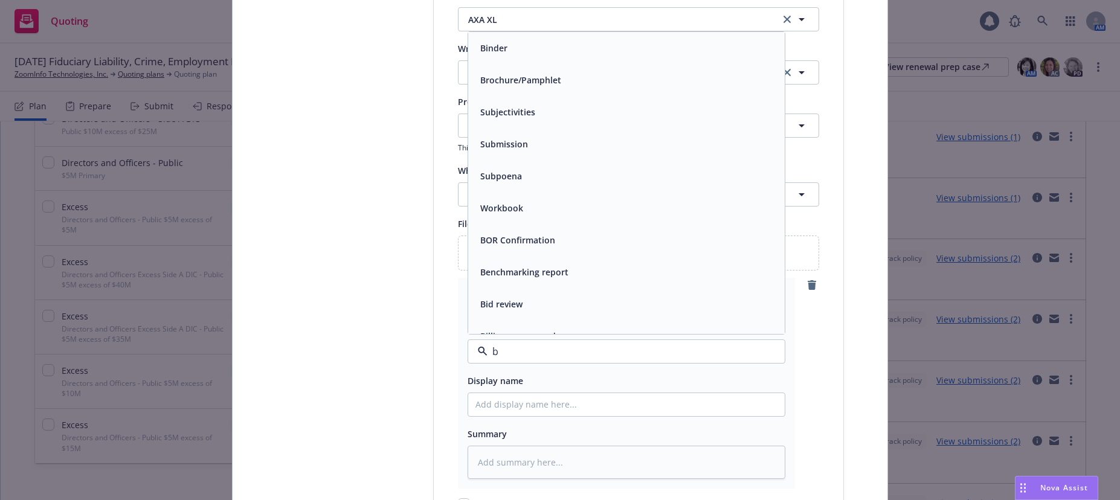
click at [500, 50] on span "Binder" at bounding box center [493, 48] width 27 height 13
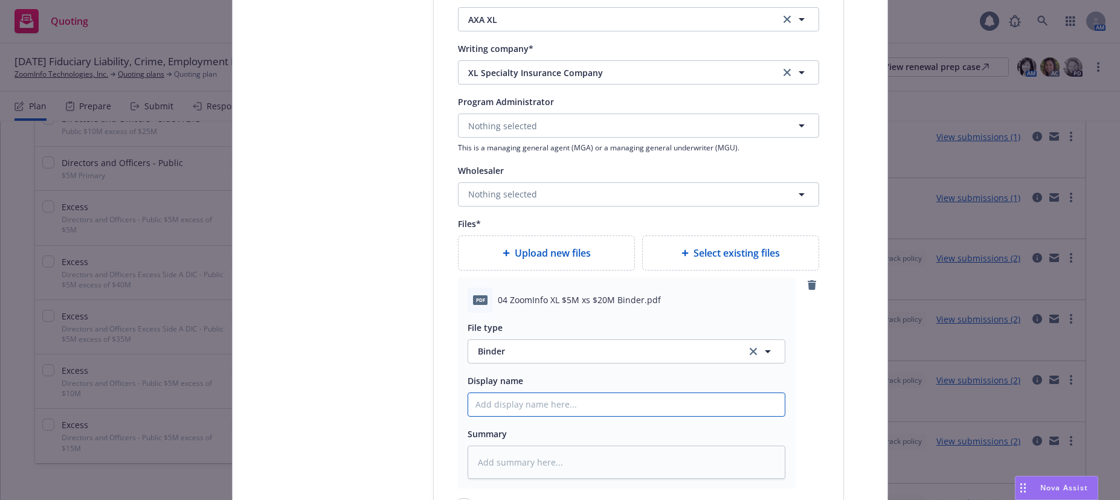
click at [526, 401] on input "Policy display name" at bounding box center [626, 404] width 317 height 23
click at [552, 256] on span "Upload new files" at bounding box center [553, 253] width 76 height 14
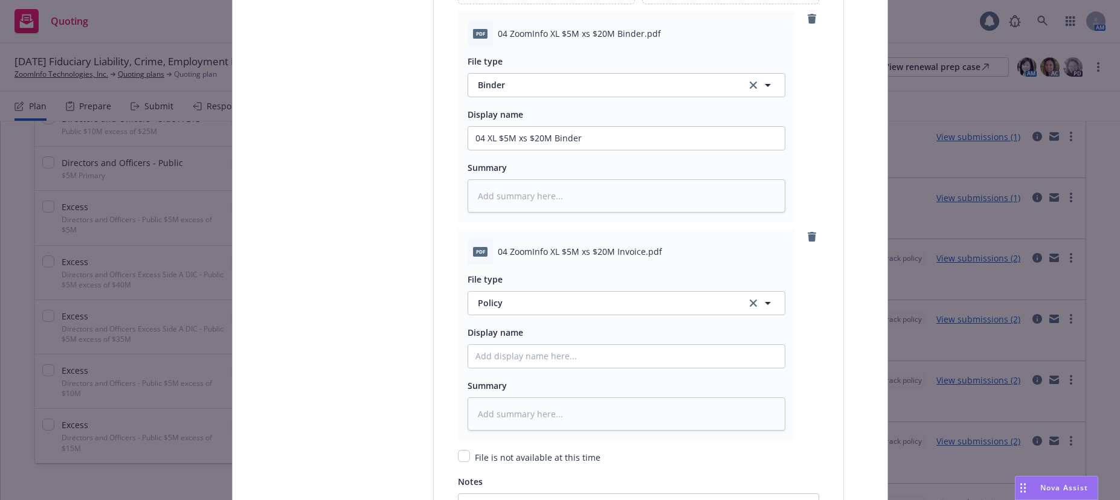
scroll to position [1752, 0]
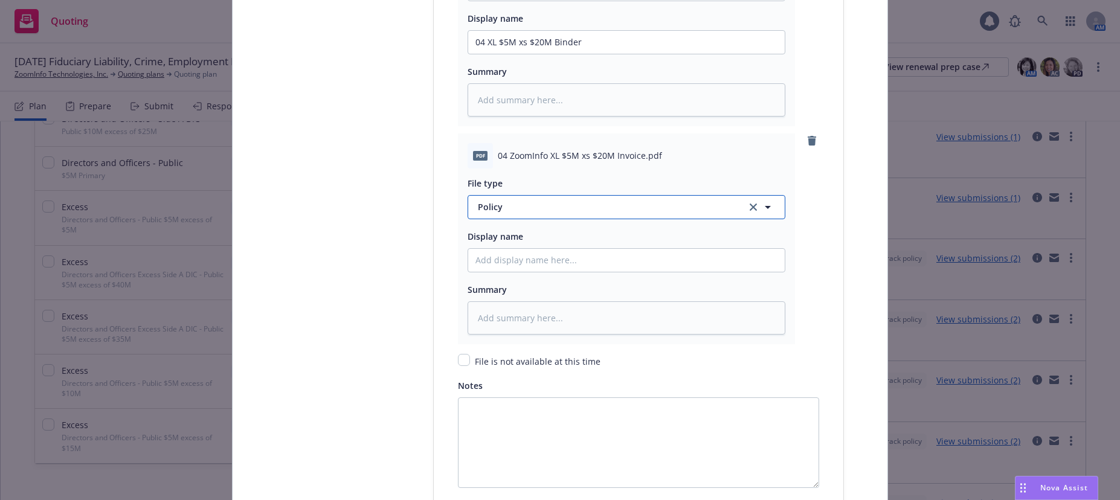
click at [492, 208] on span "Policy" at bounding box center [605, 207] width 254 height 13
click at [533, 270] on span "Invoice - Third Party" at bounding box center [521, 272] width 83 height 13
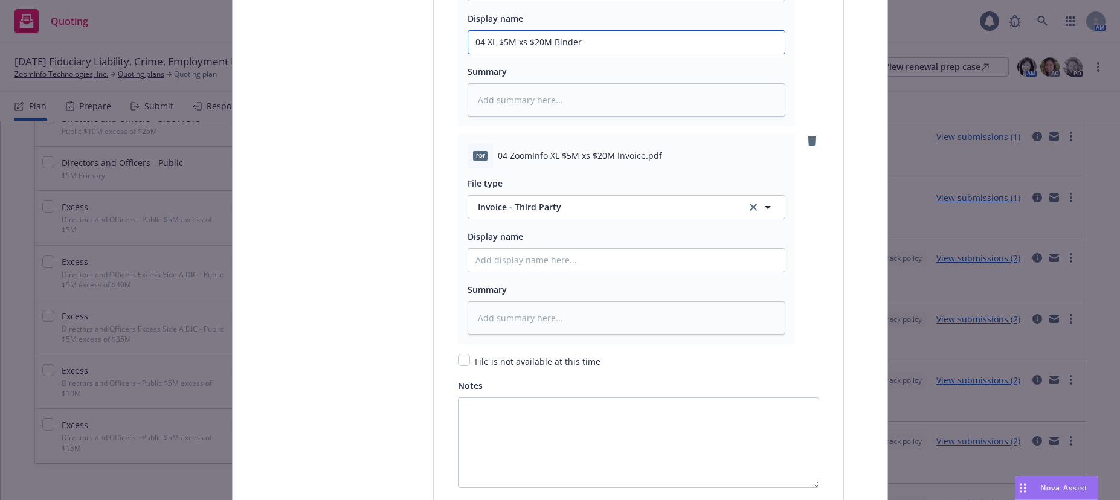
drag, startPoint x: 577, startPoint y: 40, endPoint x: 471, endPoint y: 42, distance: 106.9
click at [471, 42] on input "04 XL $5M xs $20M Binder" at bounding box center [626, 42] width 317 height 23
click at [515, 54] on input "Policy display name" at bounding box center [626, 42] width 317 height 23
paste input "04 XL $5M xs $20M Binder"
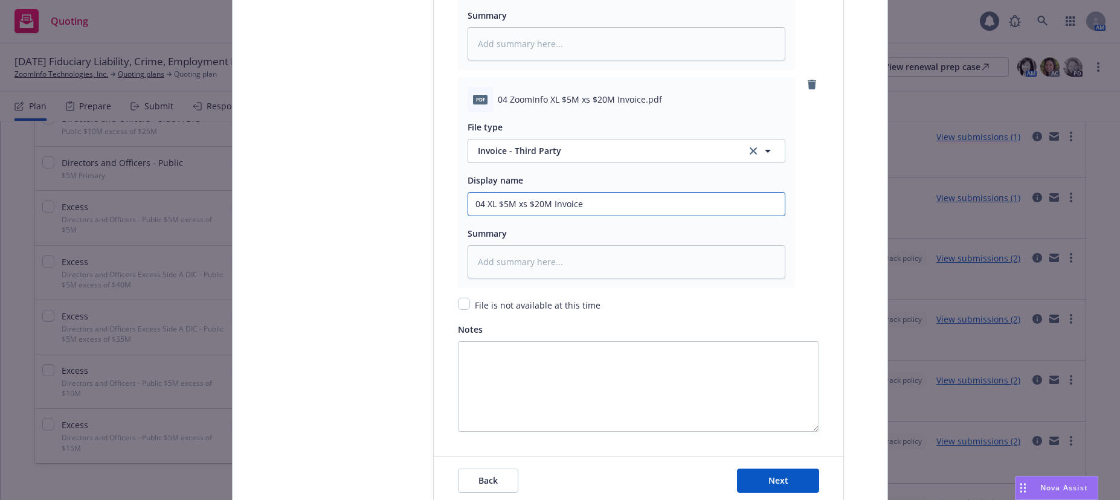
scroll to position [1879, 0]
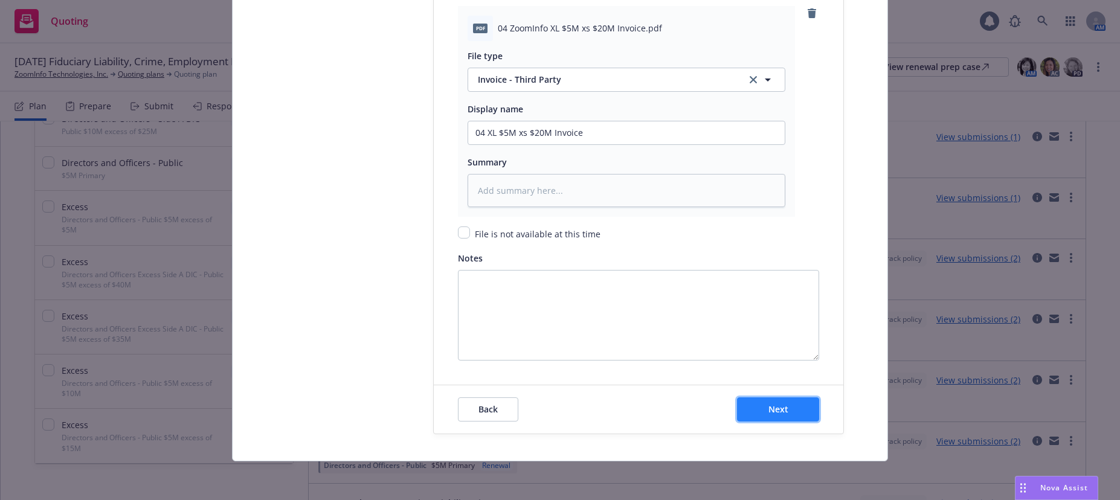
click at [780, 410] on span "Next" at bounding box center [778, 409] width 20 height 11
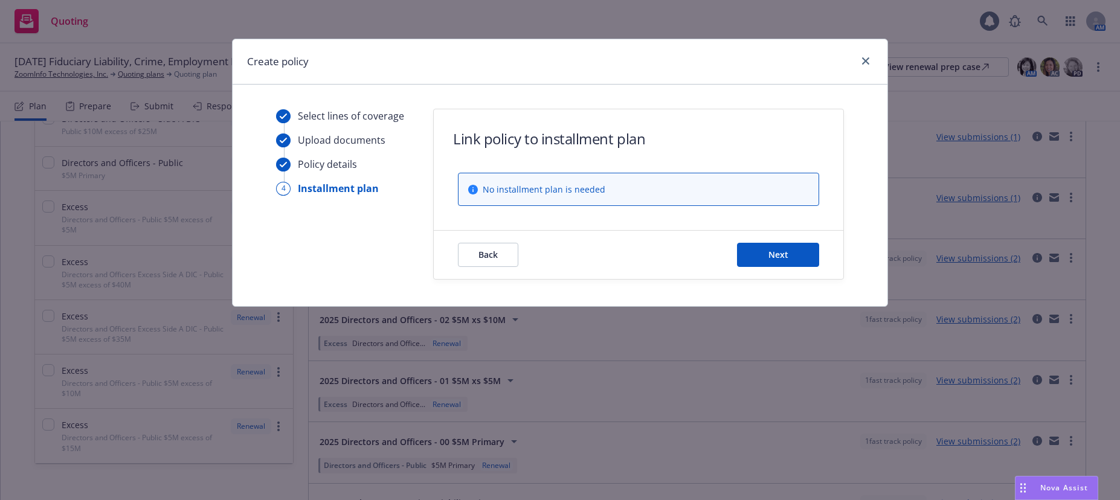
scroll to position [0, 0]
click at [780, 256] on span "Next" at bounding box center [778, 254] width 20 height 11
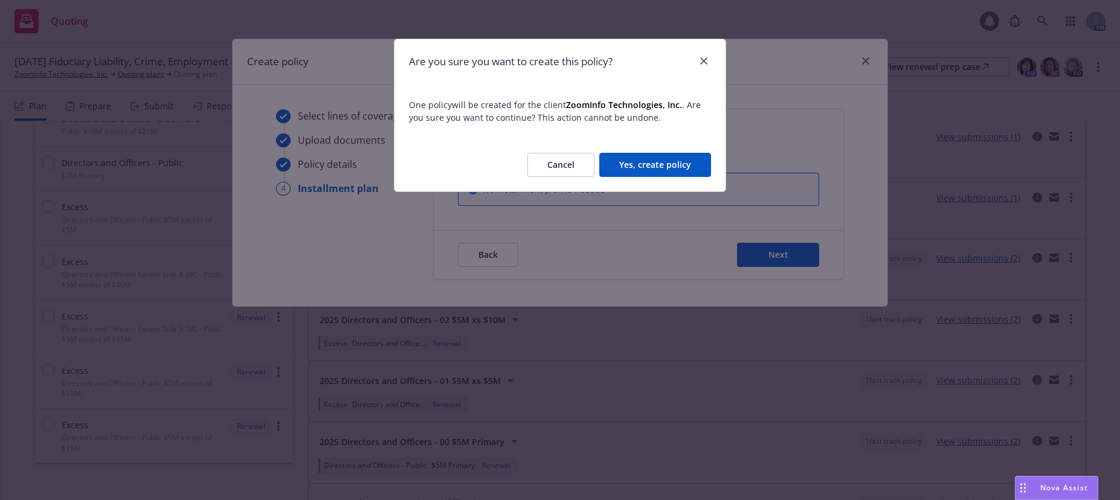
click at [671, 162] on button "Yes, create policy" at bounding box center [655, 165] width 112 height 24
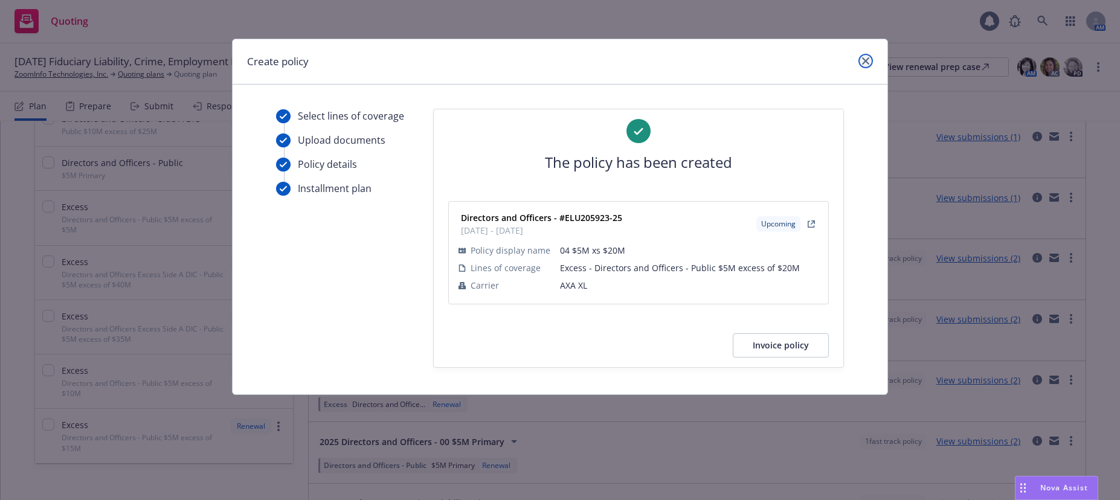
click at [867, 60] on icon "close" at bounding box center [865, 60] width 7 height 7
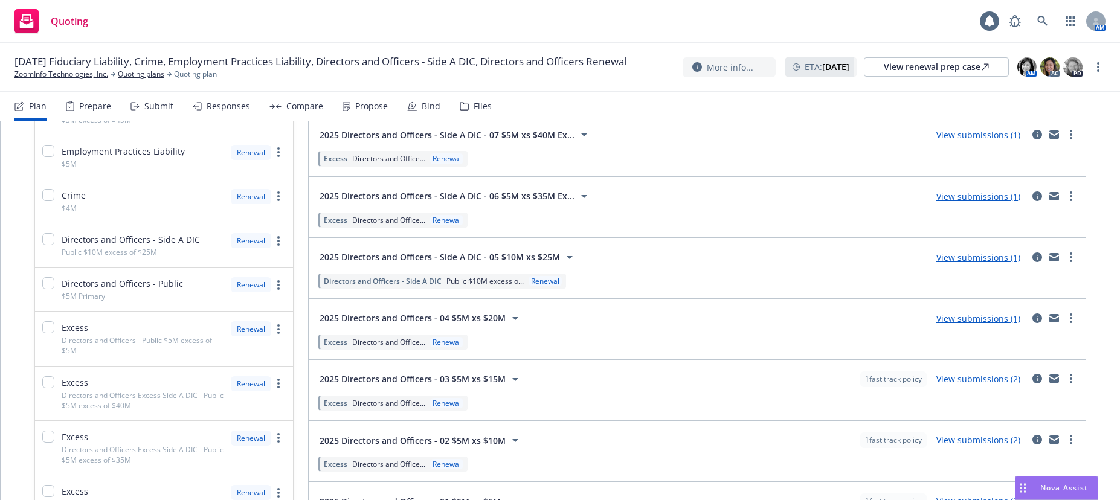
scroll to position [220, 0]
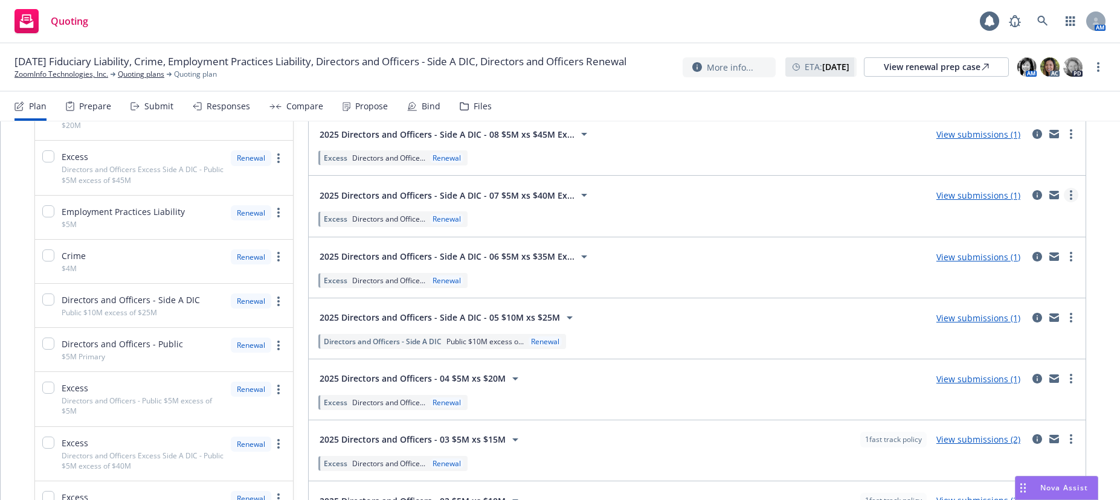
click at [1070, 198] on icon "more" at bounding box center [1071, 195] width 2 height 10
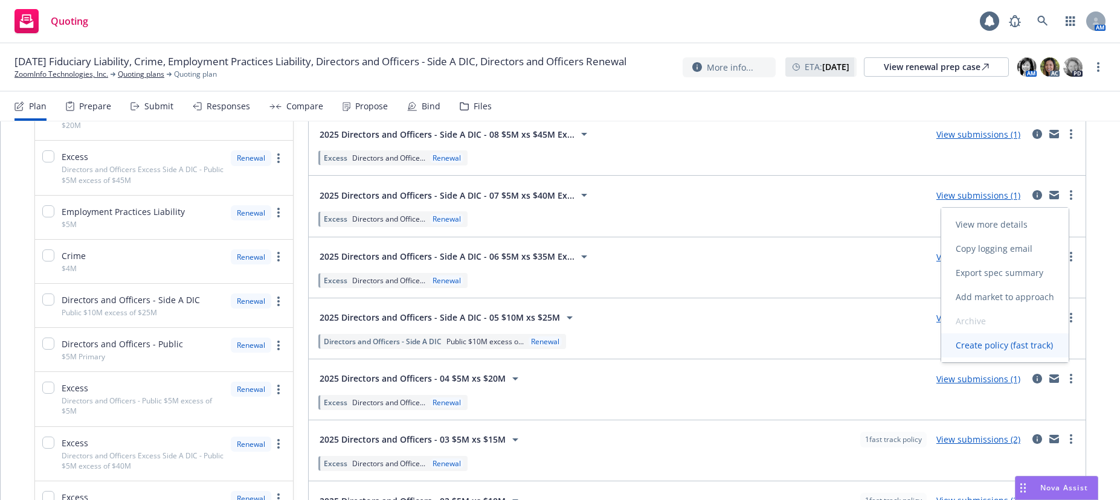
click at [1002, 346] on span "Create policy (fast track)" at bounding box center [1004, 344] width 126 height 11
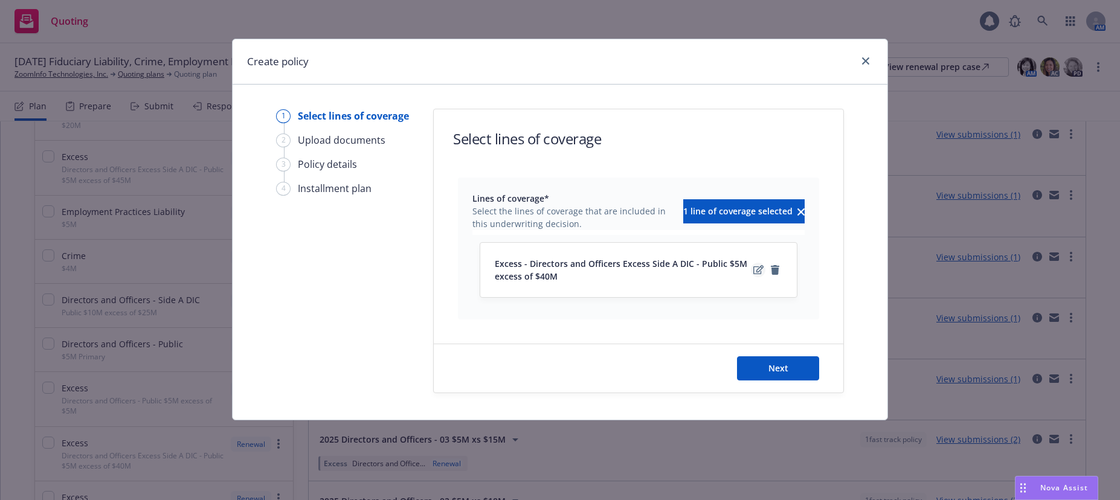
click at [758, 270] on icon "edit" at bounding box center [758, 270] width 10 height 10
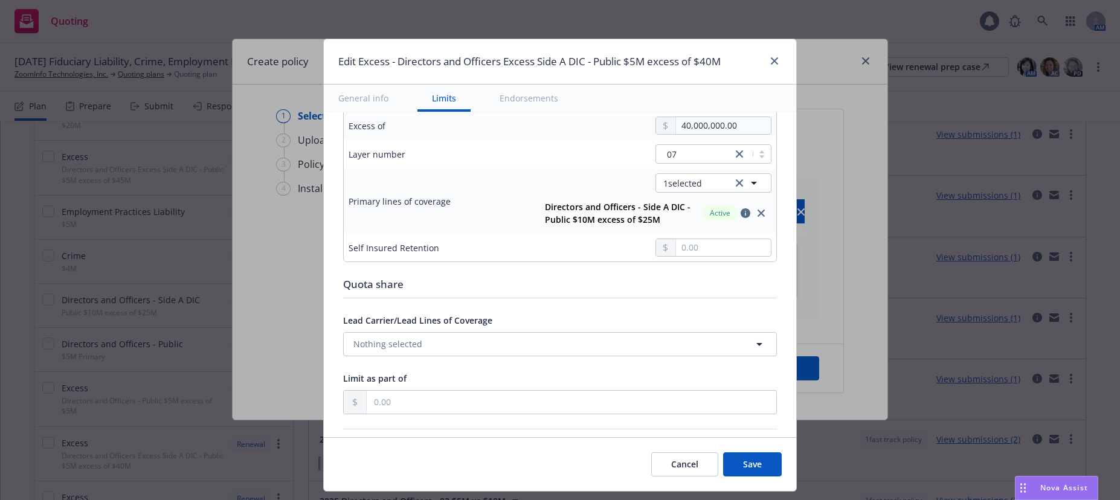
scroll to position [483, 0]
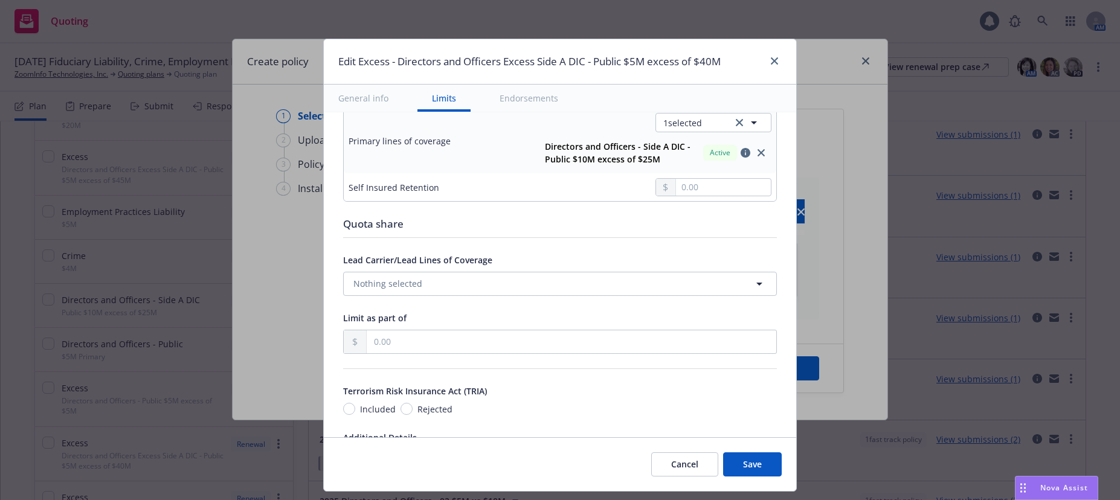
click at [759, 466] on button "Save" at bounding box center [752, 464] width 59 height 24
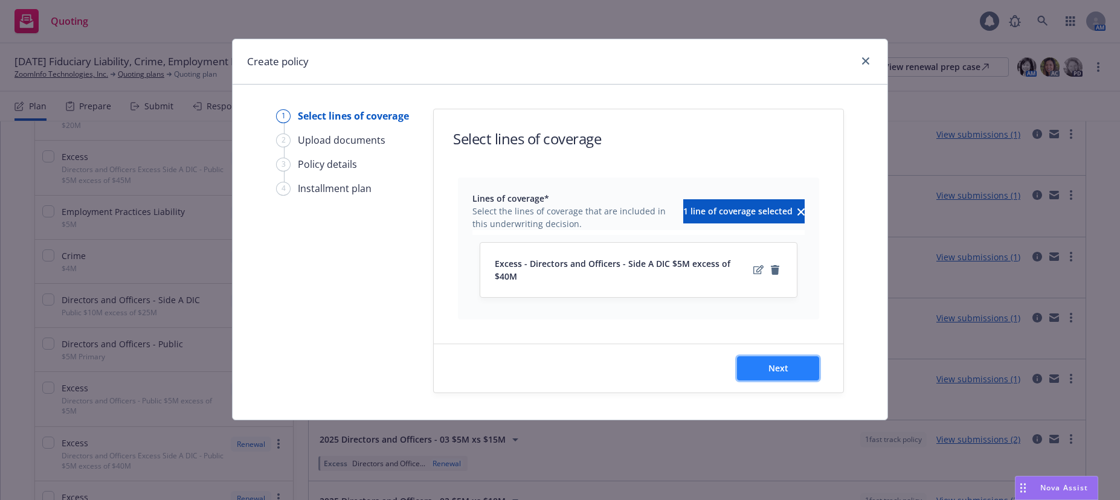
click at [774, 362] on span "Next" at bounding box center [778, 367] width 20 height 11
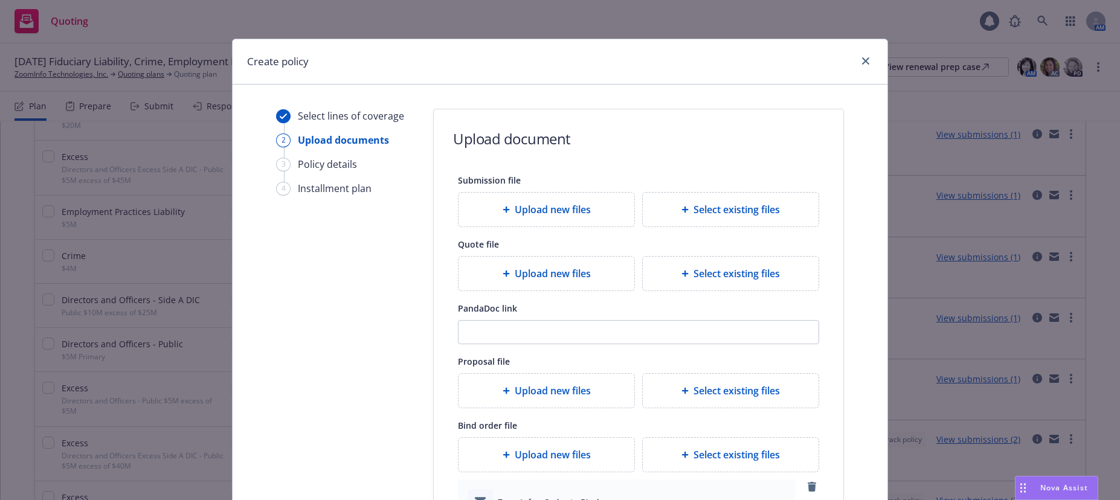
scroll to position [242, 0]
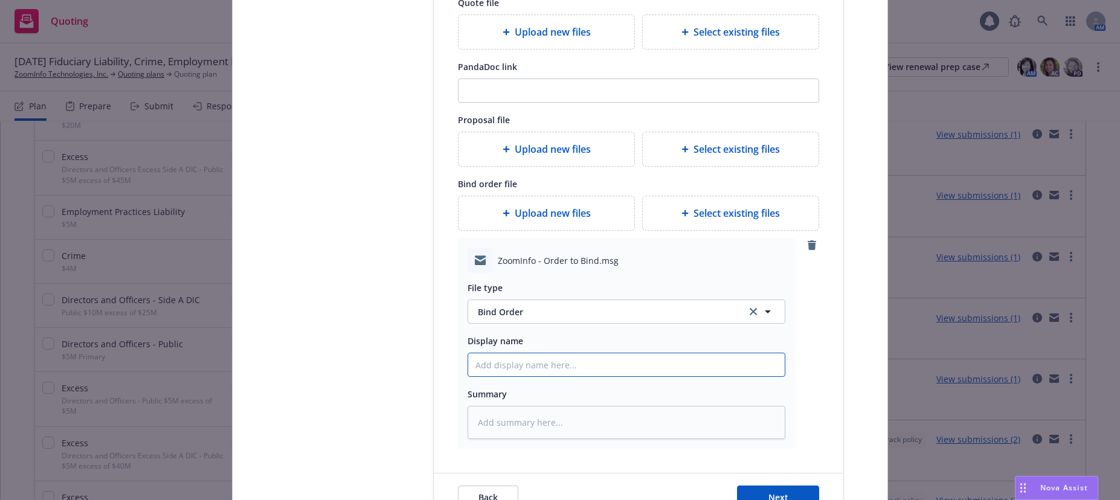
click at [513, 363] on input "Display name" at bounding box center [626, 364] width 317 height 23
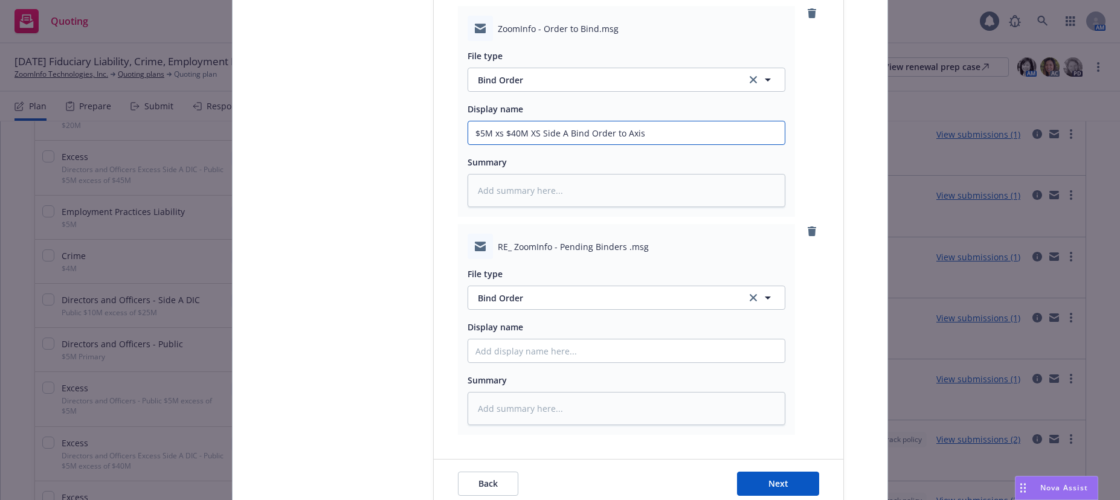
scroll to position [483, 0]
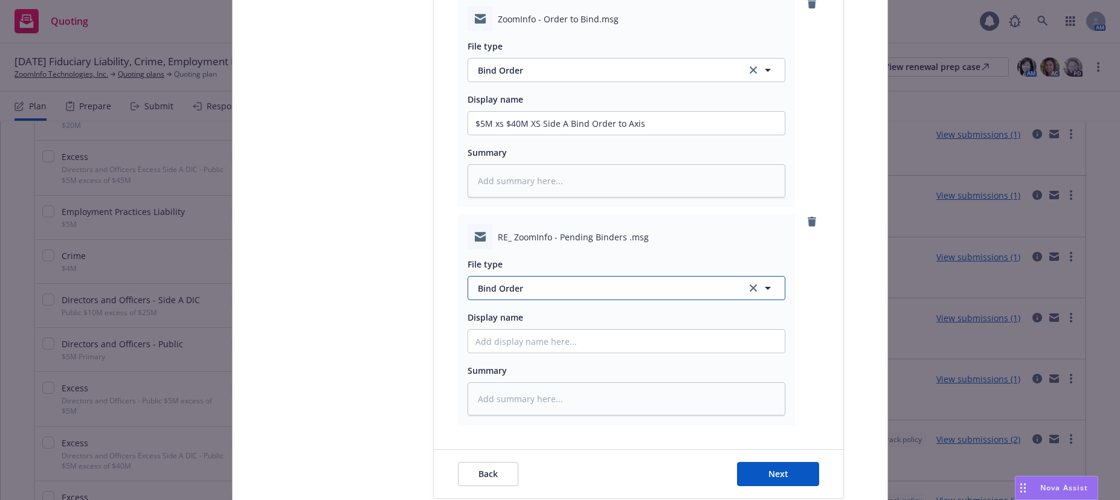
click at [510, 289] on span "Bind Order" at bounding box center [605, 288] width 254 height 13
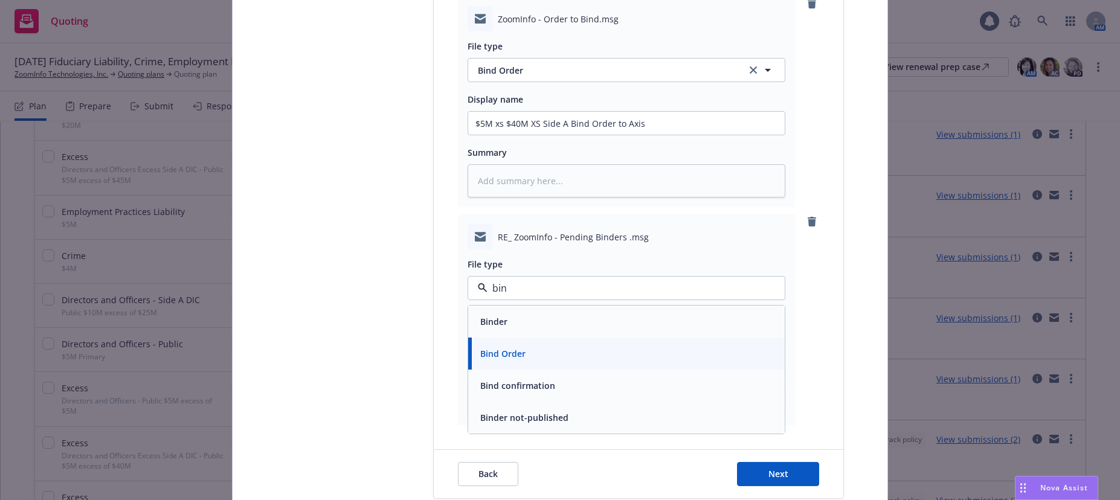
click at [499, 380] on span "Bind confirmation" at bounding box center [517, 385] width 75 height 13
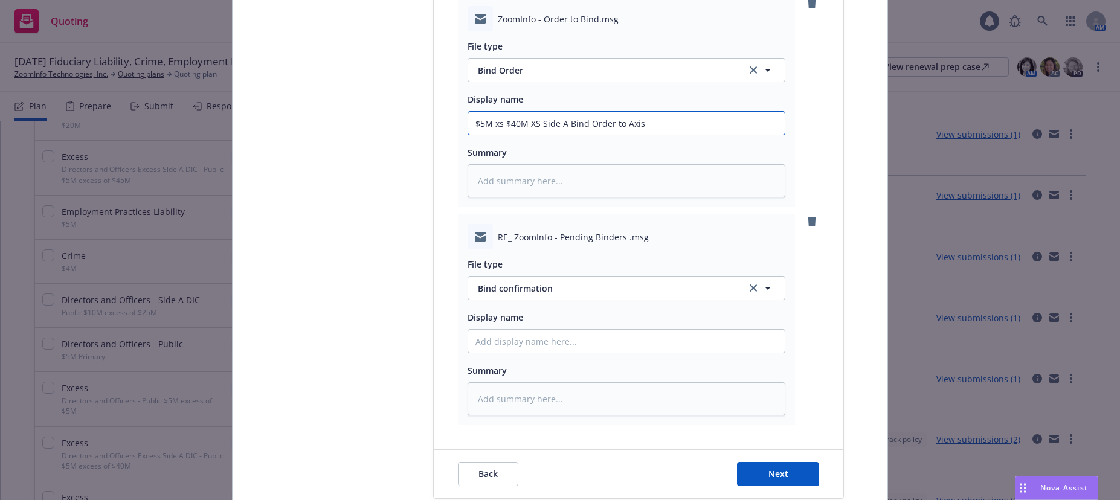
drag, startPoint x: 646, startPoint y: 121, endPoint x: 463, endPoint y: 134, distance: 183.5
click at [468, 134] on div "$5M xs $40M XS Side A Bind Order to Axis" at bounding box center [627, 123] width 318 height 24
click at [526, 135] on input "Display name" at bounding box center [626, 123] width 317 height 23
paste input "$5M xs $40M XS Side A Bind Order to Axis"
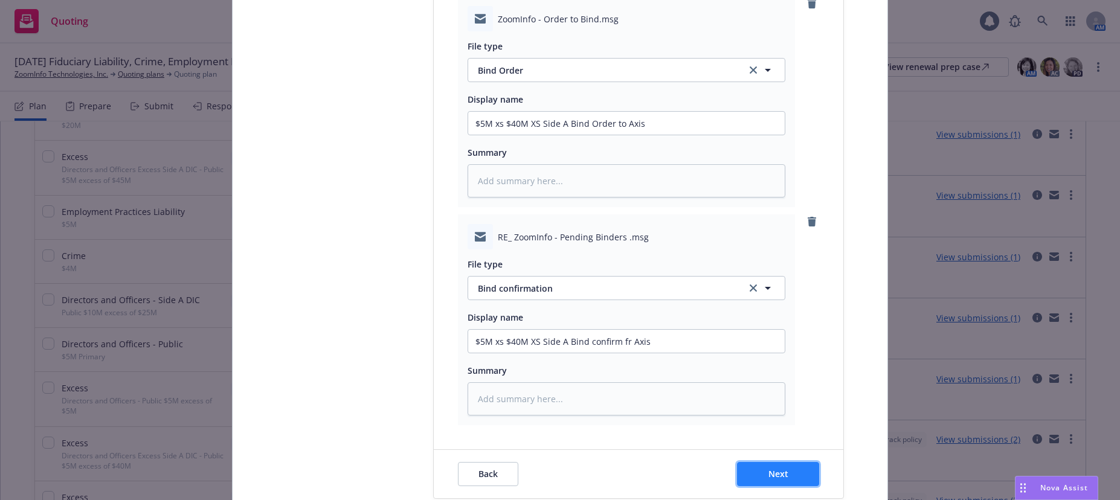
click at [774, 472] on span "Next" at bounding box center [778, 473] width 20 height 11
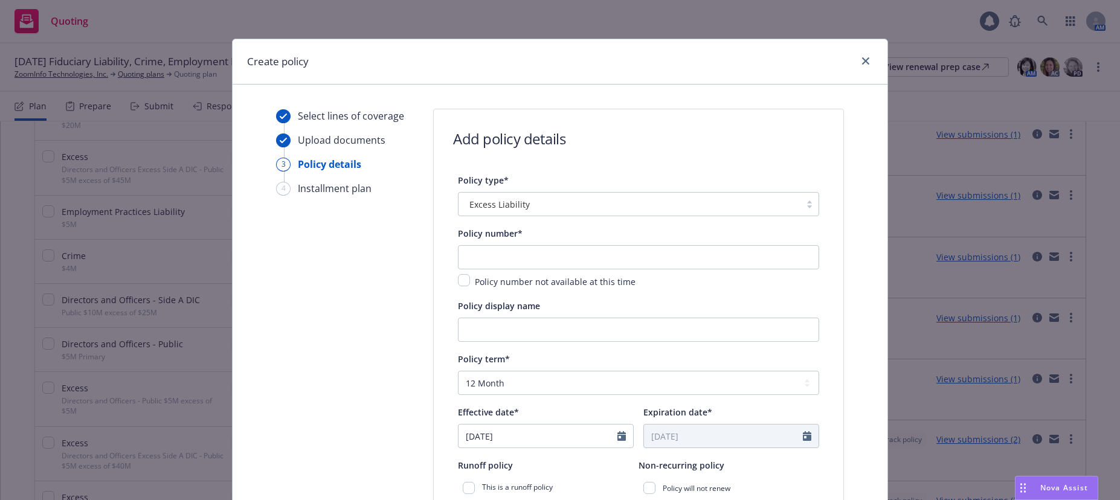
click at [806, 199] on div at bounding box center [809, 204] width 18 height 10
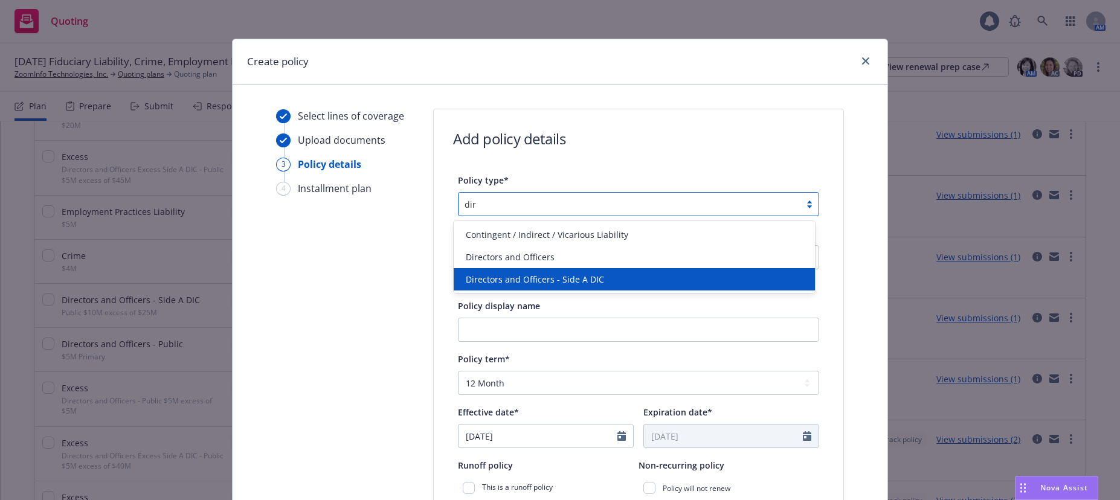
click at [555, 285] on span "Directors and Officers - Side A DIC" at bounding box center [535, 279] width 138 height 13
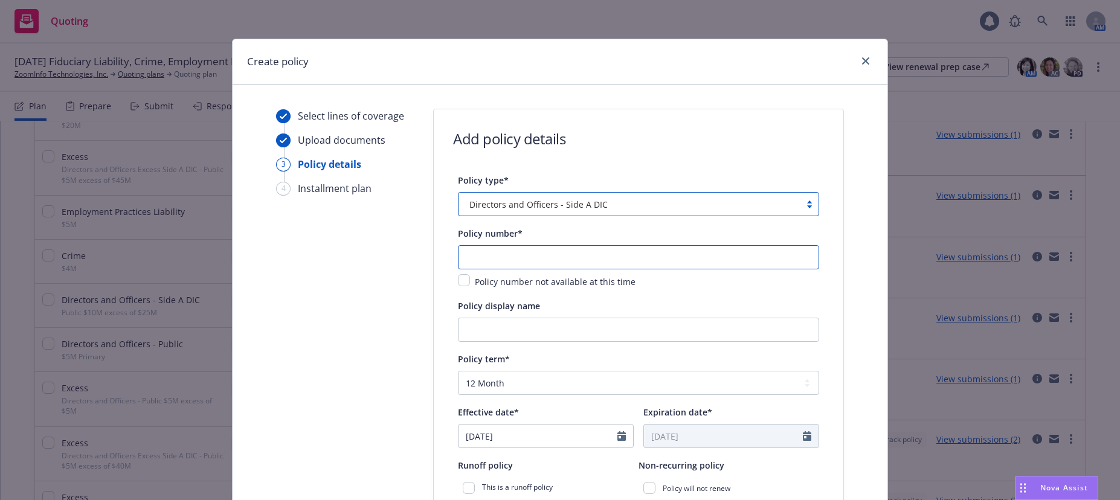
click at [563, 255] on input "text" at bounding box center [638, 257] width 361 height 24
click at [475, 260] on input "text" at bounding box center [638, 257] width 361 height 24
paste input "P-001-000961427-04"
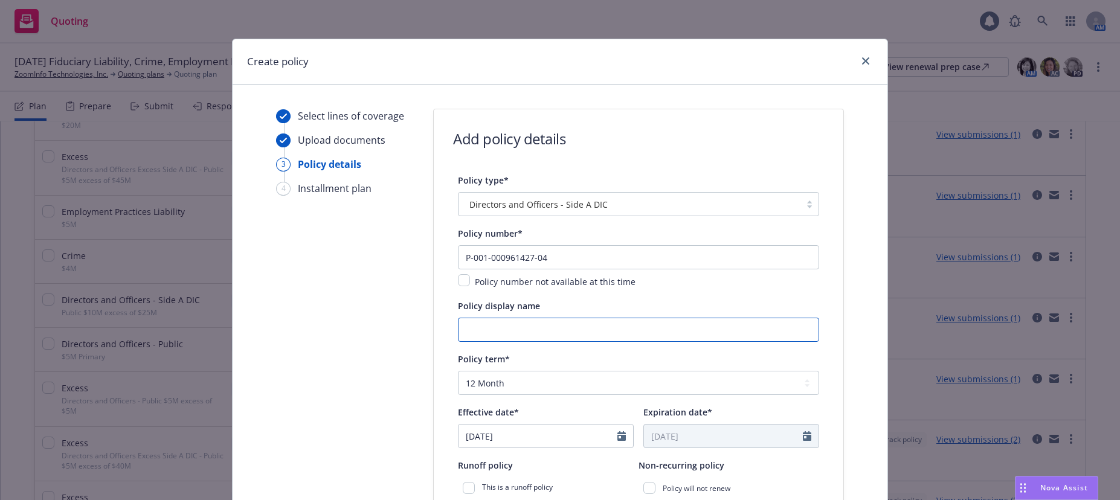
click at [587, 333] on input "Policy display name" at bounding box center [638, 330] width 361 height 24
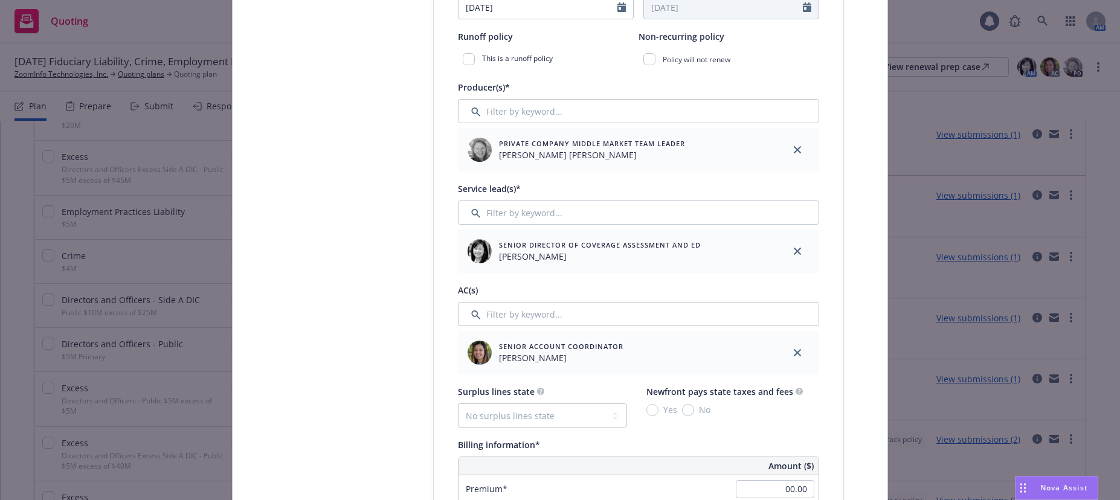
scroll to position [483, 0]
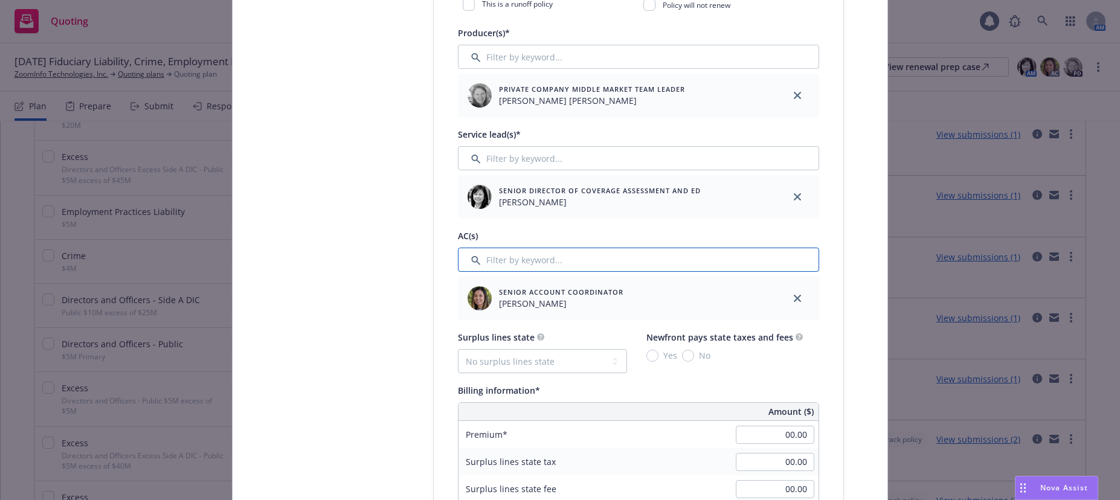
click at [535, 262] on input "Filter by keyword..." at bounding box center [638, 260] width 361 height 24
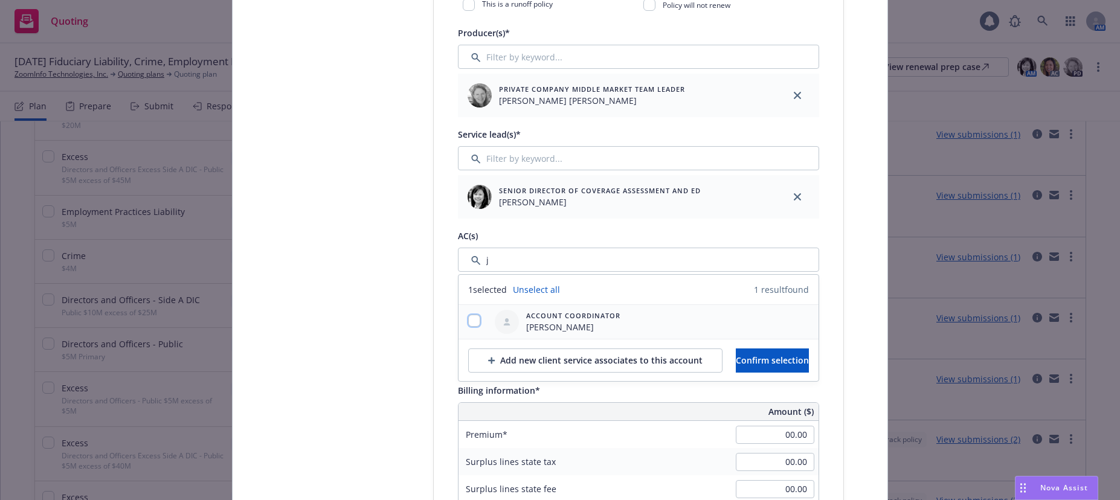
click at [468, 320] on input "checkbox" at bounding box center [474, 321] width 12 height 12
click at [749, 361] on span "Confirm selection" at bounding box center [772, 360] width 73 height 11
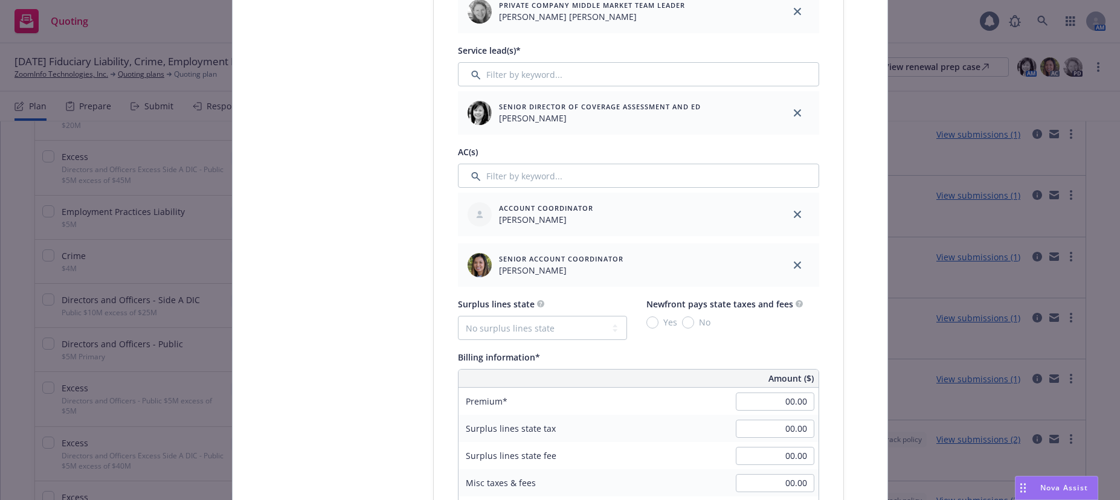
scroll to position [664, 0]
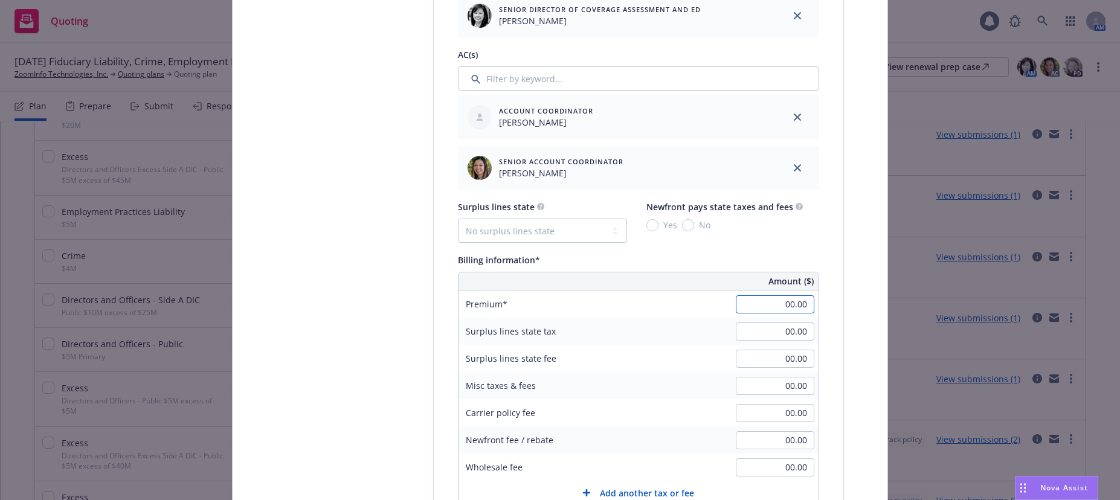
click at [765, 309] on input "00.00" at bounding box center [775, 304] width 79 height 18
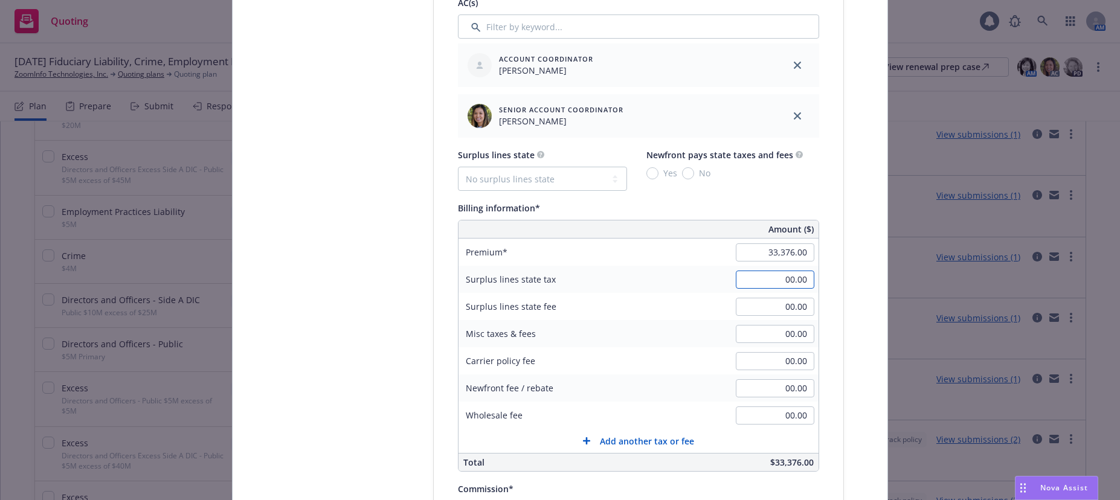
scroll to position [906, 0]
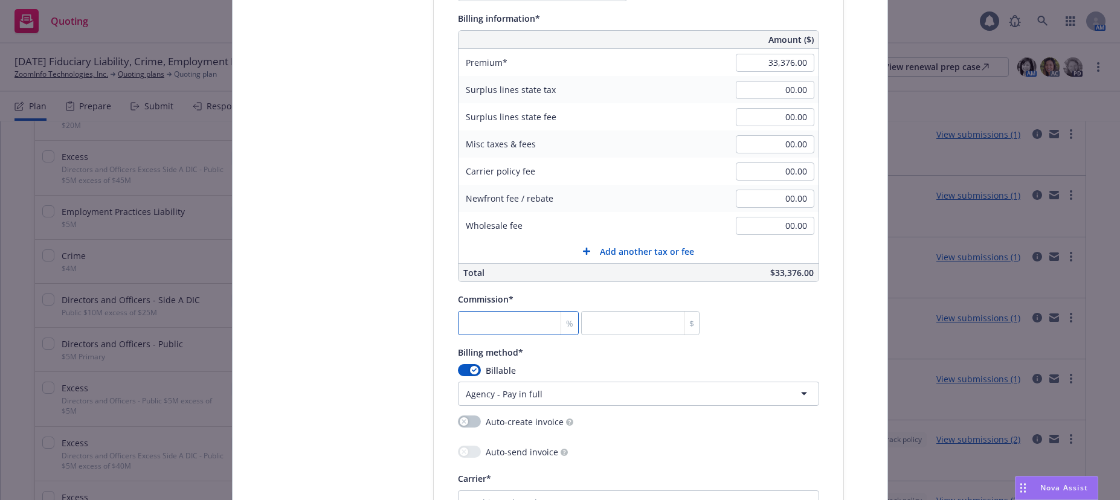
click at [517, 322] on input "number" at bounding box center [518, 323] width 121 height 24
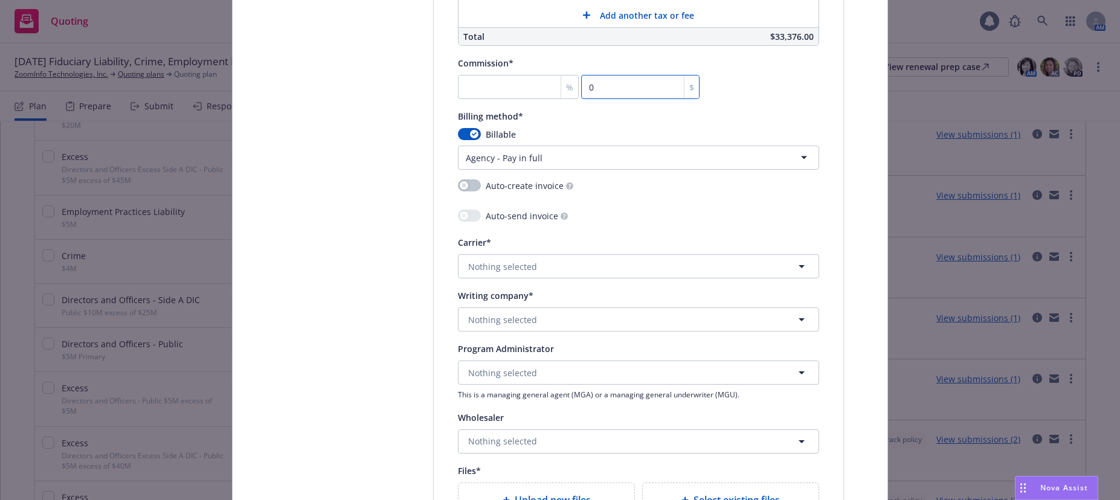
scroll to position [1148, 0]
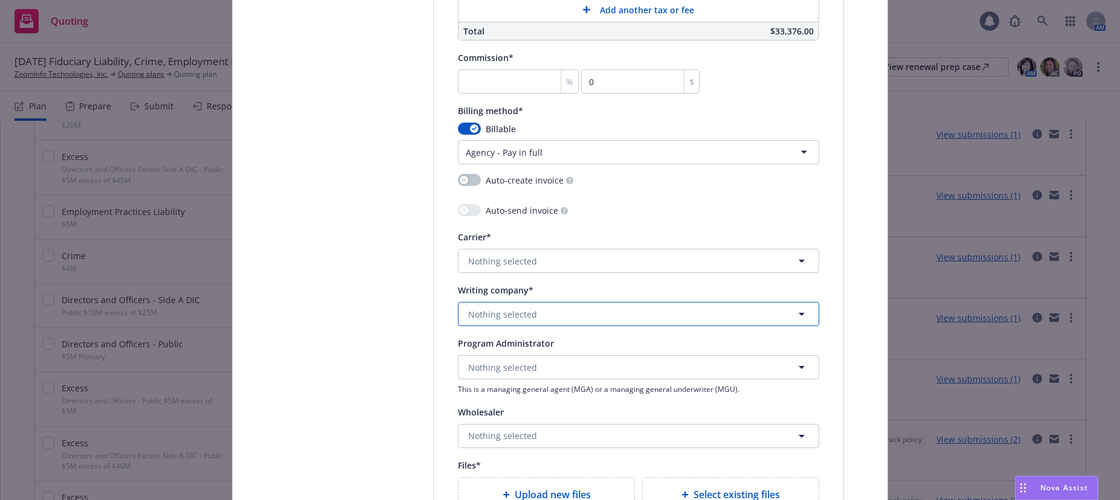
click at [504, 308] on span "Nothing selected" at bounding box center [502, 314] width 69 height 13
click at [495, 350] on strong "AXIS Insurance Company" at bounding box center [522, 348] width 103 height 11
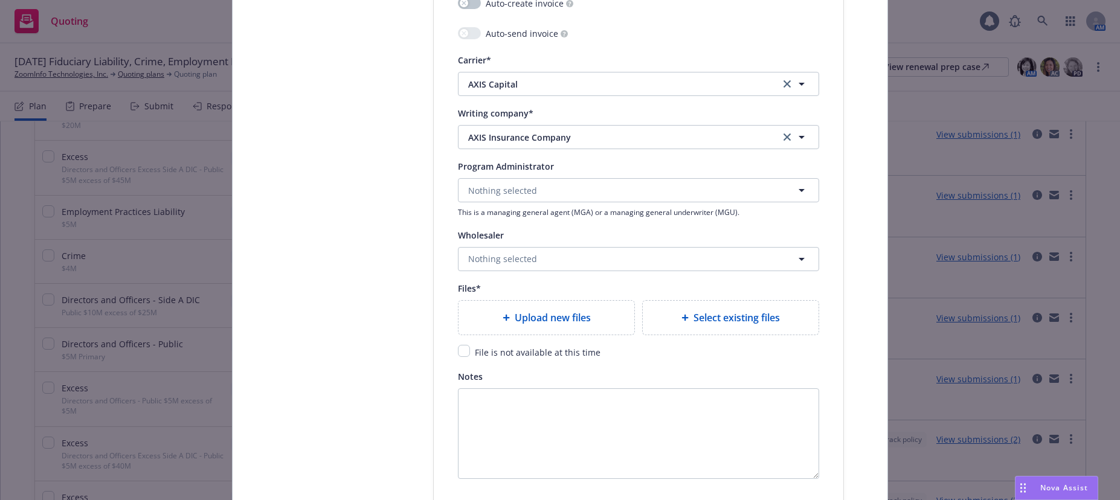
scroll to position [1329, 0]
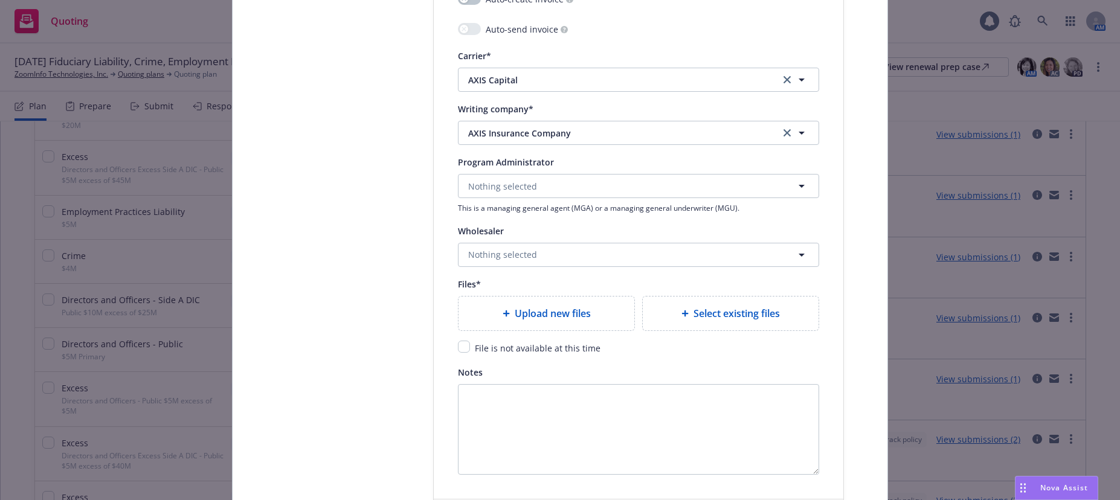
click at [567, 317] on span "Upload new files" at bounding box center [553, 313] width 76 height 14
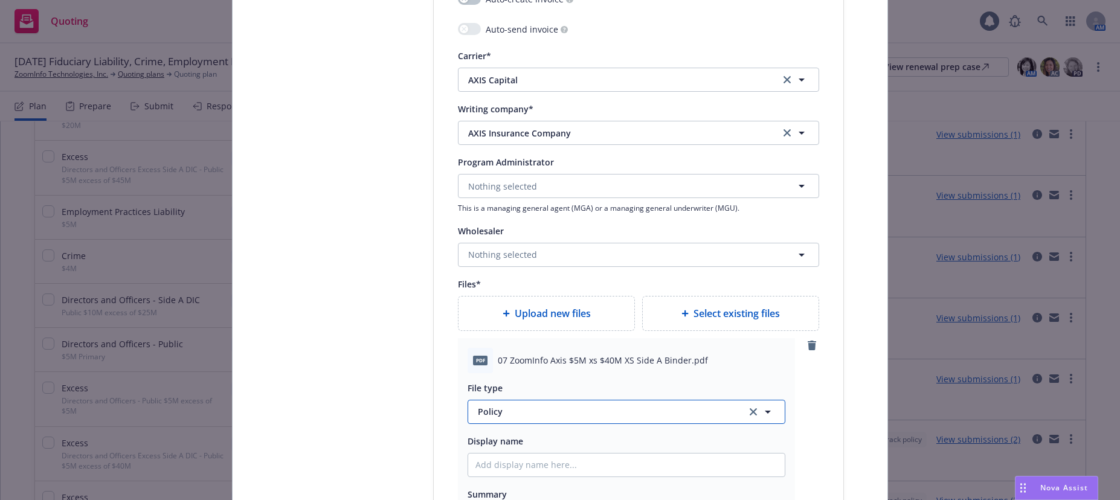
click at [492, 407] on span "Policy" at bounding box center [605, 411] width 254 height 13
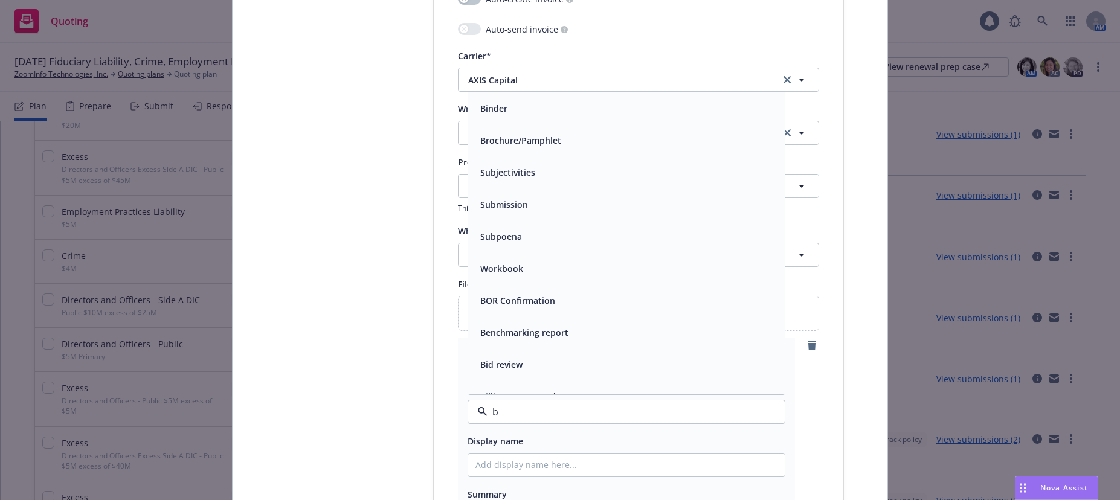
click at [505, 119] on div "Binder" at bounding box center [626, 108] width 317 height 32
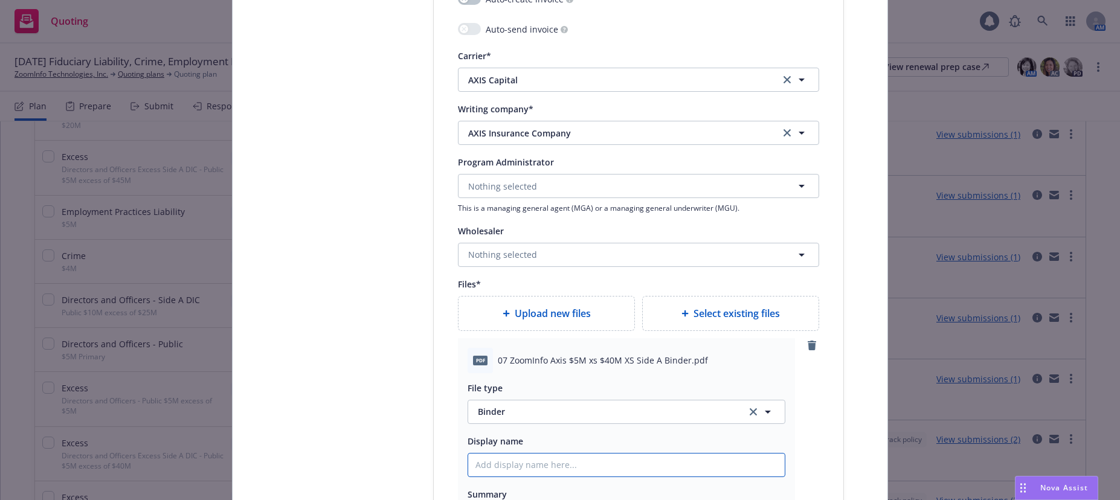
click at [521, 463] on input "Policy display name" at bounding box center [626, 465] width 317 height 23
click at [562, 312] on span "Upload new files" at bounding box center [553, 313] width 76 height 14
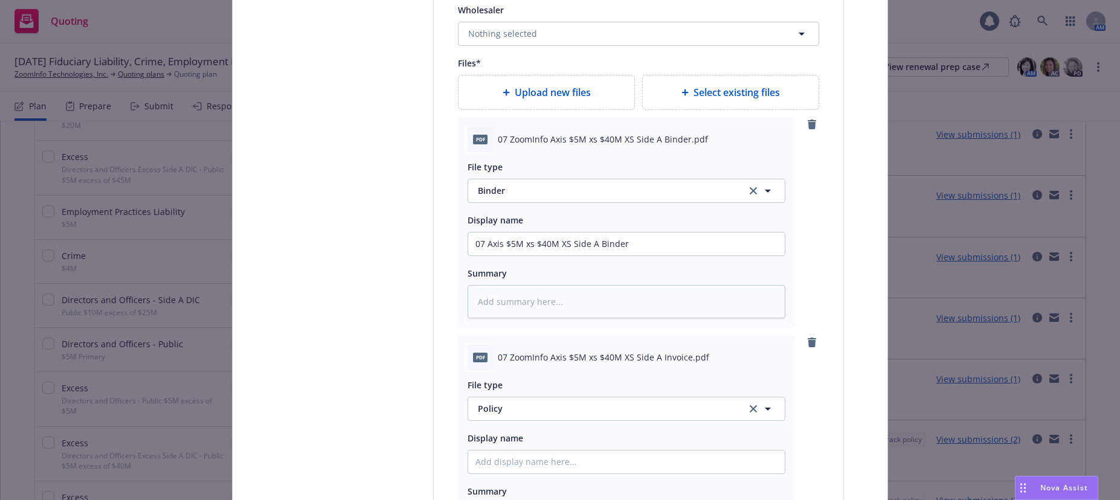
scroll to position [1571, 0]
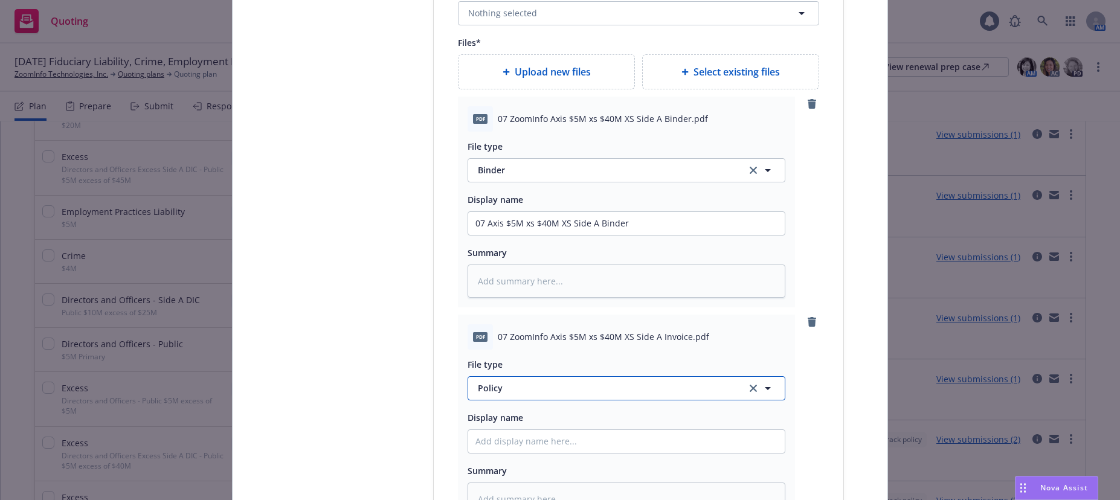
click at [480, 388] on span "Policy" at bounding box center [605, 388] width 254 height 13
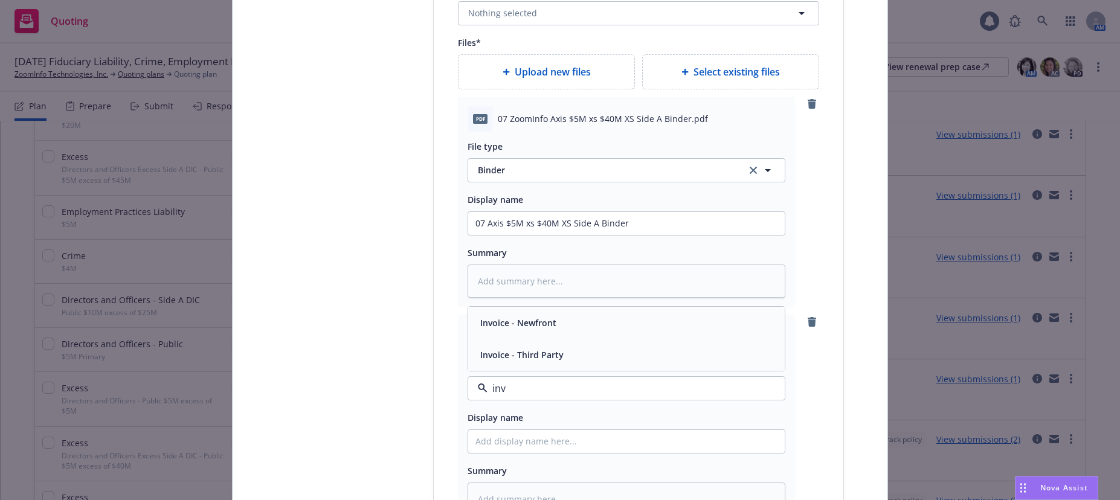
click at [549, 353] on span "Invoice - Third Party" at bounding box center [521, 355] width 83 height 13
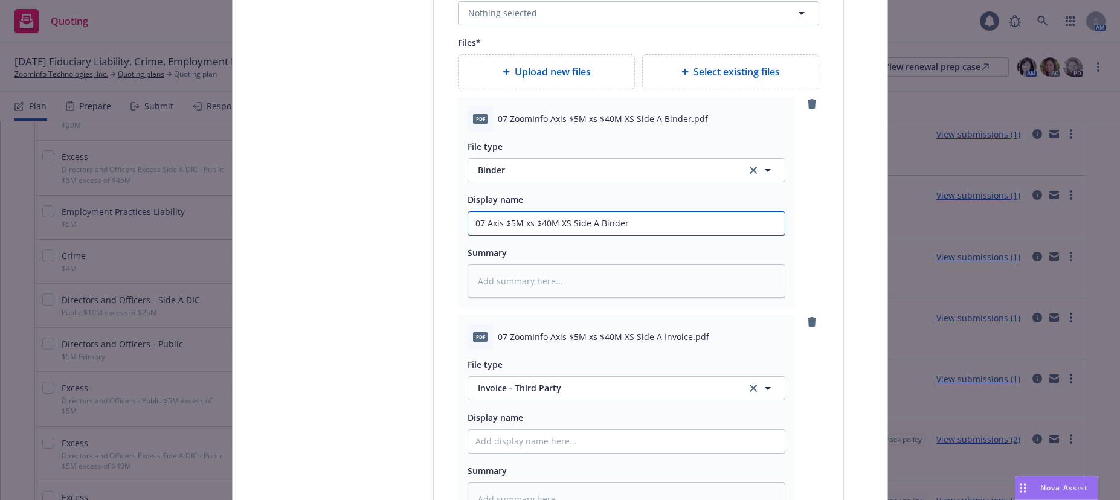
drag, startPoint x: 622, startPoint y: 223, endPoint x: 471, endPoint y: 224, distance: 151.6
click at [471, 224] on input "07 Axis $5M xs $40M XS Side A Binder" at bounding box center [626, 223] width 317 height 23
click at [509, 235] on input "Policy display name" at bounding box center [626, 223] width 317 height 23
paste input "07 Axis $5M xs $40M XS Side A Binder"
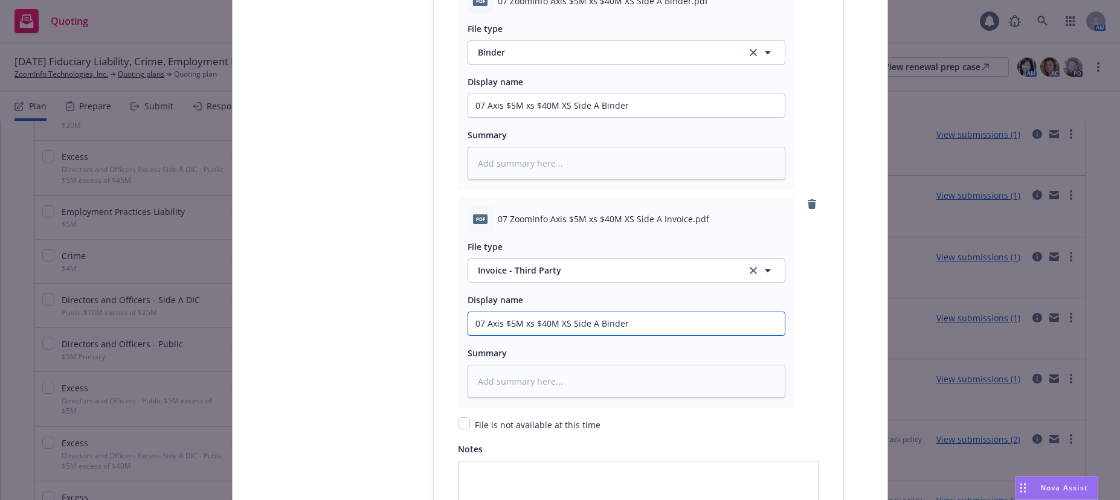
scroll to position [1812, 0]
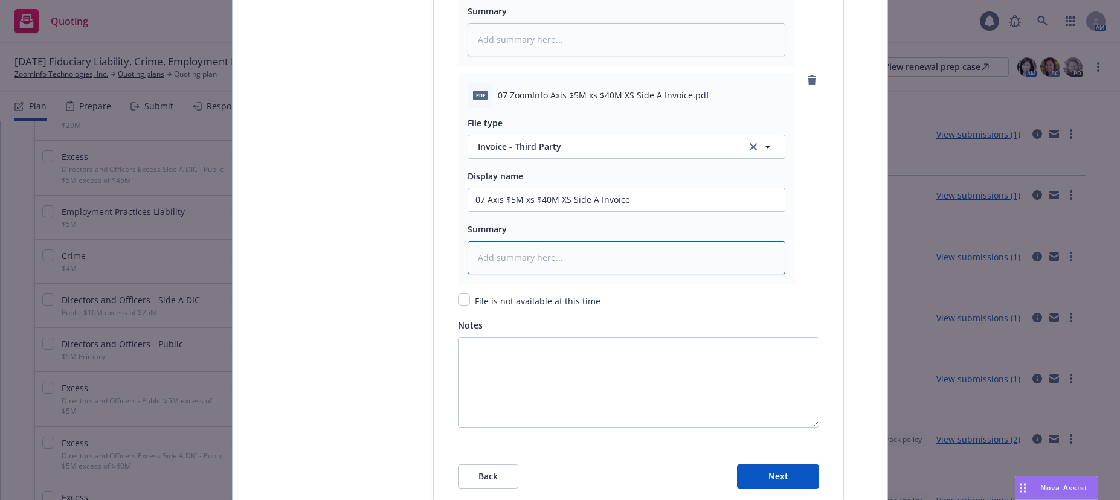
click at [637, 249] on textarea at bounding box center [627, 257] width 318 height 33
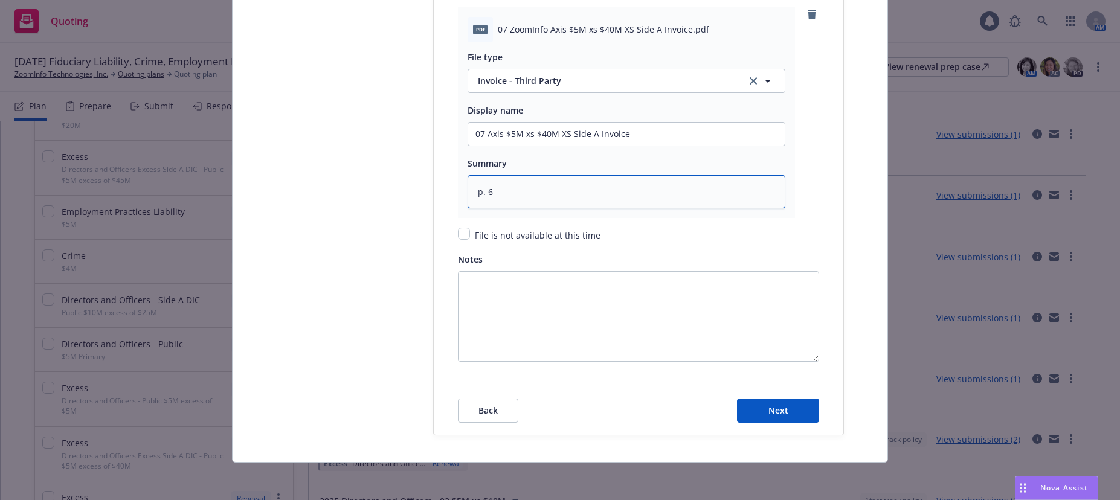
scroll to position [1879, 0]
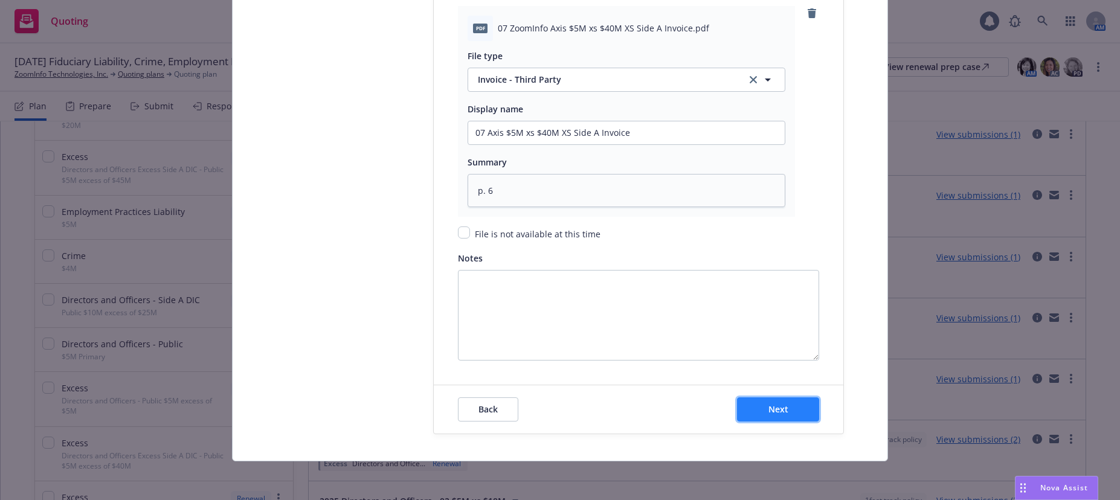
click at [779, 406] on span "Next" at bounding box center [778, 409] width 20 height 11
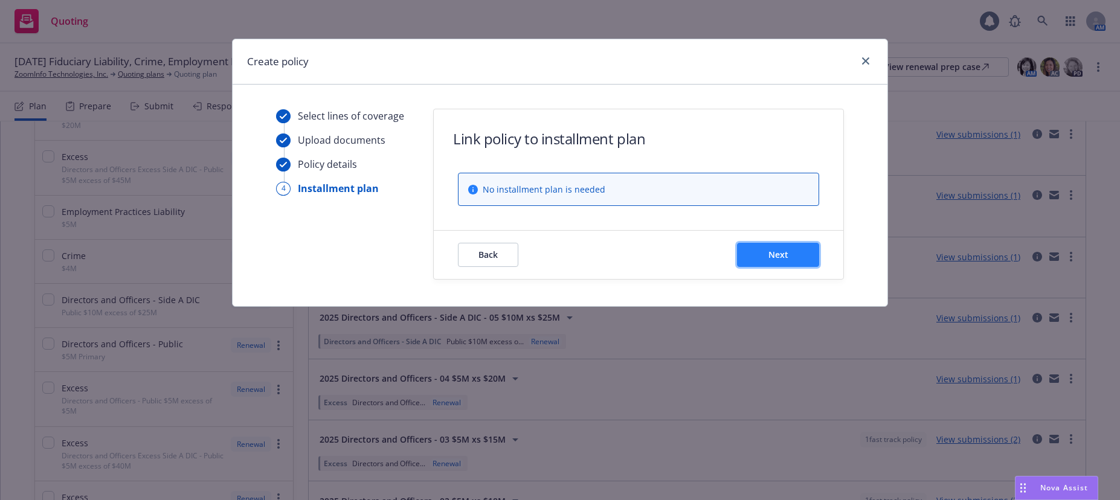
click at [782, 256] on span "Next" at bounding box center [778, 254] width 20 height 11
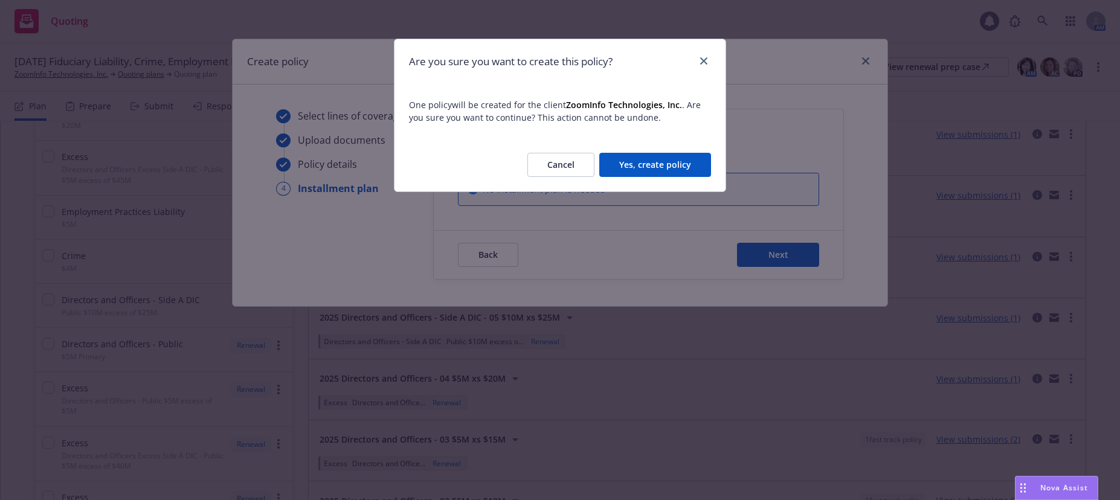
click at [664, 162] on button "Yes, create policy" at bounding box center [655, 165] width 112 height 24
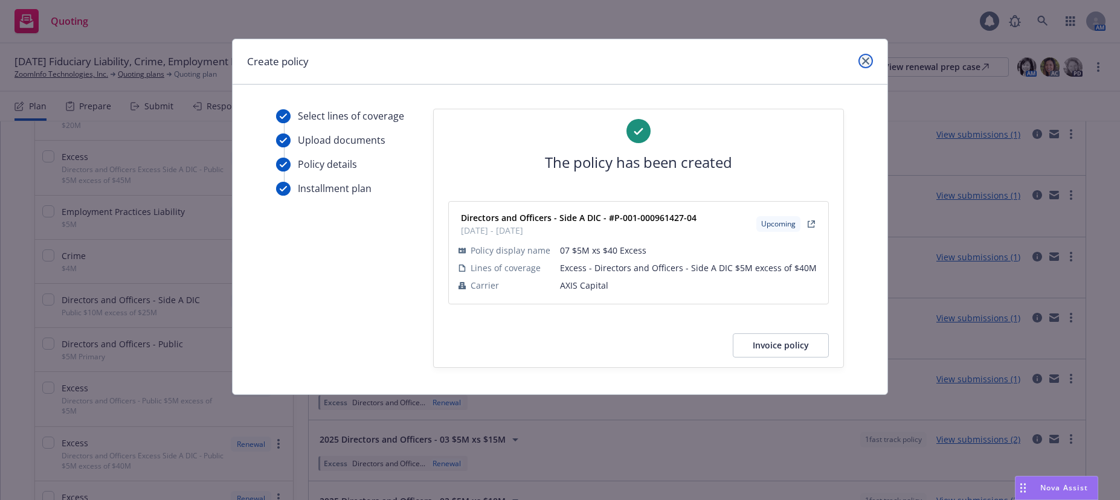
click at [865, 63] on icon "close" at bounding box center [865, 60] width 7 height 7
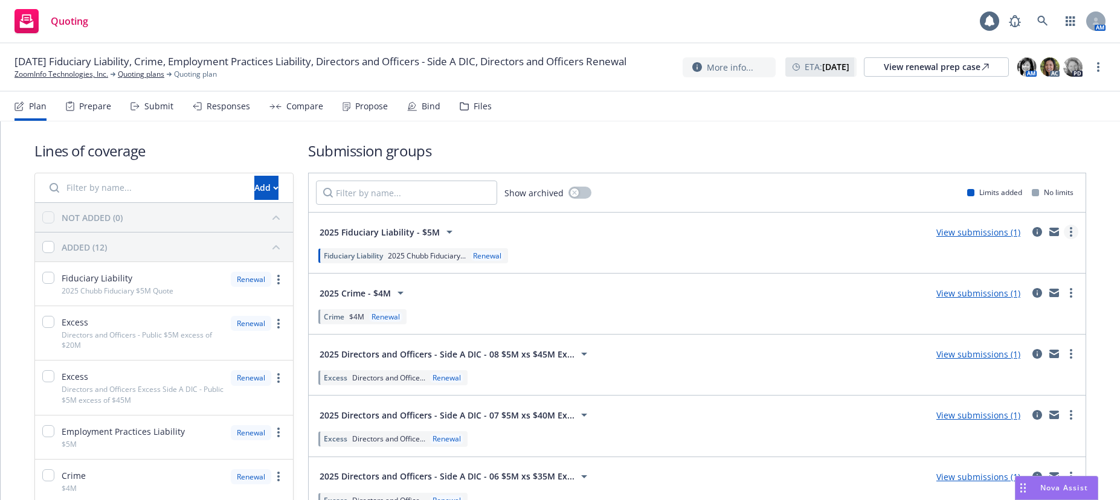
click at [1070, 234] on icon "more" at bounding box center [1071, 232] width 2 height 10
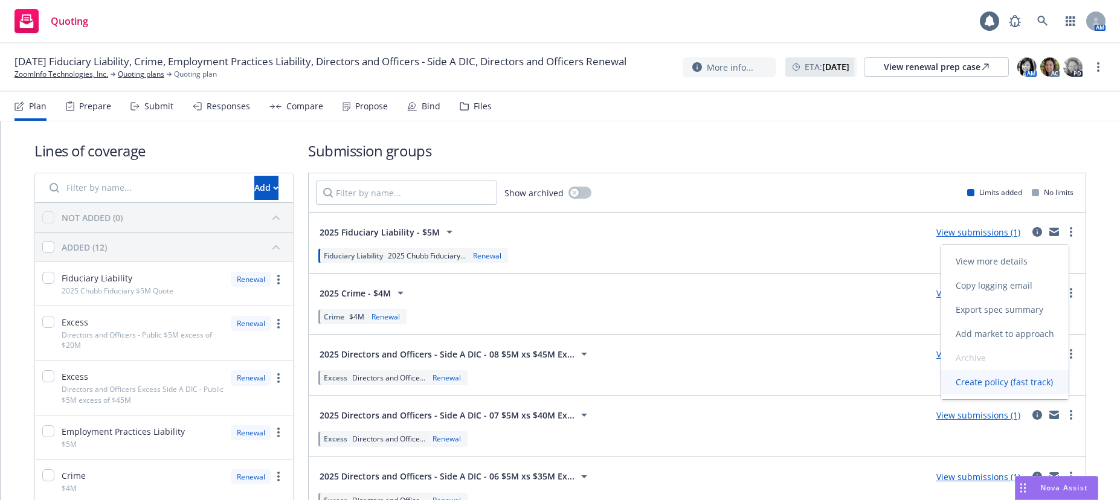
click at [965, 384] on span "Create policy (fast track)" at bounding box center [1004, 381] width 126 height 11
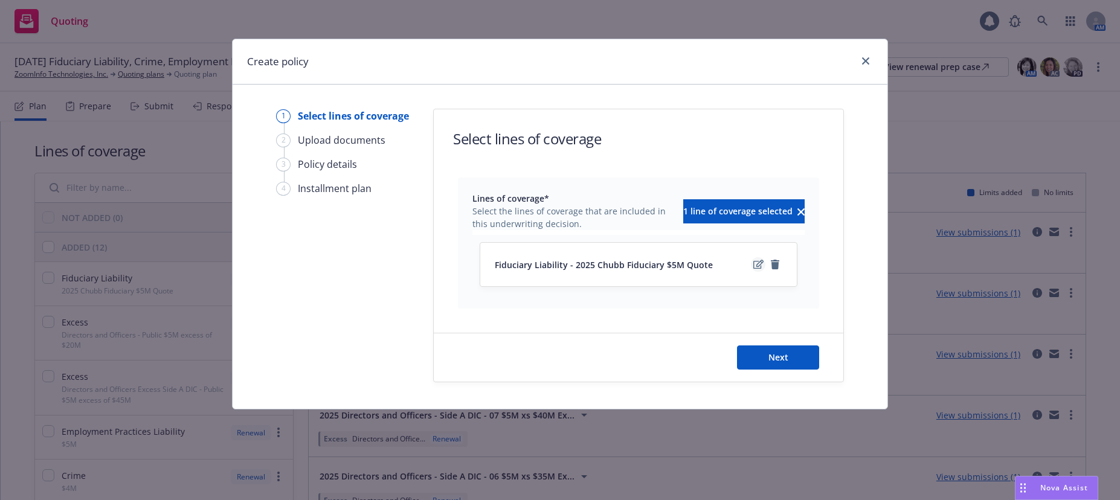
click at [754, 263] on icon "edit" at bounding box center [758, 265] width 10 height 10
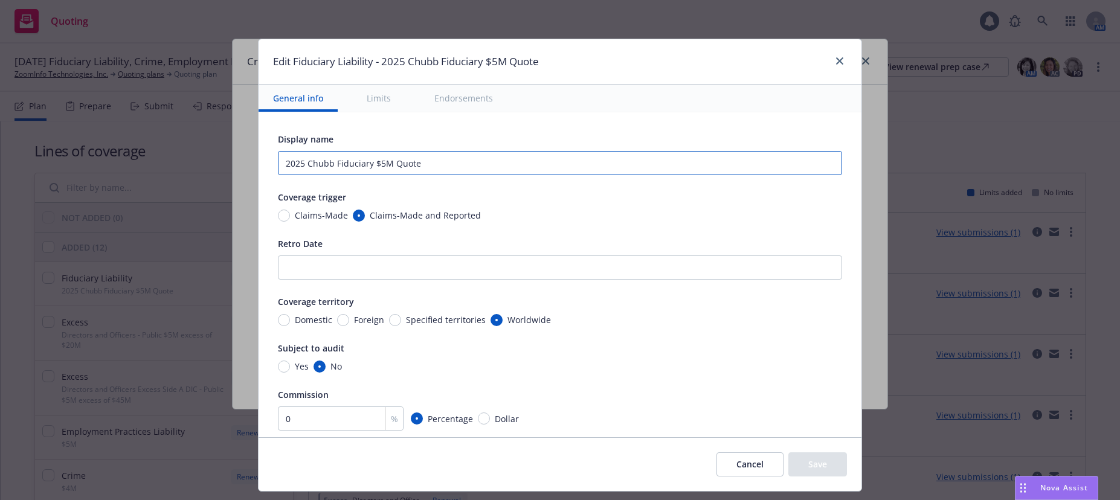
click at [432, 164] on input "2025 Chubb Fiduciary $5M Quote" at bounding box center [560, 163] width 564 height 24
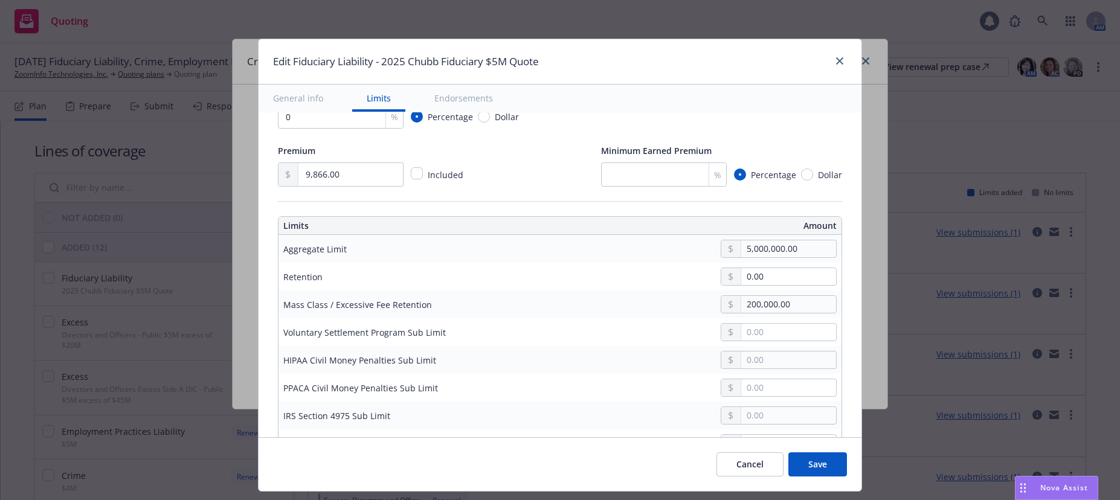
scroll to position [362, 0]
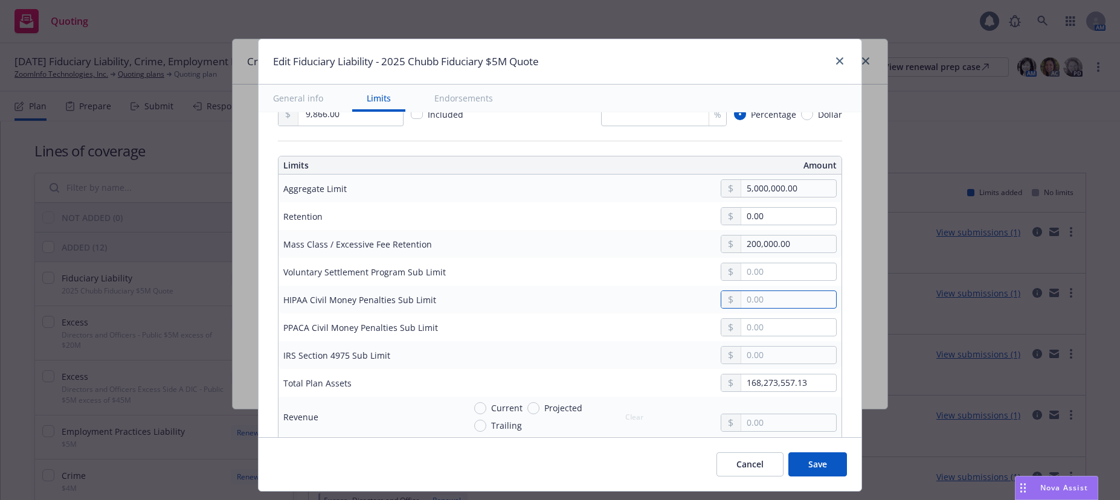
click at [741, 302] on input "text" at bounding box center [788, 299] width 95 height 17
click at [741, 327] on input "text" at bounding box center [788, 327] width 95 height 17
click at [741, 355] on input "text" at bounding box center [788, 355] width 95 height 17
click at [741, 272] on input "text" at bounding box center [788, 271] width 95 height 17
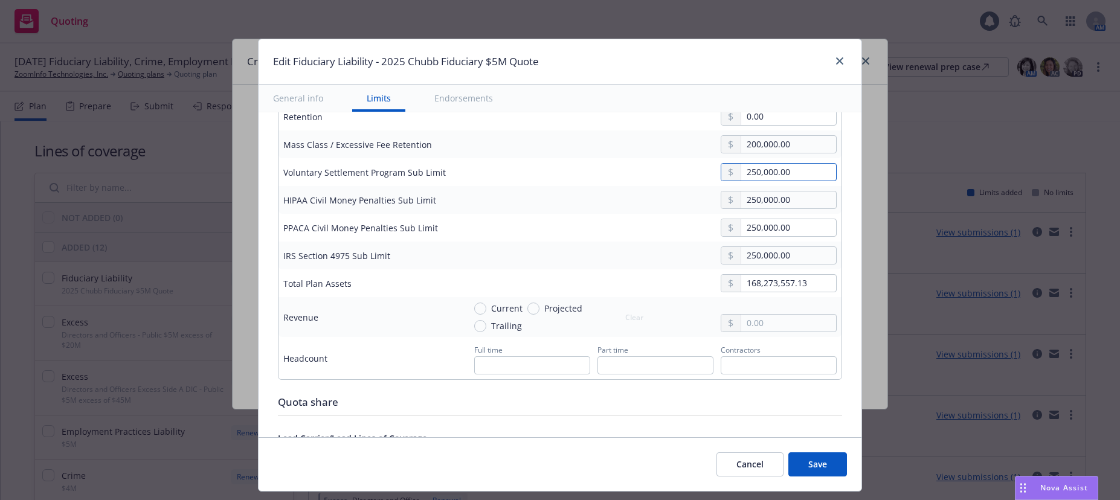
scroll to position [483, 0]
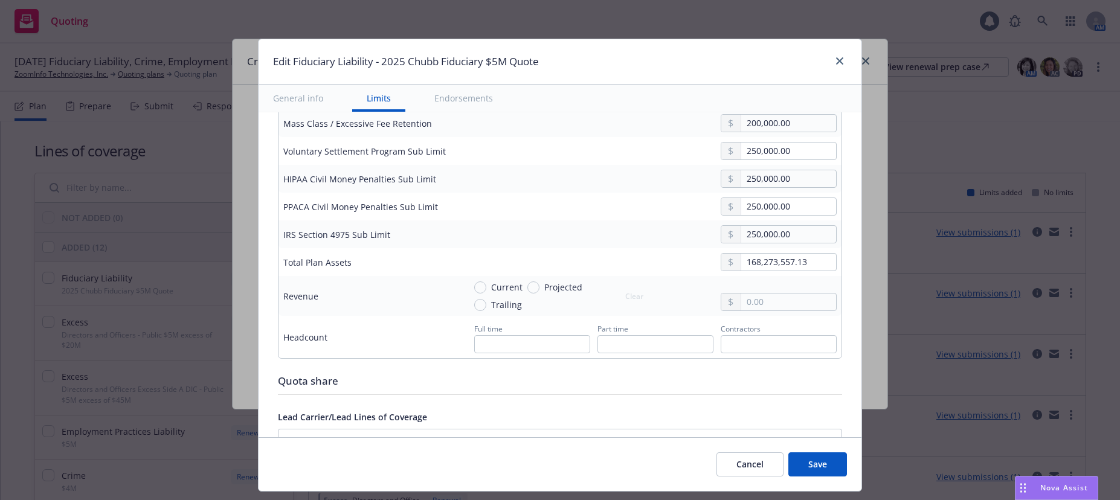
click at [817, 466] on button "Save" at bounding box center [817, 464] width 59 height 24
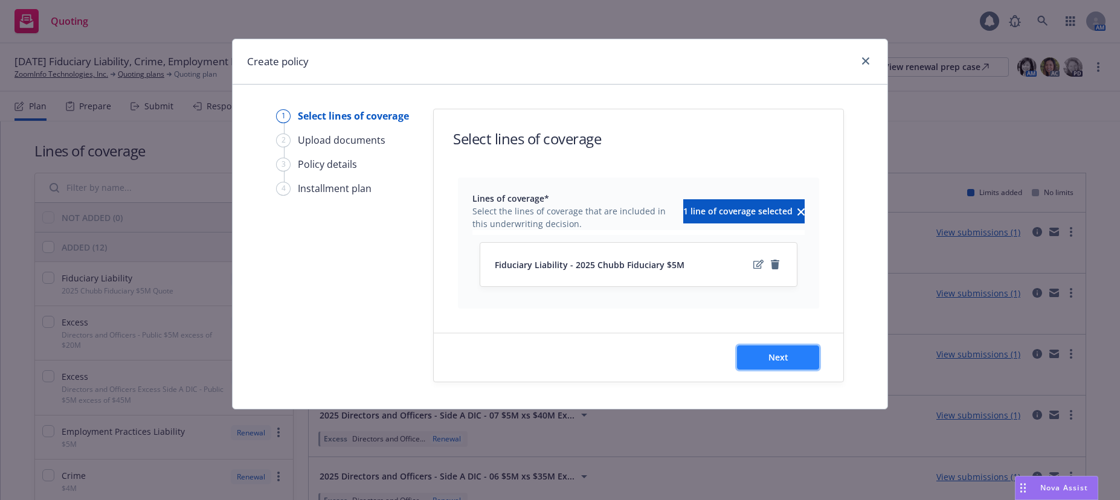
click at [781, 355] on span "Next" at bounding box center [778, 357] width 20 height 11
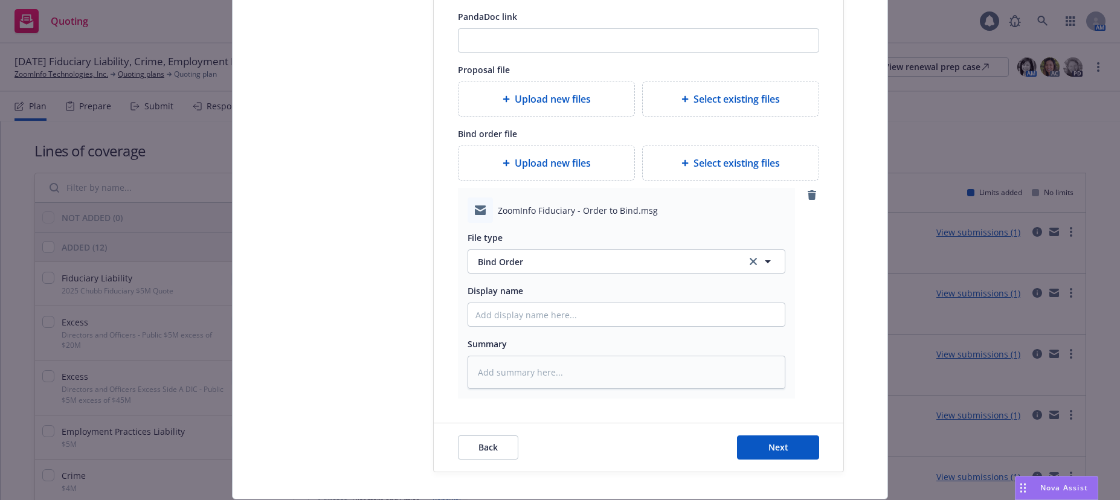
scroll to position [293, 0]
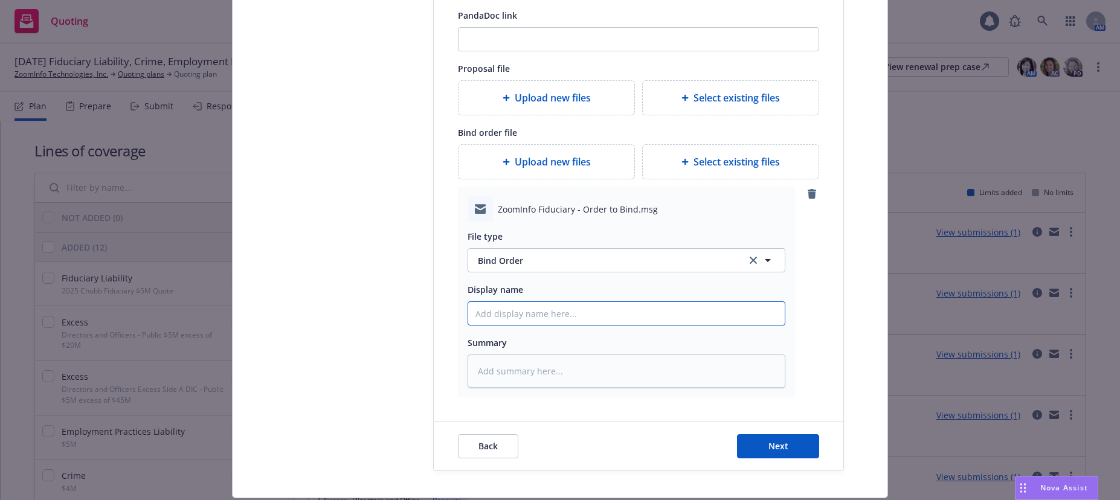
click at [504, 309] on input "Display name" at bounding box center [626, 313] width 317 height 23
click at [611, 320] on input "2025 FID Bind Order to Chubb" at bounding box center [626, 313] width 317 height 23
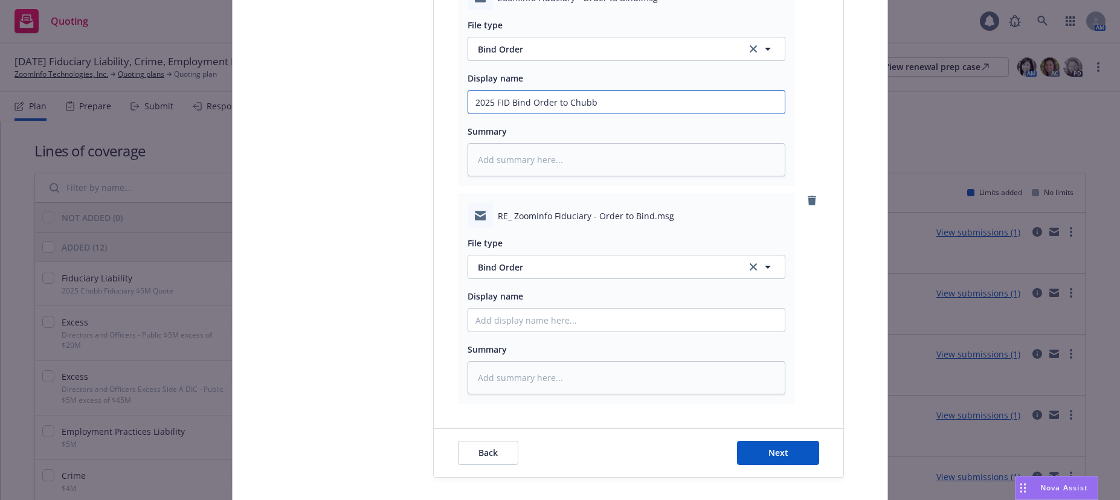
scroll to position [535, 0]
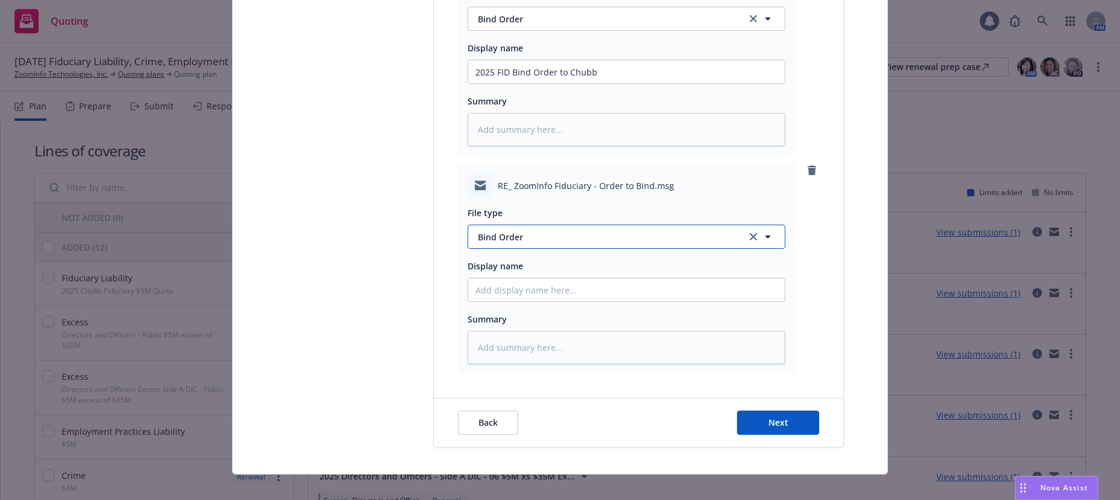
click at [509, 237] on span "Bind Order" at bounding box center [605, 237] width 254 height 13
click at [515, 334] on span "Bind confirmation" at bounding box center [517, 334] width 75 height 13
drag, startPoint x: 597, startPoint y: 71, endPoint x: 471, endPoint y: 68, distance: 126.3
click at [471, 68] on input "2025 FID Bind Order to Chubb" at bounding box center [626, 71] width 317 height 23
click at [529, 83] on input "Display name" at bounding box center [626, 71] width 317 height 23
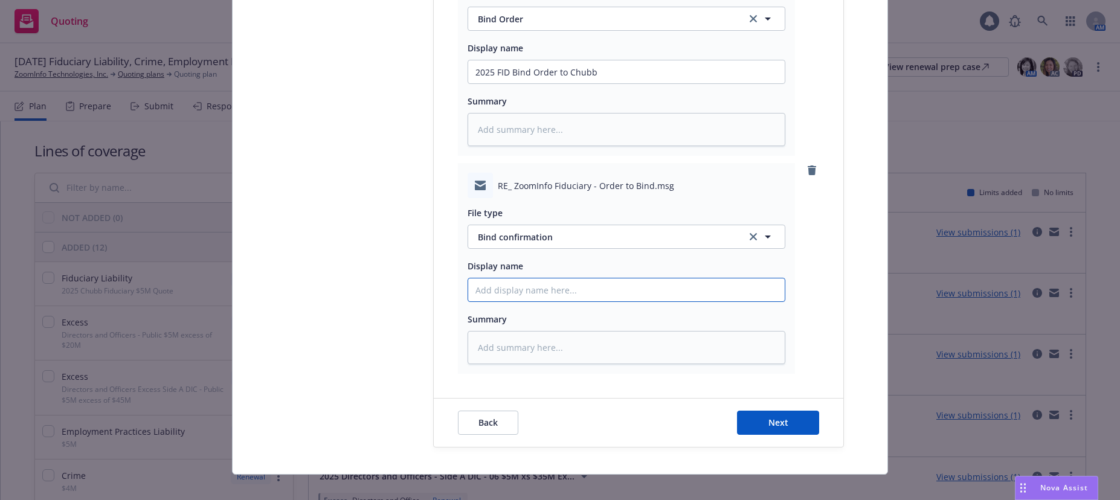
paste input "2025 FID Bind Order to Chubb"
click at [768, 418] on span "Next" at bounding box center [778, 422] width 20 height 11
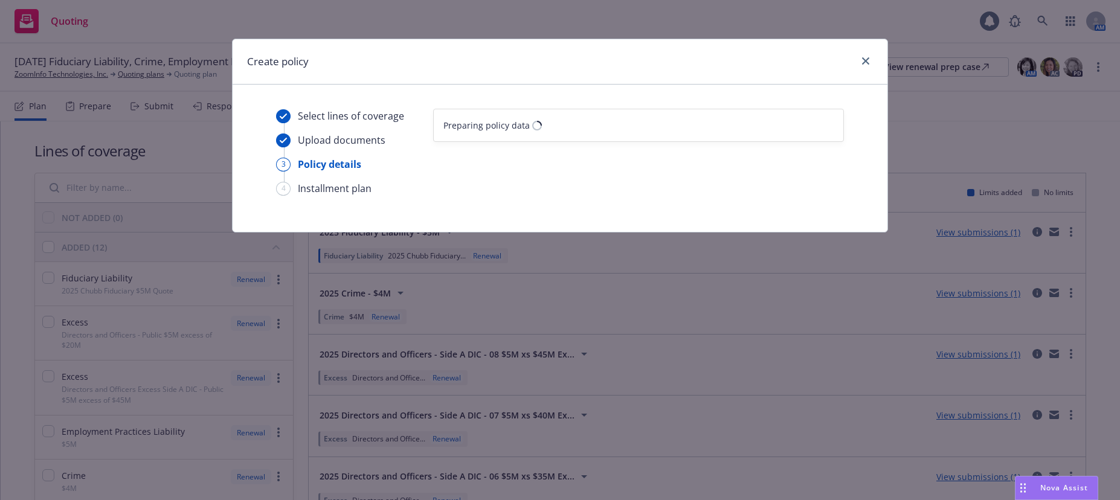
scroll to position [0, 0]
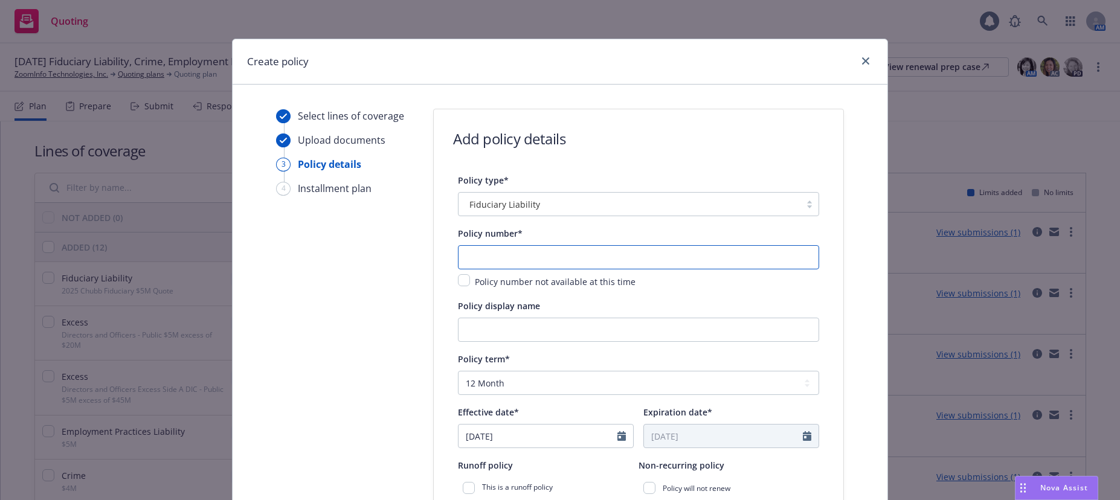
click at [664, 259] on input "text" at bounding box center [638, 257] width 361 height 24
click at [468, 256] on input "text" at bounding box center [638, 257] width 361 height 24
paste input "J06744072"
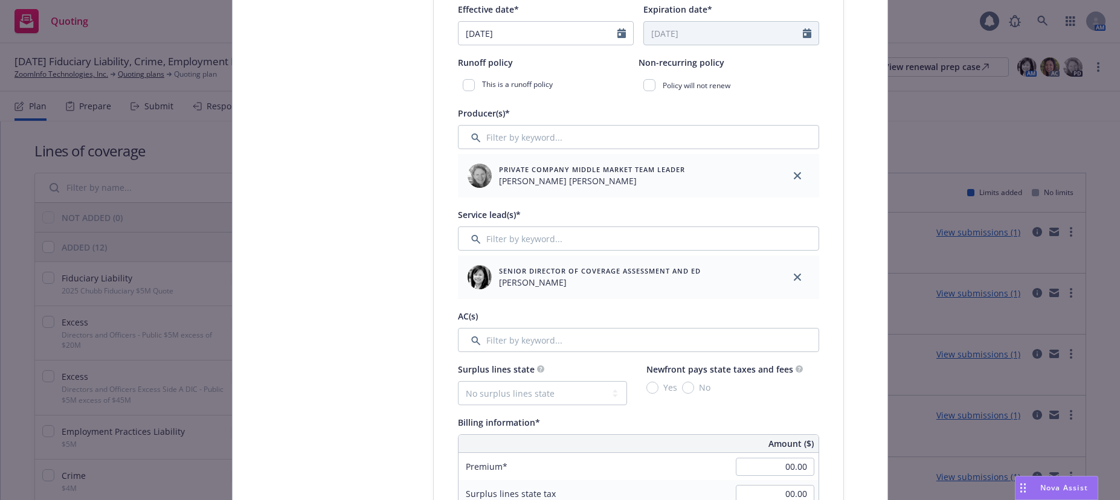
scroll to position [423, 0]
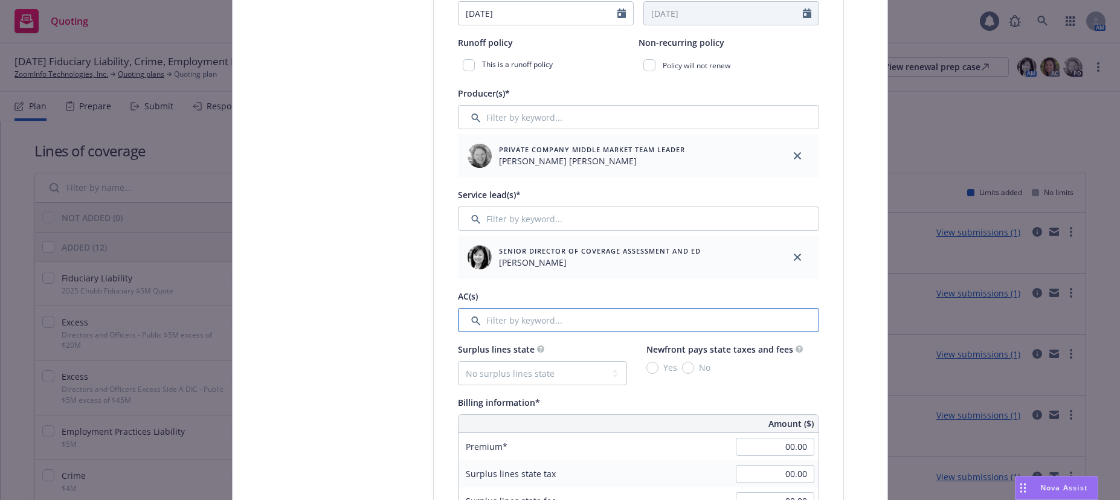
click at [533, 320] on input "Filter by keyword..." at bounding box center [638, 320] width 361 height 24
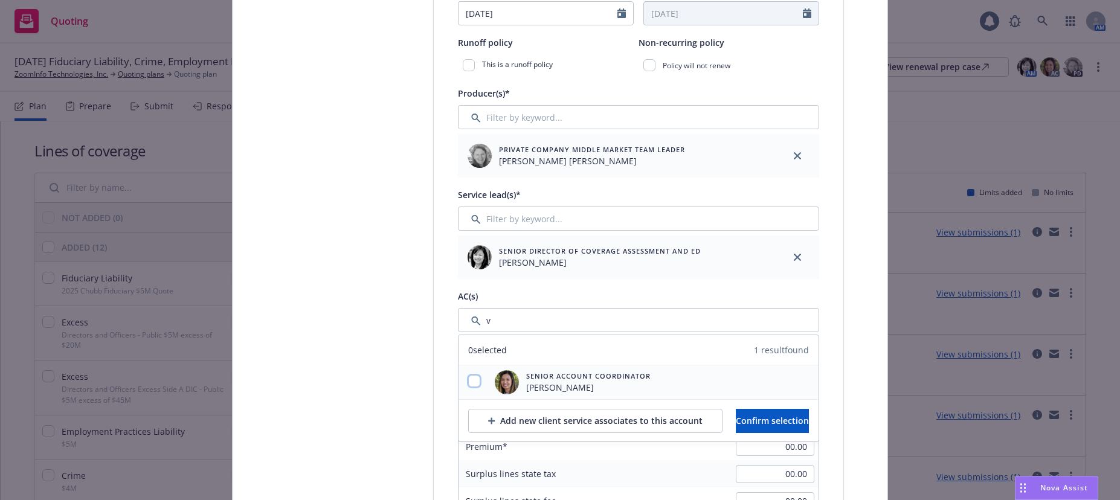
click at [469, 376] on input "checkbox" at bounding box center [474, 381] width 12 height 12
click at [751, 423] on span "Confirm selection" at bounding box center [772, 420] width 73 height 11
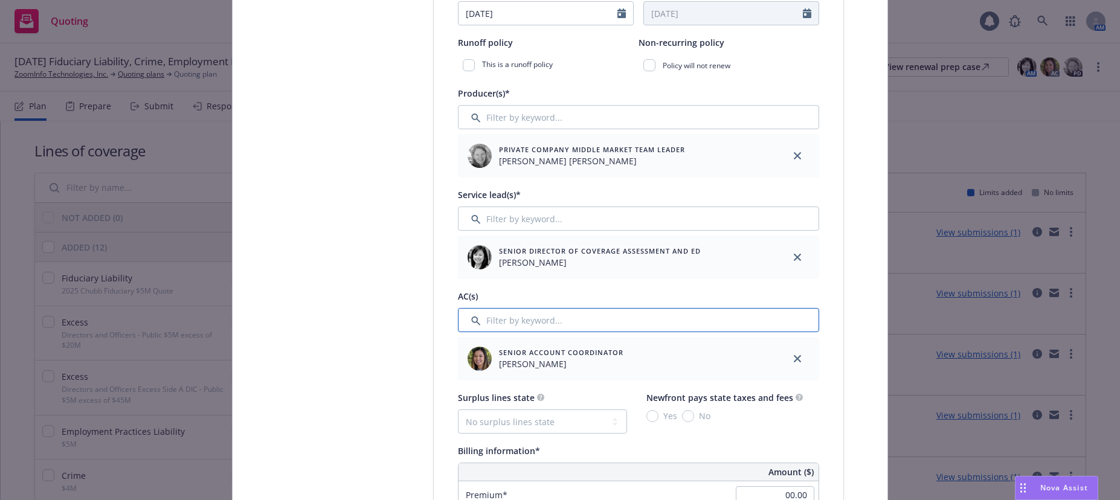
click at [539, 320] on input "Filter by keyword..." at bounding box center [638, 320] width 361 height 24
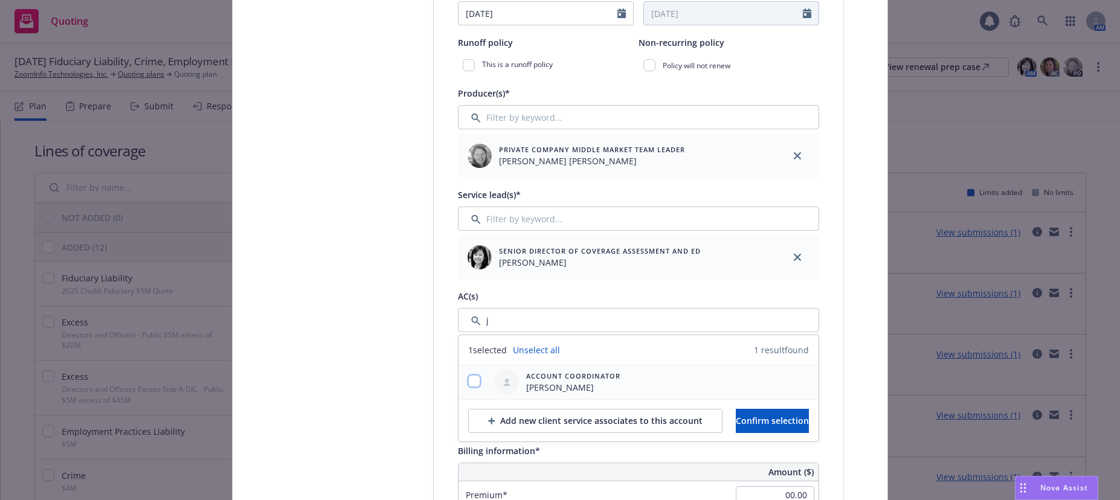
click at [472, 382] on input "checkbox" at bounding box center [474, 381] width 12 height 12
click at [756, 420] on span "Confirm selection" at bounding box center [772, 420] width 73 height 11
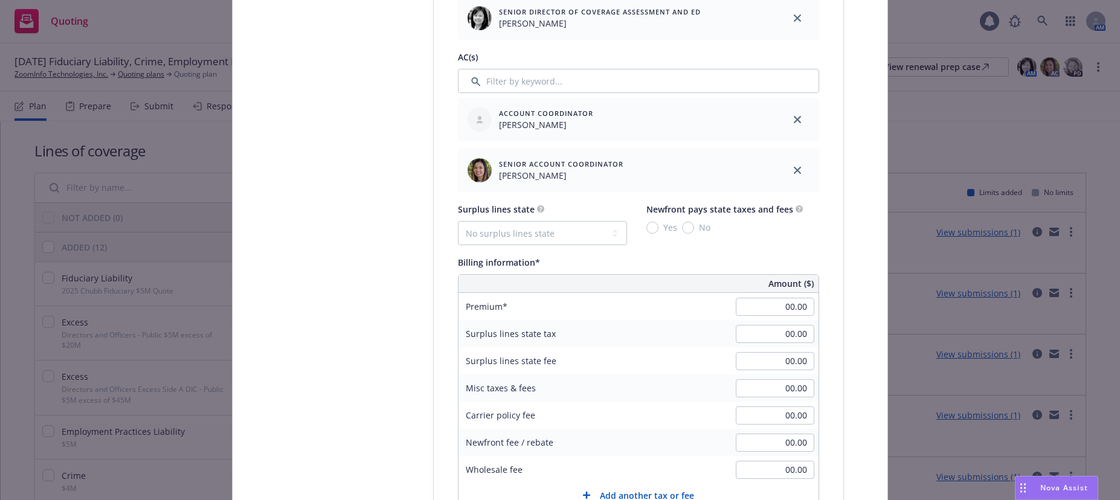
scroll to position [664, 0]
click at [771, 303] on input "00.00" at bounding box center [775, 304] width 79 height 18
click at [759, 333] on input "00.00" at bounding box center [775, 332] width 79 height 18
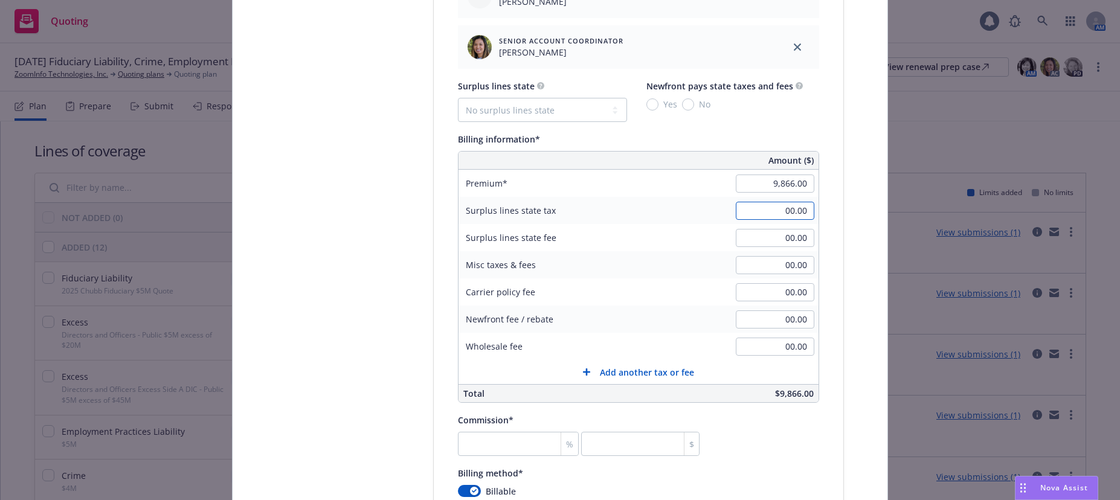
scroll to position [846, 0]
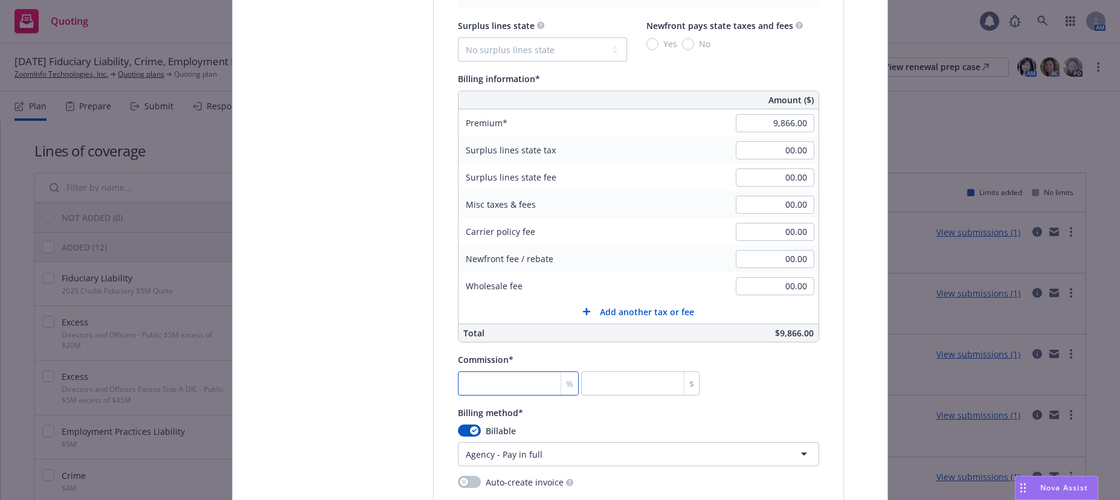
click at [530, 380] on input "number" at bounding box center [518, 384] width 121 height 24
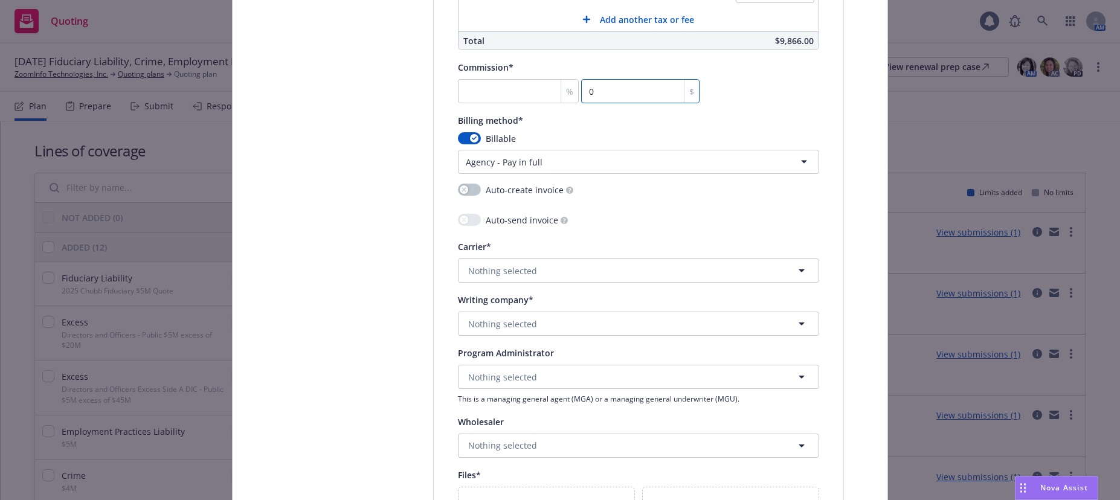
scroll to position [1148, 0]
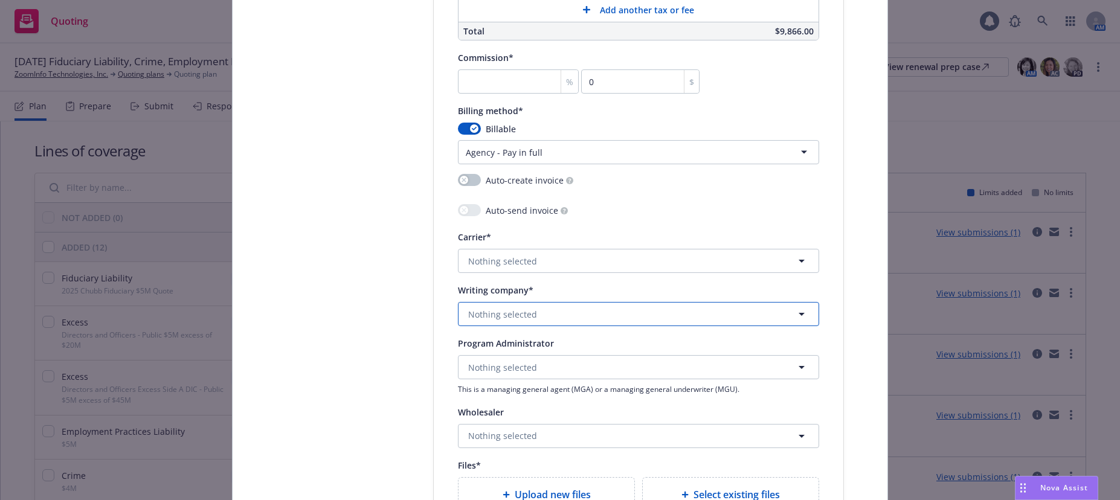
click at [517, 313] on span "Nothing selected" at bounding box center [502, 314] width 69 height 13
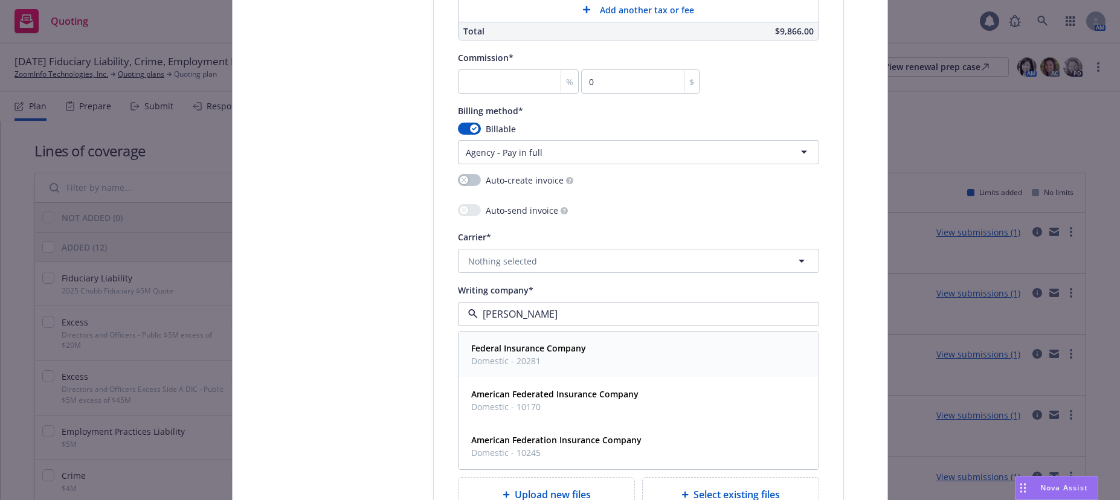
click at [526, 352] on strong "Federal Insurance Company" at bounding box center [528, 348] width 115 height 11
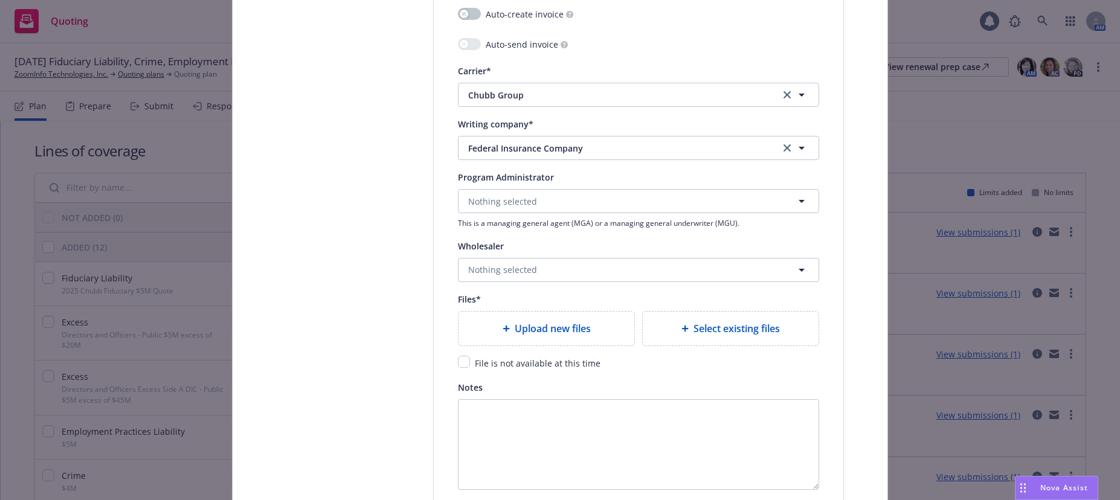
scroll to position [1329, 0]
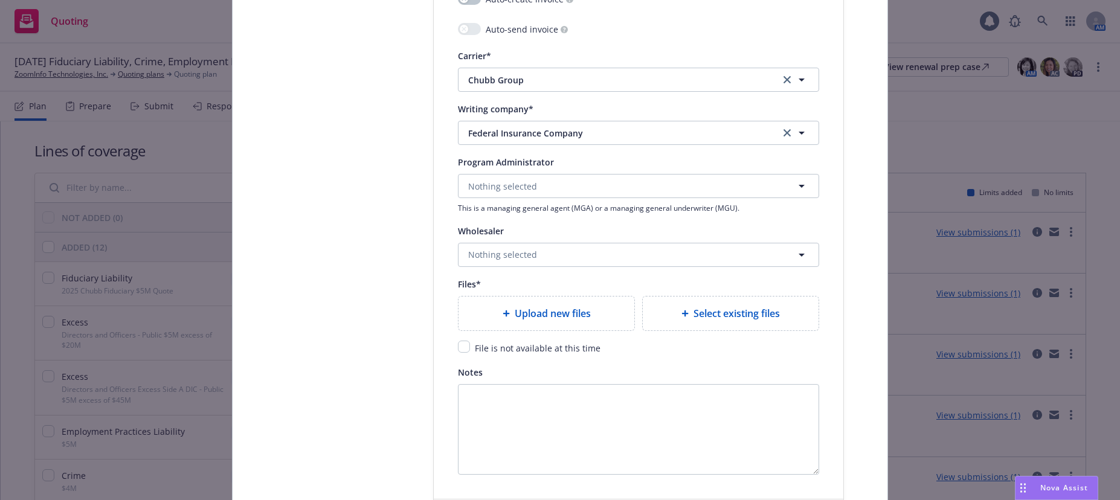
click at [553, 315] on span "Upload new files" at bounding box center [553, 313] width 76 height 14
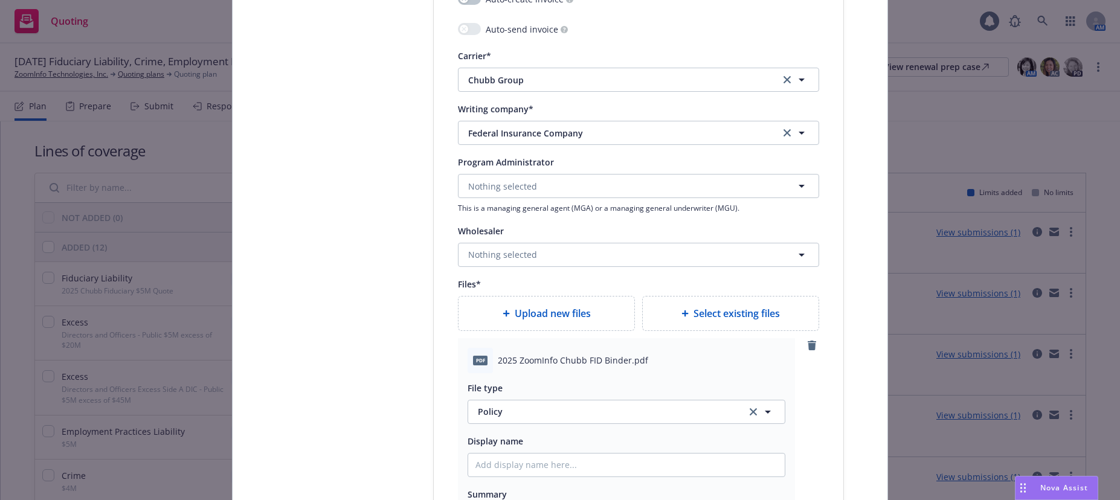
scroll to position [1450, 0]
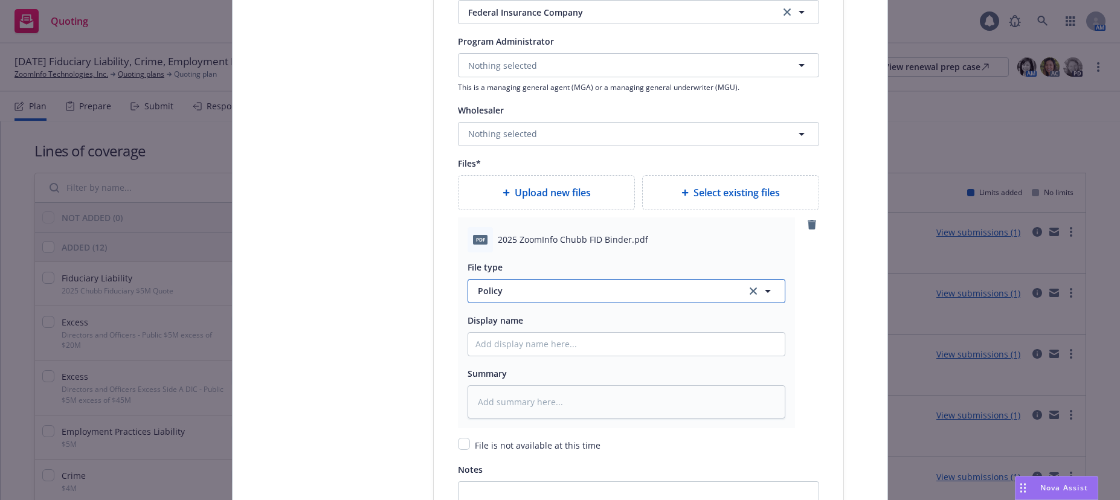
click at [494, 292] on span "Policy" at bounding box center [605, 291] width 254 height 13
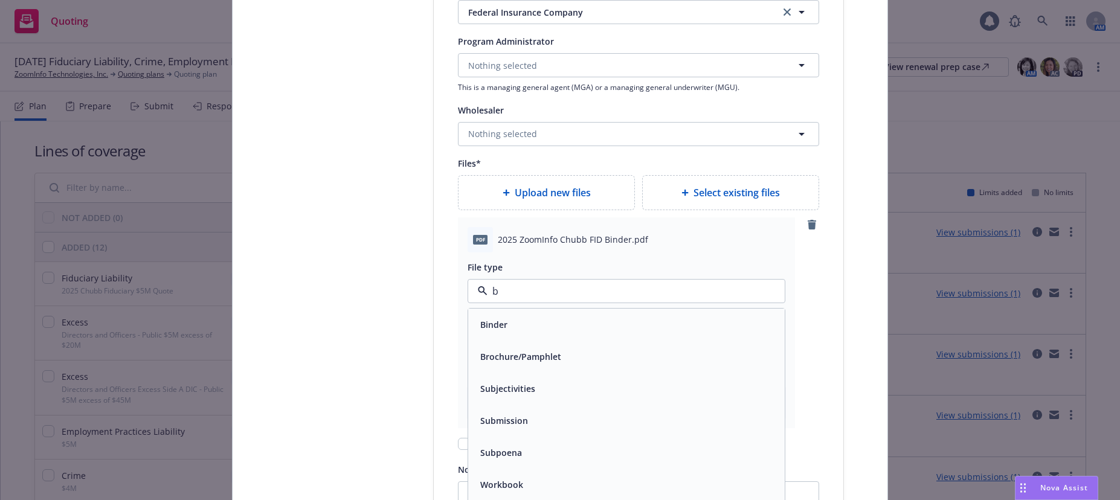
click at [486, 323] on span "Binder" at bounding box center [493, 324] width 27 height 13
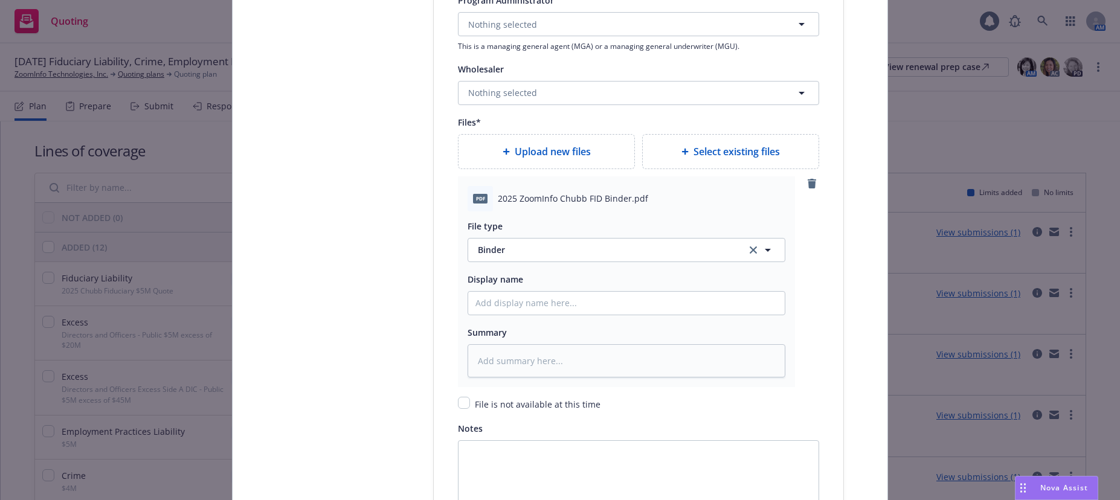
scroll to position [1571, 0]
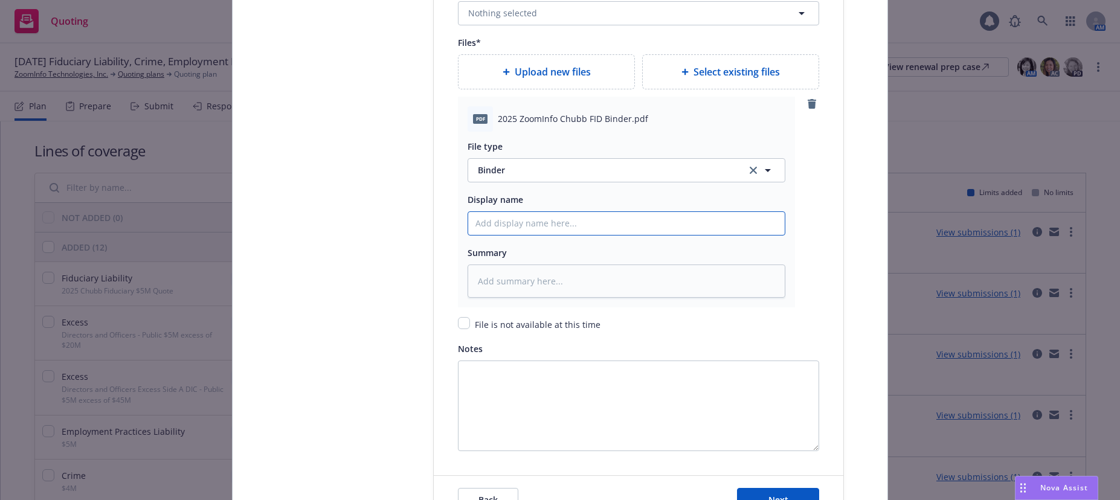
click at [533, 225] on input "Policy display name" at bounding box center [626, 223] width 317 height 23
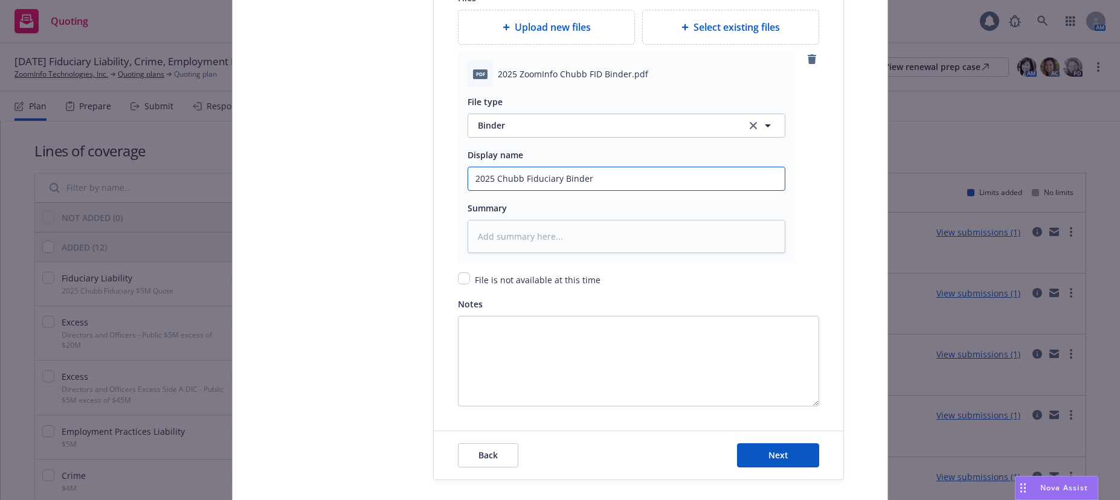
scroll to position [1661, 0]
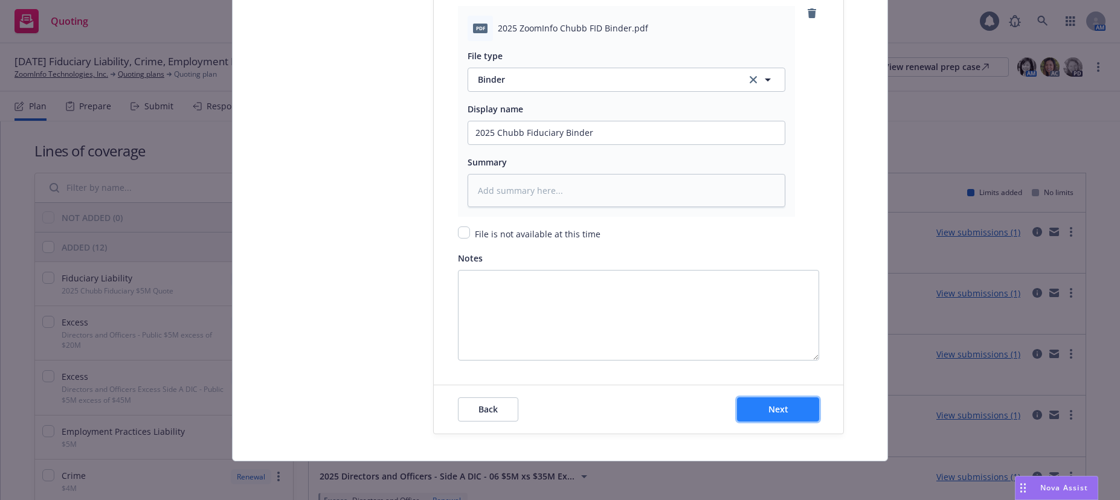
click at [782, 411] on span "Next" at bounding box center [778, 409] width 20 height 11
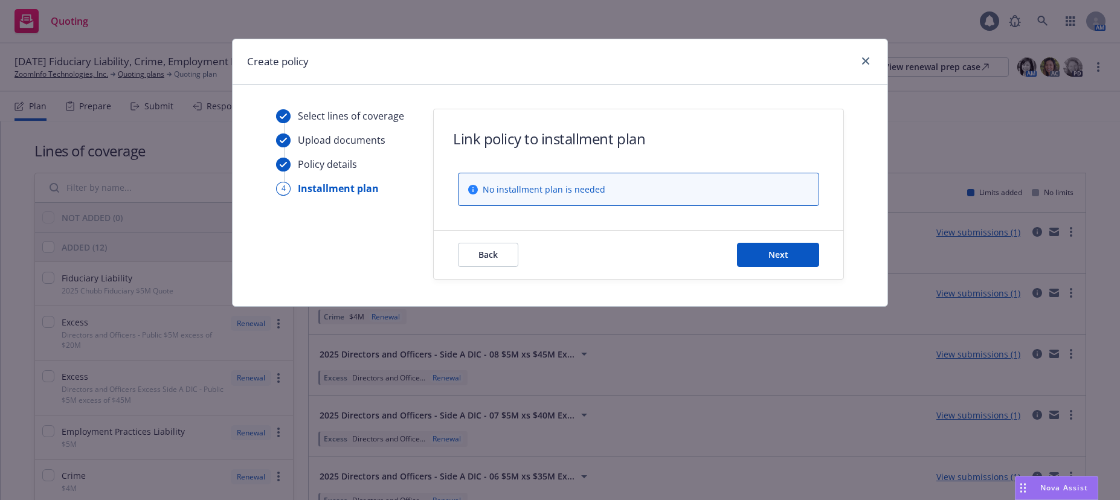
scroll to position [0, 0]
click at [792, 252] on button "Next" at bounding box center [778, 255] width 82 height 24
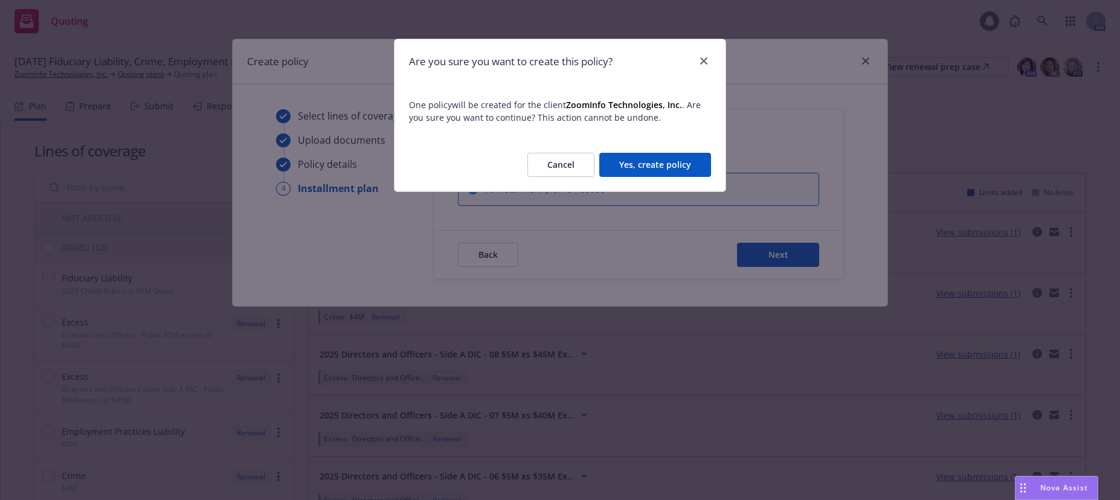
click at [675, 162] on button "Yes, create policy" at bounding box center [655, 165] width 112 height 24
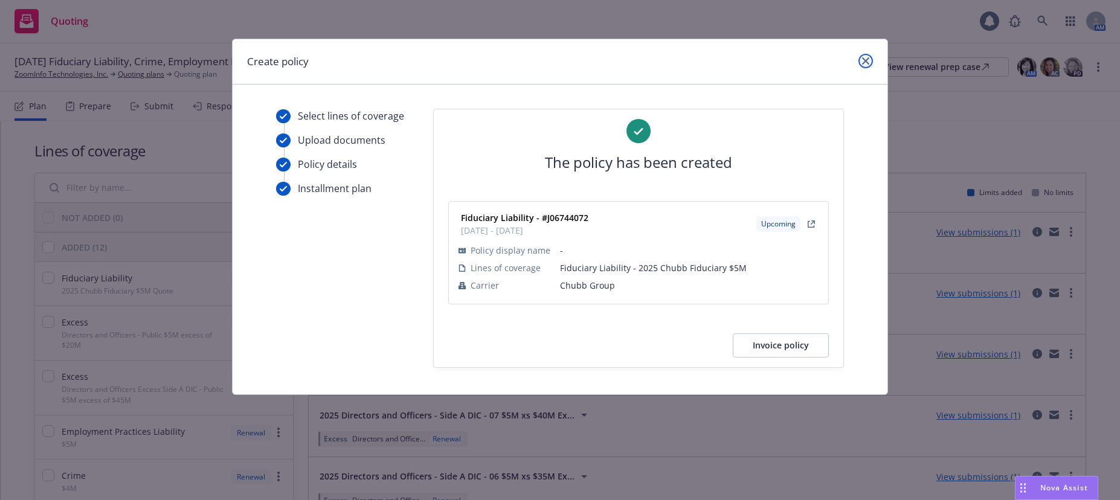
click at [863, 62] on icon "close" at bounding box center [865, 60] width 7 height 7
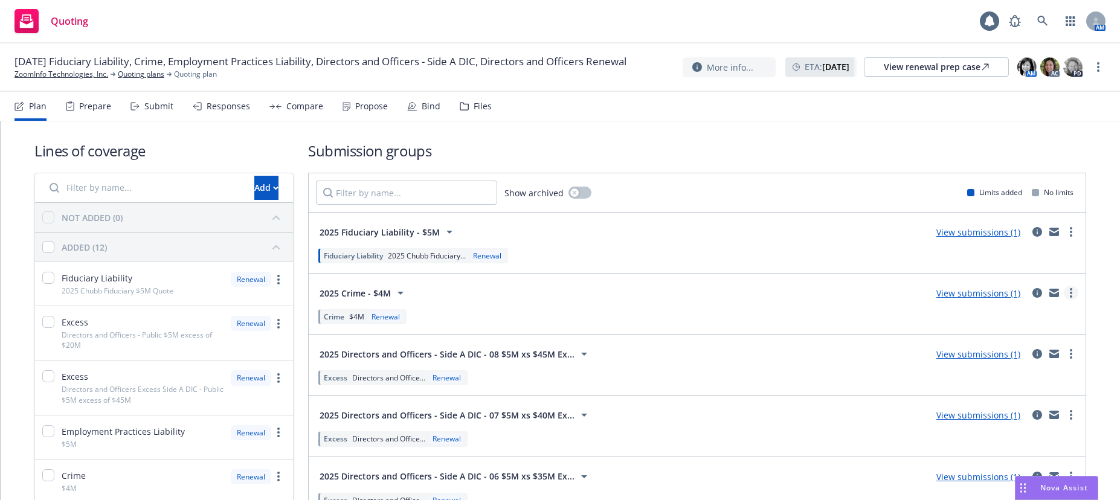
click at [1070, 295] on icon "more" at bounding box center [1071, 293] width 2 height 10
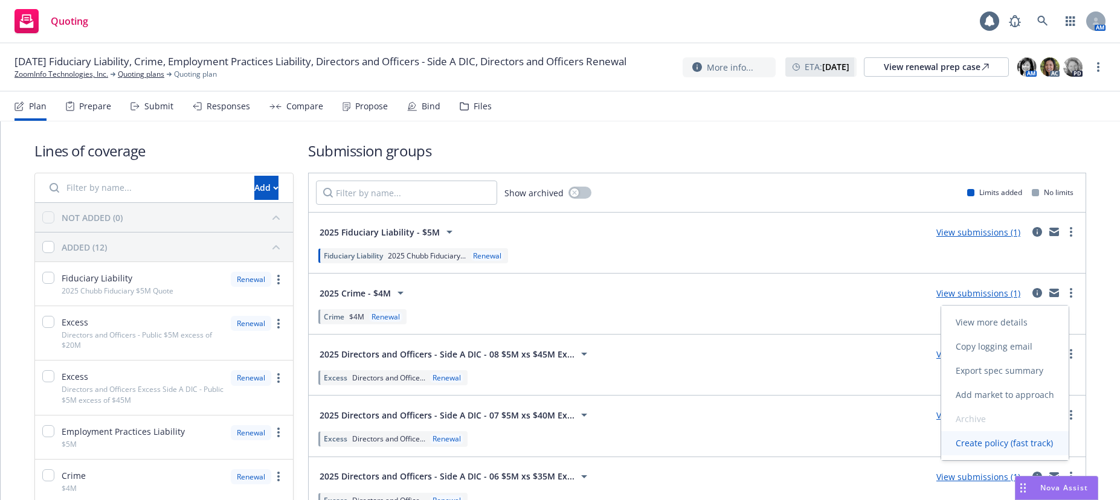
click at [992, 445] on span "Create policy (fast track)" at bounding box center [1004, 442] width 126 height 11
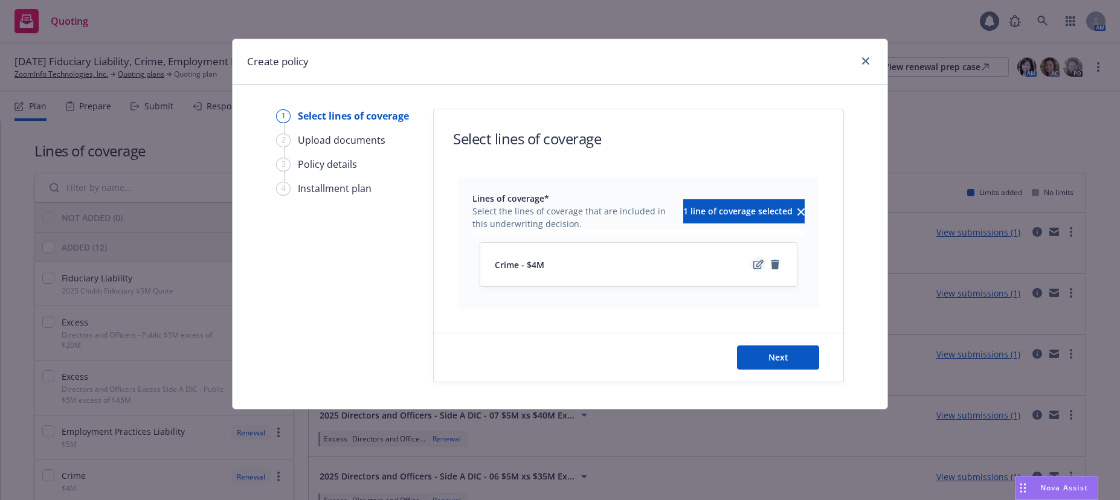
click at [757, 265] on icon "edit" at bounding box center [758, 264] width 10 height 9
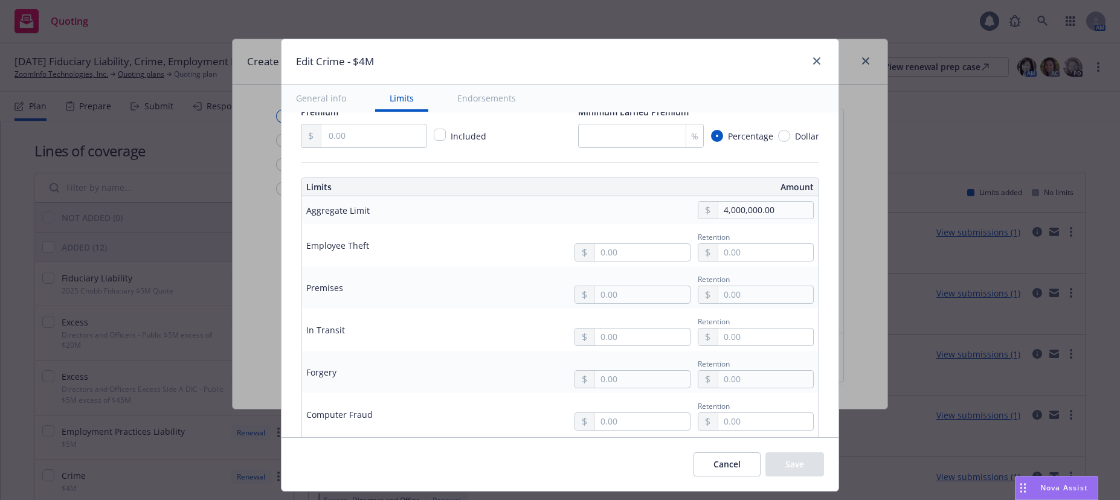
scroll to position [302, 0]
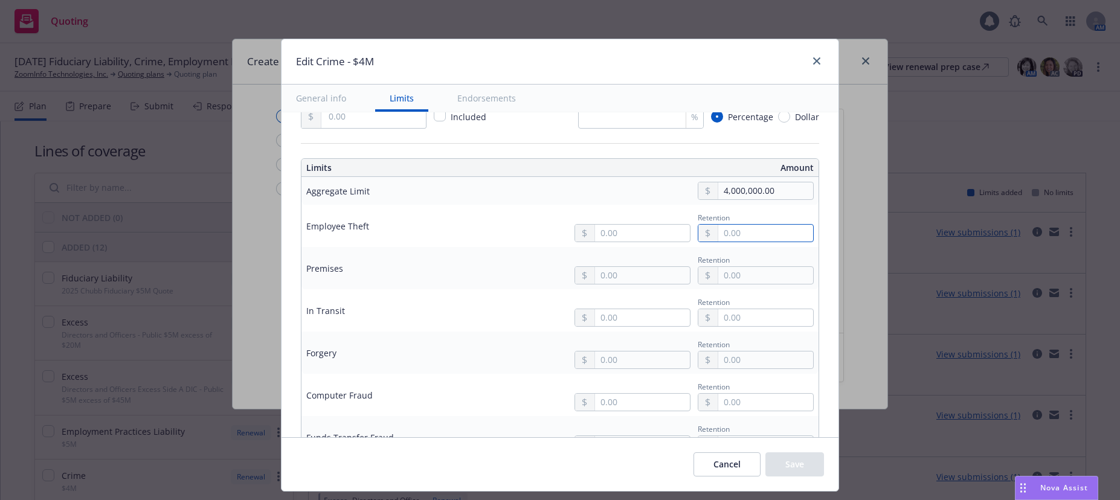
drag, startPoint x: 712, startPoint y: 234, endPoint x: 722, endPoint y: 235, distance: 10.3
click at [718, 234] on input "text" at bounding box center [765, 233] width 95 height 17
click at [595, 237] on input "text" at bounding box center [642, 233] width 95 height 17
click at [629, 330] on button "$5,000,000.00" at bounding box center [627, 328] width 104 height 22
click at [595, 234] on input "5,000,000.00" at bounding box center [642, 233] width 95 height 17
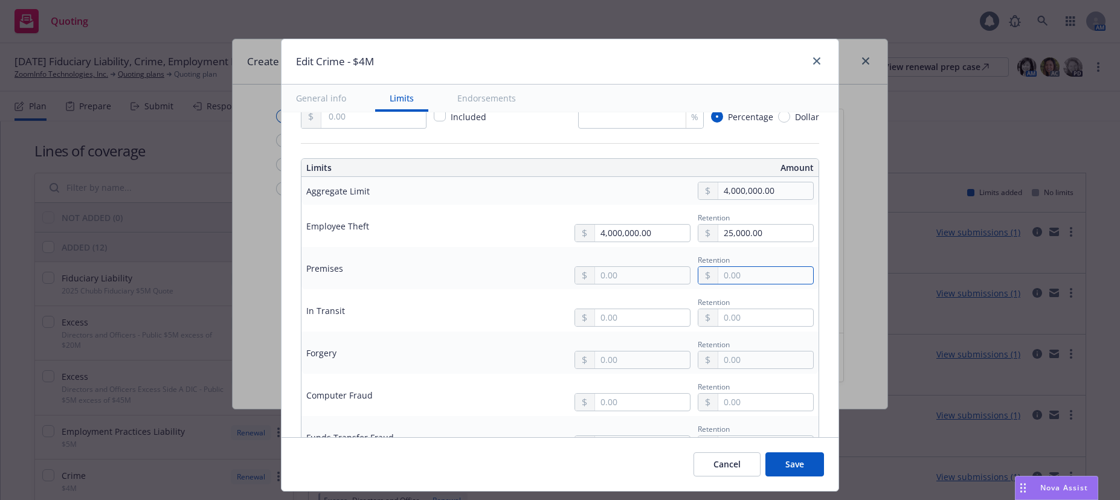
click at [751, 270] on input "text" at bounding box center [765, 275] width 95 height 17
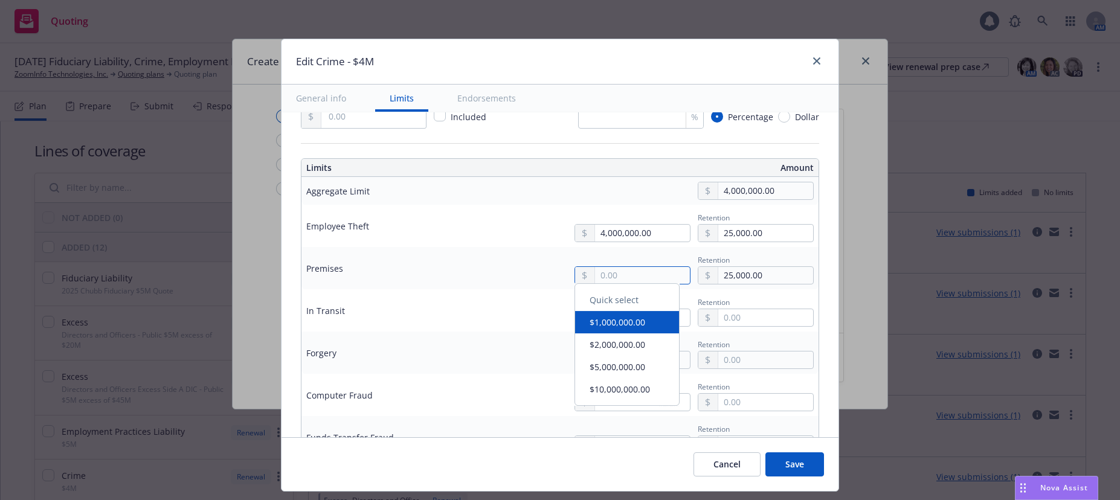
click at [595, 280] on input "text" at bounding box center [642, 275] width 95 height 17
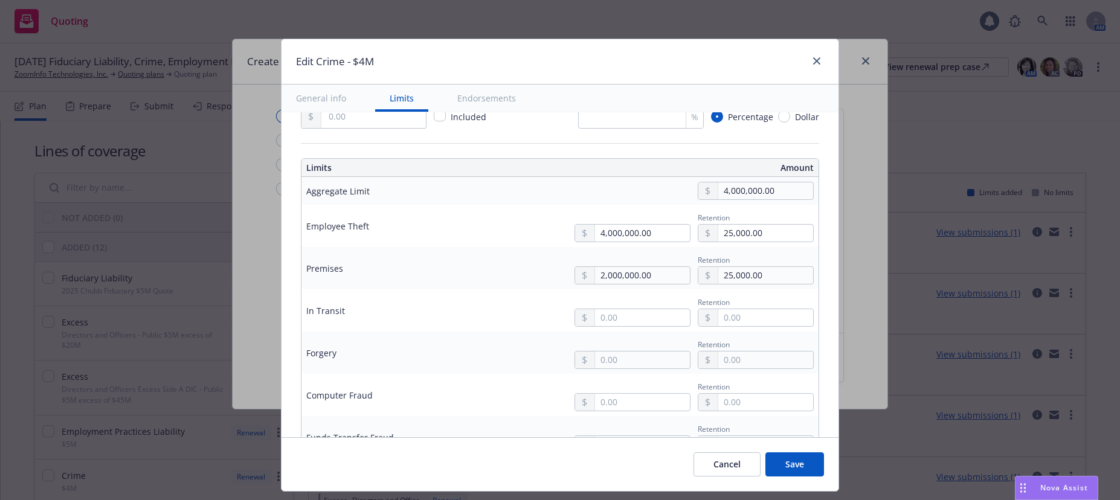
click at [609, 351] on button "$2,000,000.00" at bounding box center [627, 349] width 104 height 22
click at [595, 275] on input "2,000,000.00" at bounding box center [642, 275] width 95 height 17
click at [532, 317] on div "Retention" at bounding box center [650, 310] width 326 height 33
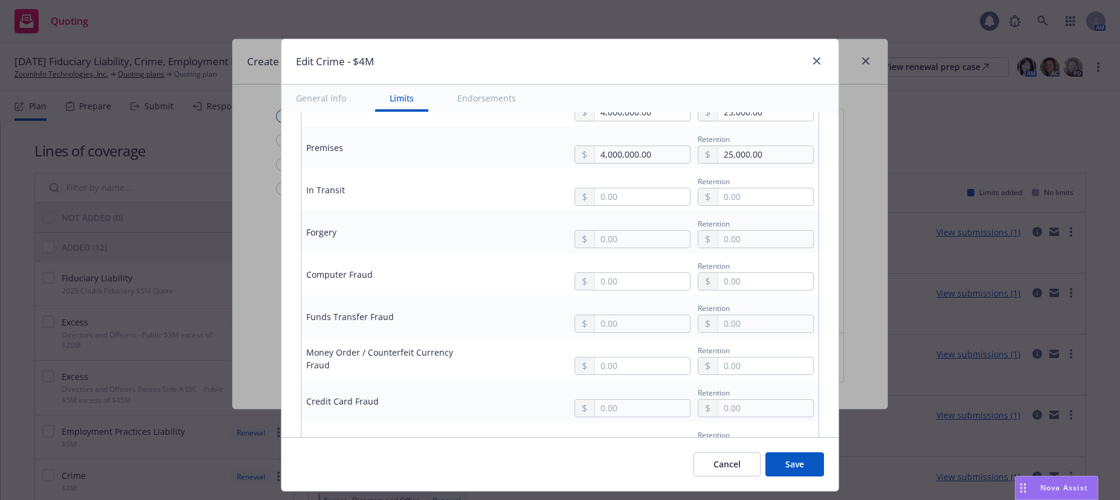
scroll to position [483, 0]
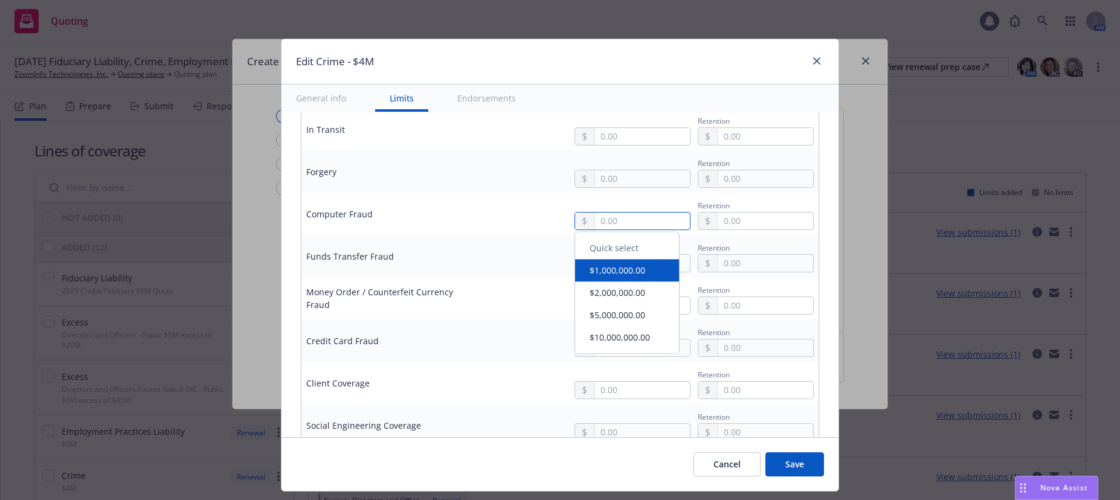
click at [595, 222] on input "text" at bounding box center [642, 221] width 95 height 17
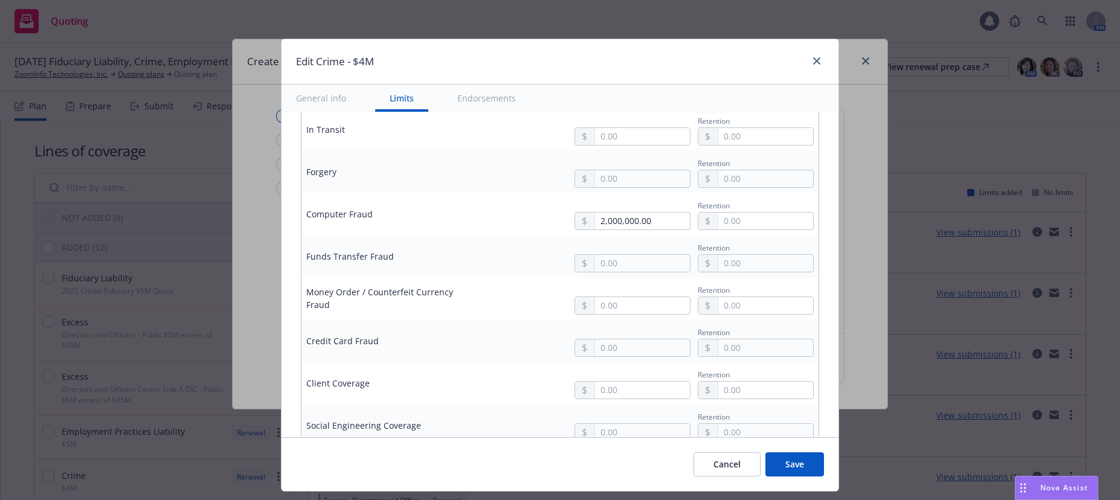
click at [610, 295] on button "$2,000,000.00" at bounding box center [627, 296] width 104 height 22
click at [595, 222] on input "2,000,000.00" at bounding box center [642, 221] width 95 height 17
click at [718, 222] on input "text" at bounding box center [765, 221] width 95 height 17
click at [616, 260] on input "text" at bounding box center [642, 263] width 95 height 17
click at [615, 336] on button "$2,000,000.00" at bounding box center [627, 338] width 104 height 22
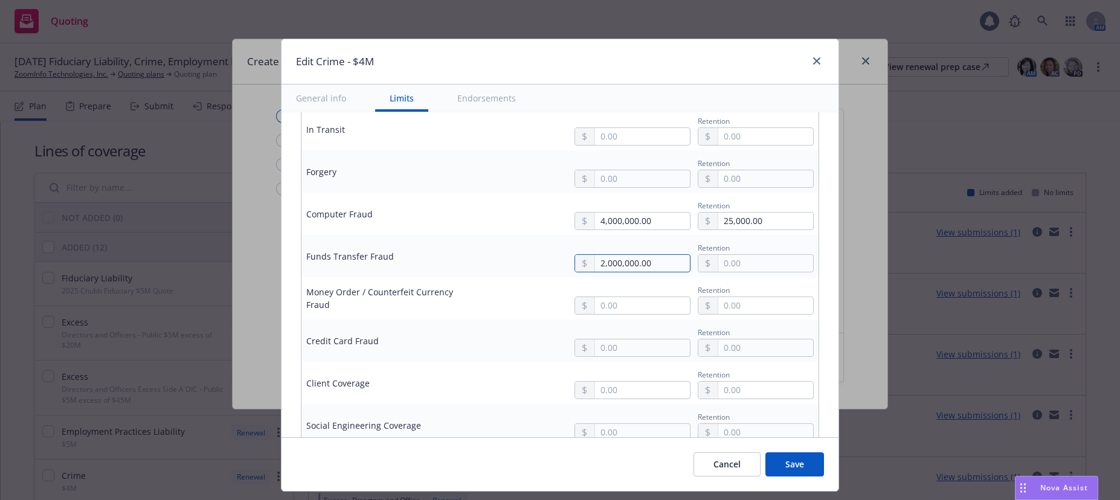
click at [595, 265] on input "2,000,000.00" at bounding box center [642, 263] width 95 height 17
click at [718, 264] on input "text" at bounding box center [765, 263] width 95 height 17
click at [761, 309] on input "text" at bounding box center [765, 305] width 95 height 17
click at [595, 305] on input "text" at bounding box center [642, 305] width 95 height 17
click at [606, 378] on button "$2,000,000.00" at bounding box center [627, 381] width 104 height 22
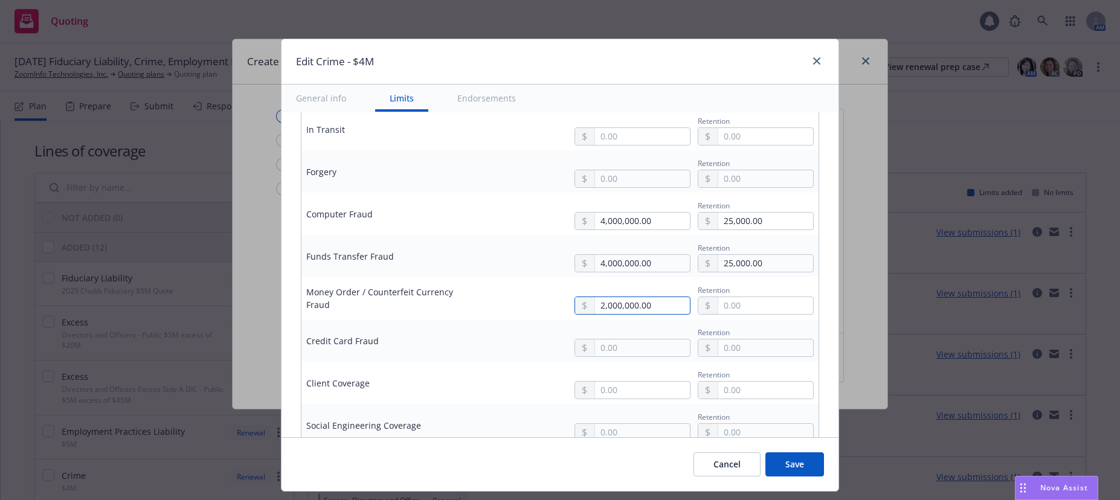
drag, startPoint x: 593, startPoint y: 304, endPoint x: 601, endPoint y: 314, distance: 12.5
click at [595, 304] on input "2,000,000.00" at bounding box center [642, 305] width 95 height 17
click at [718, 306] on input "text" at bounding box center [765, 305] width 95 height 17
click at [647, 349] on input "text" at bounding box center [642, 347] width 95 height 17
click at [599, 399] on button "$1,000,000.00" at bounding box center [627, 401] width 104 height 22
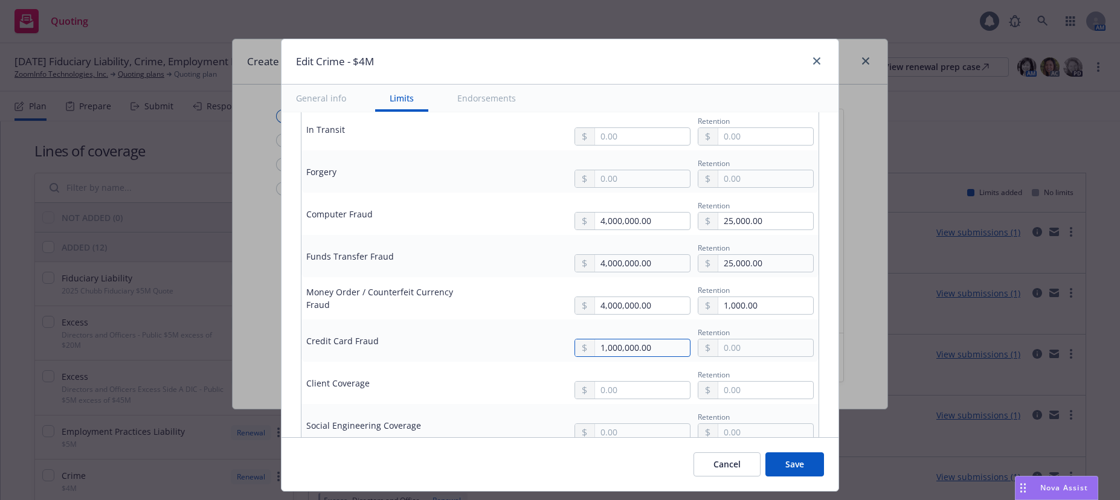
click at [595, 349] on input "1,000,000.00" at bounding box center [642, 347] width 95 height 17
click at [718, 346] on input "text" at bounding box center [765, 347] width 95 height 17
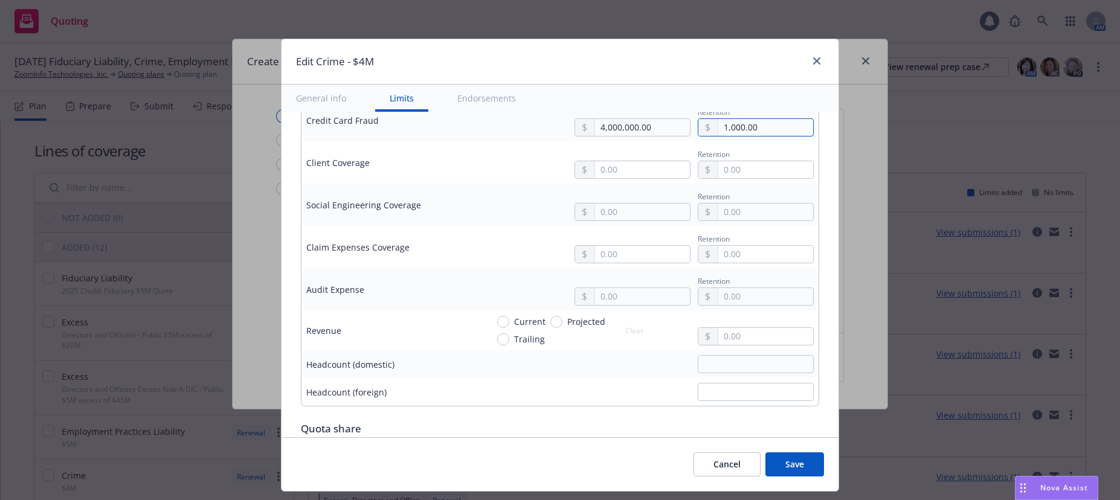
scroll to position [725, 0]
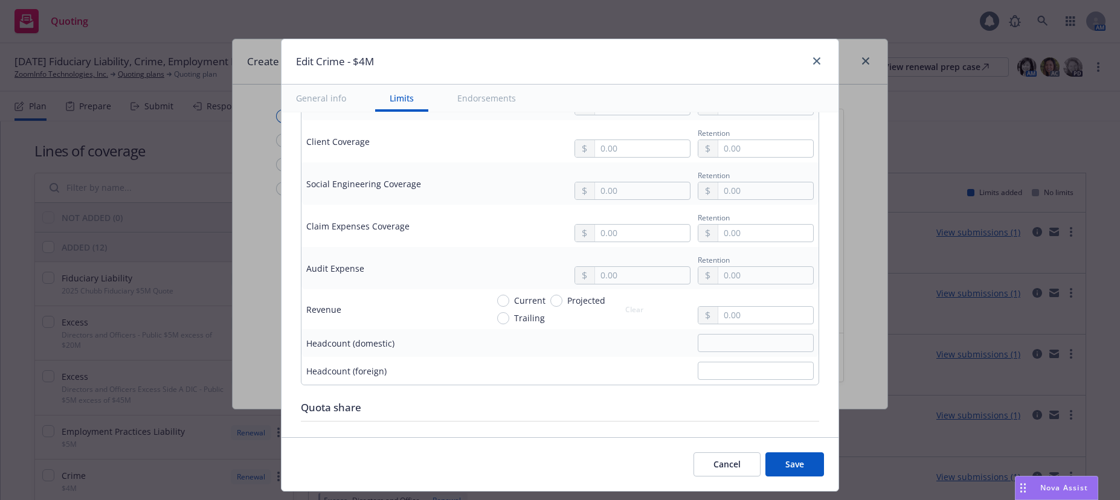
click at [789, 462] on button "Save" at bounding box center [794, 464] width 59 height 24
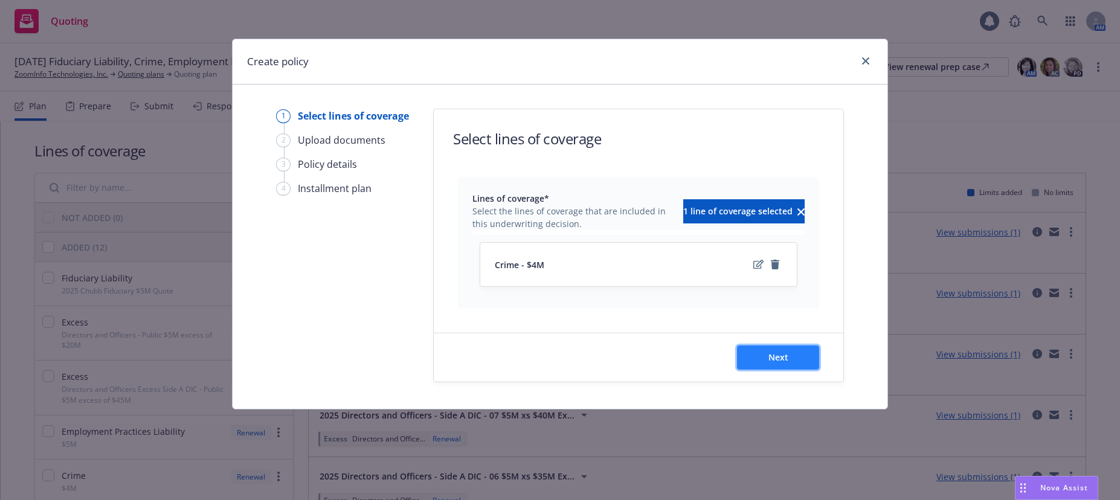
click at [779, 359] on span "Next" at bounding box center [778, 357] width 20 height 11
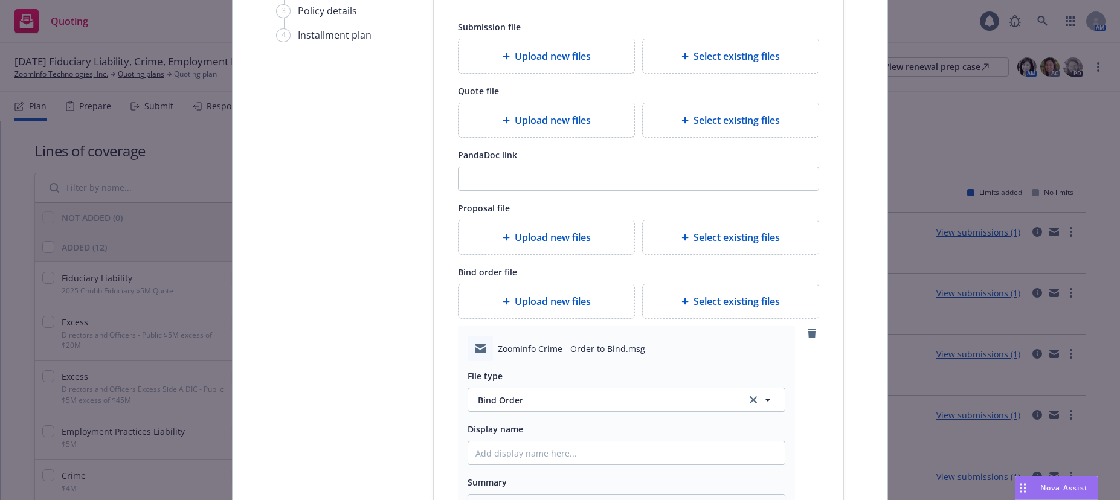
scroll to position [181, 0]
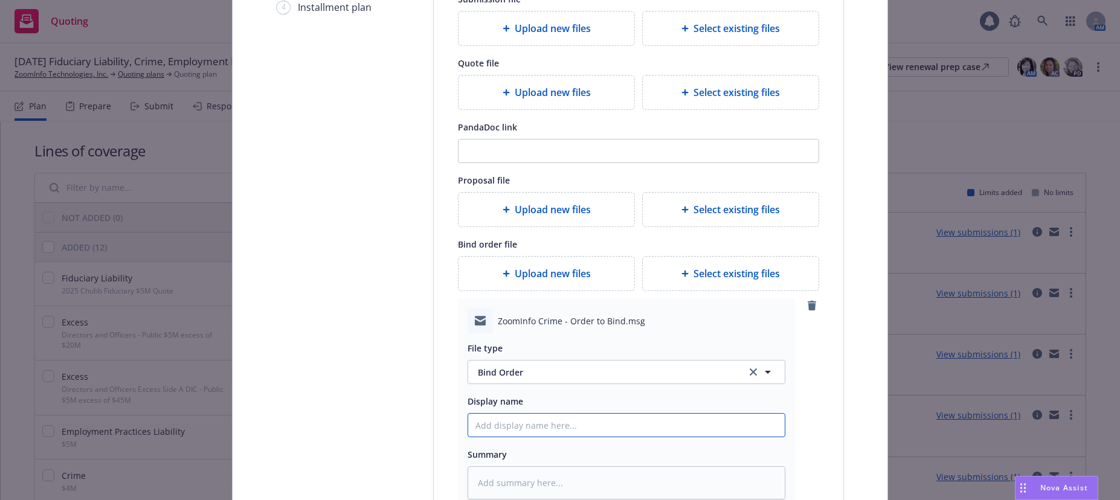
click at [580, 423] on input "Display name" at bounding box center [626, 425] width 317 height 23
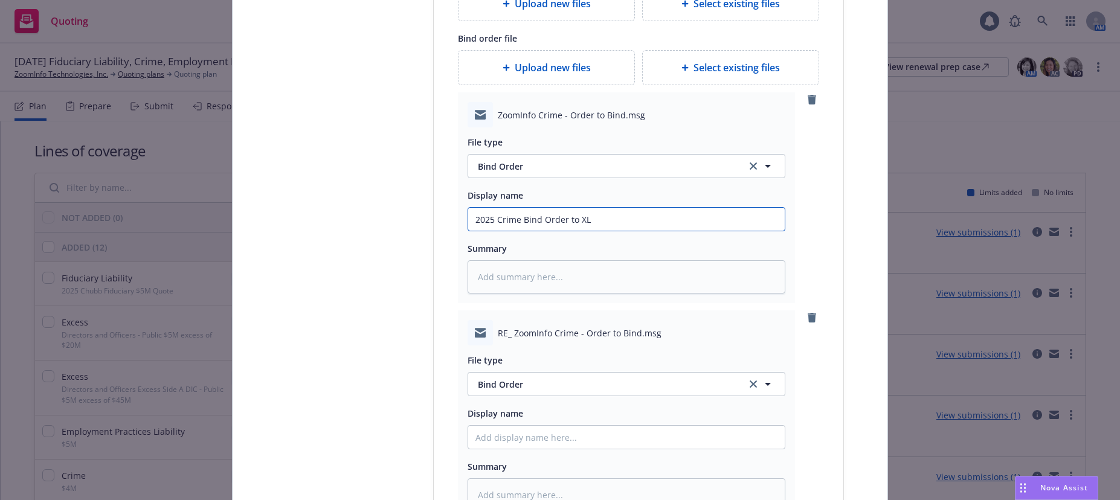
scroll to position [423, 0]
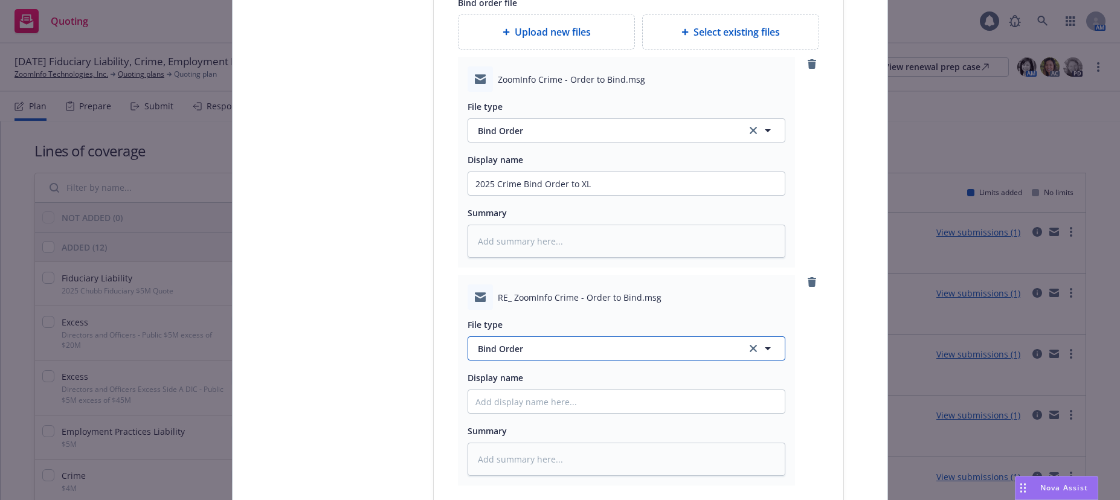
click at [515, 353] on span "Bind Order" at bounding box center [605, 349] width 254 height 13
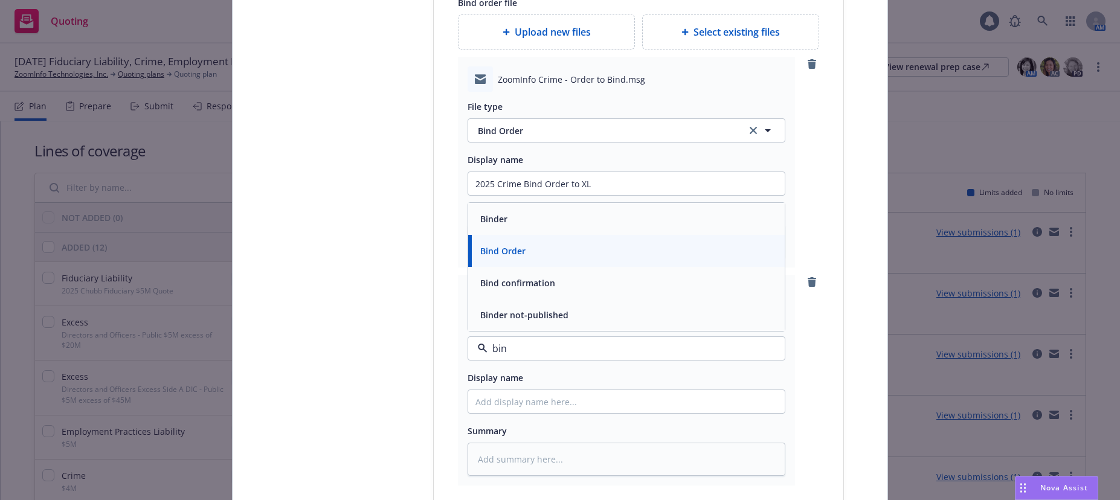
click at [530, 284] on span "Bind confirmation" at bounding box center [517, 283] width 75 height 13
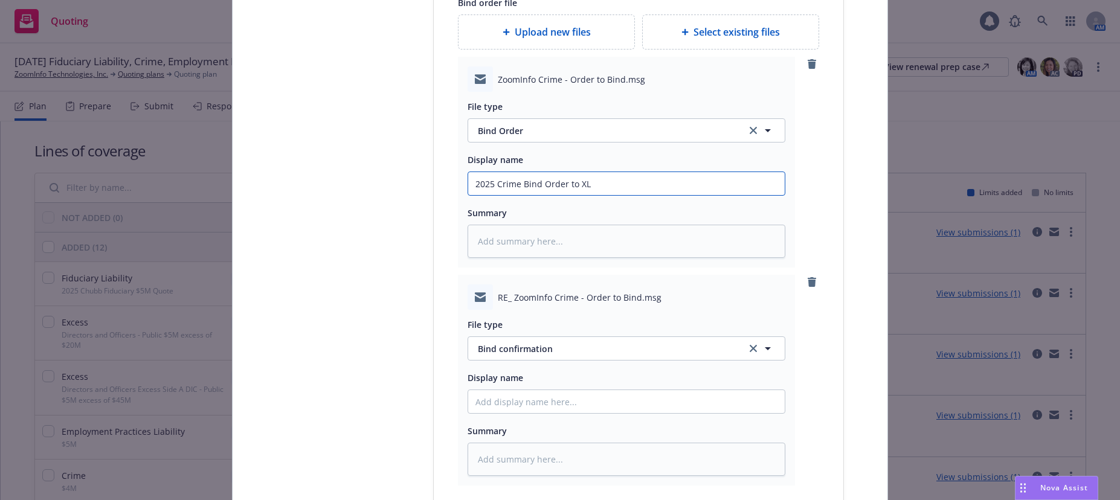
drag, startPoint x: 588, startPoint y: 183, endPoint x: 472, endPoint y: 182, distance: 116.0
click at [472, 182] on input "2025 Crime Bind Order to XL" at bounding box center [626, 183] width 317 height 23
click at [539, 195] on input "Display name" at bounding box center [626, 183] width 317 height 23
paste input "2025 Crime Bind Order to XL"
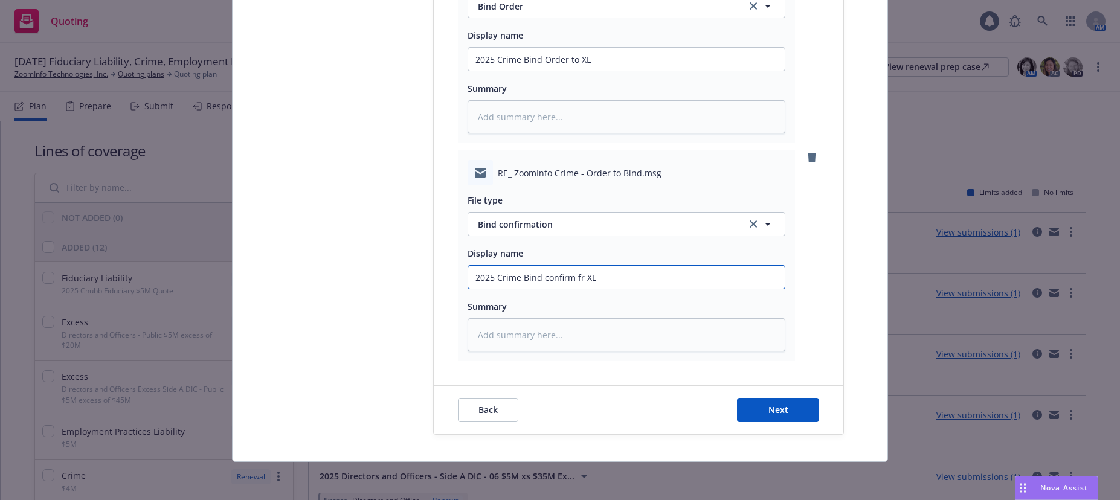
scroll to position [548, 0]
click at [775, 411] on span "Next" at bounding box center [778, 409] width 20 height 11
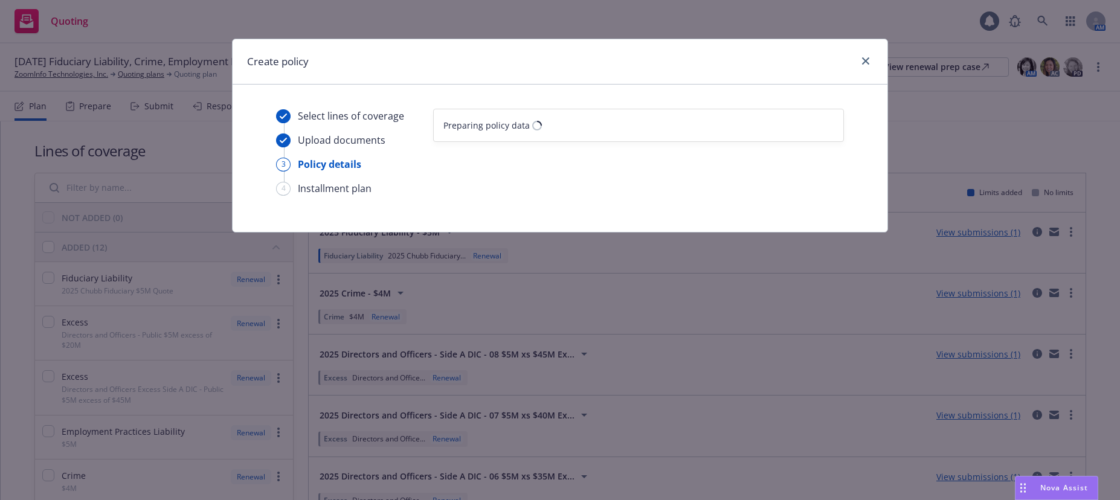
scroll to position [0, 0]
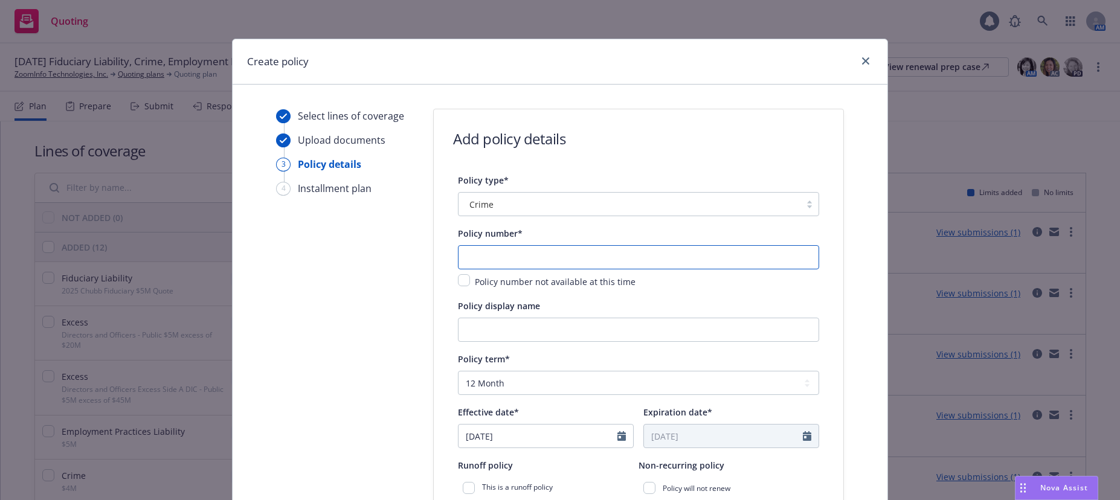
click at [671, 263] on input "text" at bounding box center [638, 257] width 361 height 24
click at [523, 254] on input "text" at bounding box center [638, 257] width 361 height 24
paste input "ELU205922-25"
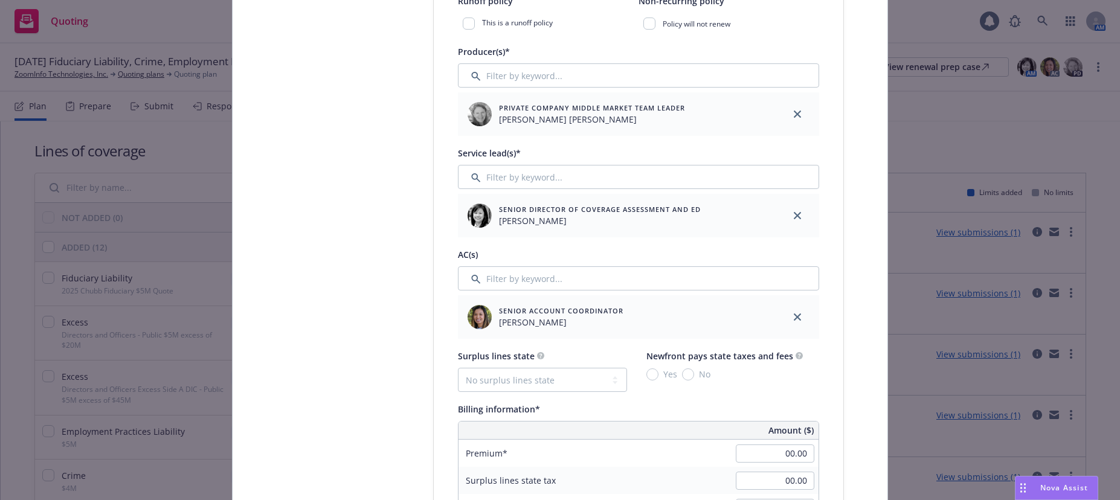
scroll to position [483, 0]
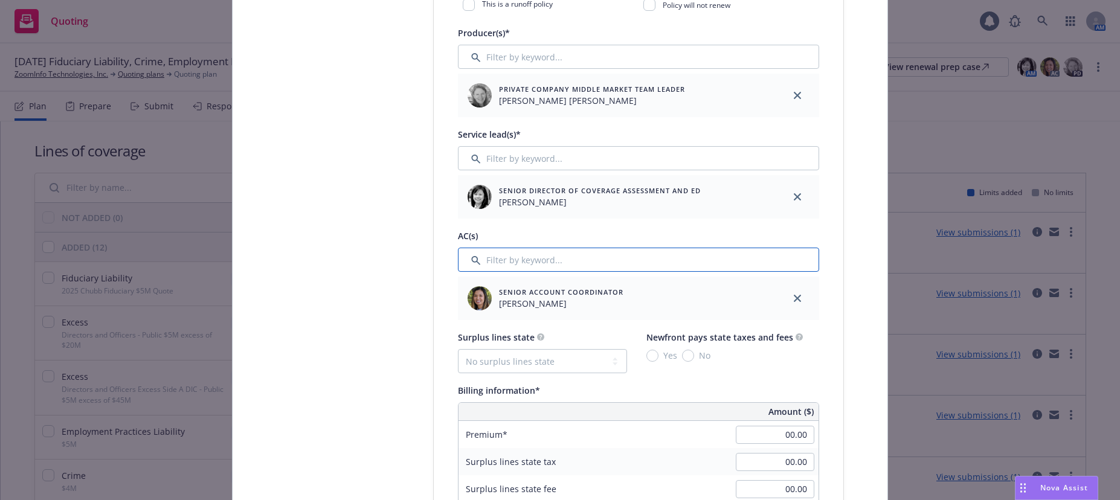
click at [518, 261] on input "Filter by keyword..." at bounding box center [638, 260] width 361 height 24
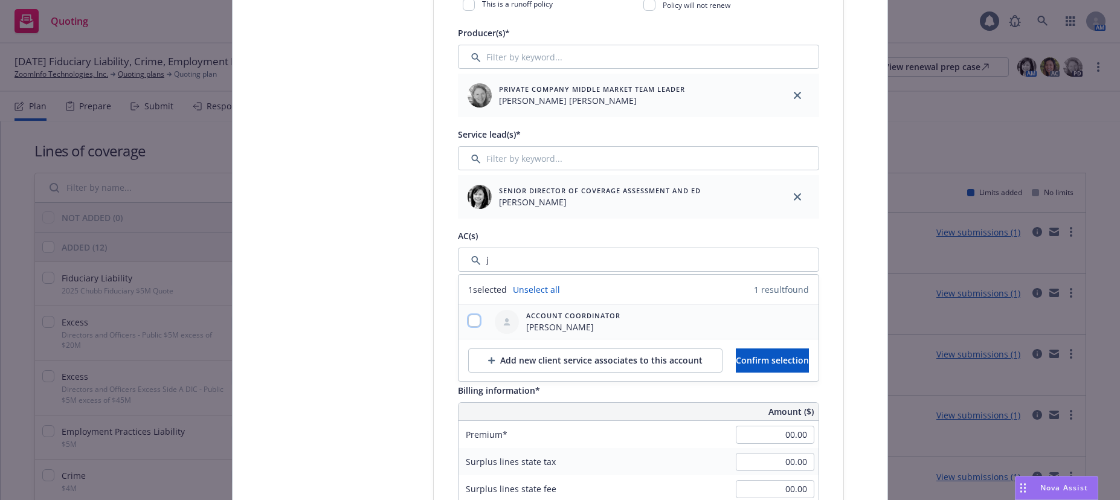
click at [475, 323] on input "checkbox" at bounding box center [474, 321] width 12 height 12
click at [743, 361] on span "Confirm selection" at bounding box center [772, 360] width 73 height 11
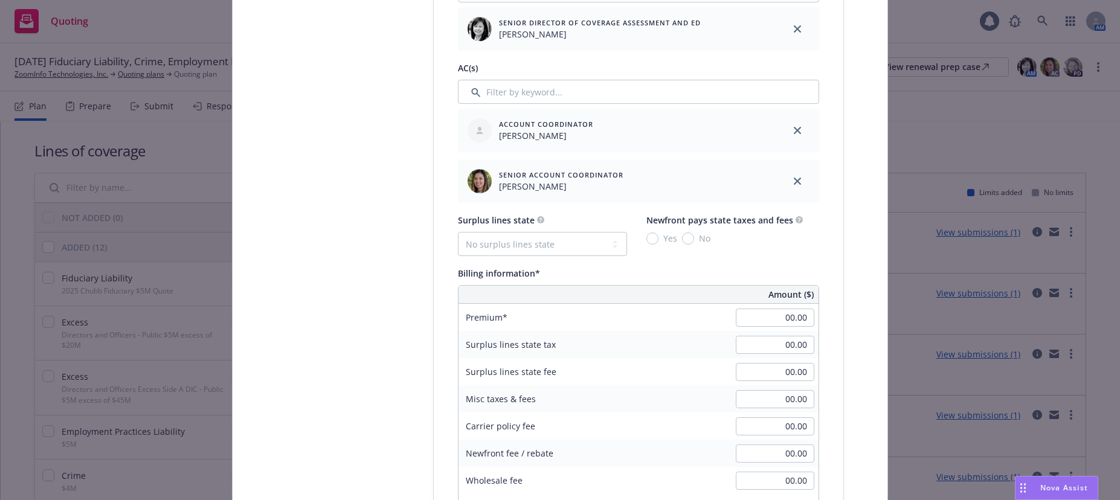
scroll to position [664, 0]
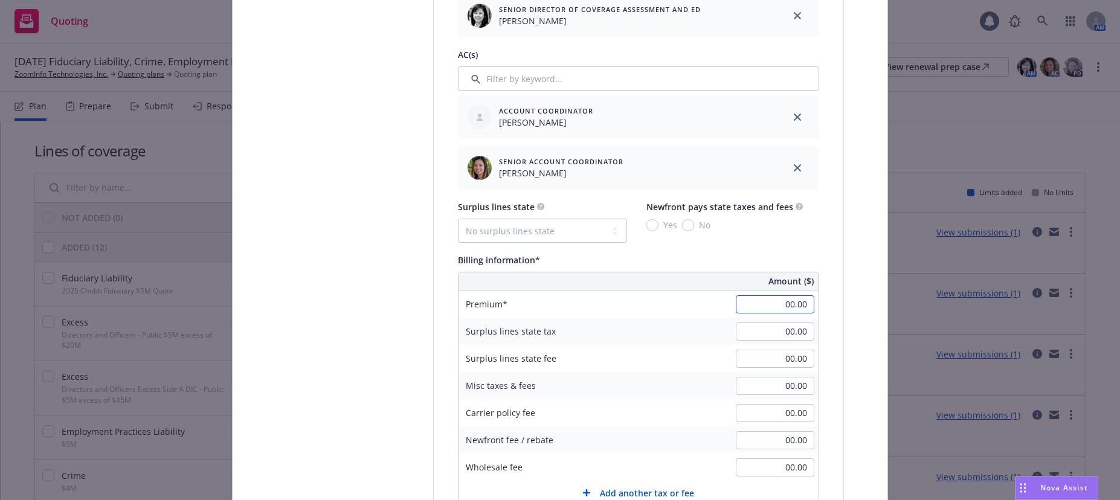
click at [771, 304] on input "00.00" at bounding box center [775, 304] width 79 height 18
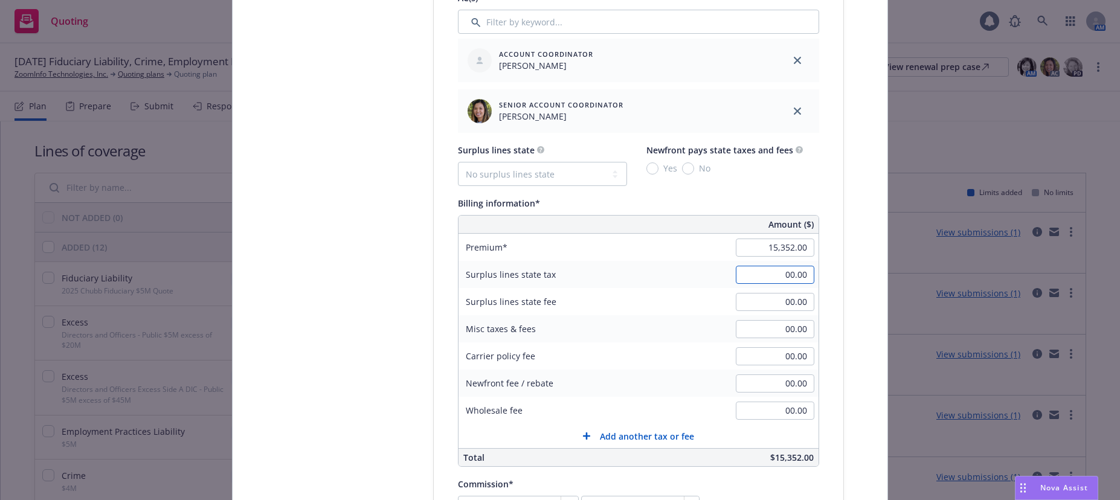
scroll to position [906, 0]
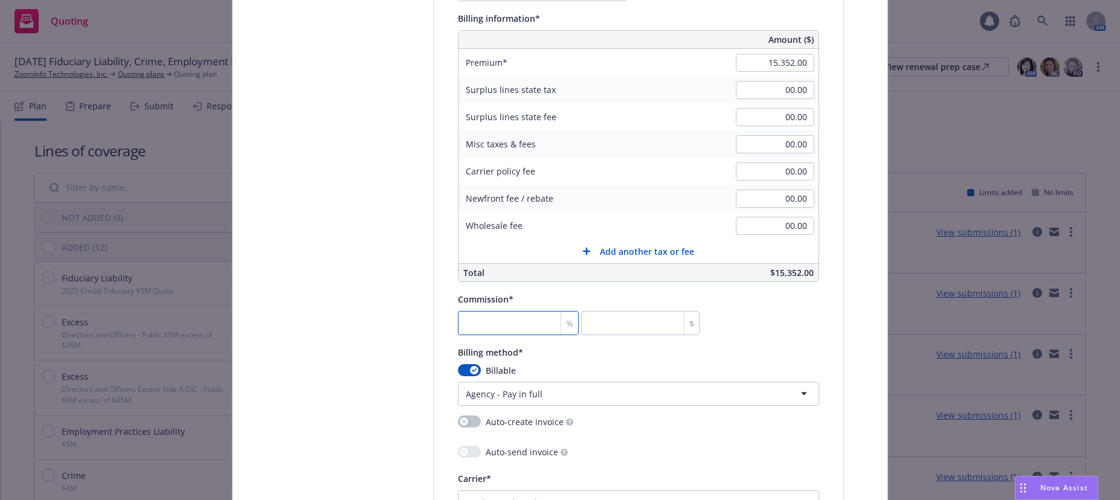
click at [507, 323] on input "number" at bounding box center [518, 323] width 121 height 24
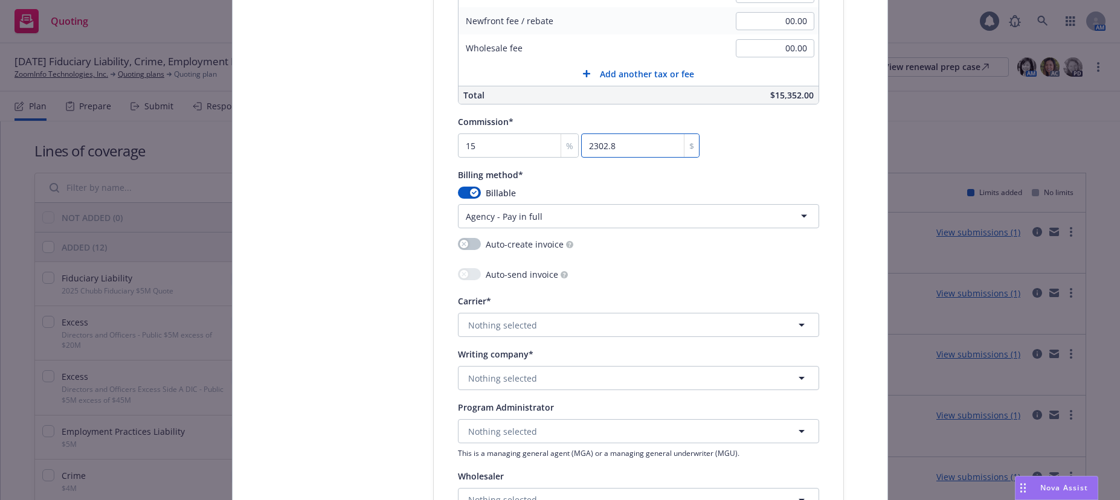
scroll to position [1087, 0]
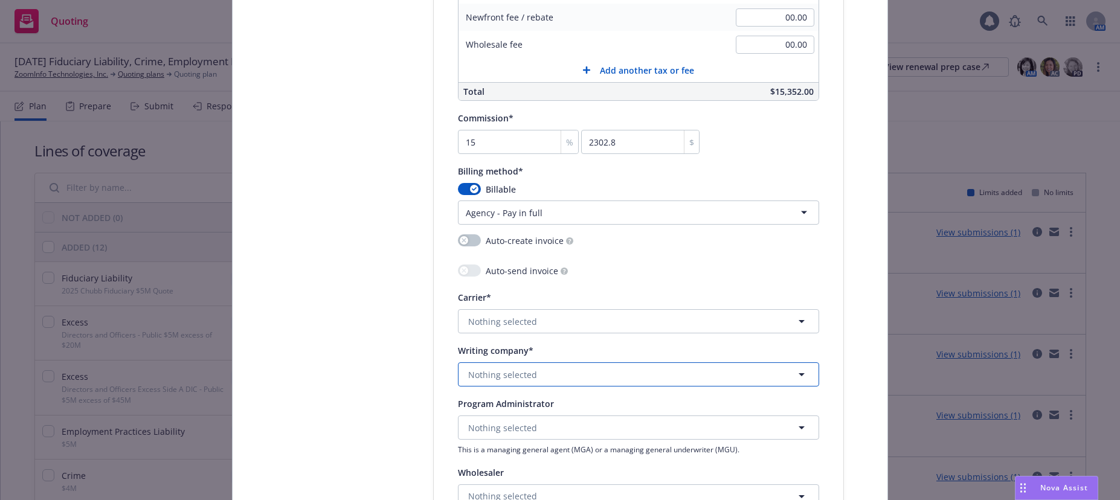
click at [536, 374] on button "Nothing selected" at bounding box center [638, 374] width 361 height 24
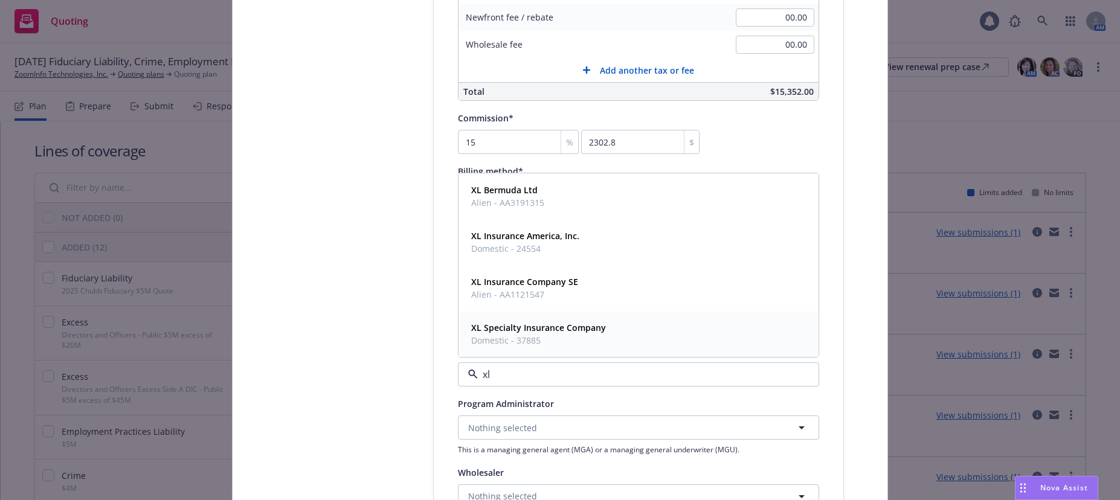
click at [559, 331] on strong "XL Specialty Insurance Company" at bounding box center [538, 327] width 135 height 11
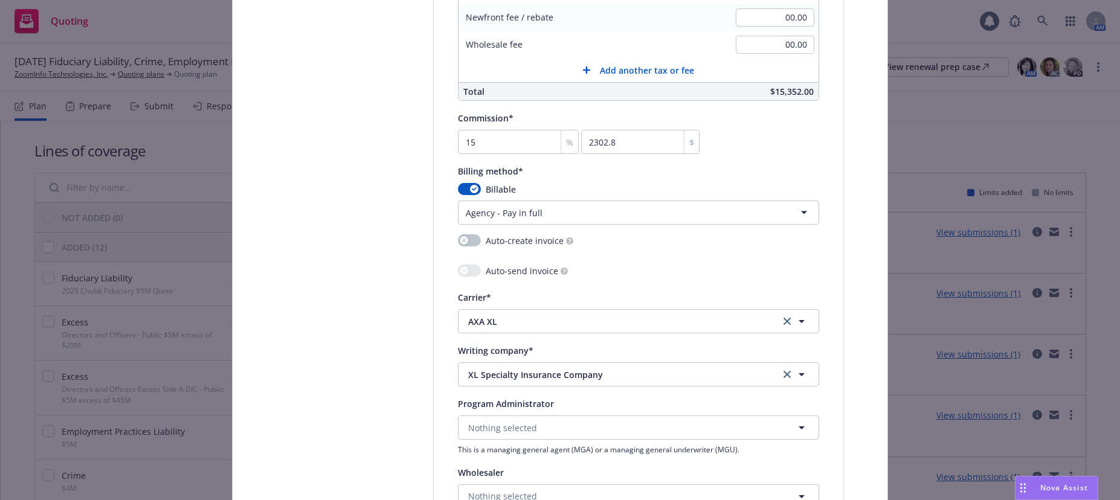
scroll to position [1269, 0]
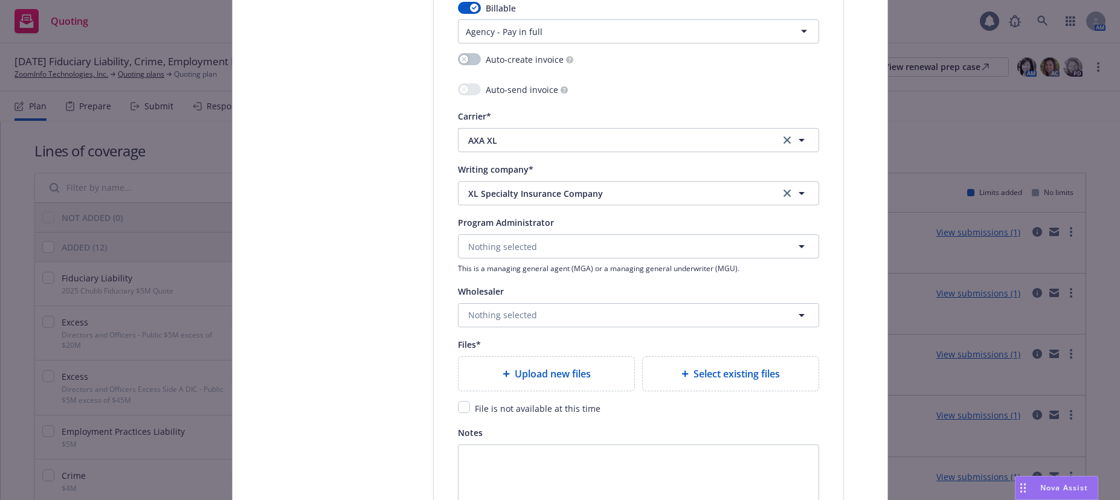
click at [568, 374] on span "Upload new files" at bounding box center [553, 374] width 76 height 14
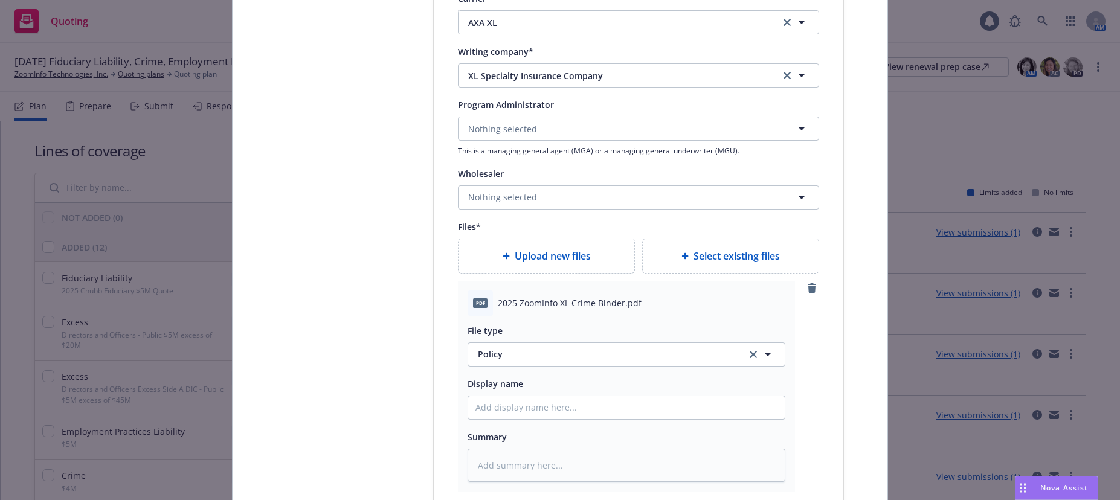
scroll to position [1389, 0]
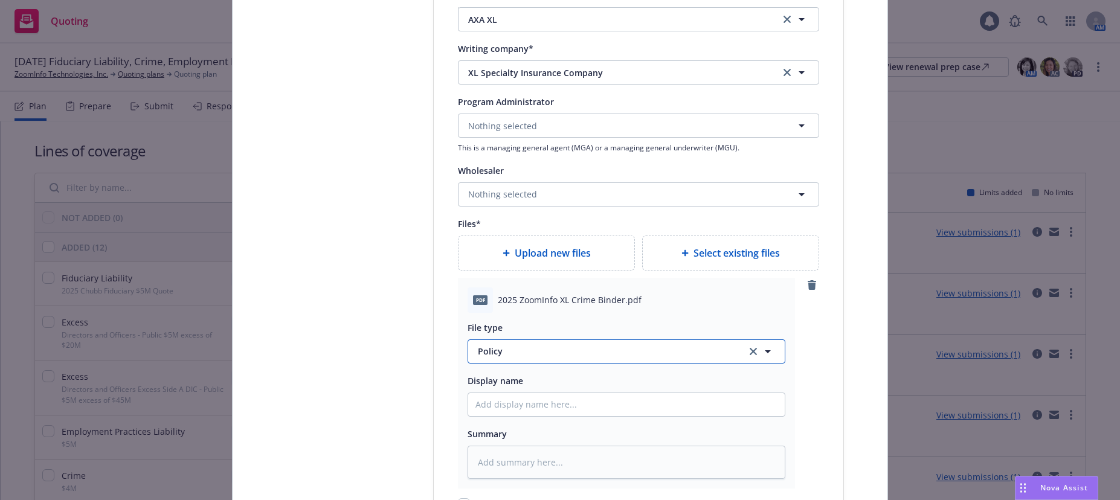
click at [490, 352] on span "Policy" at bounding box center [605, 351] width 254 height 13
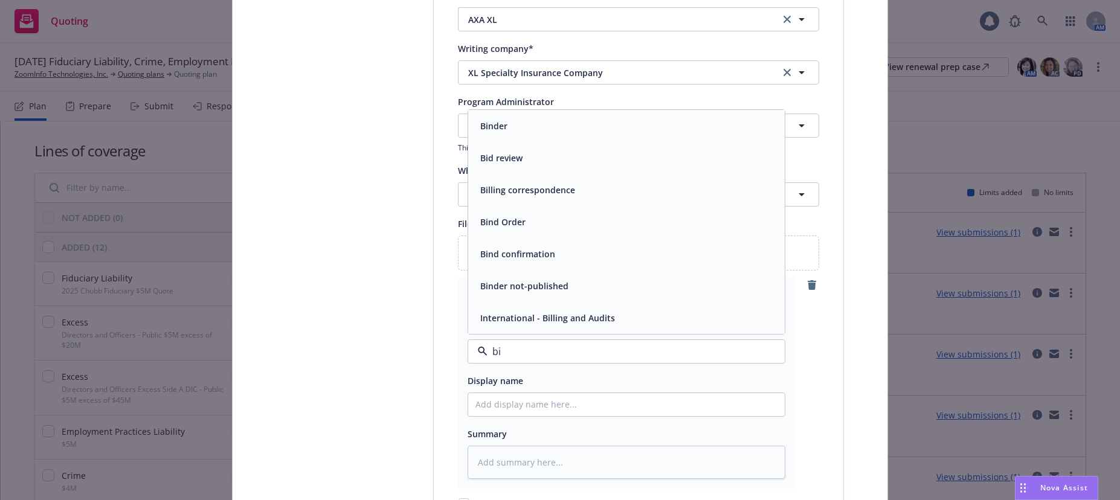
click at [489, 118] on div "Binder" at bounding box center [492, 126] width 34 height 18
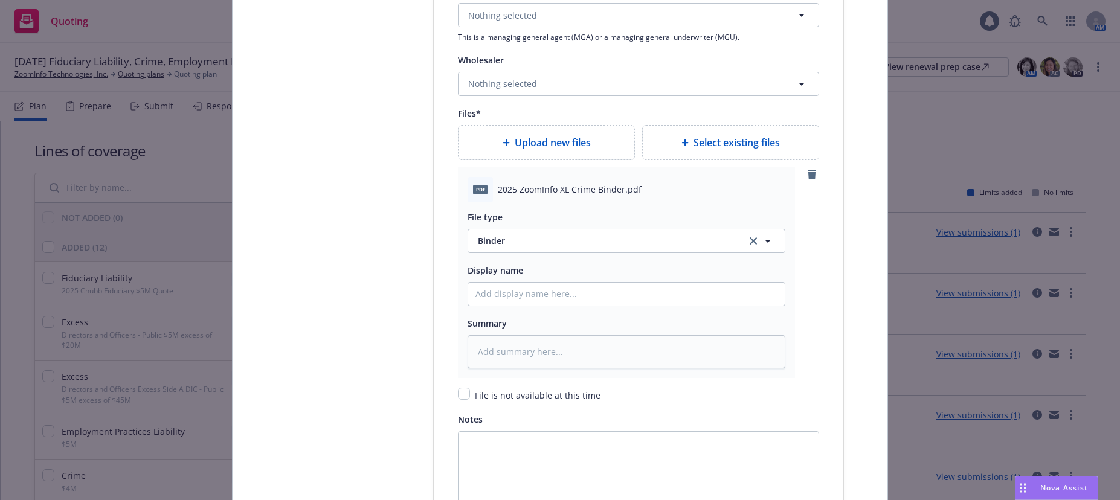
scroll to position [1510, 0]
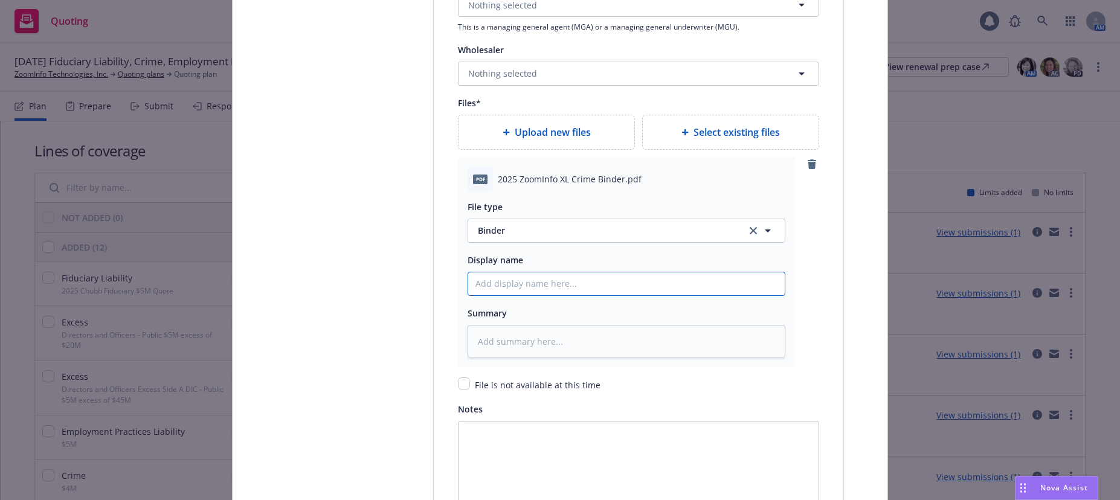
click at [545, 289] on input "Policy display name" at bounding box center [626, 283] width 317 height 23
click at [504, 284] on input "2025 XL Crime Binder" at bounding box center [626, 283] width 317 height 23
click at [562, 126] on span "Upload new files" at bounding box center [553, 132] width 76 height 14
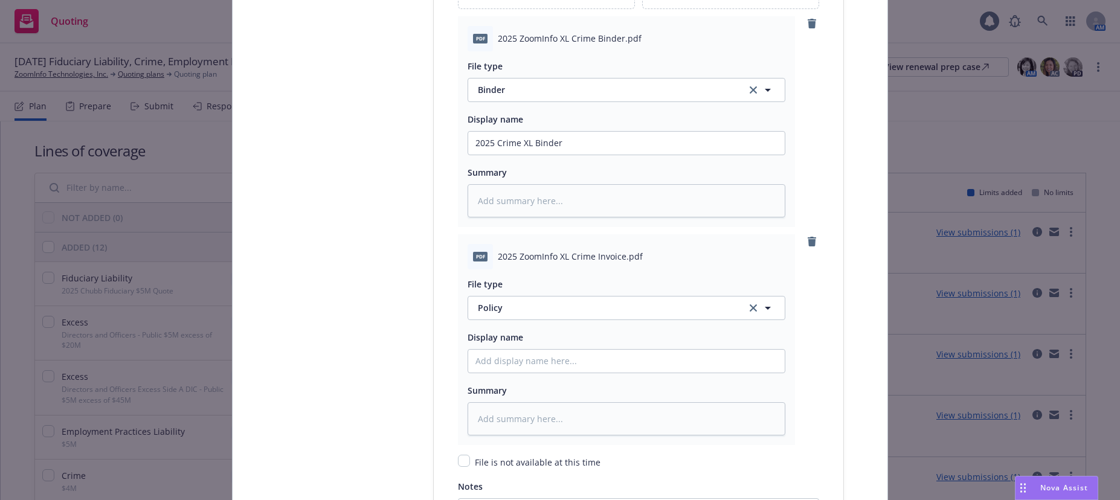
scroll to position [1691, 0]
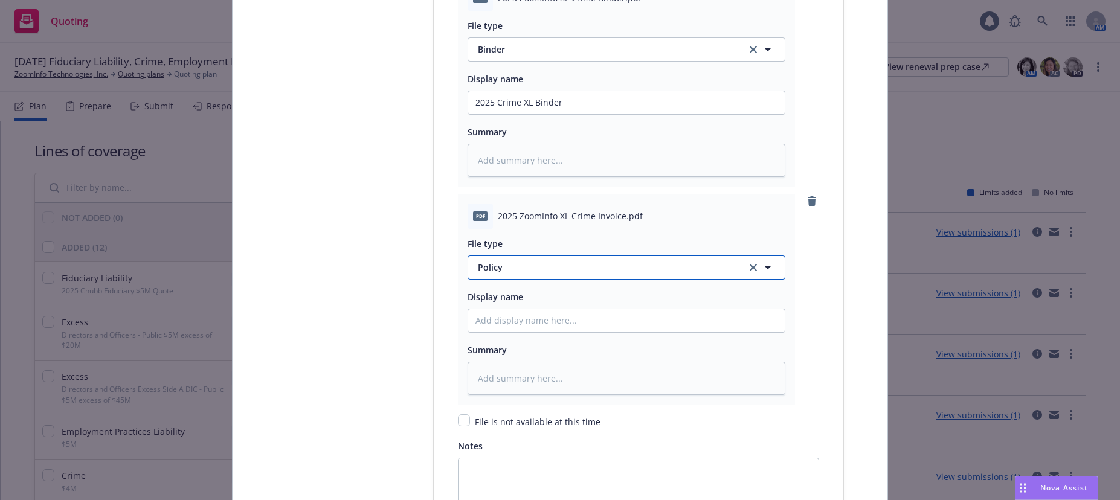
click at [471, 264] on button "Policy" at bounding box center [627, 268] width 318 height 24
click at [517, 330] on span "Invoice - Third Party" at bounding box center [521, 333] width 83 height 13
drag, startPoint x: 558, startPoint y: 100, endPoint x: 471, endPoint y: 100, distance: 87.0
click at [471, 100] on input "2025 Crime XL Binder" at bounding box center [626, 102] width 317 height 23
click at [509, 114] on input "Policy display name" at bounding box center [626, 102] width 317 height 23
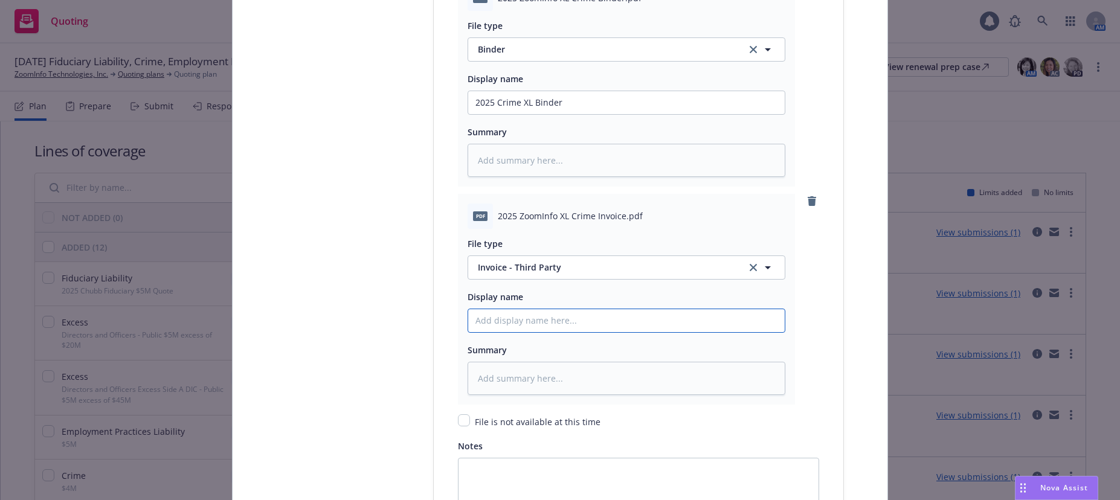
paste input "2025 Crime XL Binder"
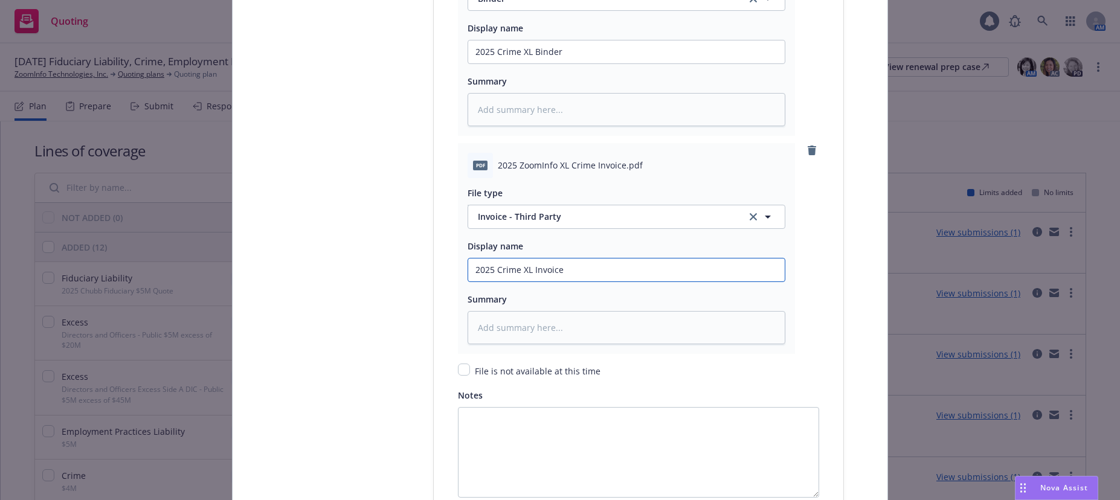
scroll to position [1873, 0]
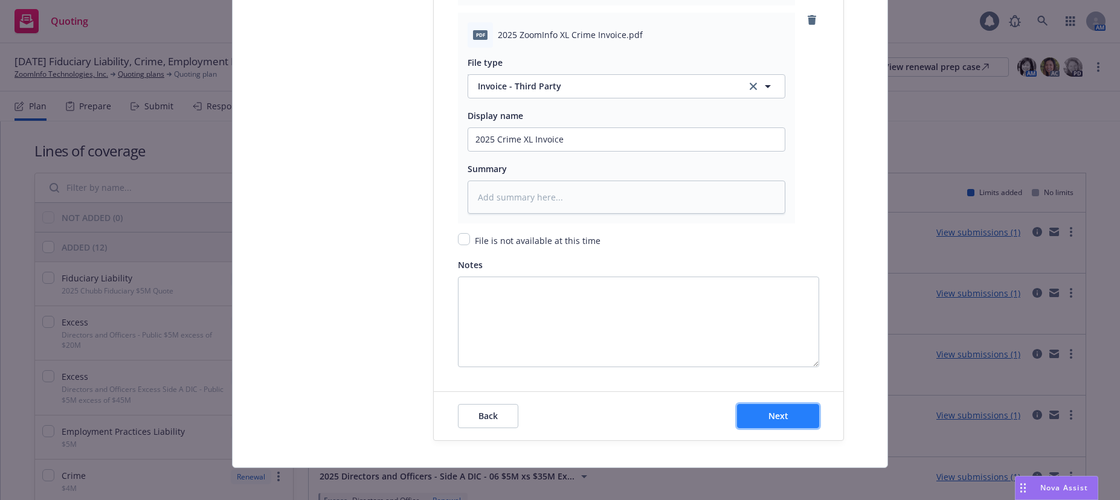
click at [783, 416] on button "Next" at bounding box center [778, 416] width 82 height 24
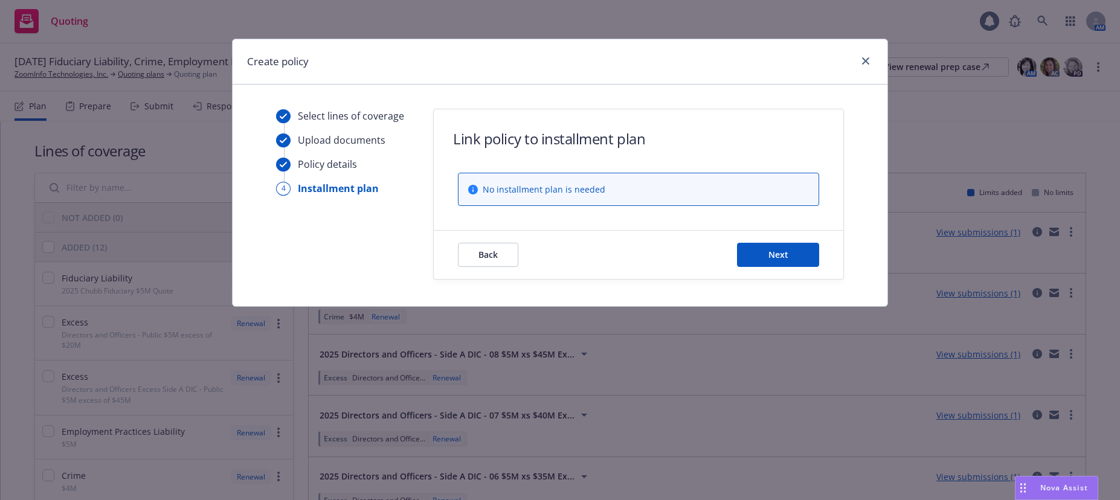
scroll to position [0, 0]
click at [770, 262] on button "Next" at bounding box center [778, 255] width 82 height 24
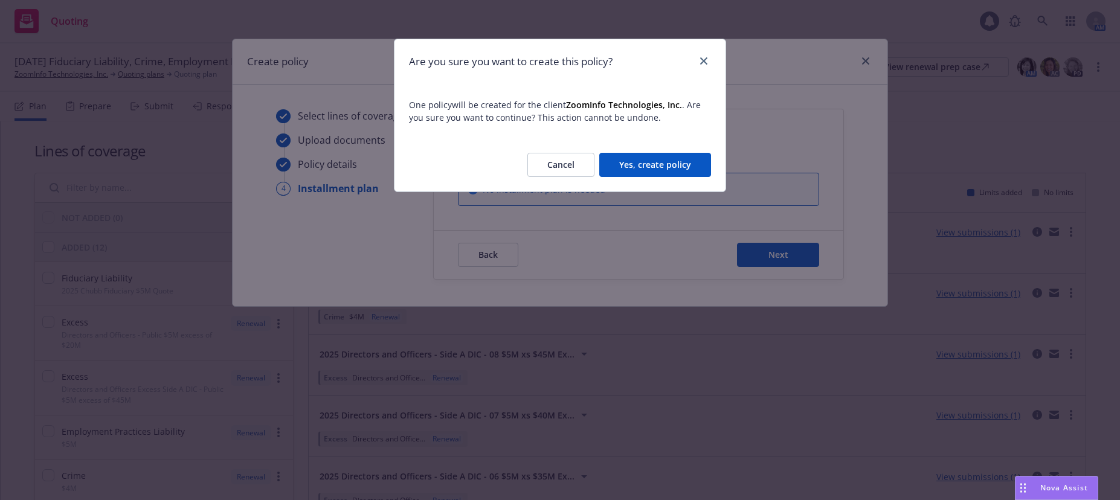
click at [690, 170] on button "Yes, create policy" at bounding box center [655, 165] width 112 height 24
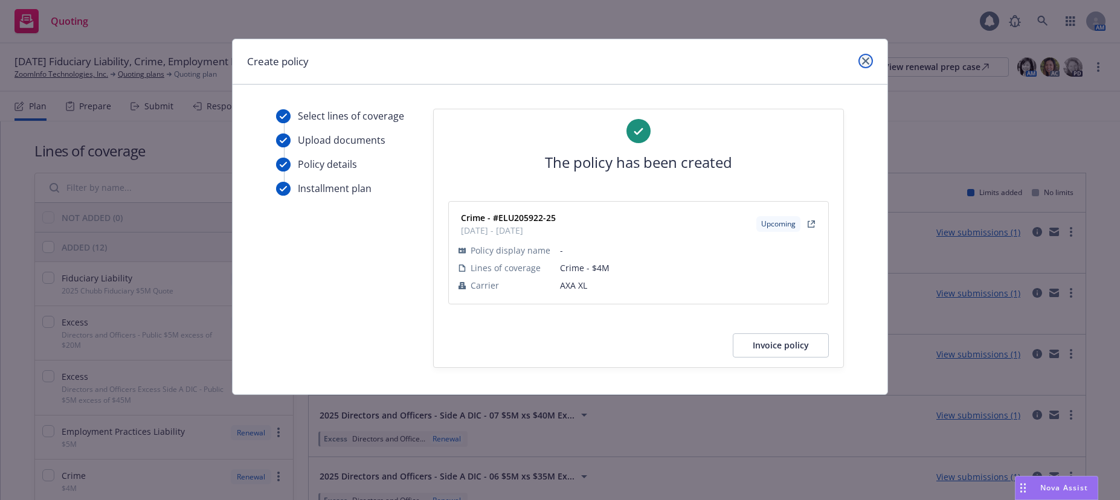
click at [861, 62] on link "close" at bounding box center [865, 61] width 14 height 14
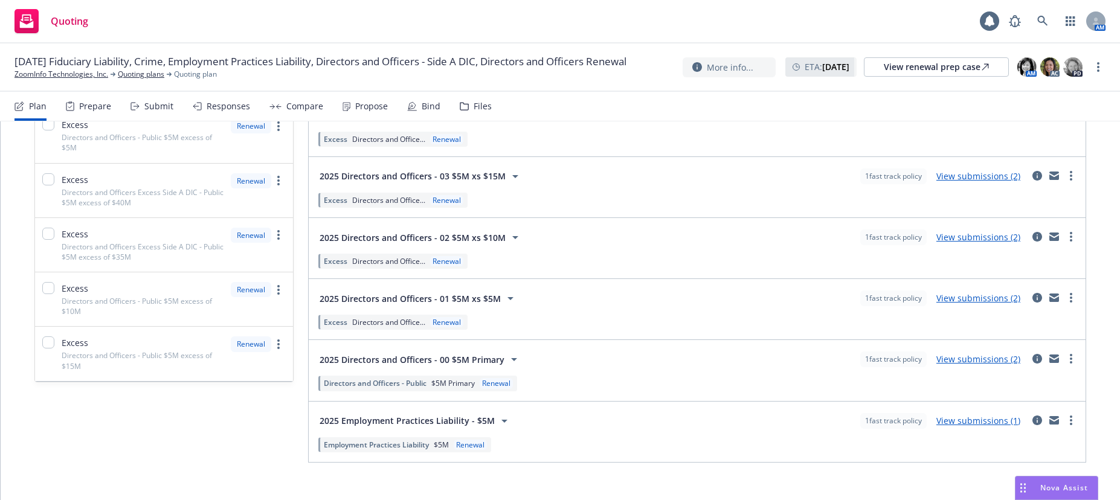
scroll to position [499, 0]
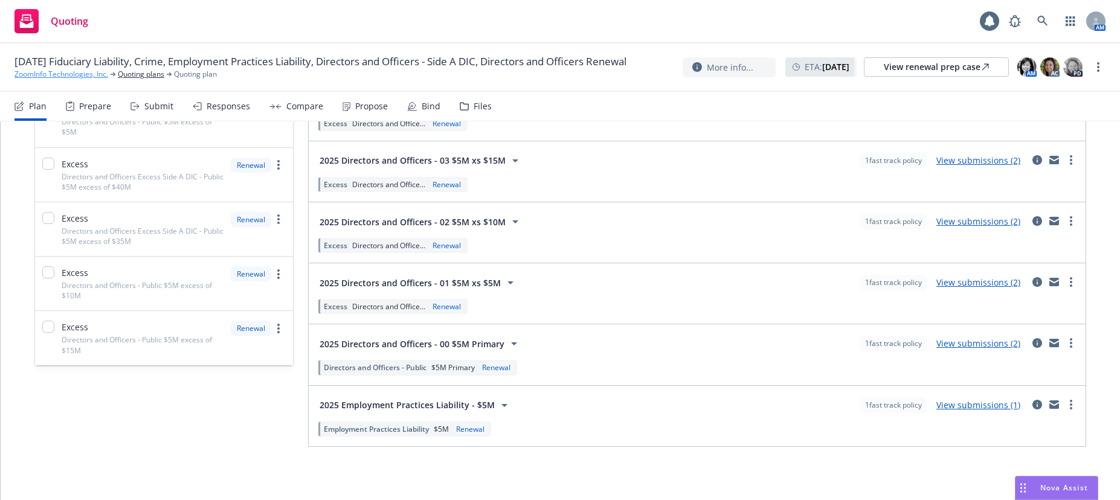
click at [80, 80] on link "ZoomInfo Technologies, Inc." at bounding box center [61, 74] width 94 height 11
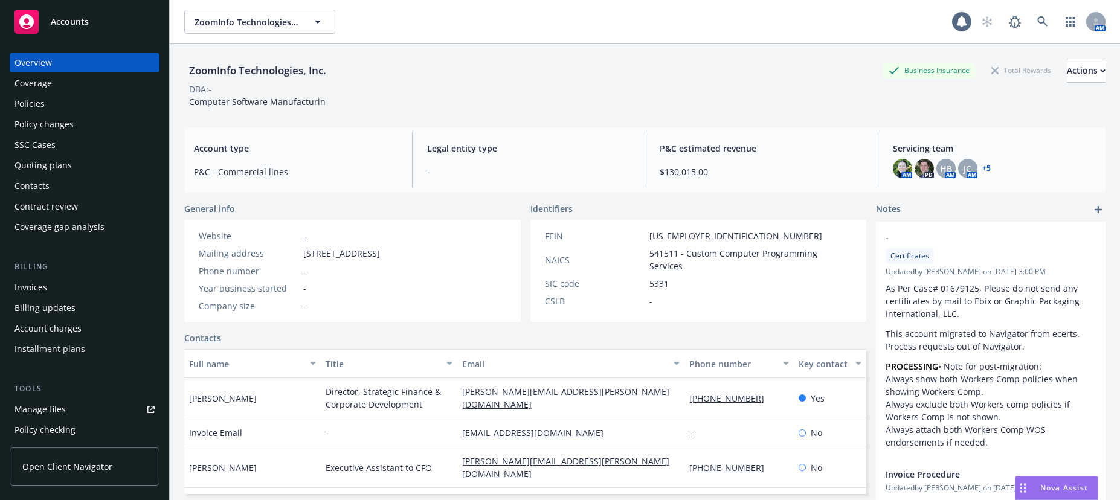
click at [32, 100] on div "Policies" at bounding box center [29, 103] width 30 height 19
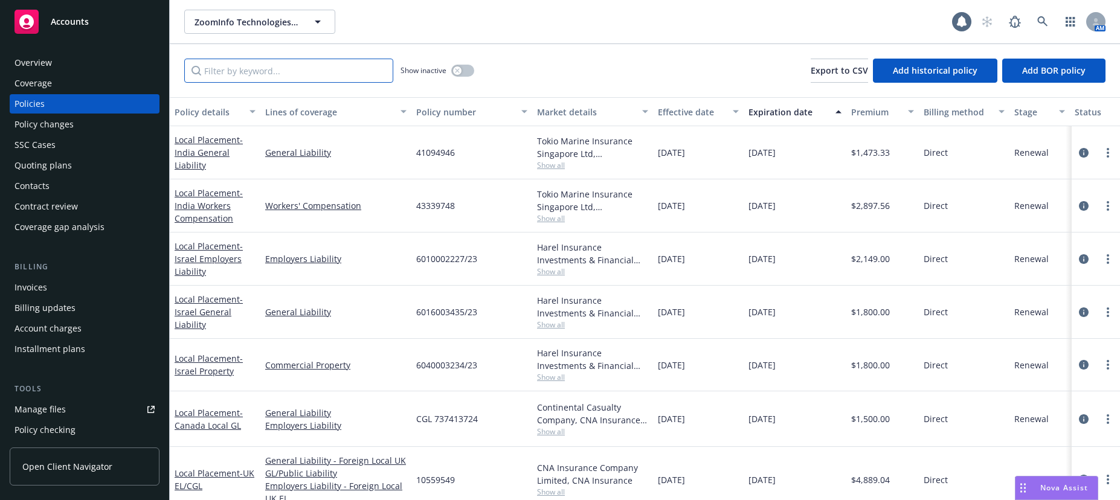
click at [265, 74] on input "Filter by keyword..." at bounding box center [288, 71] width 209 height 24
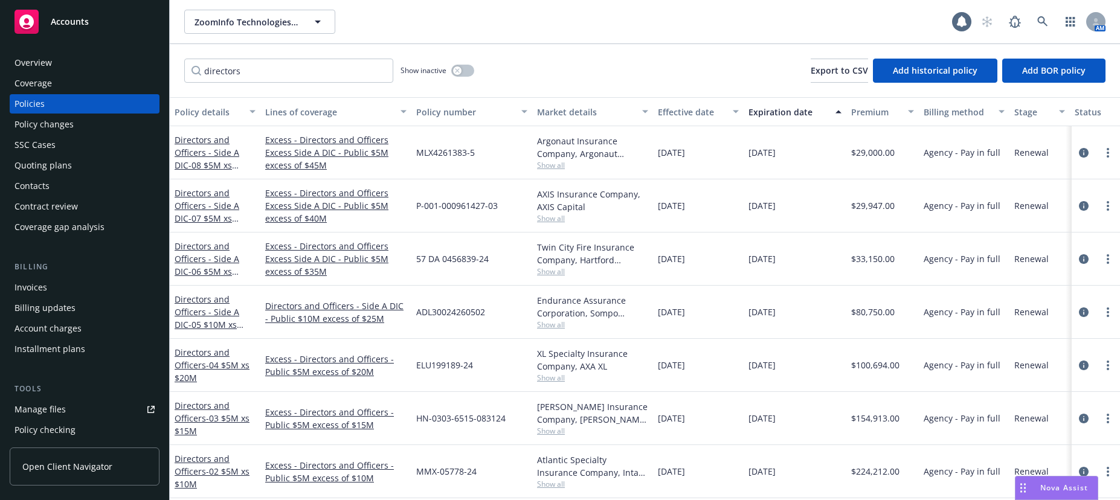
click at [721, 117] on div "Effective date" at bounding box center [692, 112] width 68 height 13
click at [729, 114] on div "Effective date" at bounding box center [698, 112] width 81 height 13
click at [734, 112] on icon "button" at bounding box center [736, 112] width 6 height 4
click at [736, 112] on div "button" at bounding box center [738, 112] width 6 height 28
click at [732, 112] on div "Effective date" at bounding box center [698, 112] width 81 height 13
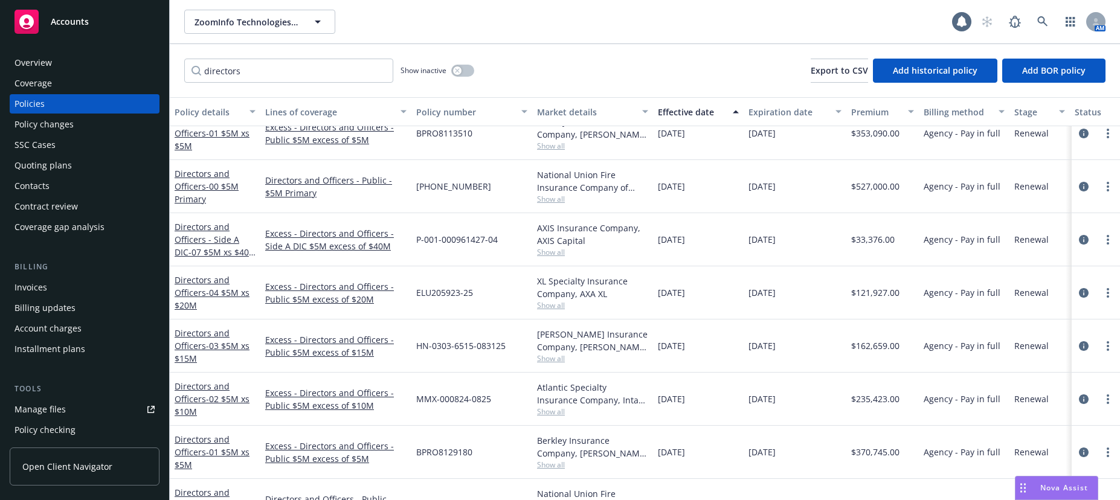
scroll to position [399, 0]
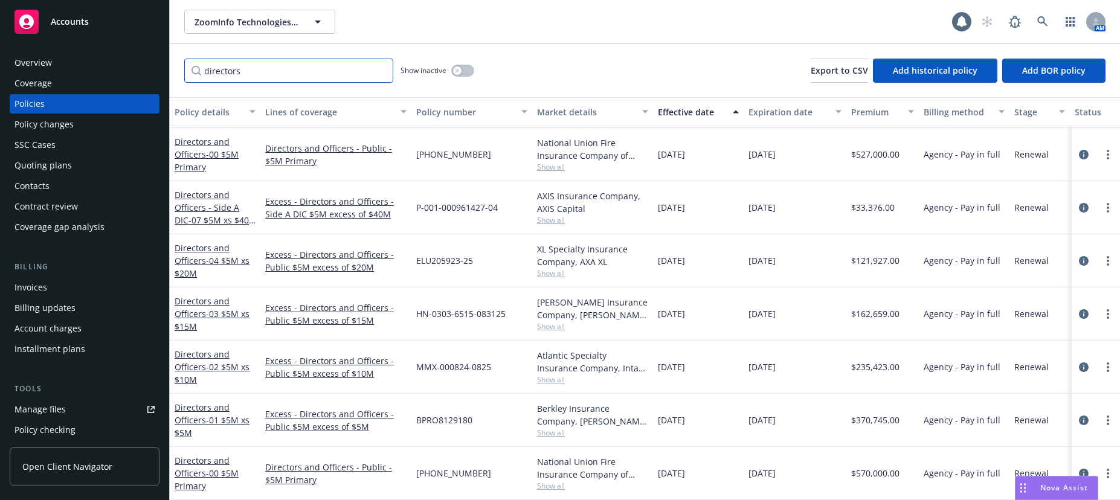
click at [274, 72] on input "directors" at bounding box center [288, 71] width 209 height 24
type input "d"
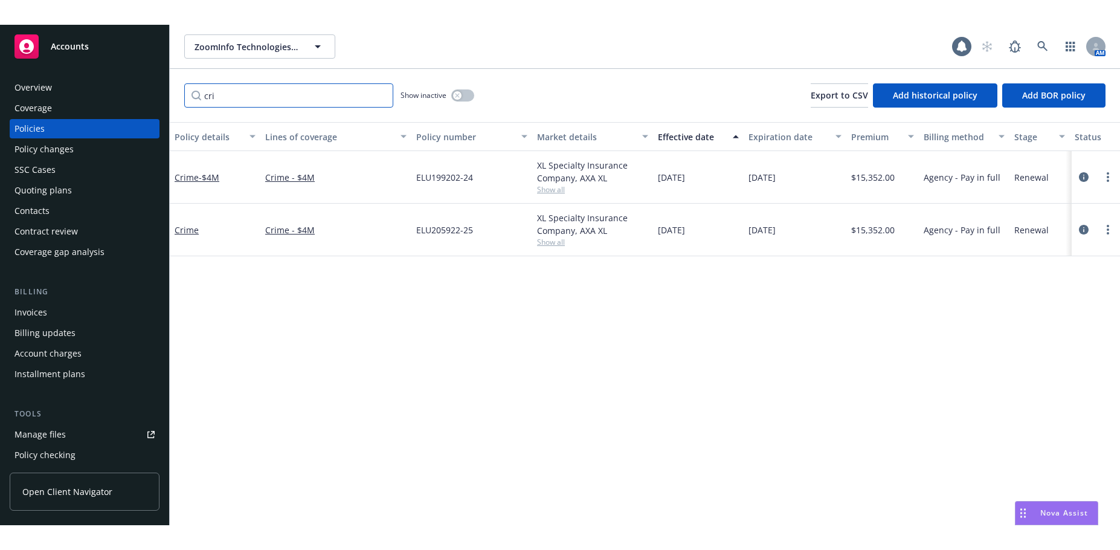
scroll to position [0, 0]
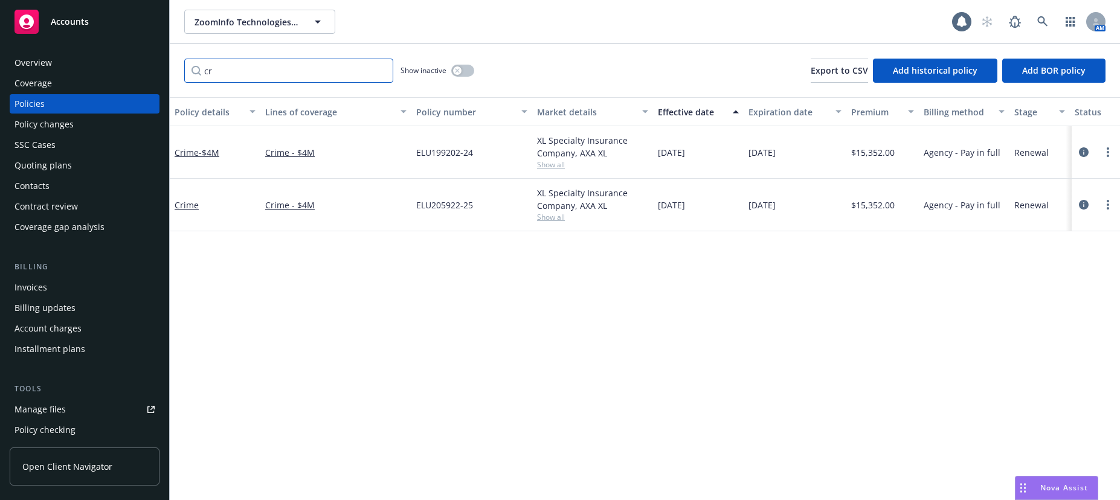
type input "c"
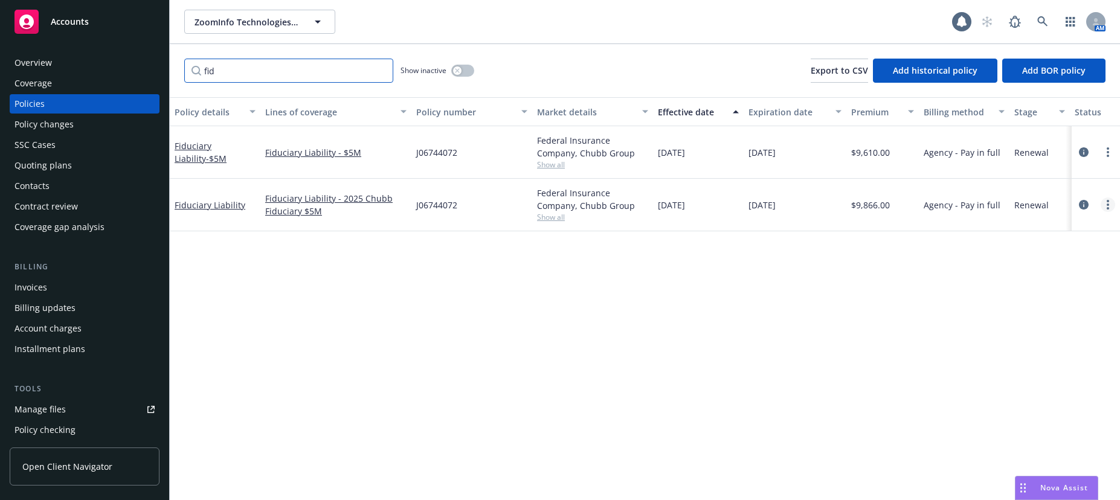
type input "fid"
click at [1111, 207] on link "more" at bounding box center [1108, 205] width 14 height 14
click at [1036, 228] on link "Manage lines of coverage" at bounding box center [1044, 229] width 142 height 24
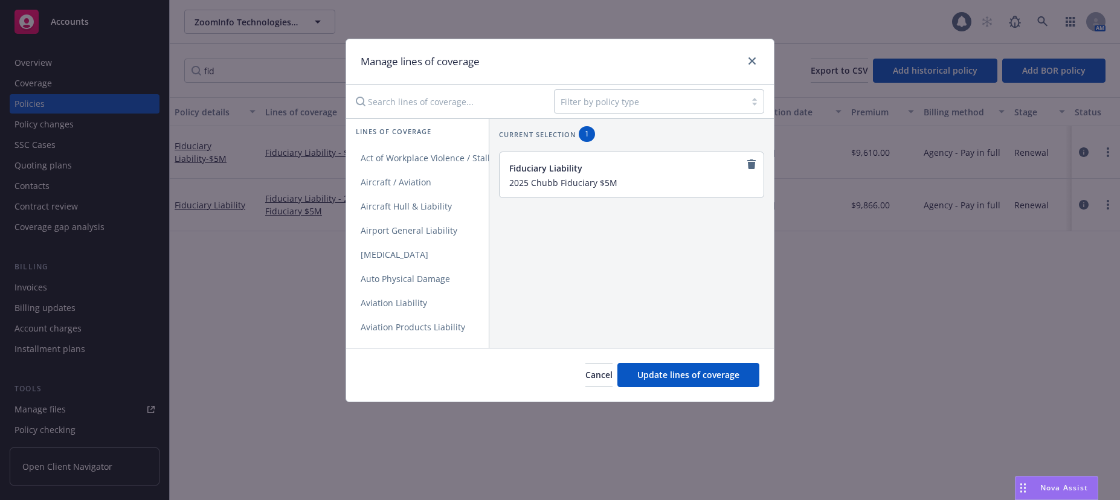
click at [598, 187] on input "2025 Chubb Fiduciary $5M" at bounding box center [630, 182] width 242 height 11
type input "$5M"
click at [720, 376] on span "Update lines of coverage" at bounding box center [688, 374] width 102 height 11
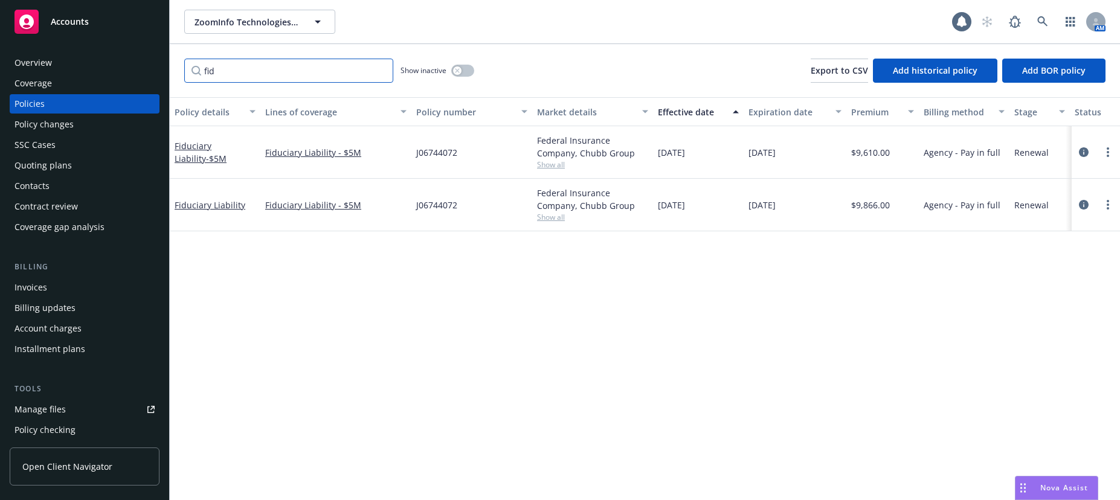
click at [239, 72] on input "fid" at bounding box center [288, 71] width 209 height 24
type input "f"
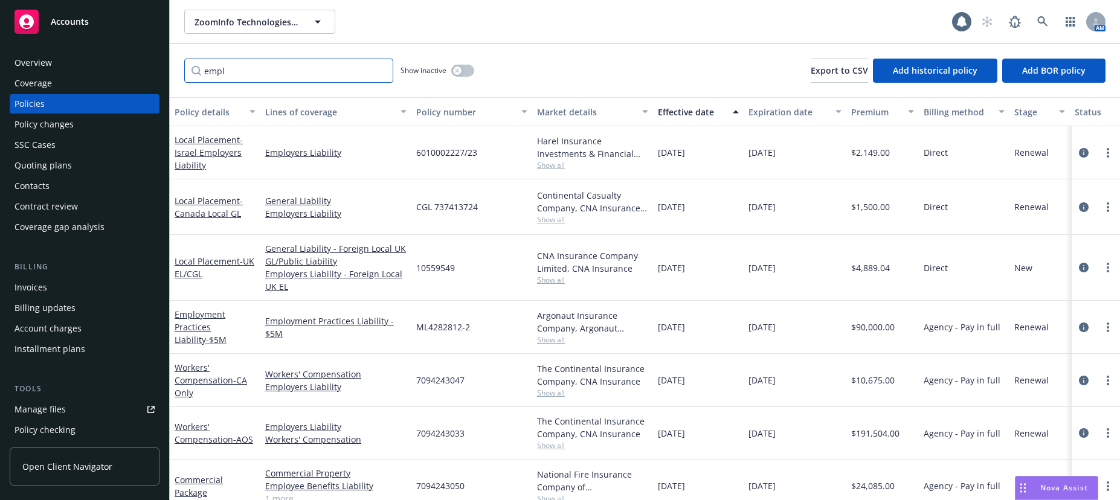
type input "empl"
